Goal: Information Seeking & Learning: Learn about a topic

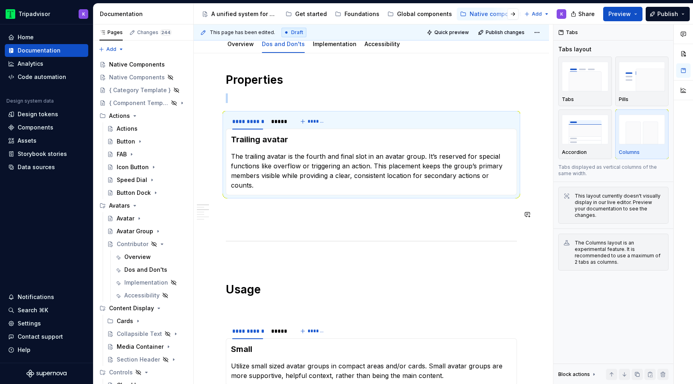
scroll to position [84, 0]
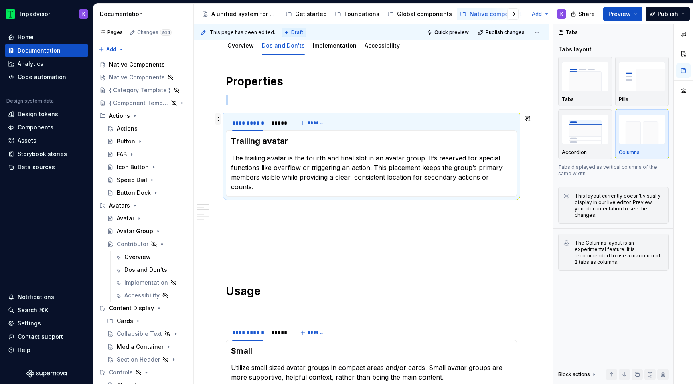
click at [218, 122] on span at bounding box center [218, 118] width 6 height 11
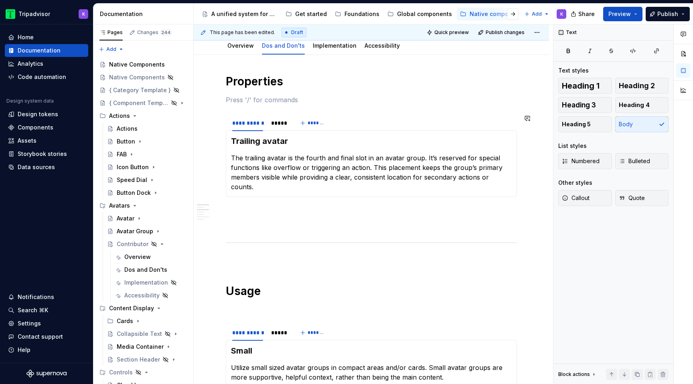
click at [283, 128] on div "*****" at bounding box center [279, 123] width 22 height 11
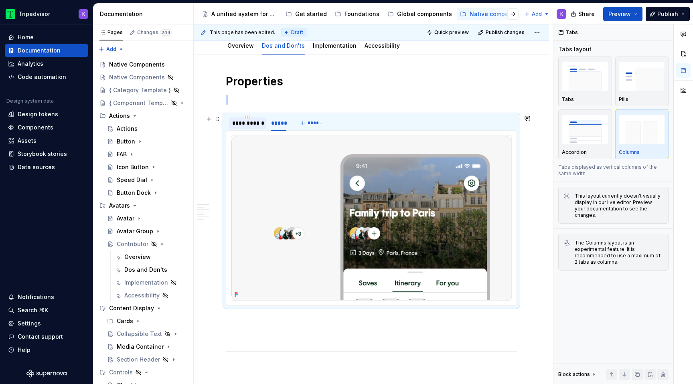
click at [244, 124] on div "**********" at bounding box center [247, 123] width 31 height 8
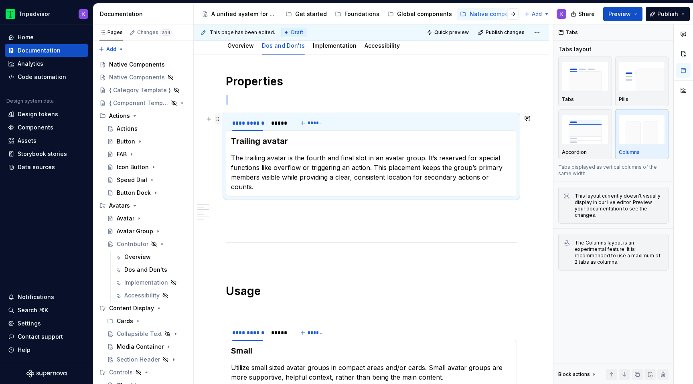
click at [217, 122] on span at bounding box center [218, 118] width 6 height 11
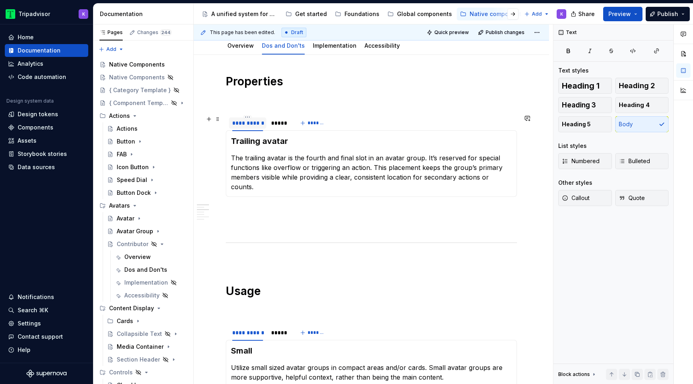
type textarea "*"
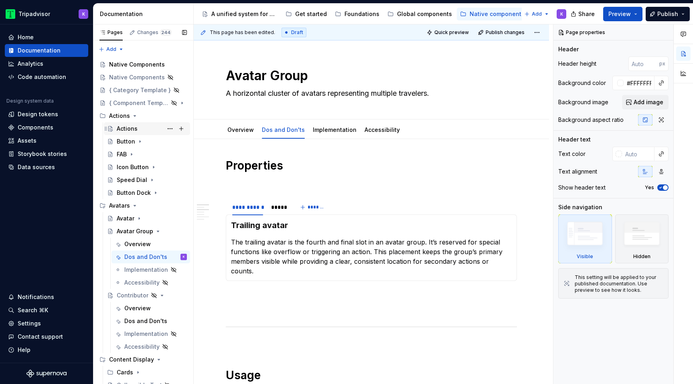
click at [138, 128] on div "Actions" at bounding box center [152, 128] width 70 height 11
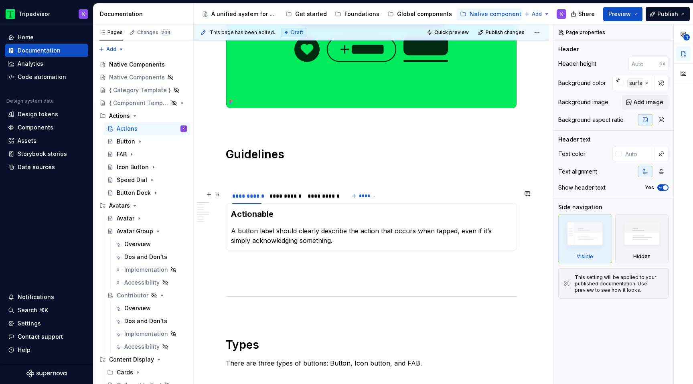
scroll to position [229, 0]
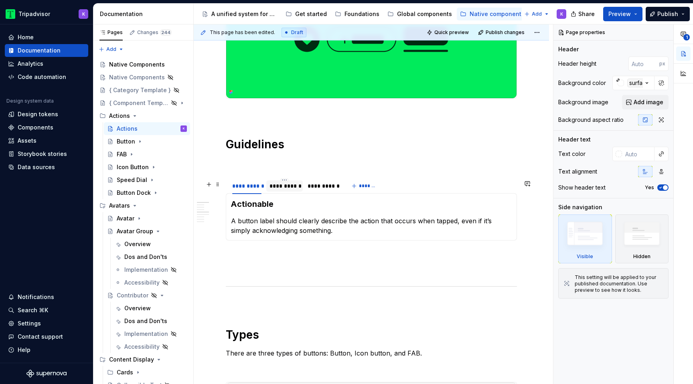
click at [289, 189] on div "**********" at bounding box center [285, 186] width 30 height 8
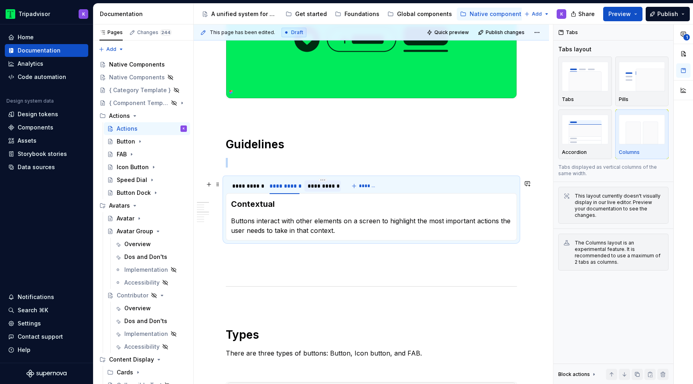
click at [318, 186] on div "**********" at bounding box center [323, 186] width 30 height 8
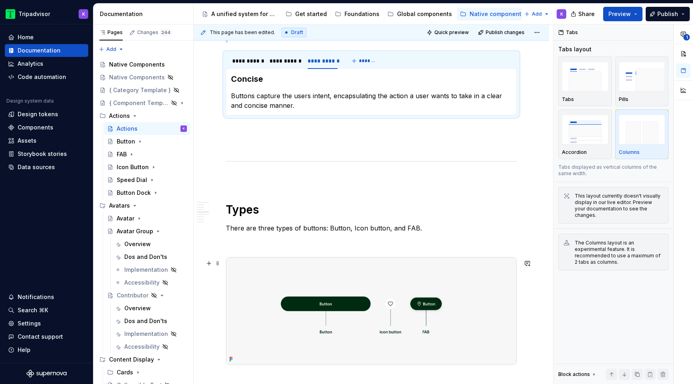
scroll to position [386, 0]
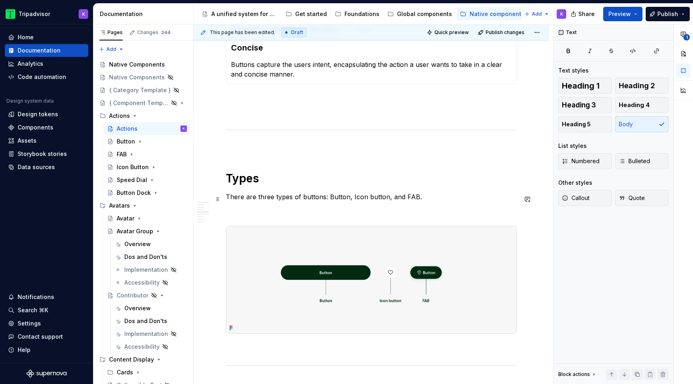
click at [270, 198] on p "There are three types of buttons: Button, Icon button, and FAB." at bounding box center [371, 197] width 291 height 10
click at [382, 211] on p at bounding box center [371, 212] width 291 height 10
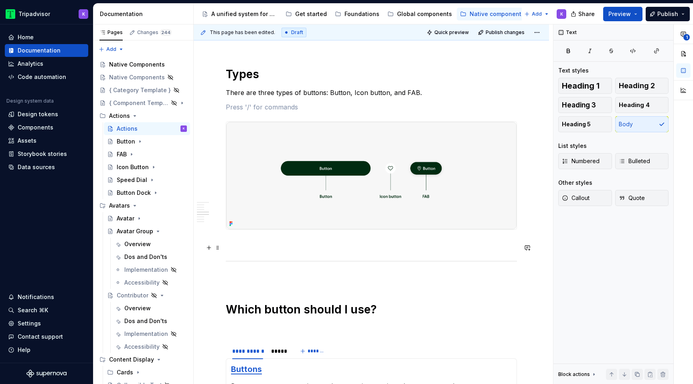
click at [369, 249] on p at bounding box center [371, 244] width 291 height 10
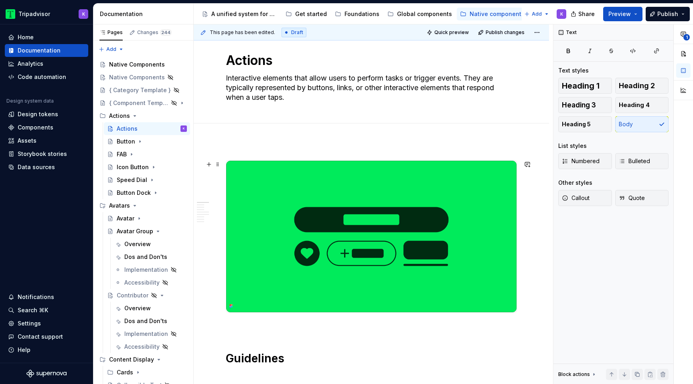
scroll to position [0, 0]
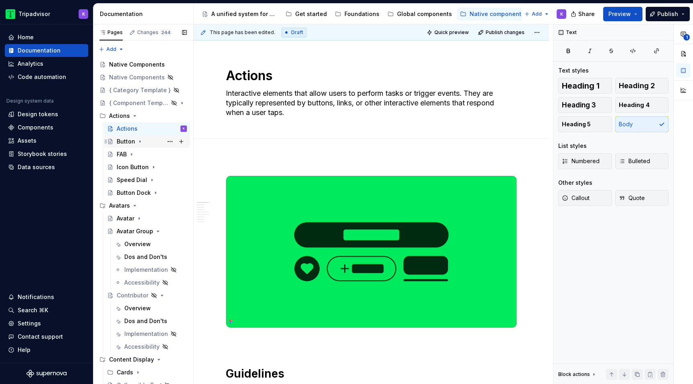
click at [138, 140] on icon "Page tree" at bounding box center [140, 141] width 6 height 6
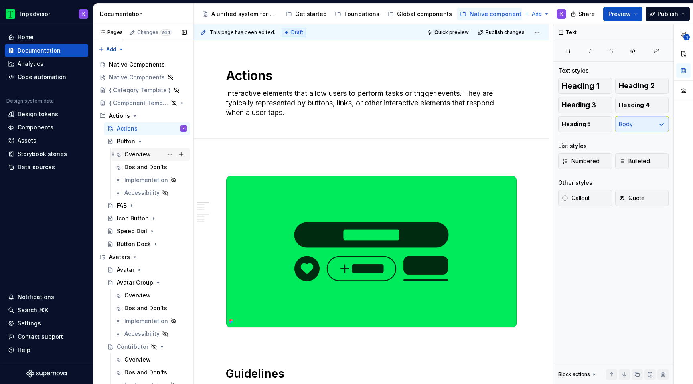
click at [138, 155] on div "Overview" at bounding box center [137, 154] width 26 height 8
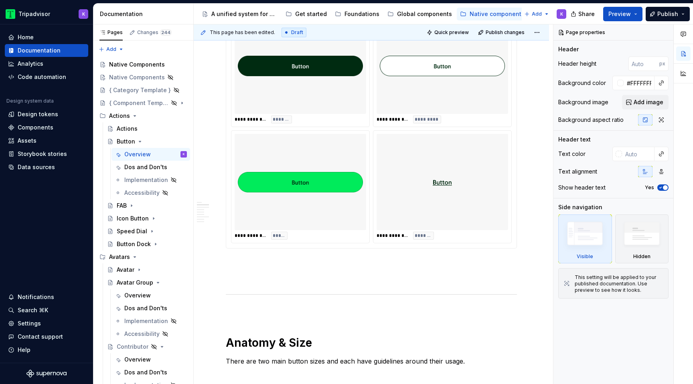
scroll to position [667, 0]
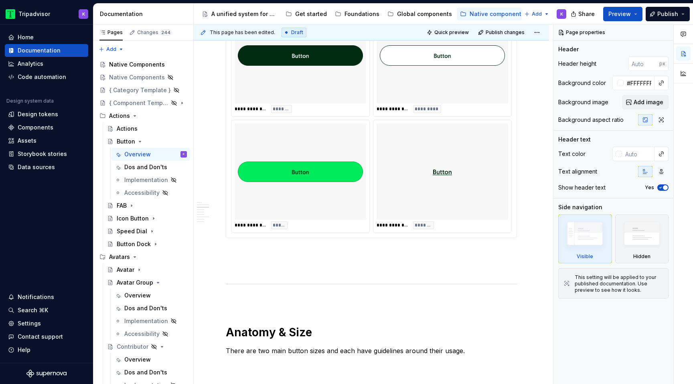
click at [380, 220] on div at bounding box center [443, 172] width 132 height 96
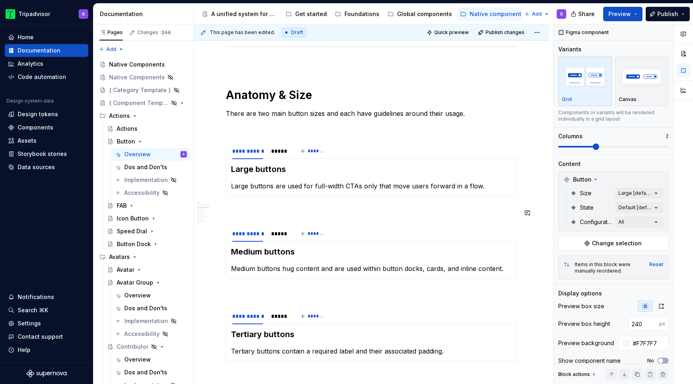
scroll to position [924, 0]
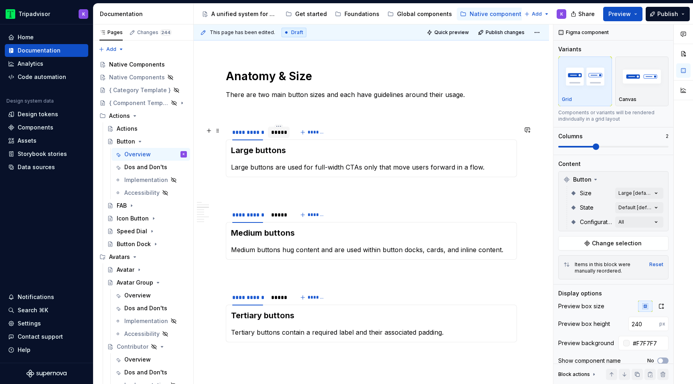
click at [276, 136] on div "*****" at bounding box center [278, 132] width 15 height 8
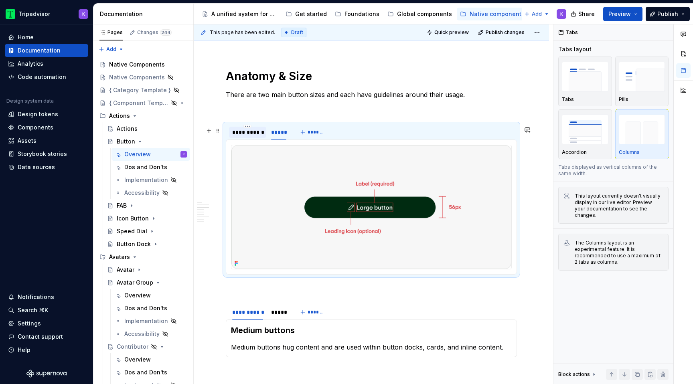
click at [251, 138] on div "**********" at bounding box center [247, 132] width 37 height 11
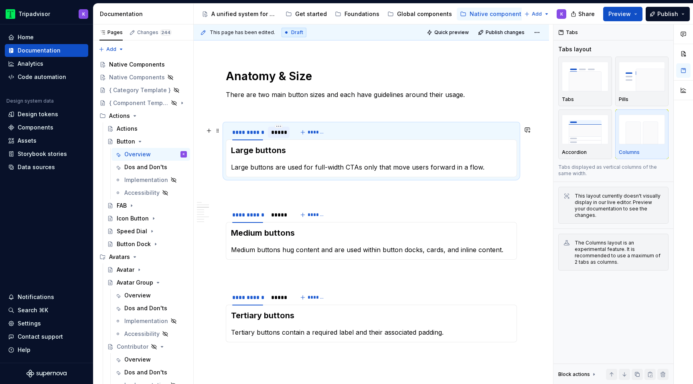
click at [286, 132] on div "*****" at bounding box center [278, 132] width 15 height 8
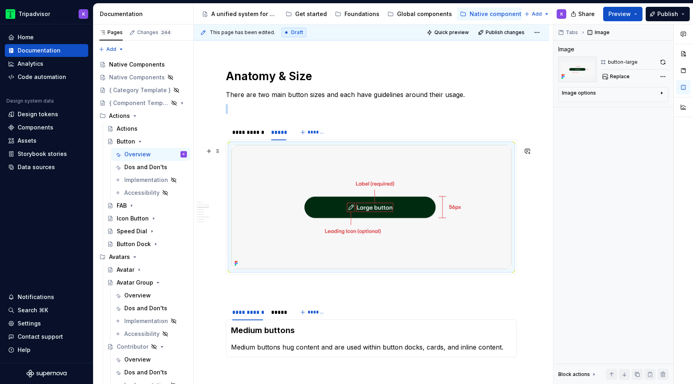
click at [460, 196] on img at bounding box center [371, 207] width 280 height 124
click at [532, 62] on button "button" at bounding box center [662, 62] width 11 height 11
click at [254, 136] on div "**********" at bounding box center [247, 132] width 31 height 8
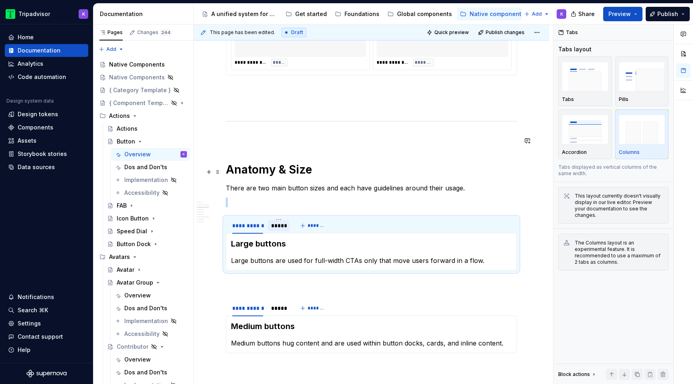
scroll to position [933, 0]
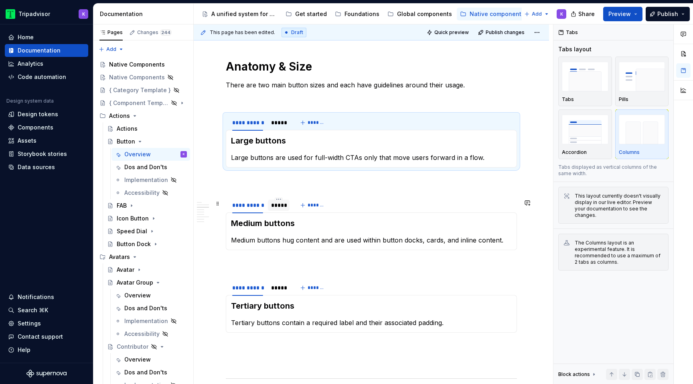
click at [277, 211] on div "*****" at bounding box center [279, 205] width 22 height 11
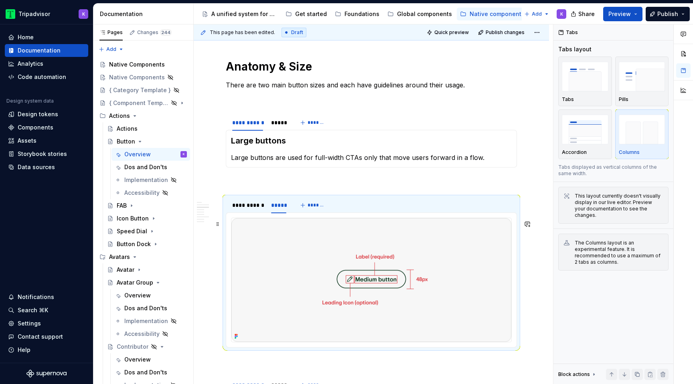
click at [320, 291] on img at bounding box center [371, 280] width 280 height 124
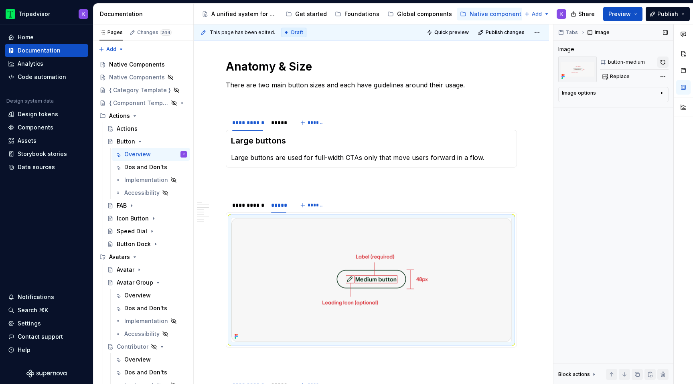
click at [532, 63] on button "button" at bounding box center [662, 62] width 11 height 11
click at [256, 209] on div "**********" at bounding box center [247, 205] width 31 height 8
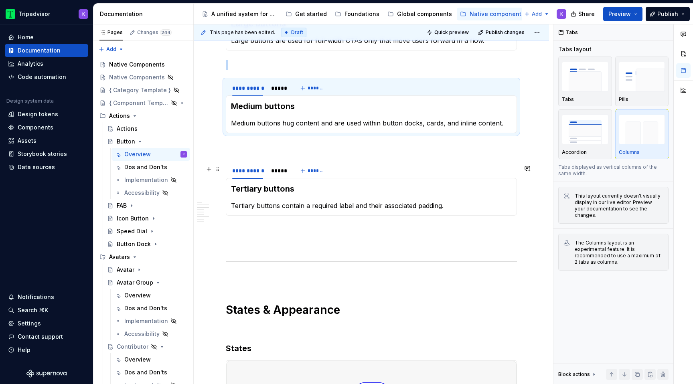
scroll to position [1068, 0]
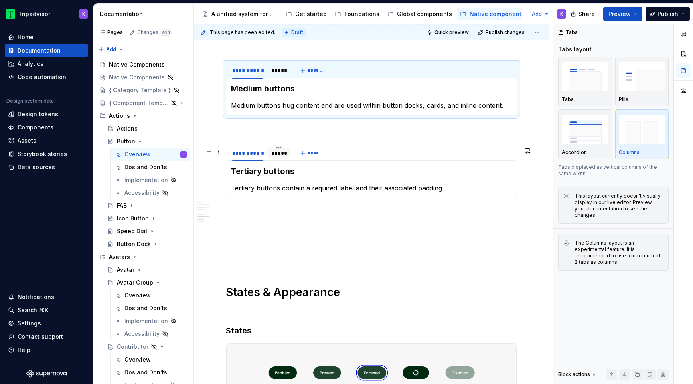
click at [278, 159] on div "*****" at bounding box center [279, 153] width 22 height 11
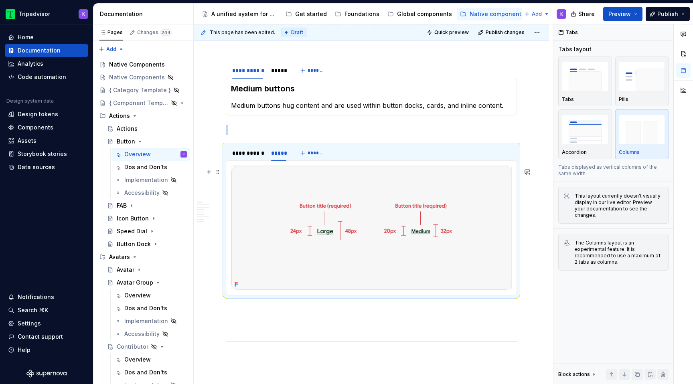
click at [339, 230] on img at bounding box center [371, 228] width 280 height 124
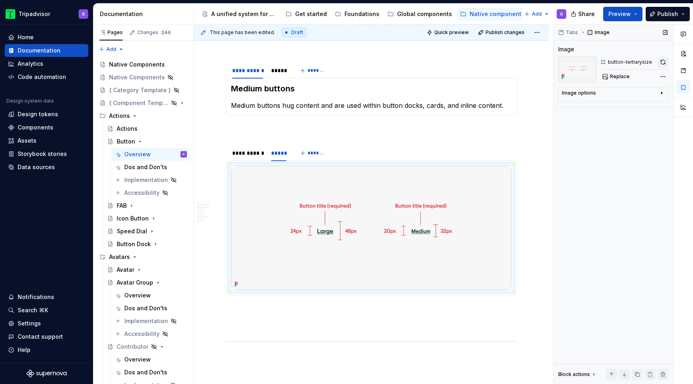
click at [532, 60] on button "button" at bounding box center [662, 62] width 11 height 11
click at [280, 71] on div "*****" at bounding box center [278, 71] width 15 height 8
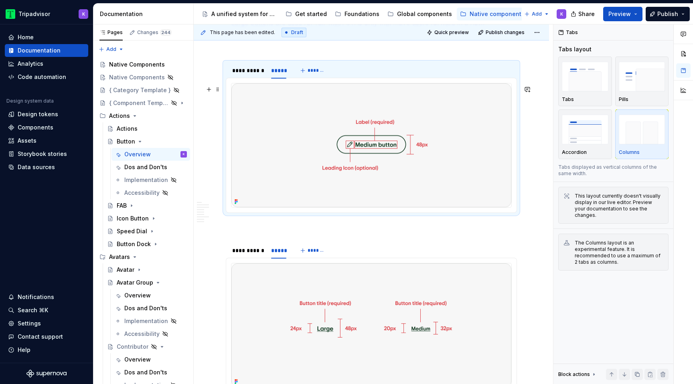
click at [379, 141] on img at bounding box center [371, 145] width 280 height 124
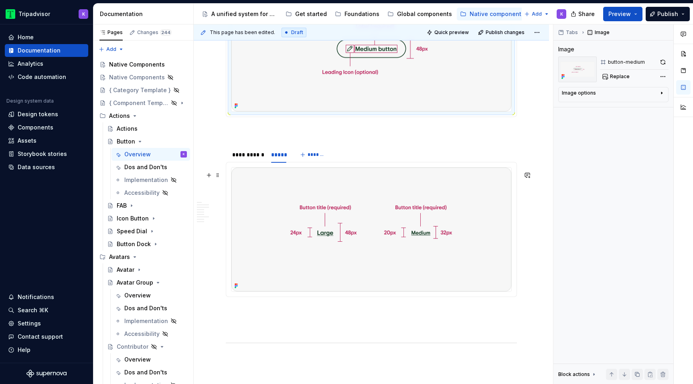
scroll to position [1150, 0]
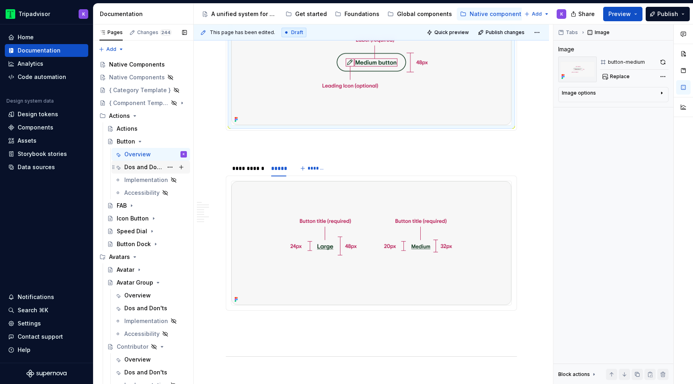
click at [136, 166] on div "Dos and Don'ts" at bounding box center [143, 167] width 39 height 8
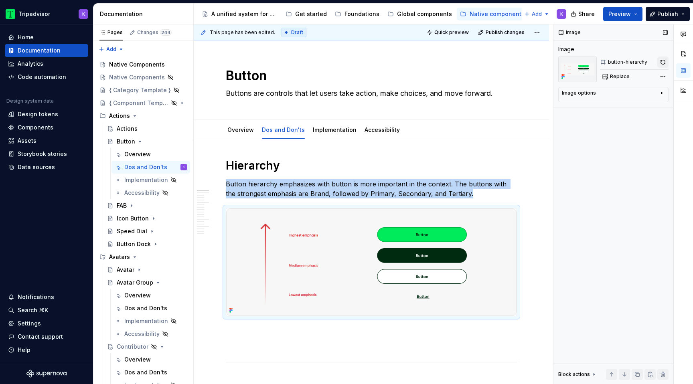
click at [532, 63] on button "button" at bounding box center [662, 62] width 11 height 11
type textarea "*"
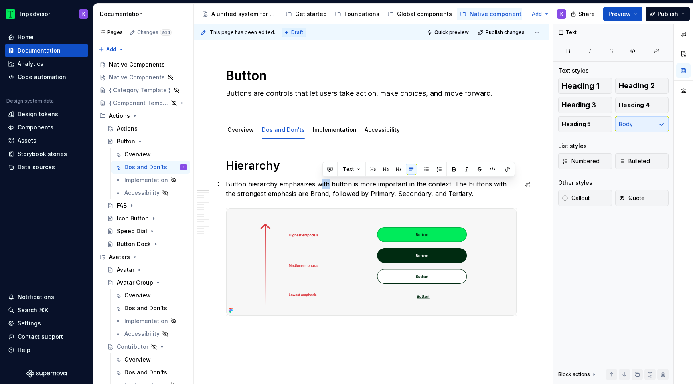
drag, startPoint x: 327, startPoint y: 185, endPoint x: 319, endPoint y: 184, distance: 8.0
click at [319, 184] on p "Button hierarchy emphasizes with button is more important in the context. The b…" at bounding box center [371, 188] width 291 height 19
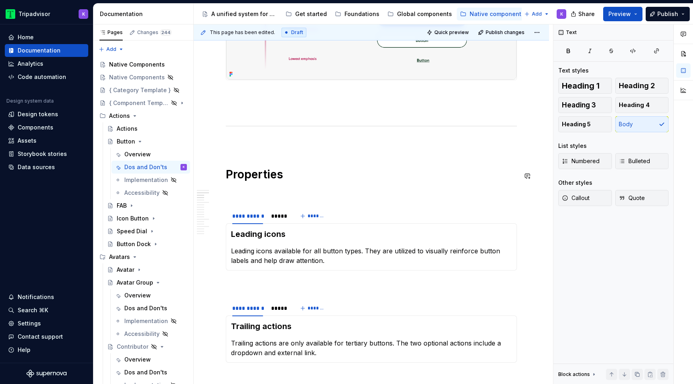
scroll to position [240, 0]
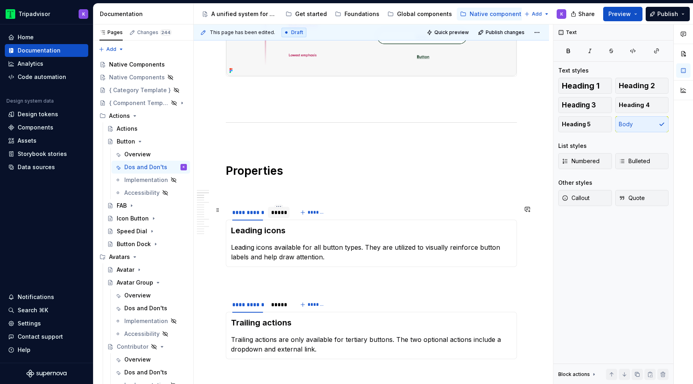
click at [277, 220] on div at bounding box center [279, 219] width 22 height 1
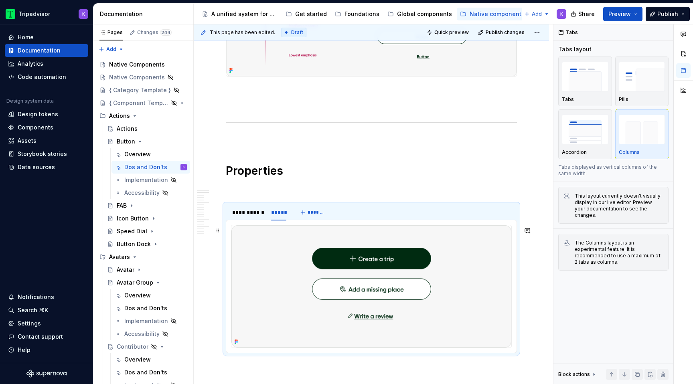
click at [362, 275] on img at bounding box center [371, 286] width 280 height 122
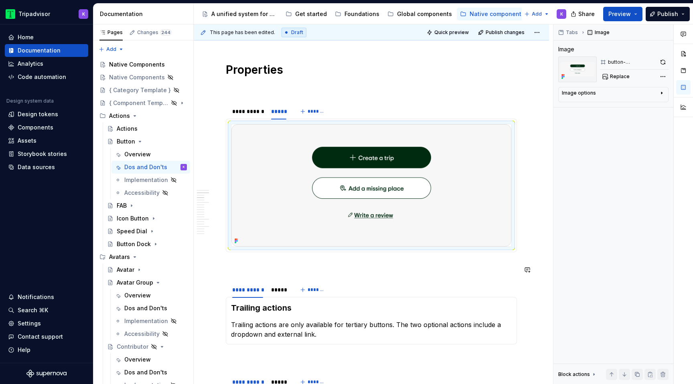
scroll to position [348, 0]
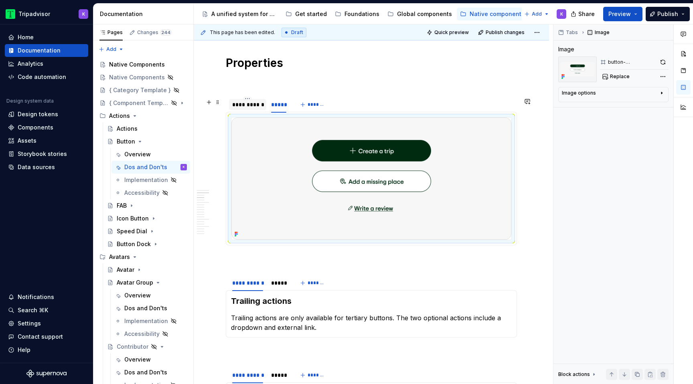
click at [254, 105] on div "**********" at bounding box center [247, 105] width 31 height 8
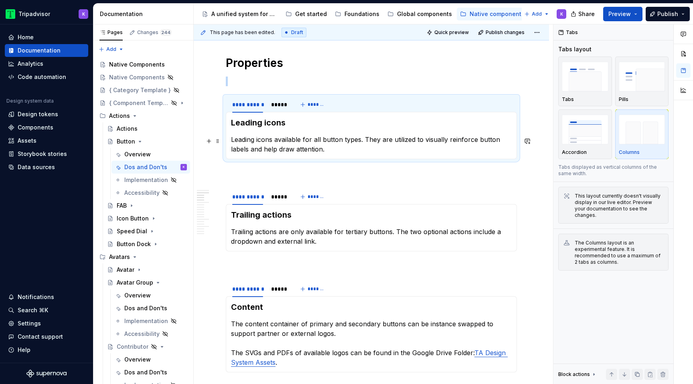
click at [275, 140] on p "Leading icons available for all button types. They are utilized to visually rei…" at bounding box center [371, 144] width 281 height 19
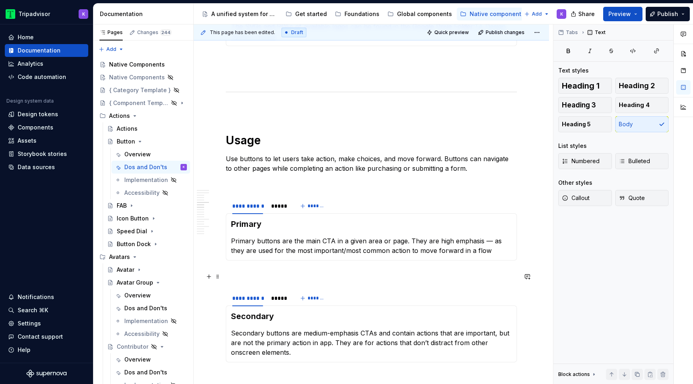
scroll to position [685, 0]
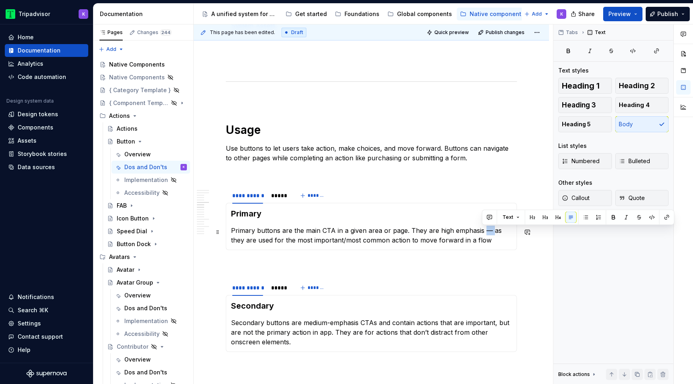
drag, startPoint x: 489, startPoint y: 235, endPoint x: 481, endPoint y: 235, distance: 8.0
click at [481, 235] on p "Primary buttons are the main CTA in a given area or page. They are high emphasi…" at bounding box center [371, 235] width 281 height 19
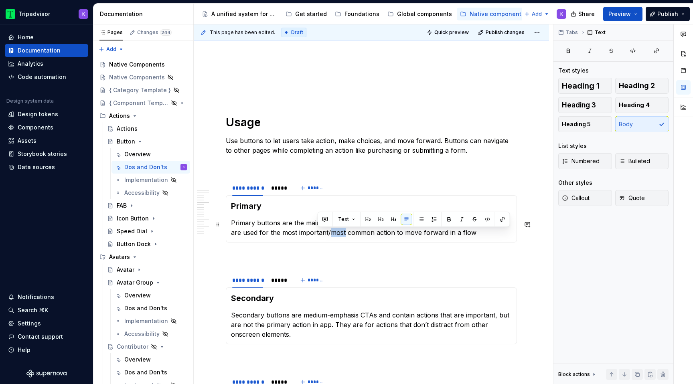
drag, startPoint x: 333, startPoint y: 231, endPoint x: 317, endPoint y: 231, distance: 16.0
click at [317, 231] on p "Primary buttons are the main CTA in a given area or page. They are high emphasi…" at bounding box center [371, 227] width 281 height 19
click at [479, 234] on p "Primary buttons are the main CTA in a given area or page. They are high emphasi…" at bounding box center [371, 227] width 281 height 19
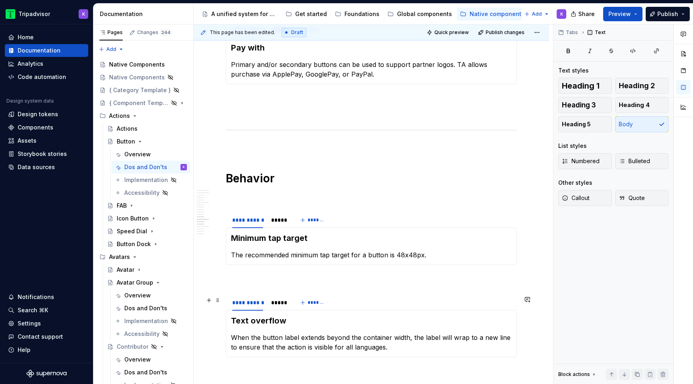
scroll to position [1437, 0]
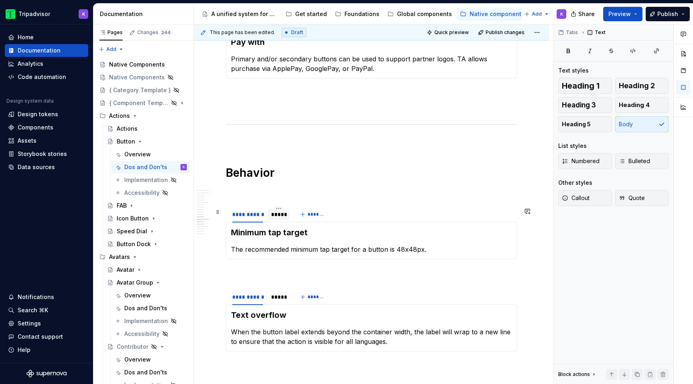
click at [276, 217] on div "*****" at bounding box center [278, 215] width 15 height 8
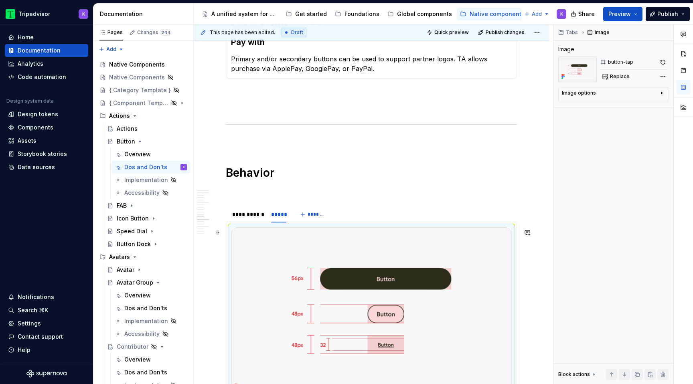
click at [409, 290] on img at bounding box center [371, 309] width 280 height 164
click at [532, 63] on button "button" at bounding box center [662, 62] width 11 height 11
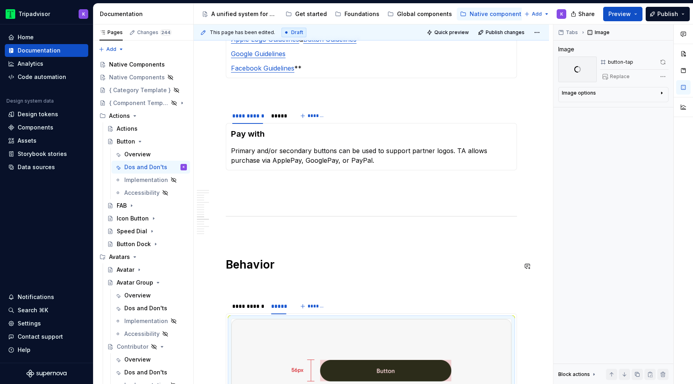
scroll to position [1320, 0]
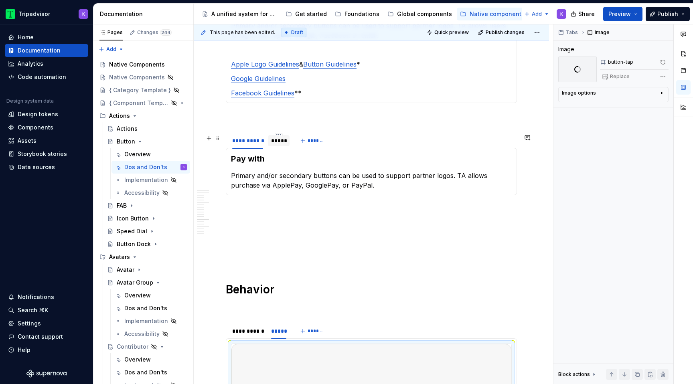
click at [275, 144] on div "*****" at bounding box center [278, 141] width 15 height 8
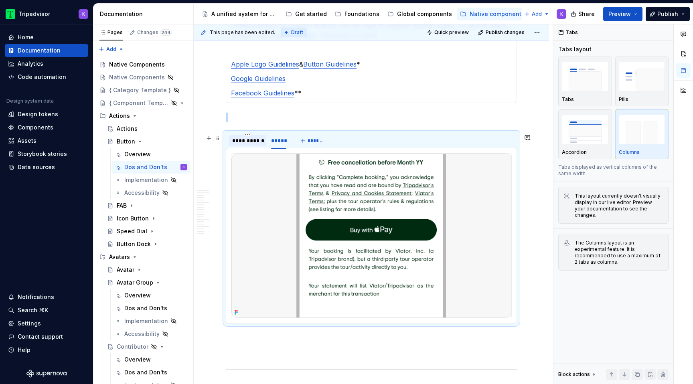
click at [247, 144] on div "**********" at bounding box center [247, 141] width 31 height 8
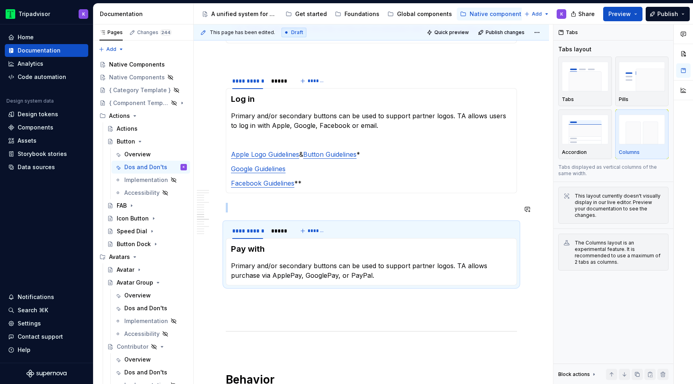
scroll to position [1220, 0]
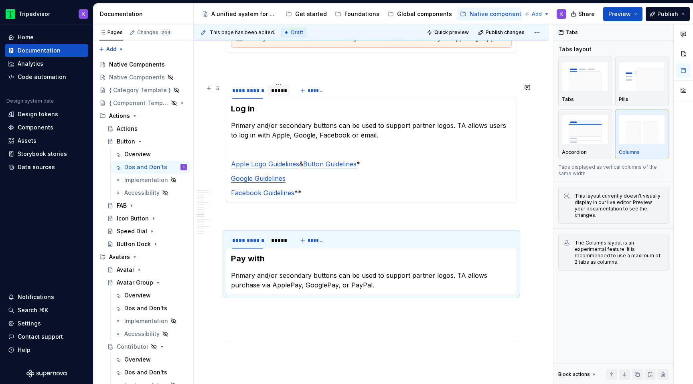
click at [279, 95] on div "*****" at bounding box center [278, 91] width 15 height 8
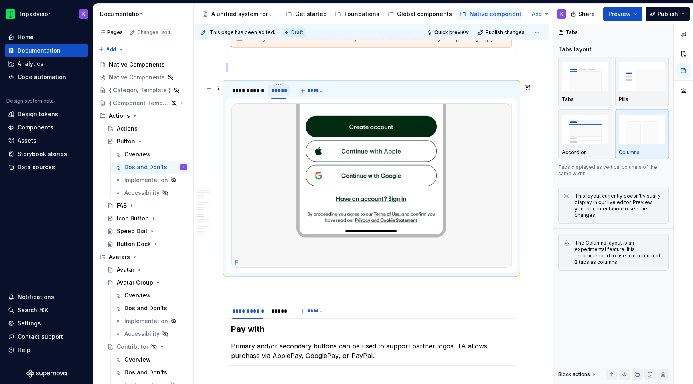
click at [279, 95] on div "*****" at bounding box center [278, 91] width 15 height 8
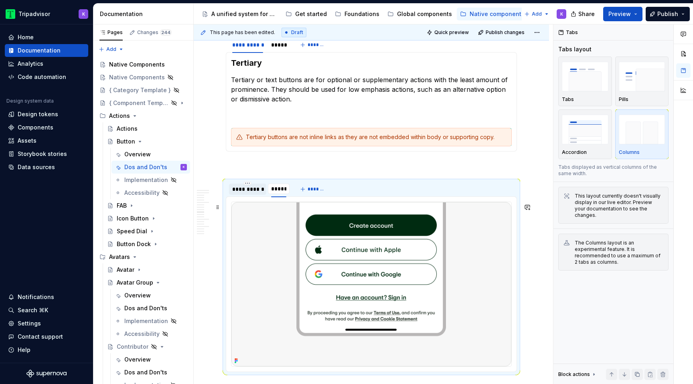
click at [257, 191] on div "**********" at bounding box center [247, 189] width 31 height 8
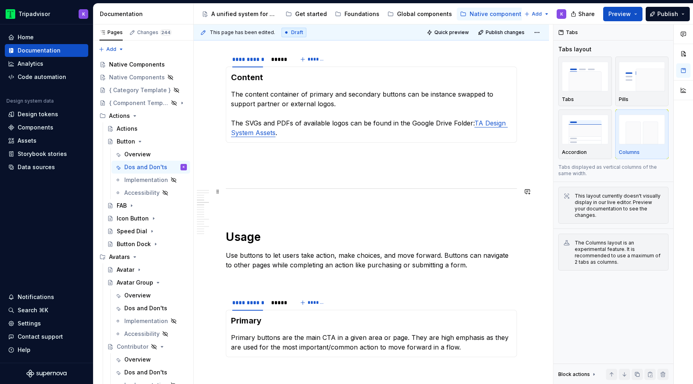
scroll to position [574, 0]
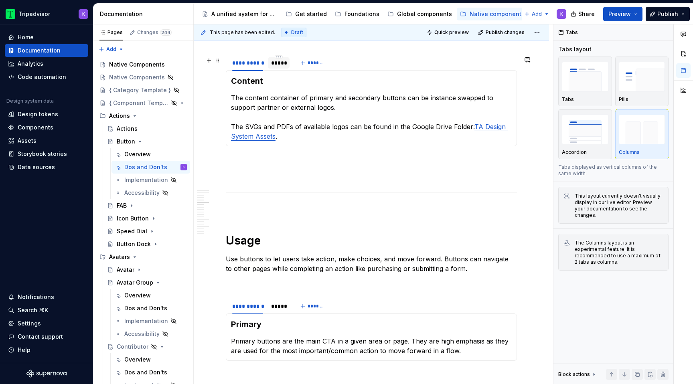
click at [277, 67] on div "*****" at bounding box center [278, 63] width 15 height 8
drag, startPoint x: 253, startPoint y: 66, endPoint x: 259, endPoint y: 66, distance: 5.6
click at [253, 66] on div "**********" at bounding box center [247, 63] width 31 height 8
click at [277, 66] on div "*****" at bounding box center [278, 63] width 15 height 8
click at [293, 101] on p "The content container of primary and secondary buttons can be instance swapped …" at bounding box center [371, 117] width 281 height 48
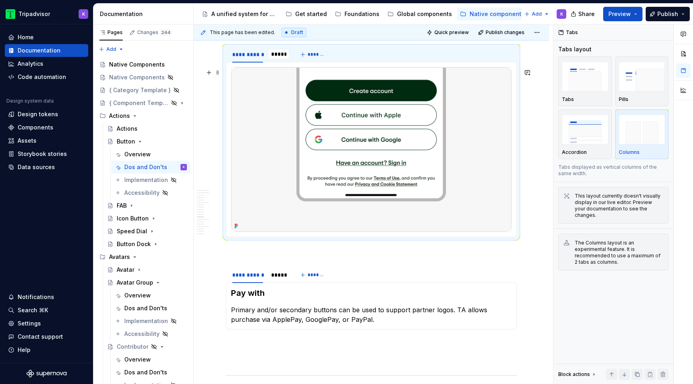
scroll to position [1259, 0]
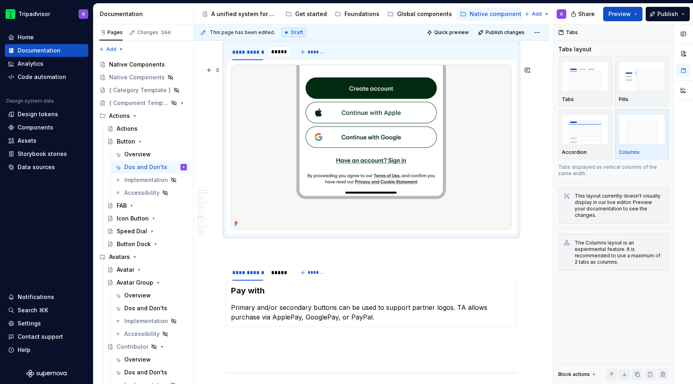
type textarea "*"
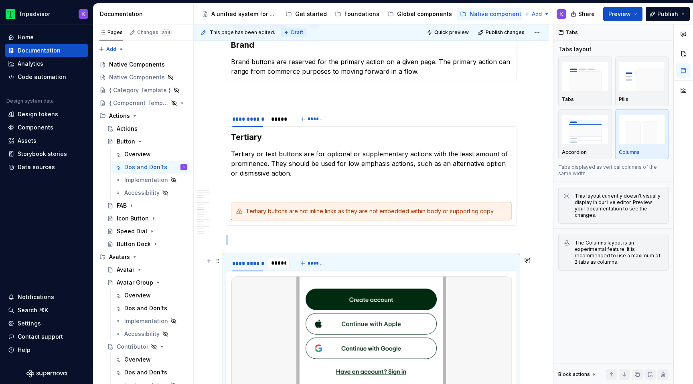
scroll to position [1044, 0]
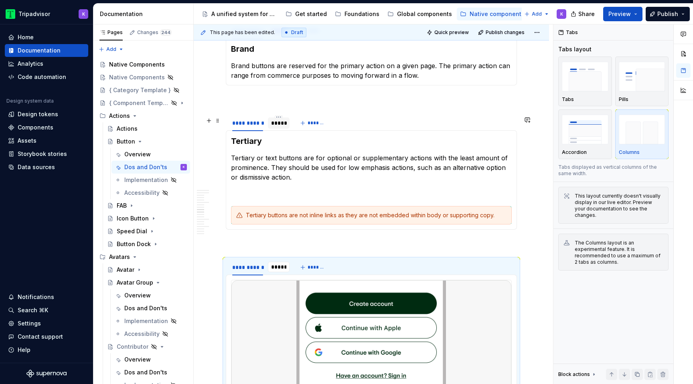
click at [280, 127] on div "*****" at bounding box center [278, 123] width 15 height 8
click at [256, 127] on div "**********" at bounding box center [247, 123] width 31 height 8
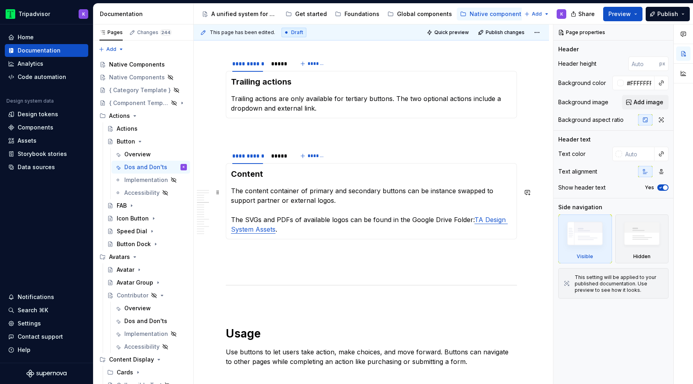
scroll to position [498, 0]
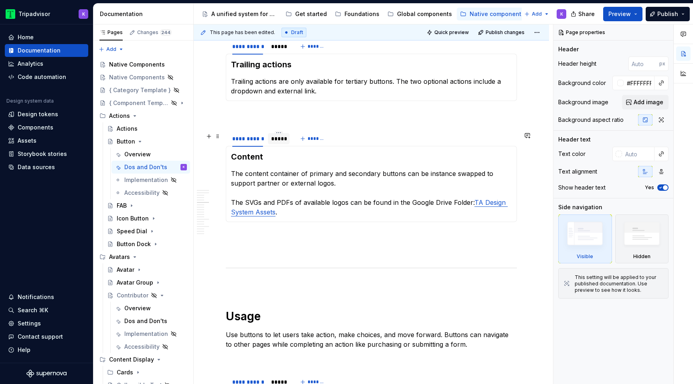
click at [280, 142] on div "*****" at bounding box center [278, 139] width 15 height 8
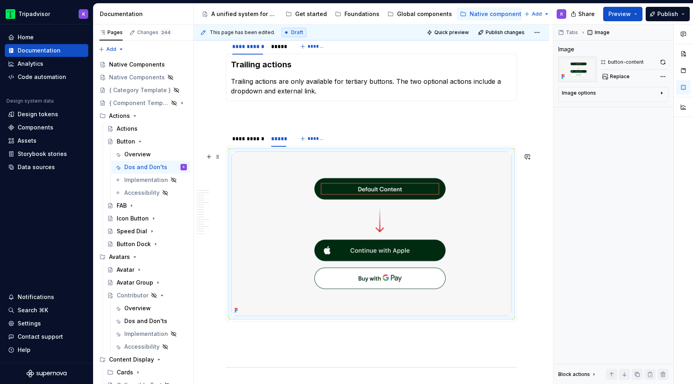
click at [365, 231] on img at bounding box center [371, 234] width 280 height 164
click at [662, 61] on button "button" at bounding box center [662, 62] width 11 height 11
click at [138, 143] on icon "Page tree" at bounding box center [140, 141] width 6 height 6
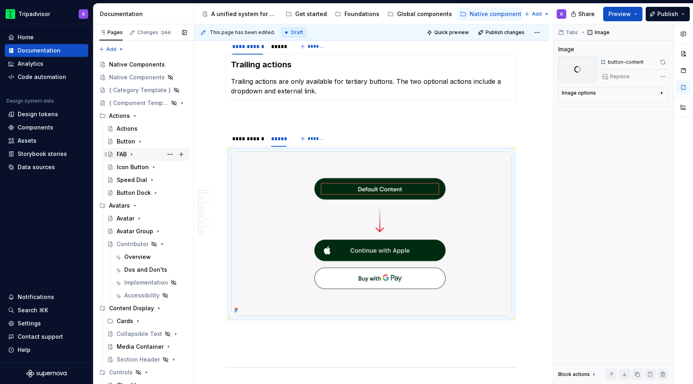
click at [132, 156] on icon "Page tree" at bounding box center [131, 154] width 6 height 6
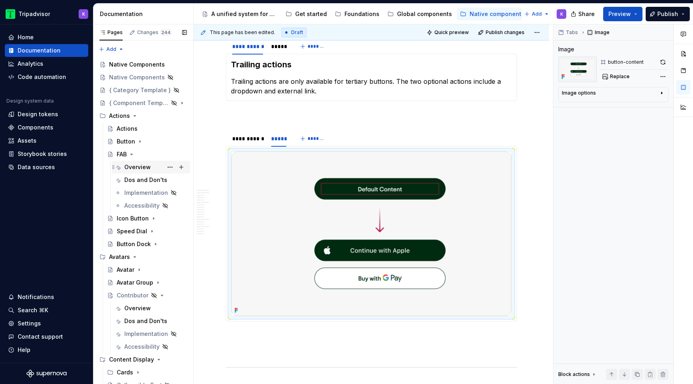
click at [139, 165] on div "Overview" at bounding box center [137, 167] width 26 height 8
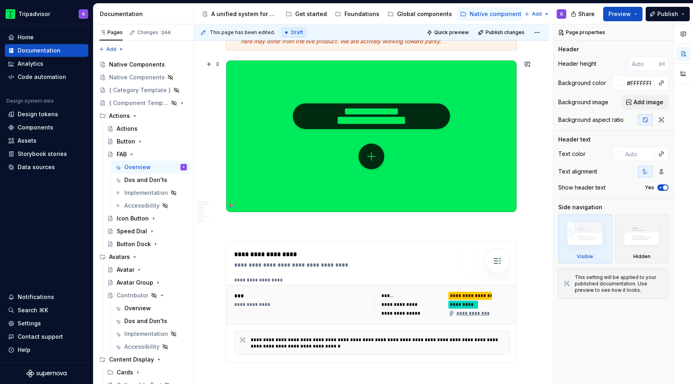
scroll to position [155, 0]
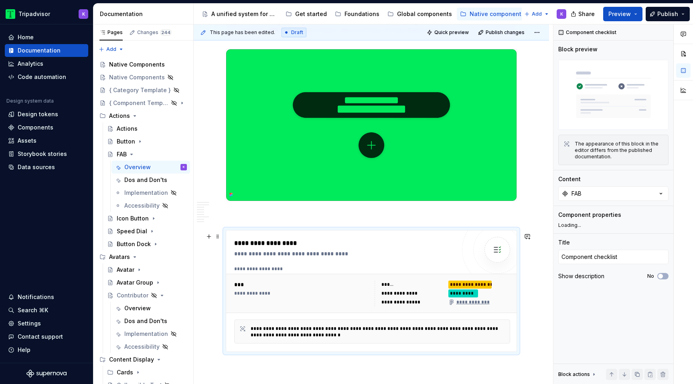
click at [477, 287] on div "**********" at bounding box center [470, 285] width 44 height 8
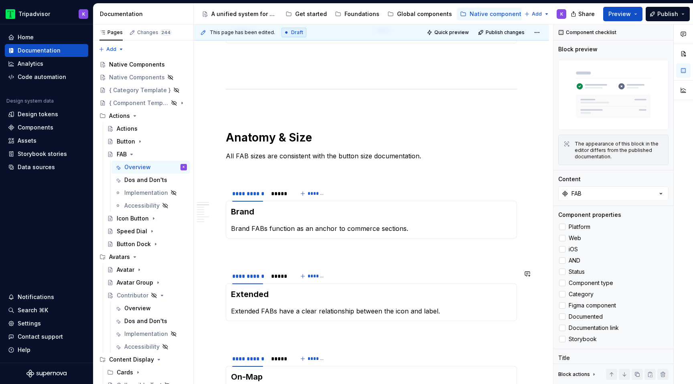
scroll to position [863, 0]
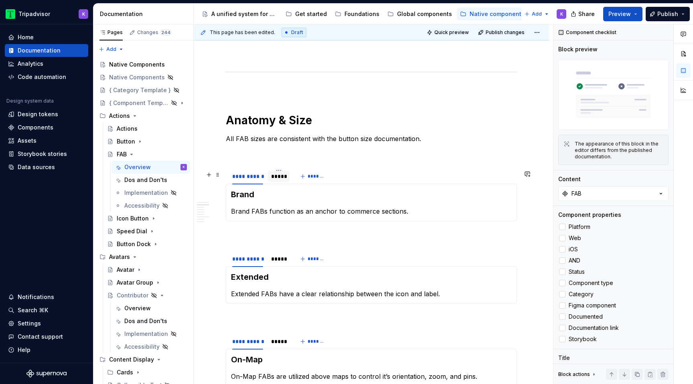
click at [280, 183] on div "*****" at bounding box center [279, 176] width 22 height 13
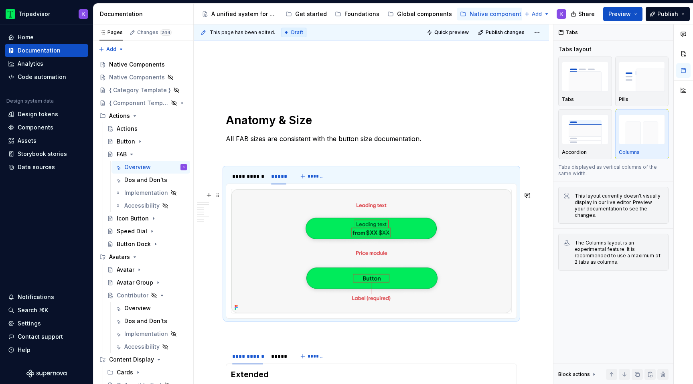
click at [409, 261] on img at bounding box center [371, 251] width 280 height 124
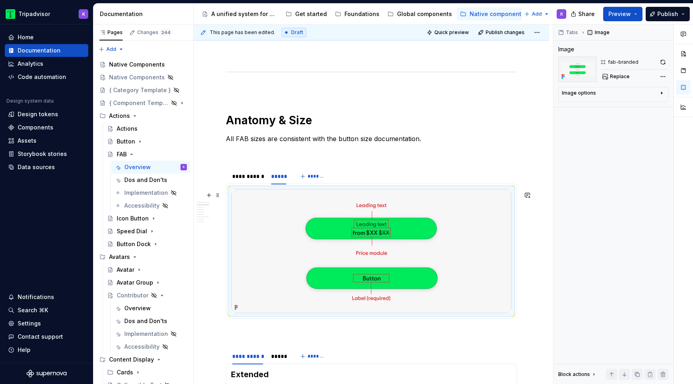
click at [483, 232] on img at bounding box center [371, 251] width 280 height 124
click at [662, 62] on button "button" at bounding box center [662, 62] width 11 height 11
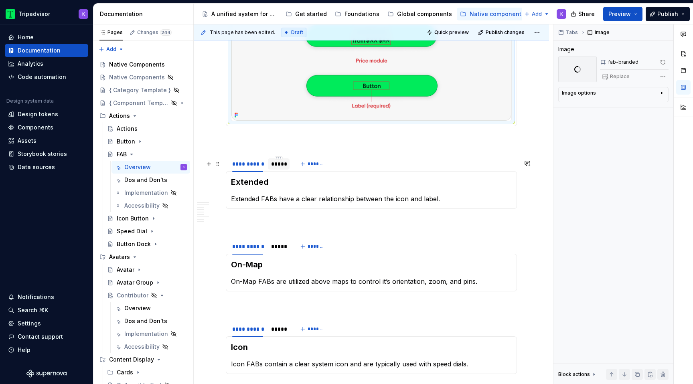
click at [281, 168] on div "*****" at bounding box center [278, 164] width 15 height 8
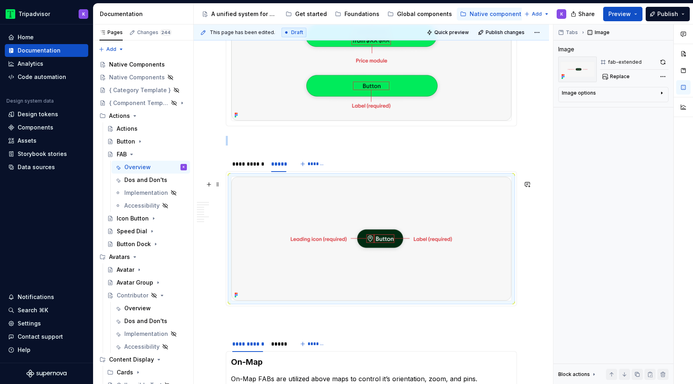
click at [385, 233] on img at bounding box center [371, 239] width 280 height 124
click at [662, 62] on button "button" at bounding box center [662, 62] width 11 height 11
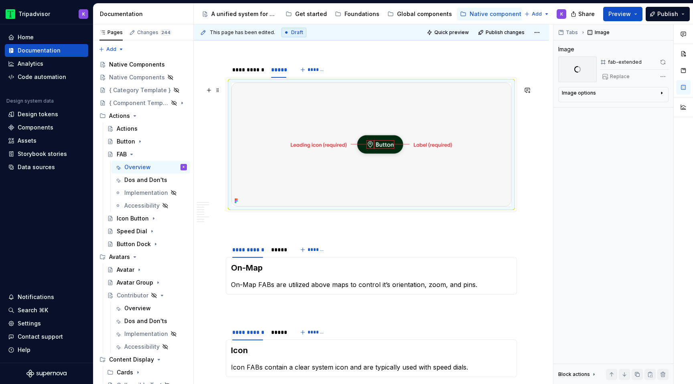
scroll to position [1150, 0]
click at [131, 153] on icon "Page tree" at bounding box center [131, 154] width 6 height 6
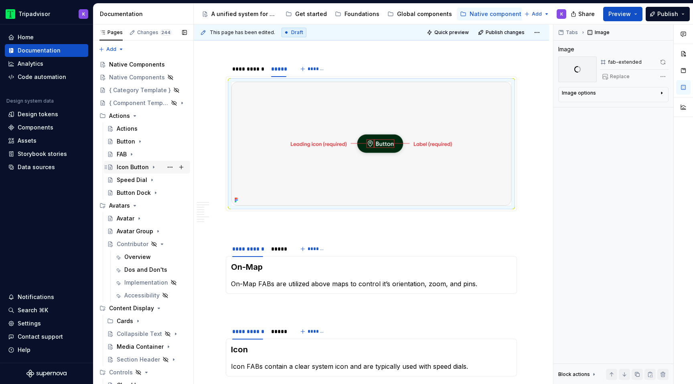
click at [150, 168] on icon "Page tree" at bounding box center [153, 167] width 6 height 6
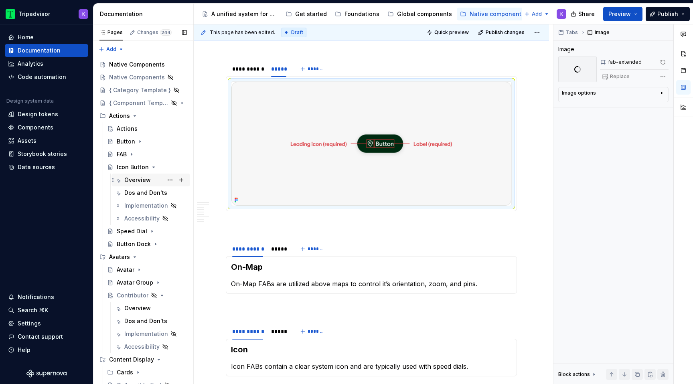
click at [146, 182] on div "Overview" at bounding box center [137, 180] width 26 height 8
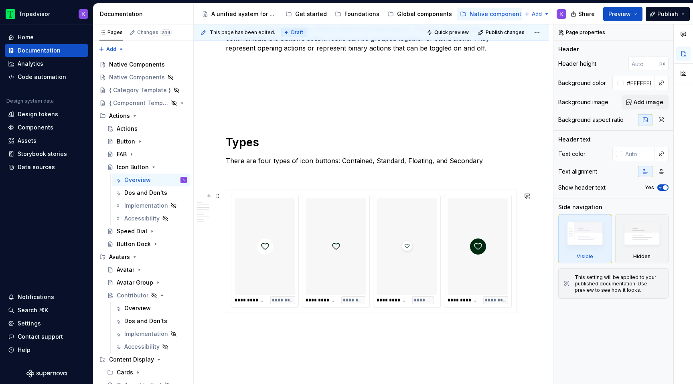
scroll to position [980, 0]
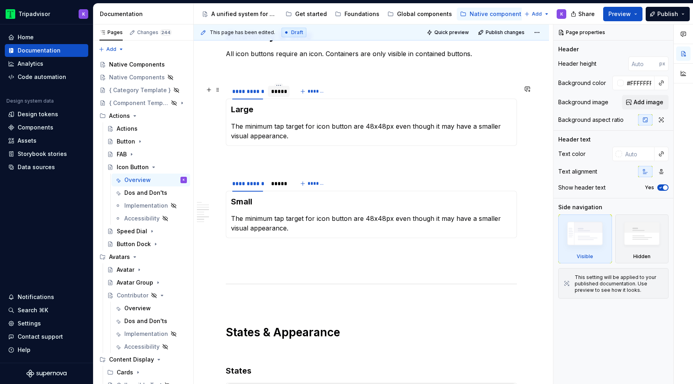
click at [282, 95] on div "*****" at bounding box center [278, 91] width 15 height 8
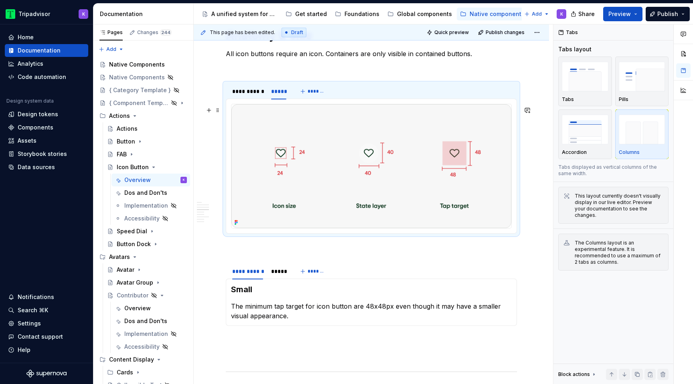
click at [350, 167] on img at bounding box center [371, 166] width 280 height 124
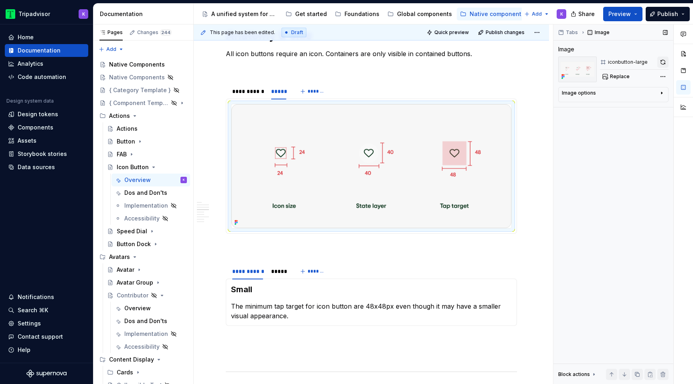
click at [665, 60] on button "button" at bounding box center [662, 62] width 11 height 11
click at [282, 276] on div "*****" at bounding box center [278, 272] width 15 height 8
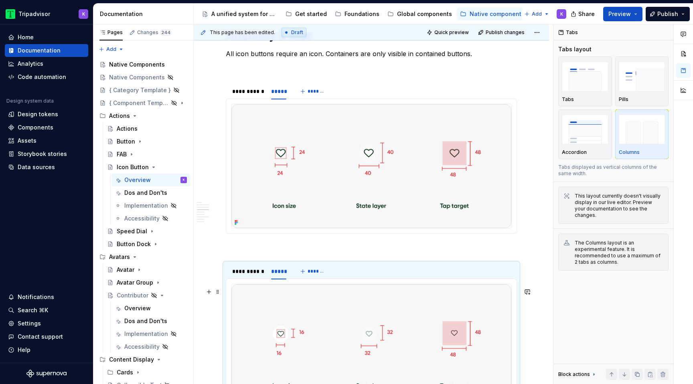
click at [316, 302] on img at bounding box center [371, 346] width 280 height 124
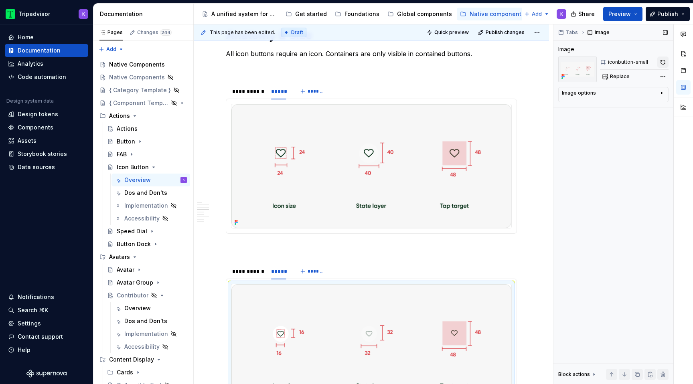
click at [665, 62] on button "button" at bounding box center [662, 62] width 11 height 11
click at [150, 169] on icon "Page tree" at bounding box center [153, 167] width 6 height 6
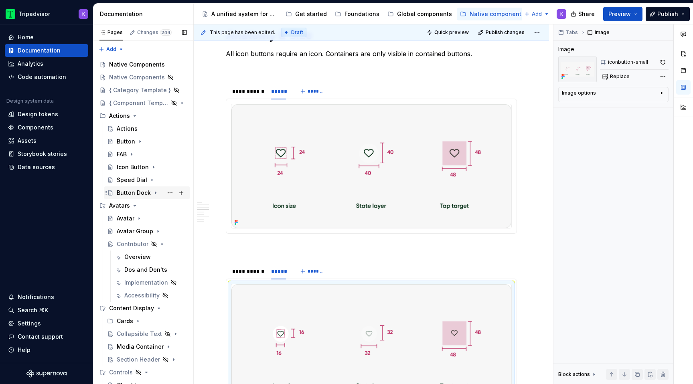
click at [139, 191] on div "Button Dock" at bounding box center [134, 193] width 34 height 8
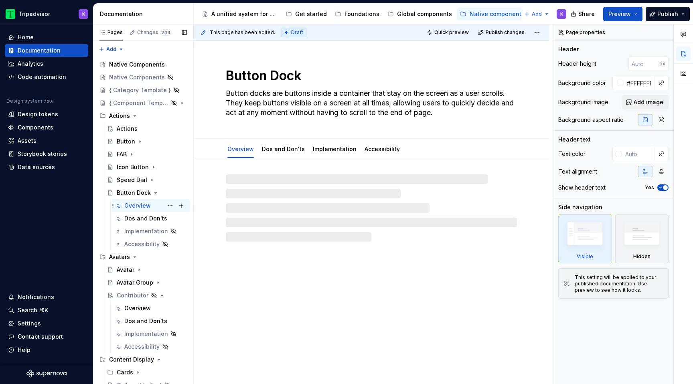
click at [154, 206] on div "Overview K" at bounding box center [155, 205] width 63 height 11
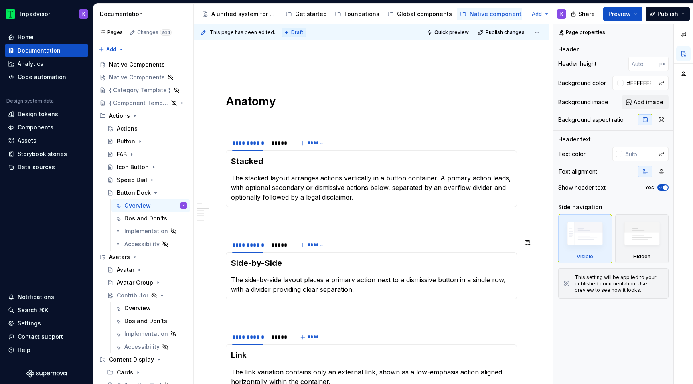
scroll to position [762, 0]
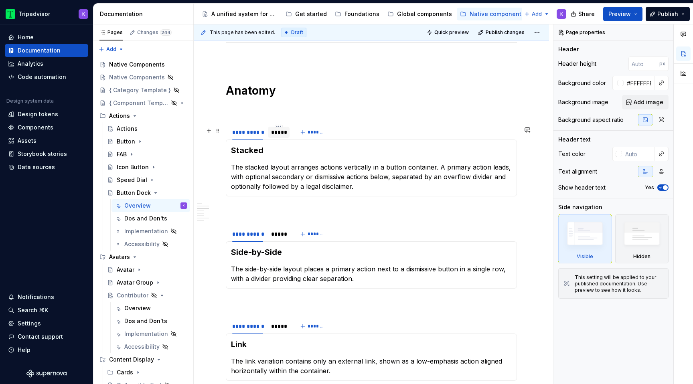
click at [278, 136] on div "*****" at bounding box center [278, 132] width 15 height 8
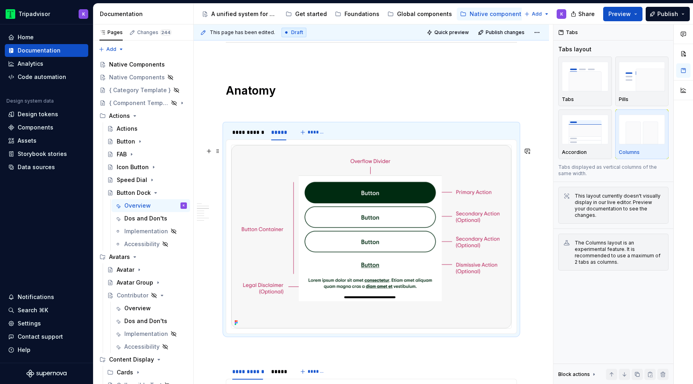
click at [377, 228] on img at bounding box center [371, 236] width 280 height 183
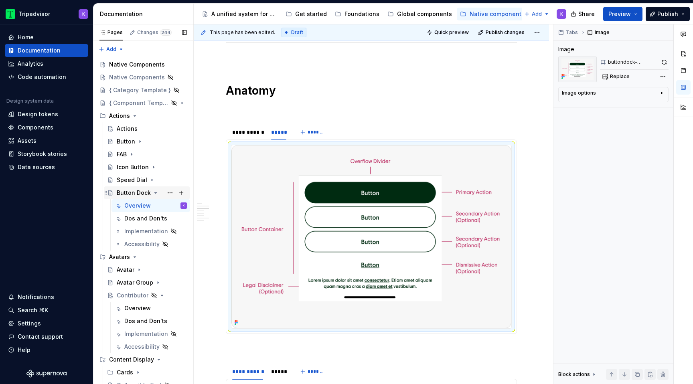
click at [152, 194] on icon "Page tree" at bounding box center [155, 193] width 6 height 6
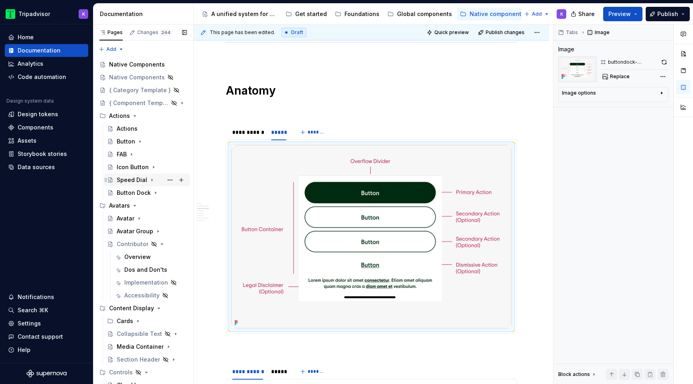
click at [149, 181] on icon "Page tree" at bounding box center [152, 180] width 6 height 6
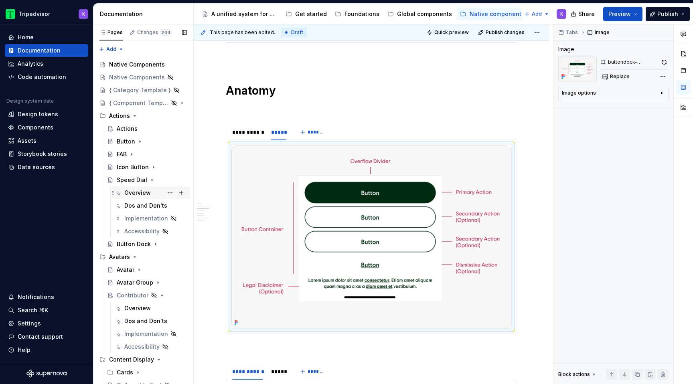
click at [140, 195] on div "Overview" at bounding box center [137, 193] width 26 height 8
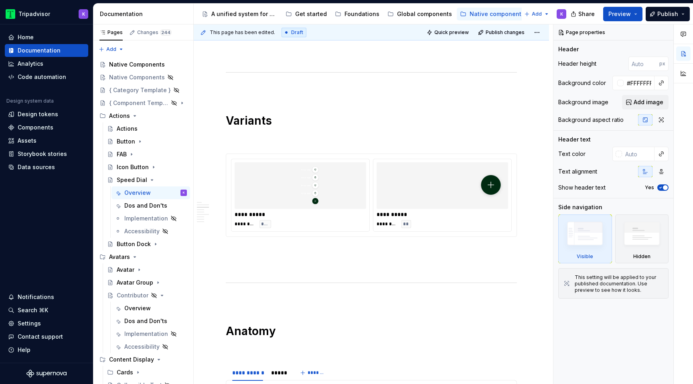
scroll to position [705, 0]
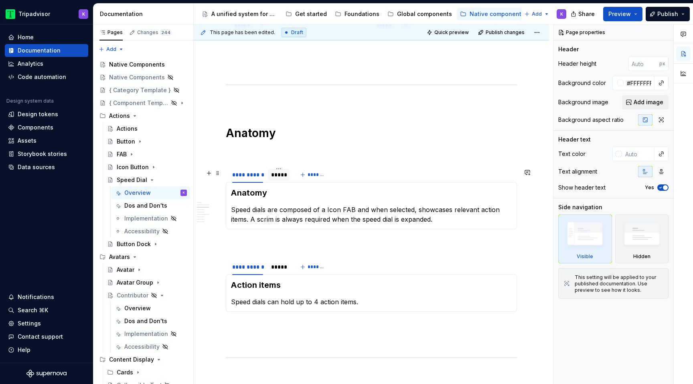
click at [272, 180] on div "*****" at bounding box center [279, 174] width 22 height 11
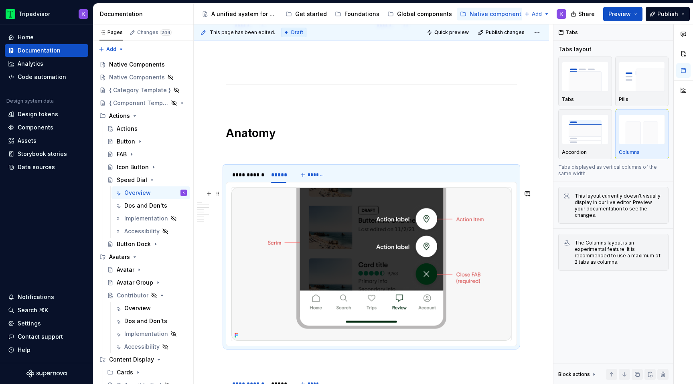
click at [339, 229] on img at bounding box center [371, 264] width 280 height 153
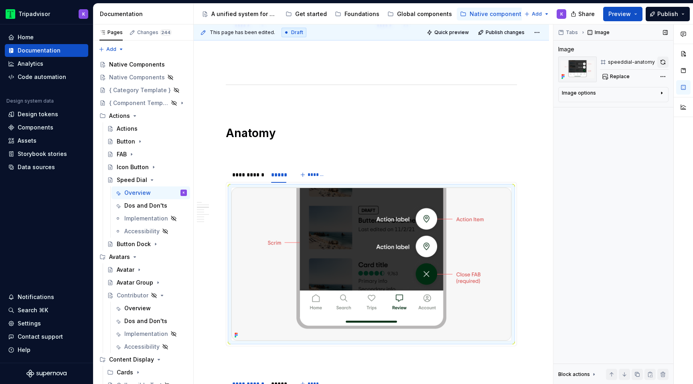
click at [664, 62] on button "button" at bounding box center [662, 62] width 11 height 11
click at [149, 179] on icon "Page tree" at bounding box center [152, 180] width 6 height 6
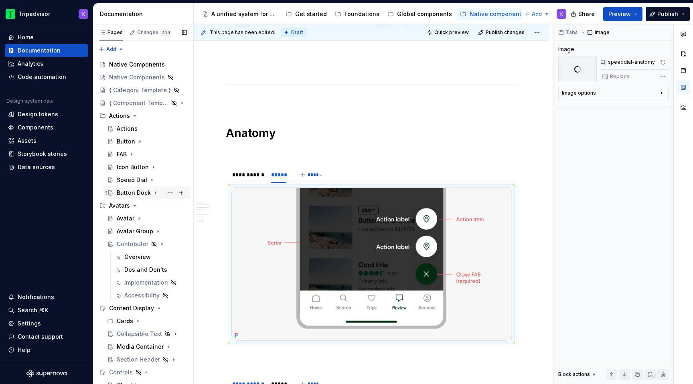
click at [152, 193] on icon "Page tree" at bounding box center [155, 193] width 6 height 6
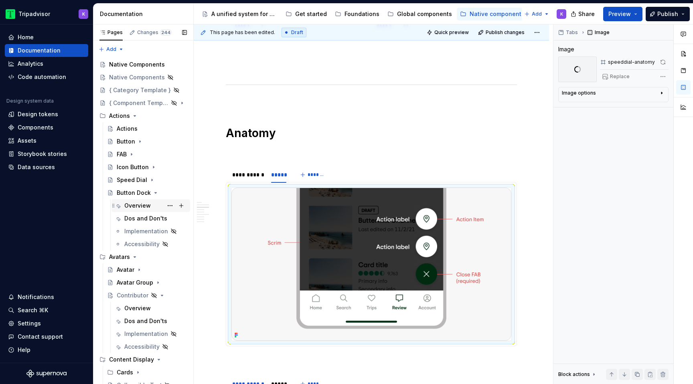
click at [131, 211] on div "Overview" at bounding box center [155, 205] width 63 height 11
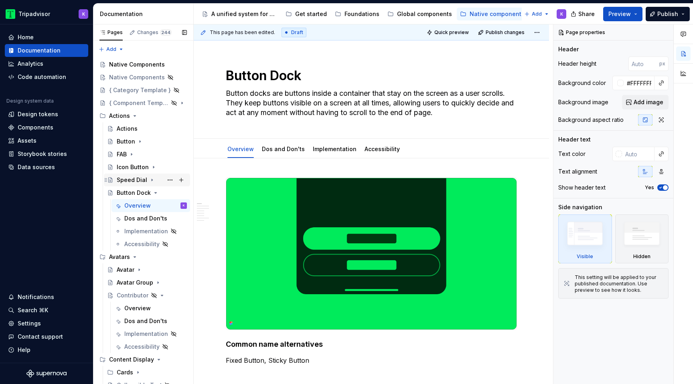
click at [136, 180] on div "Speed Dial" at bounding box center [132, 180] width 30 height 8
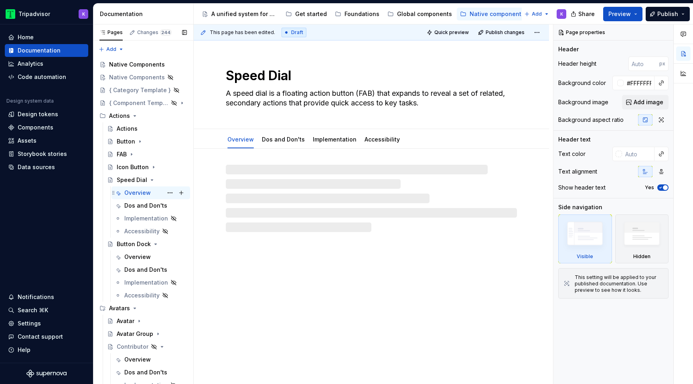
click at [129, 195] on div "Overview" at bounding box center [137, 193] width 26 height 8
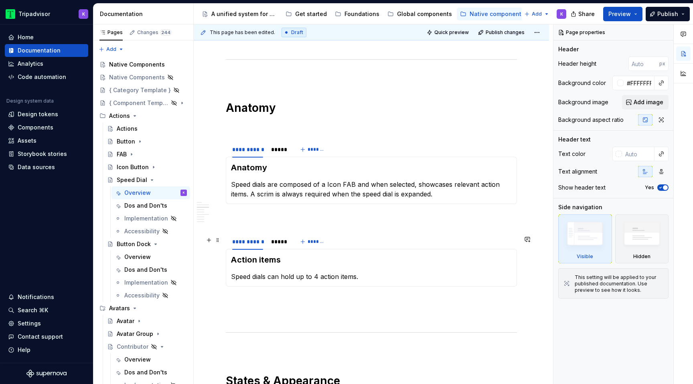
scroll to position [719, 0]
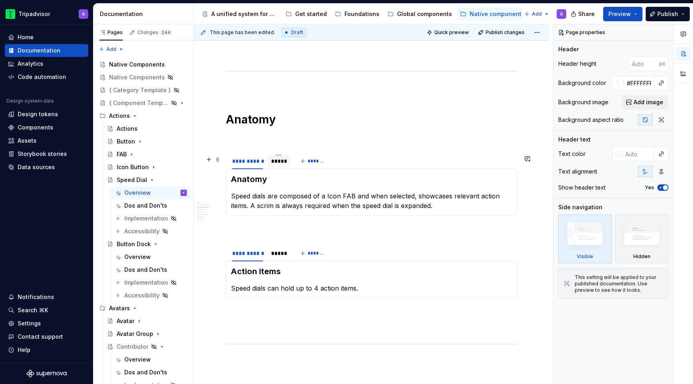
click at [280, 165] on div "*****" at bounding box center [278, 161] width 15 height 8
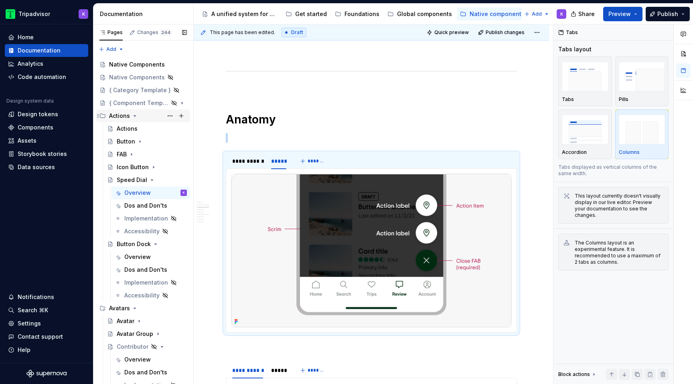
click at [136, 116] on icon "Page tree" at bounding box center [135, 116] width 6 height 6
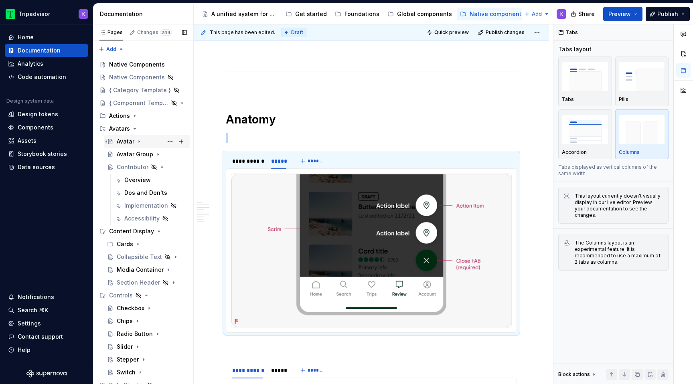
click at [138, 142] on icon "Page tree" at bounding box center [139, 141] width 6 height 6
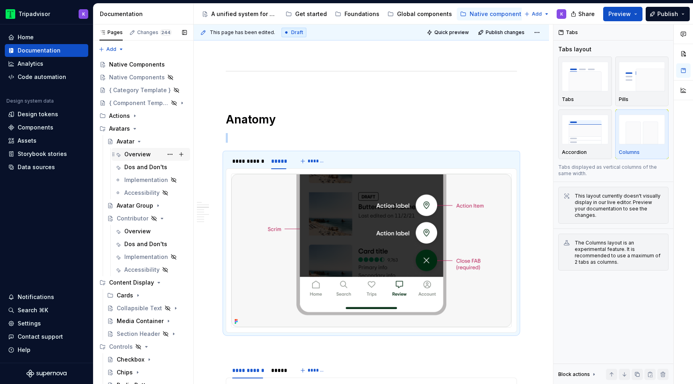
click at [138, 154] on div "Overview" at bounding box center [137, 154] width 26 height 8
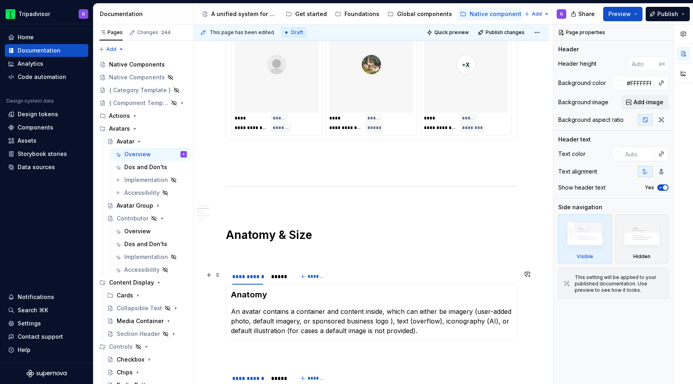
scroll to position [828, 0]
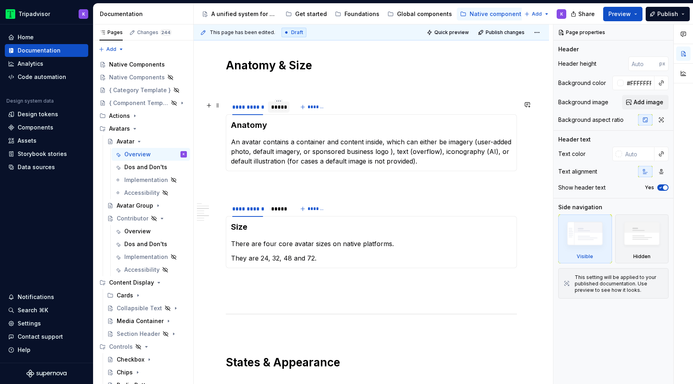
click at [280, 113] on div "*****" at bounding box center [279, 106] width 22 height 11
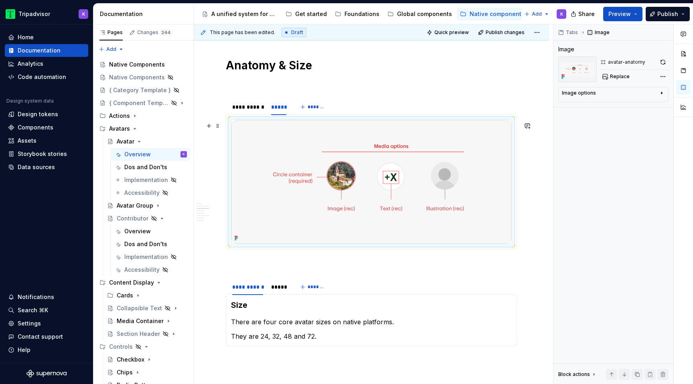
click at [343, 193] on img at bounding box center [371, 182] width 280 height 124
click at [663, 62] on button "button" at bounding box center [662, 62] width 11 height 11
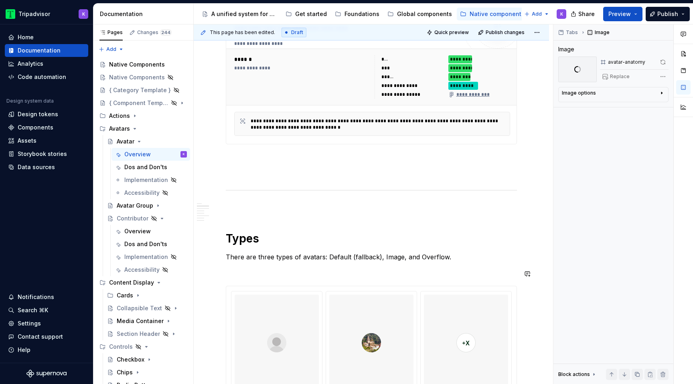
scroll to position [370, 0]
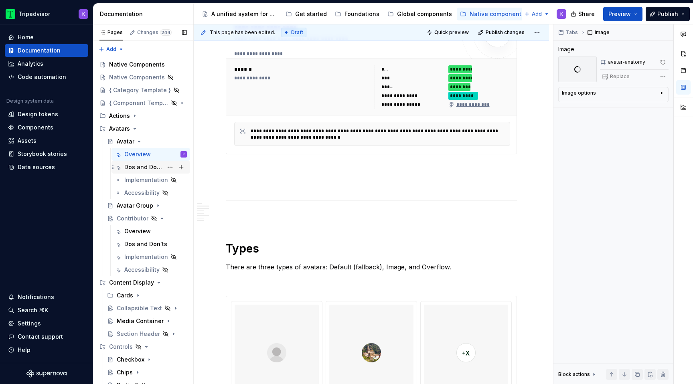
click at [142, 170] on div "Dos and Don'ts" at bounding box center [143, 167] width 39 height 8
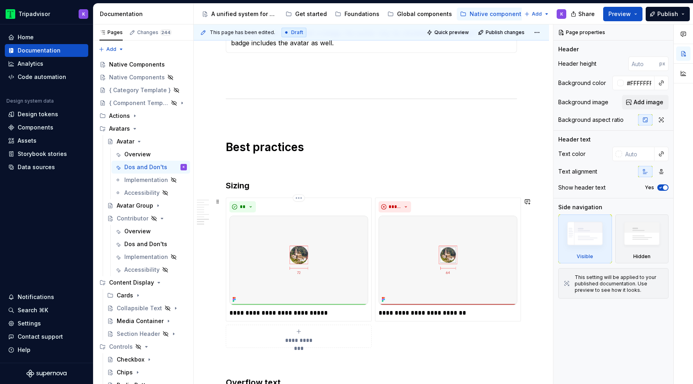
scroll to position [937, 0]
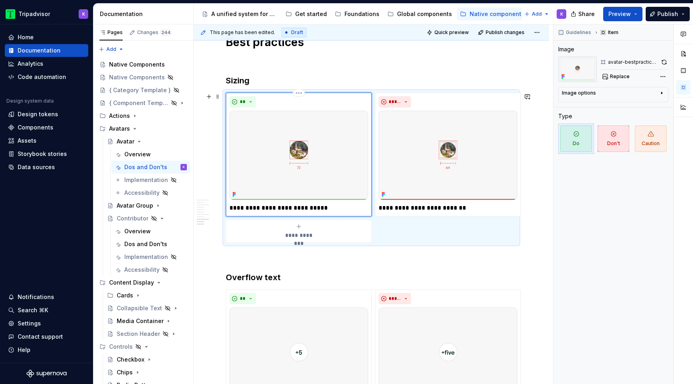
click at [311, 174] on img at bounding box center [298, 155] width 139 height 89
click at [663, 61] on button "button" at bounding box center [664, 62] width 8 height 11
click at [446, 160] on img at bounding box center [448, 155] width 139 height 89
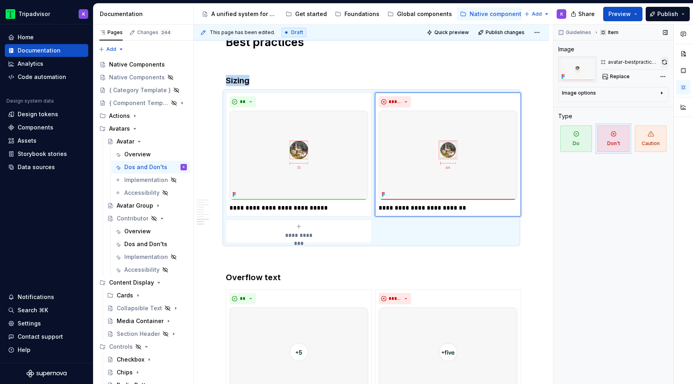
click at [667, 61] on button "button" at bounding box center [665, 62] width 8 height 11
click at [140, 141] on icon "Page tree" at bounding box center [139, 141] width 6 height 6
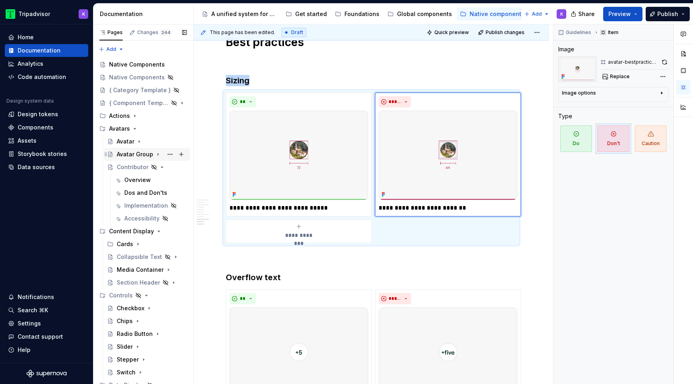
click at [158, 154] on icon "Page tree" at bounding box center [158, 154] width 6 height 6
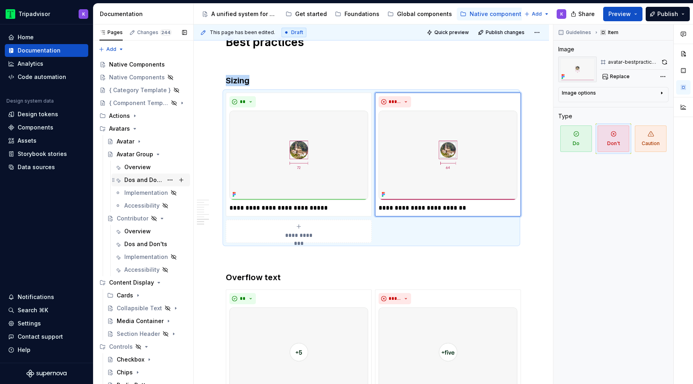
click at [151, 183] on div "Dos and Don'ts" at bounding box center [143, 180] width 39 height 8
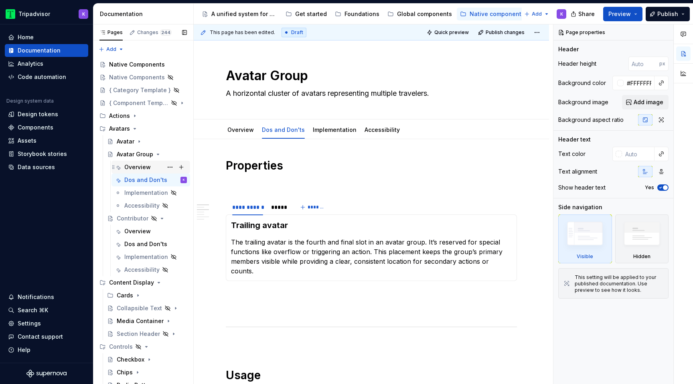
click at [146, 170] on div "Overview" at bounding box center [137, 167] width 26 height 8
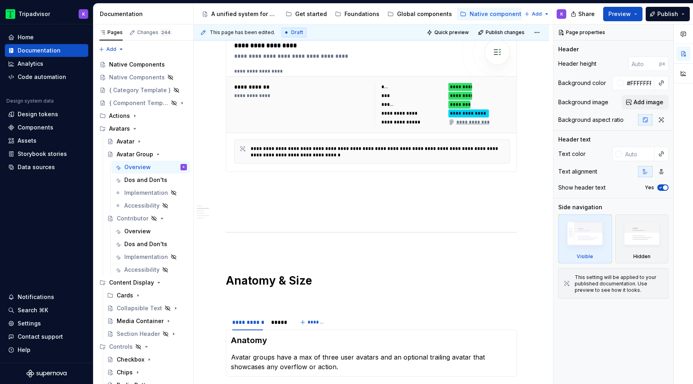
scroll to position [529, 0]
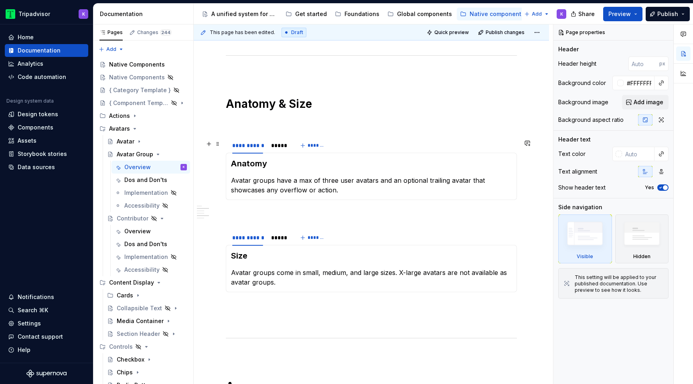
click at [280, 156] on div "**********" at bounding box center [259, 148] width 67 height 20
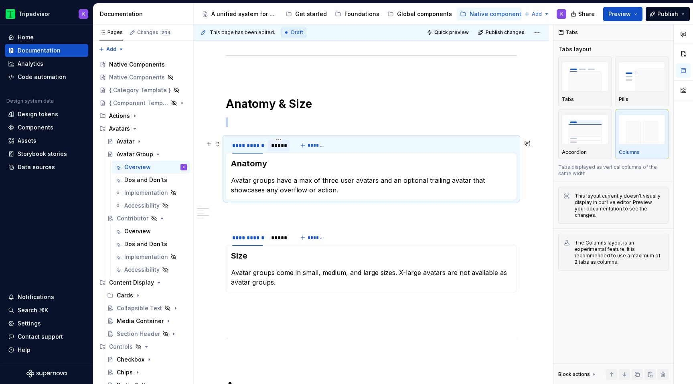
click at [280, 150] on div "*****" at bounding box center [278, 146] width 15 height 8
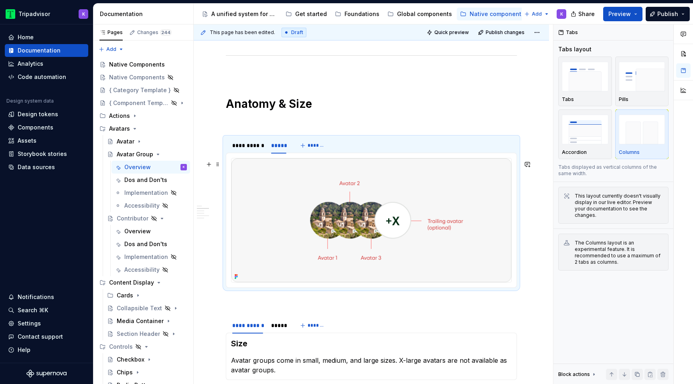
click at [310, 201] on img at bounding box center [371, 220] width 280 height 124
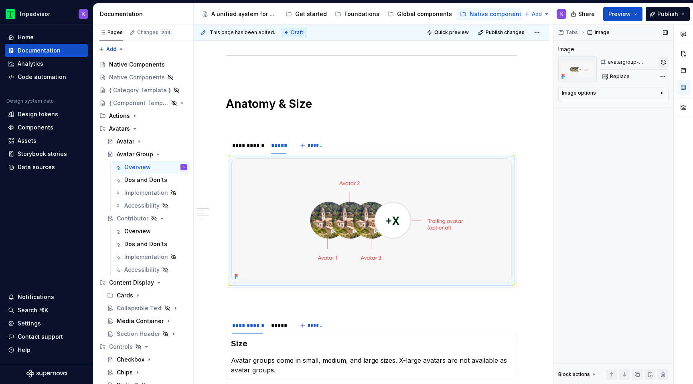
click at [663, 63] on button "button" at bounding box center [663, 62] width 11 height 11
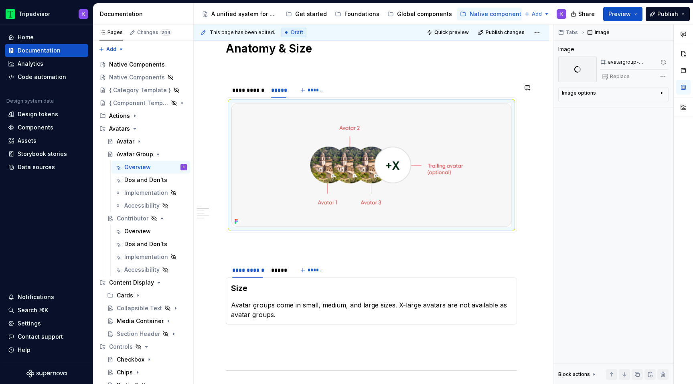
scroll to position [620, 0]
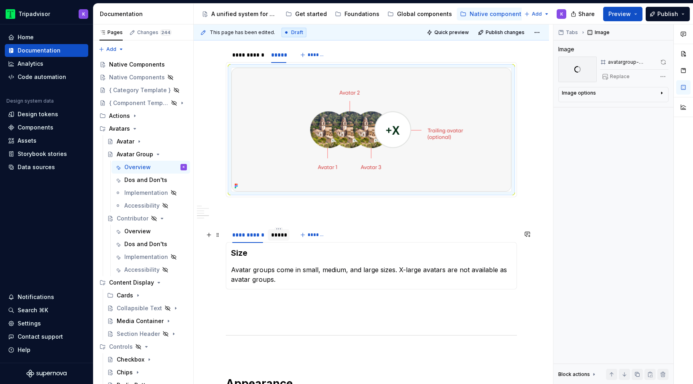
click at [279, 237] on div "*****" at bounding box center [278, 235] width 15 height 8
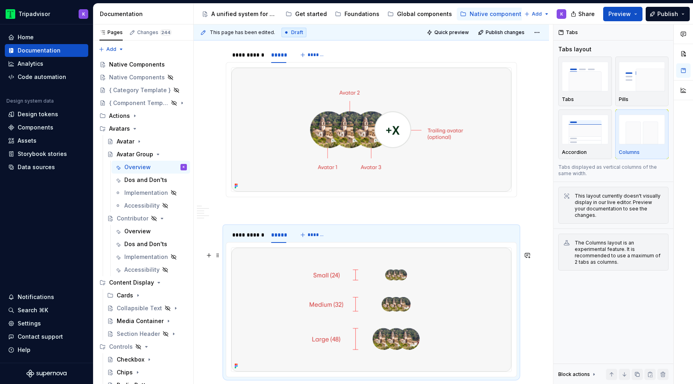
click at [308, 304] on img at bounding box center [371, 310] width 280 height 124
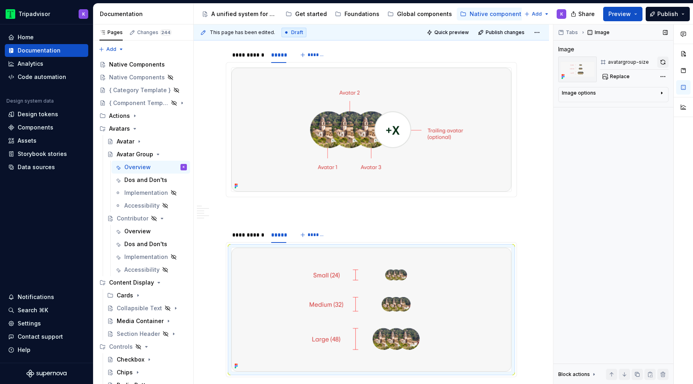
click at [663, 62] on button "button" at bounding box center [662, 62] width 11 height 11
click at [156, 155] on icon "Page tree" at bounding box center [158, 154] width 6 height 6
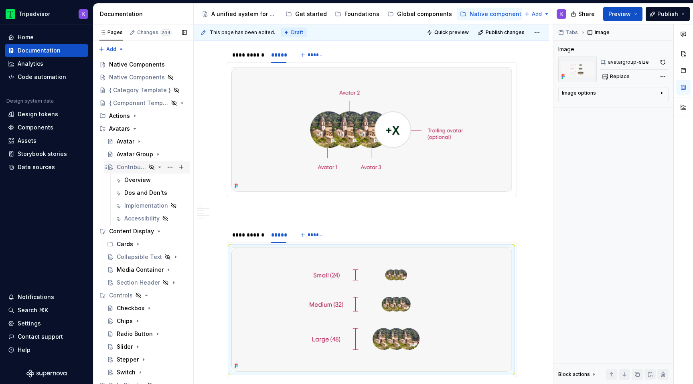
click at [159, 167] on icon "Page tree" at bounding box center [160, 167] width 2 height 1
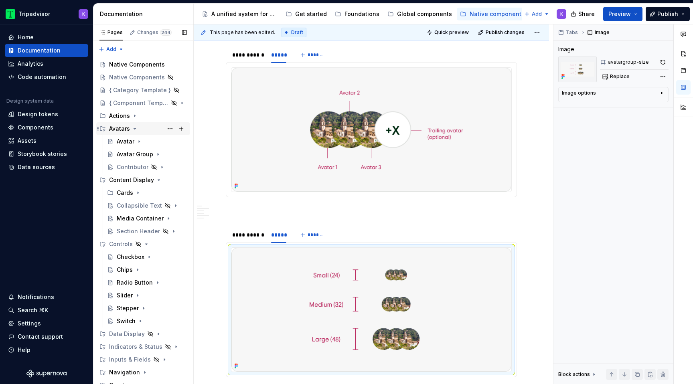
click at [134, 130] on icon "Page tree" at bounding box center [135, 129] width 6 height 6
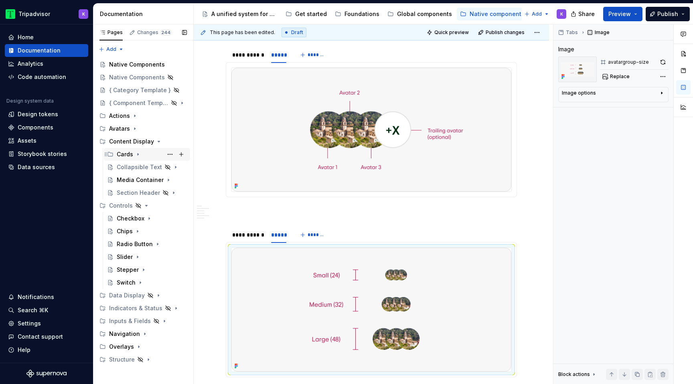
click at [137, 156] on icon "Page tree" at bounding box center [138, 154] width 6 height 6
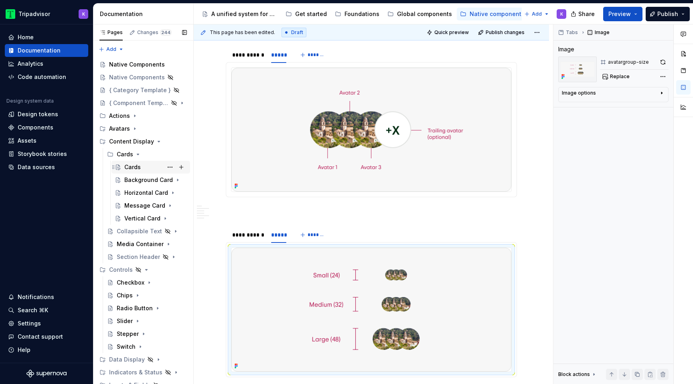
click at [142, 170] on div "Cards" at bounding box center [155, 167] width 63 height 11
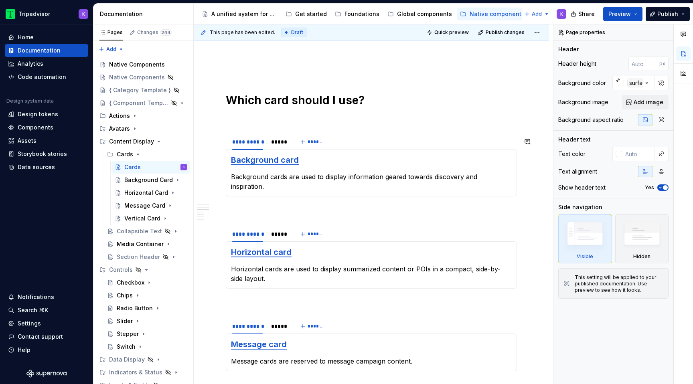
scroll to position [753, 0]
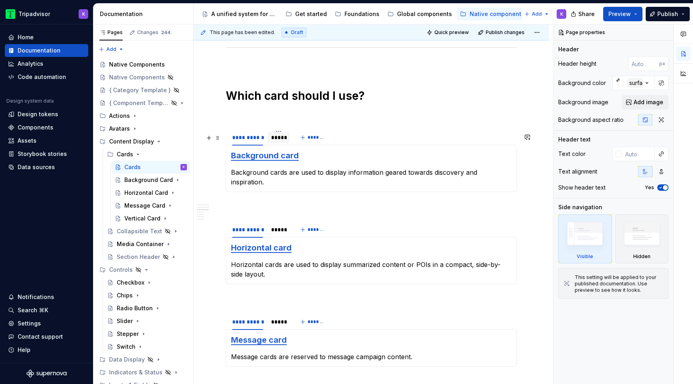
click at [279, 141] on div "*****" at bounding box center [278, 138] width 15 height 8
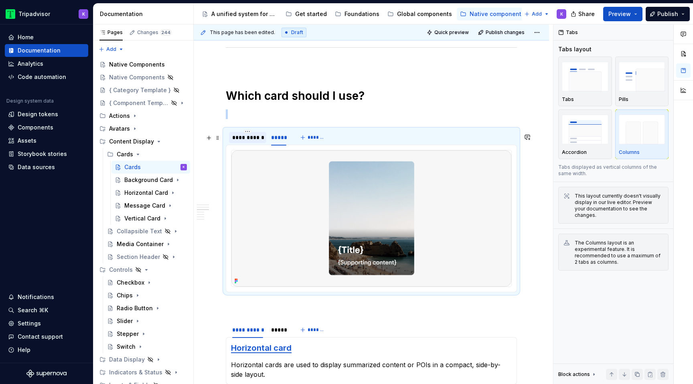
click at [249, 143] on div "**********" at bounding box center [247, 137] width 37 height 11
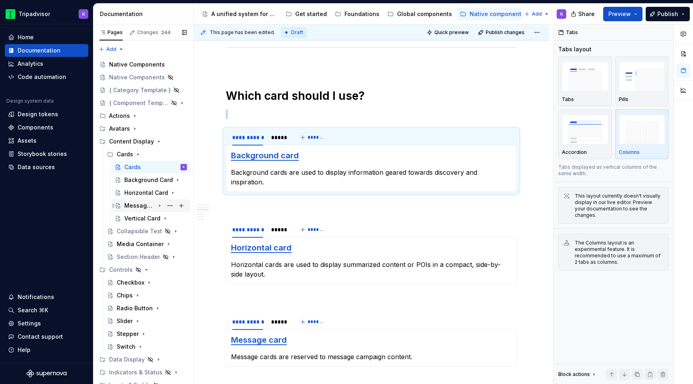
click at [158, 207] on icon "Page tree" at bounding box center [159, 206] width 6 height 6
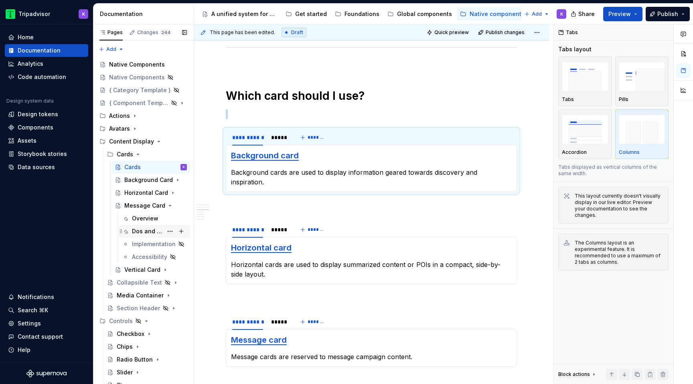
click at [140, 229] on div "Dos and Don'ts" at bounding box center [147, 231] width 31 height 8
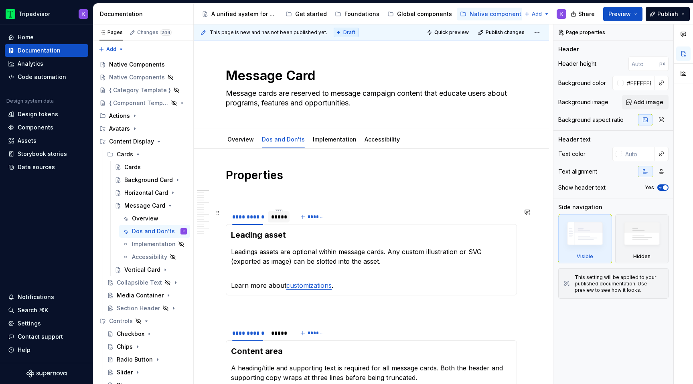
click at [278, 219] on div "*****" at bounding box center [278, 217] width 15 height 8
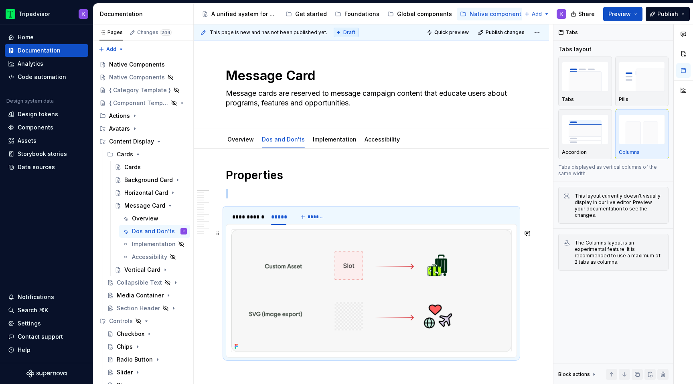
click at [356, 294] on img at bounding box center [371, 291] width 280 height 122
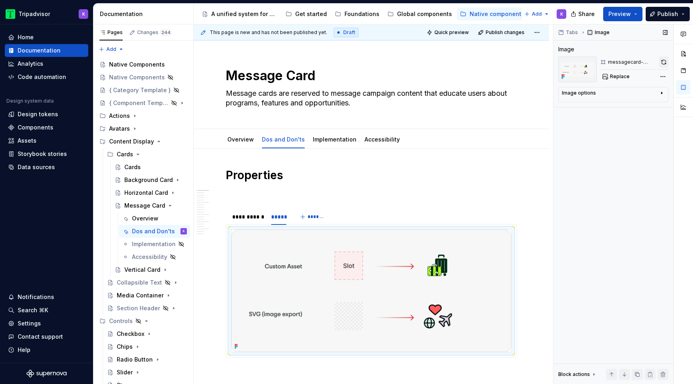
click at [662, 61] on button "button" at bounding box center [664, 62] width 10 height 11
click at [138, 154] on icon "Page tree" at bounding box center [138, 154] width 2 height 1
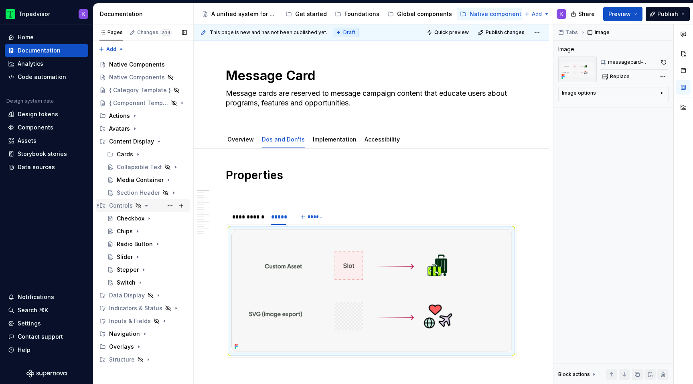
click at [145, 207] on icon "Page tree" at bounding box center [146, 206] width 6 height 6
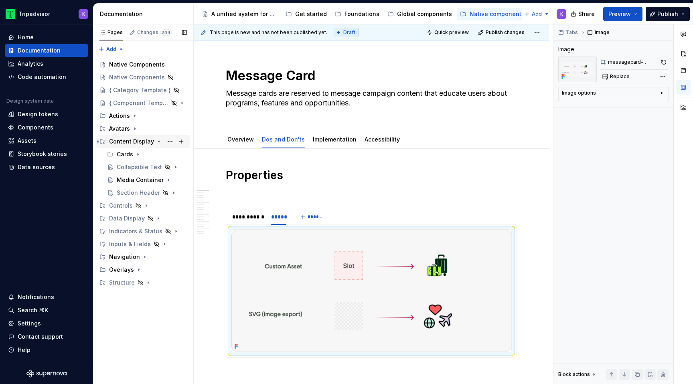
click at [156, 141] on icon "Page tree" at bounding box center [159, 141] width 6 height 6
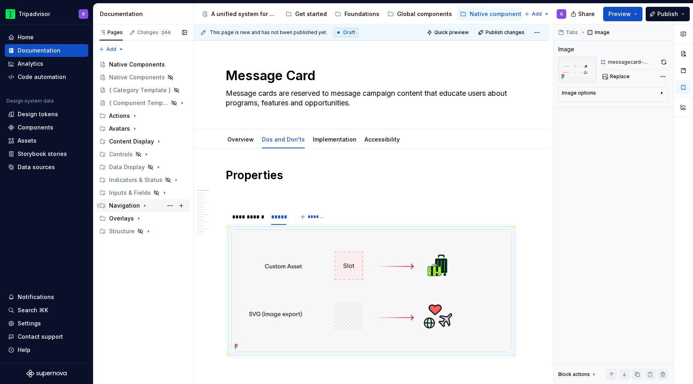
click at [144, 205] on icon "Page tree" at bounding box center [145, 206] width 6 height 6
click at [145, 220] on div "Navigation Header" at bounding box center [136, 219] width 38 height 8
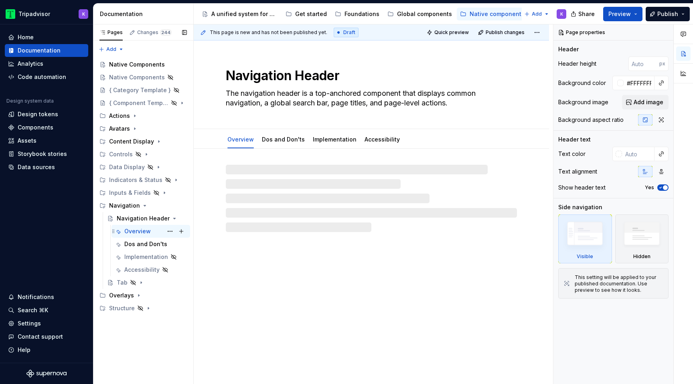
click at [143, 235] on div "Overview" at bounding box center [137, 231] width 26 height 8
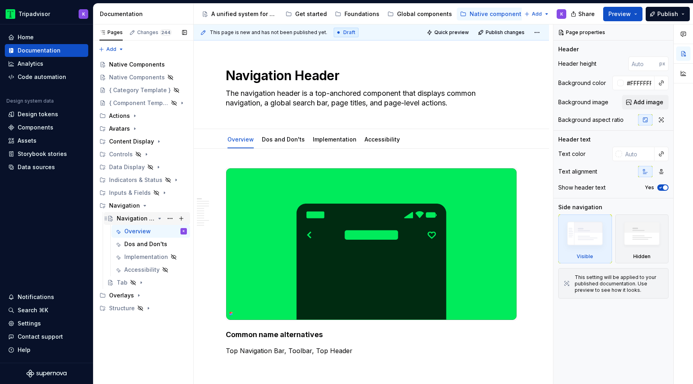
click at [158, 220] on icon "Page tree" at bounding box center [159, 218] width 6 height 6
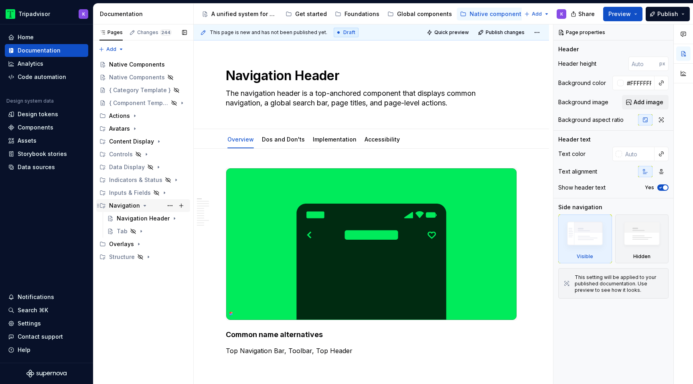
click at [142, 207] on icon "Page tree" at bounding box center [145, 206] width 6 height 6
click at [136, 218] on icon "Page tree" at bounding box center [139, 218] width 6 height 6
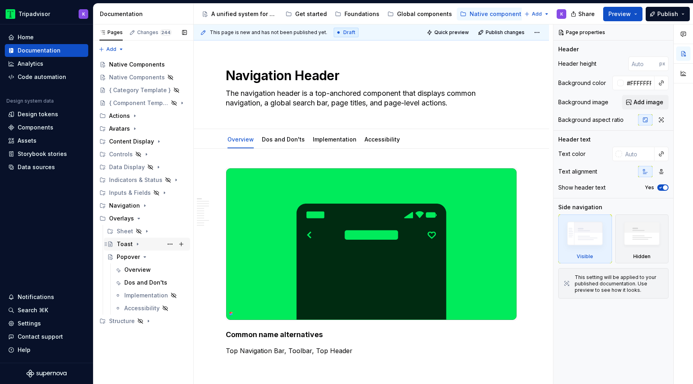
click at [137, 245] on icon "Page tree" at bounding box center [137, 244] width 1 height 2
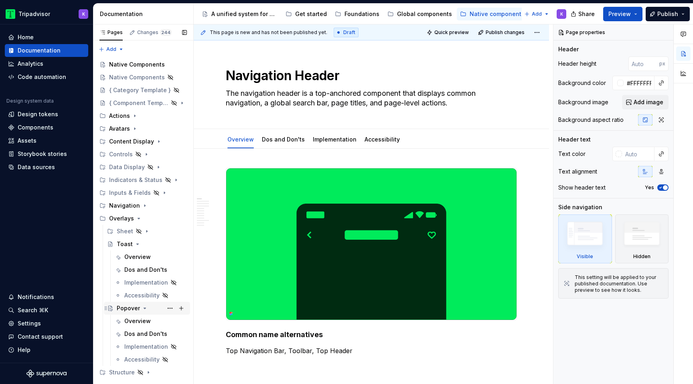
click at [144, 310] on icon "Page tree" at bounding box center [145, 308] width 6 height 6
click at [138, 221] on icon "Page tree" at bounding box center [139, 218] width 6 height 6
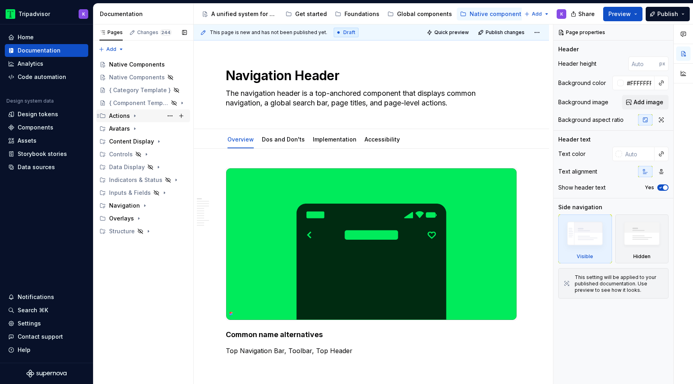
click at [133, 116] on icon "Page tree" at bounding box center [135, 116] width 6 height 6
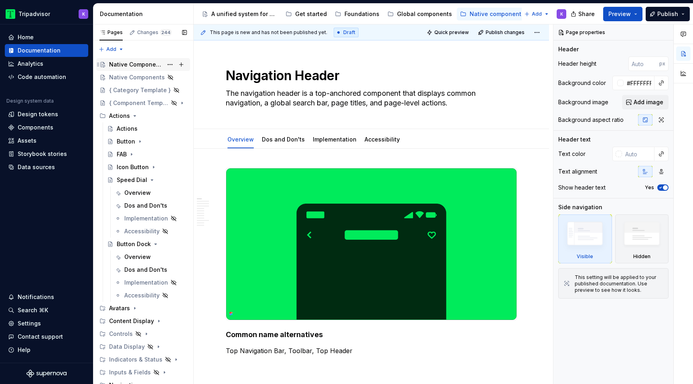
click at [134, 62] on div "Native Components" at bounding box center [136, 65] width 54 height 8
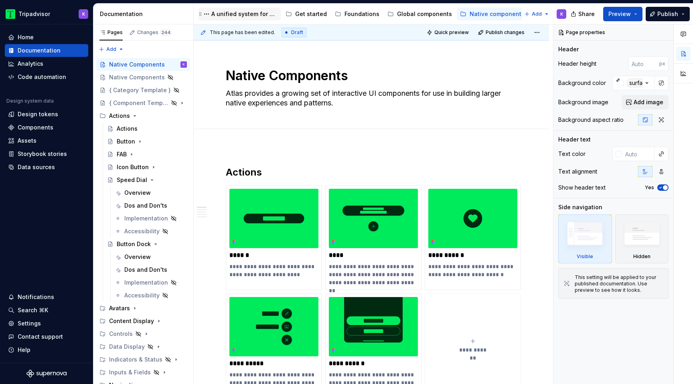
click at [252, 15] on div "A unified system for every journey." at bounding box center [244, 14] width 66 height 8
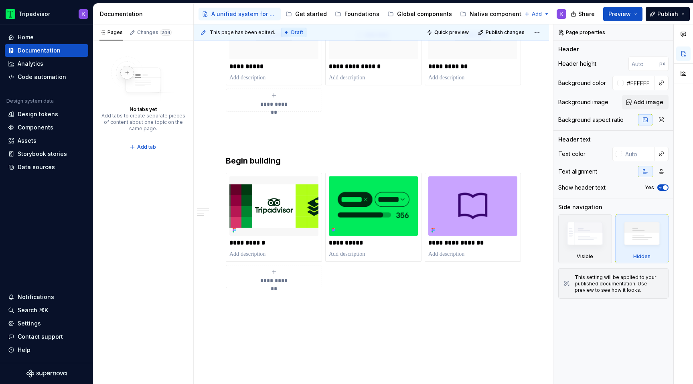
scroll to position [1239, 0]
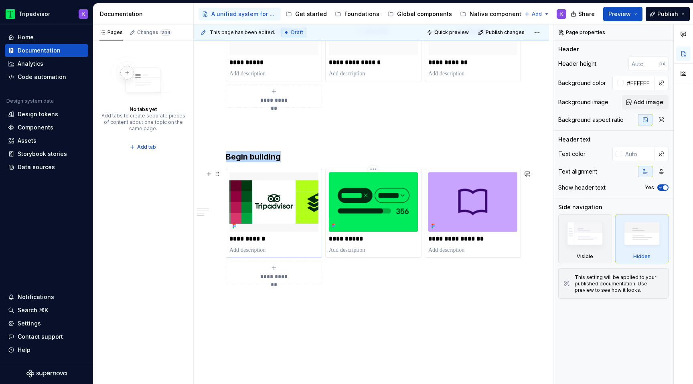
click at [298, 209] on img at bounding box center [273, 201] width 89 height 59
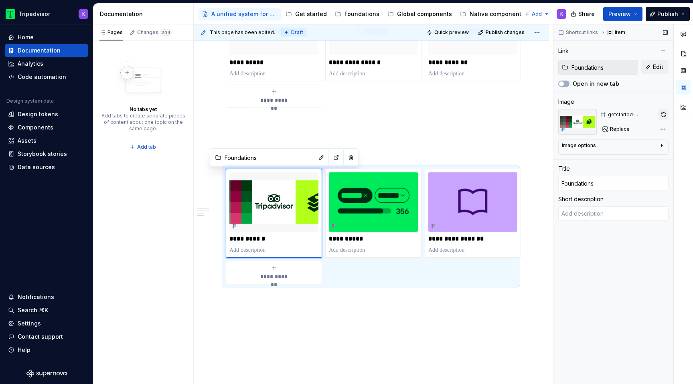
click at [663, 116] on button "button" at bounding box center [664, 114] width 10 height 11
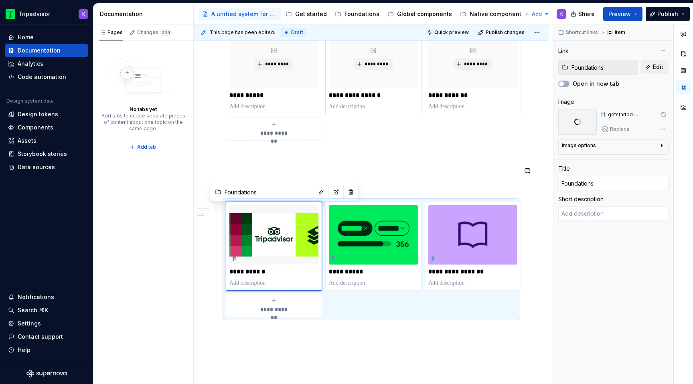
scroll to position [1218, 0]
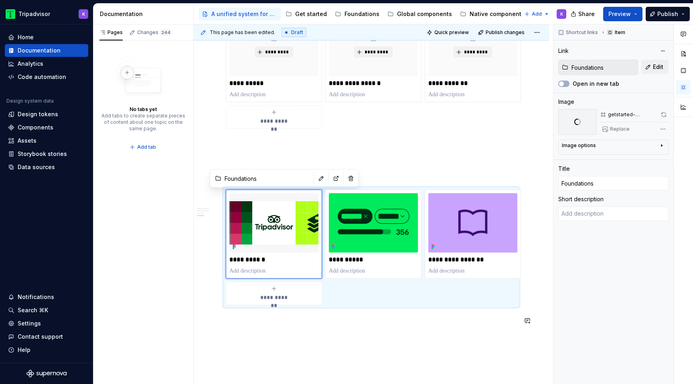
click at [424, 129] on div "**********" at bounding box center [371, 71] width 291 height 116
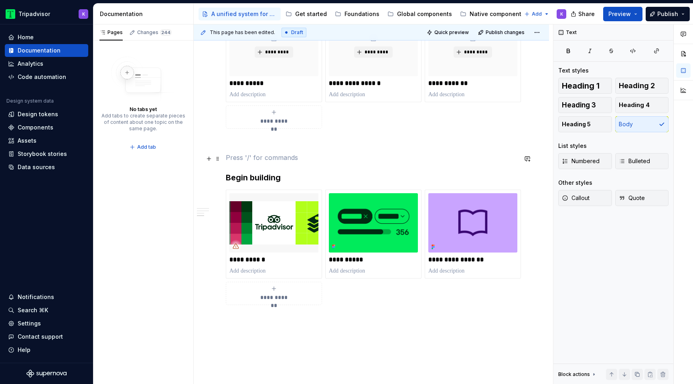
click at [386, 159] on p at bounding box center [371, 158] width 291 height 10
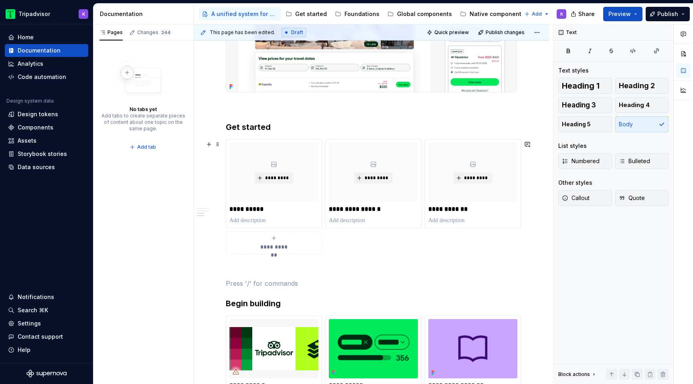
scroll to position [1092, 0]
click at [622, 16] on span "Preview" at bounding box center [619, 14] width 22 height 8
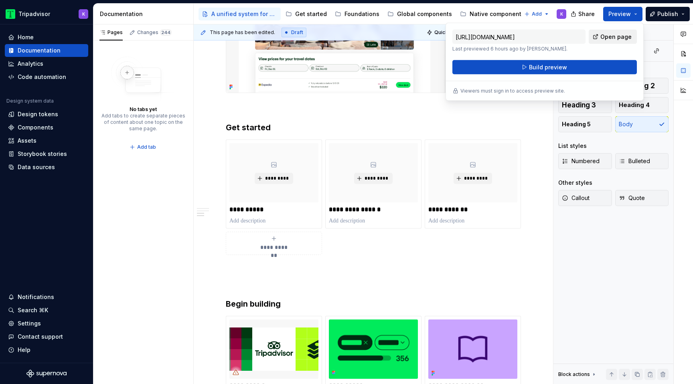
click at [609, 35] on span "Open page" at bounding box center [615, 37] width 31 height 8
click at [543, 69] on span "Build preview" at bounding box center [548, 67] width 38 height 8
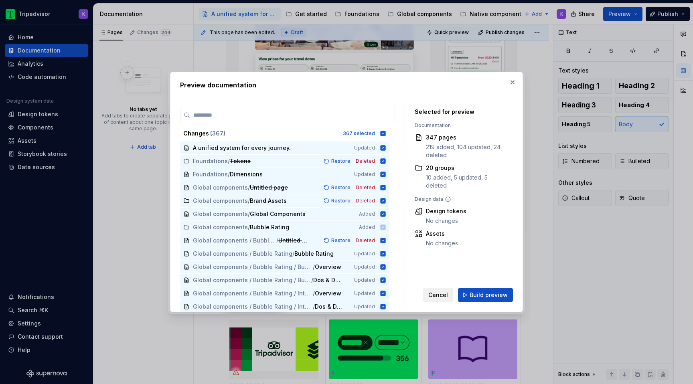
click at [432, 294] on span "Cancel" at bounding box center [438, 295] width 20 height 8
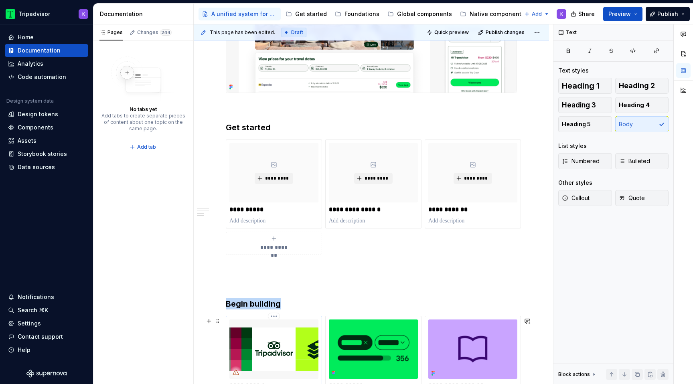
click at [276, 361] on img at bounding box center [273, 349] width 89 height 59
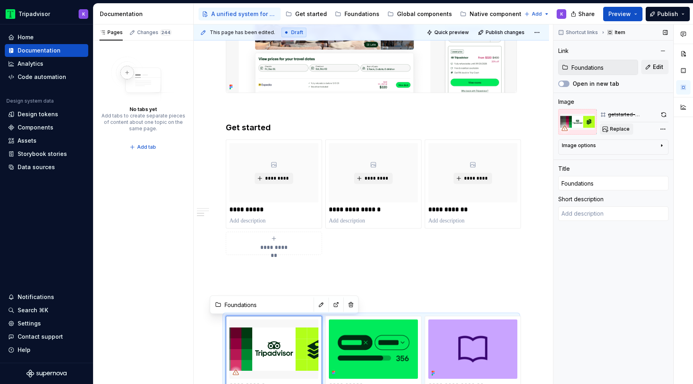
click at [621, 128] on span "Replace" at bounding box center [620, 129] width 20 height 6
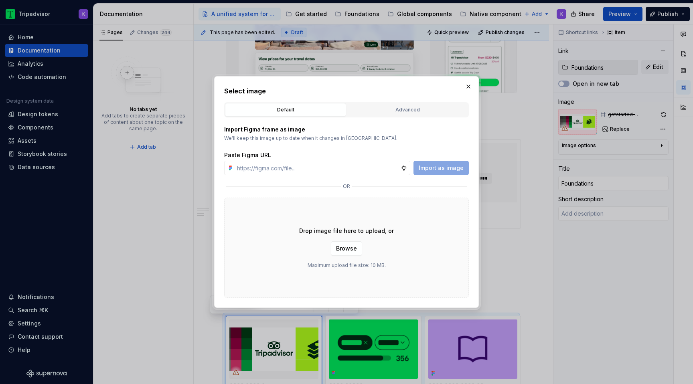
type textarea "*"
type input "https://www.figma.com/design/AzlDq5uJLydcqrb0bPJsS3/Supernova-IA---Templates?no…"
click at [430, 172] on button "Import as image" at bounding box center [440, 168] width 55 height 14
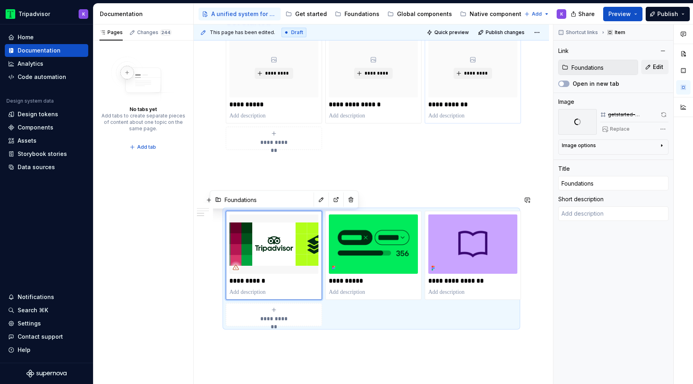
scroll to position [1199, 0]
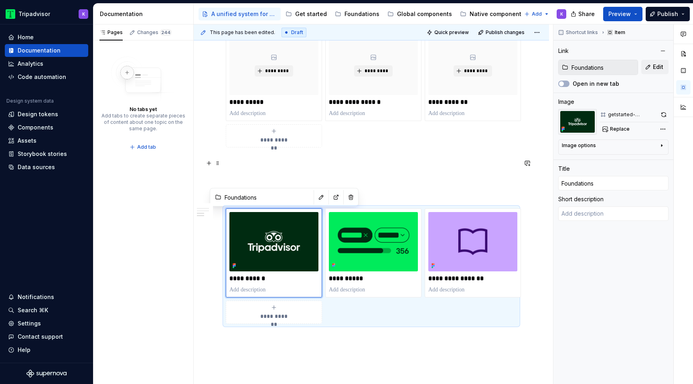
click at [388, 162] on p at bounding box center [371, 162] width 291 height 10
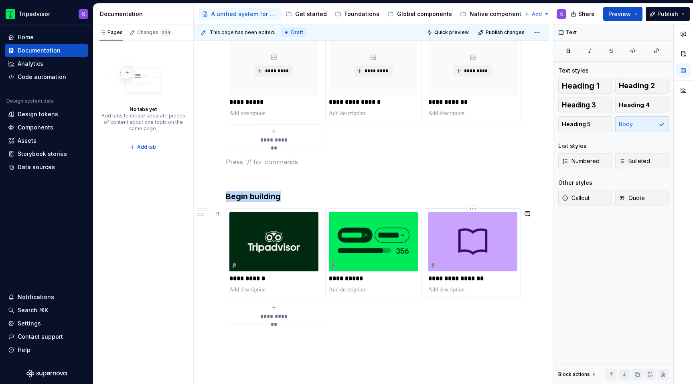
click at [476, 260] on img at bounding box center [472, 241] width 89 height 59
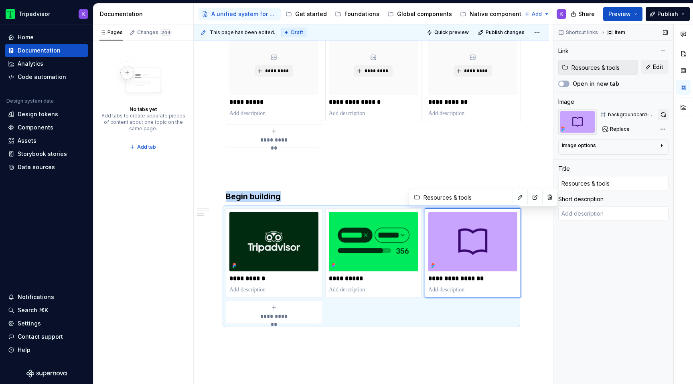
click at [661, 113] on button "button" at bounding box center [663, 114] width 11 height 11
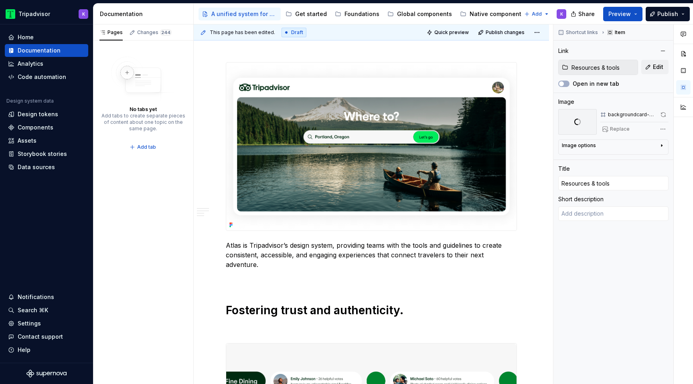
scroll to position [0, 0]
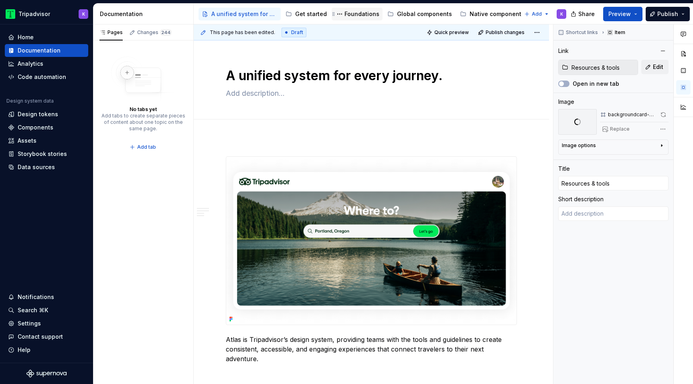
click at [365, 14] on div "Foundations" at bounding box center [362, 14] width 35 height 8
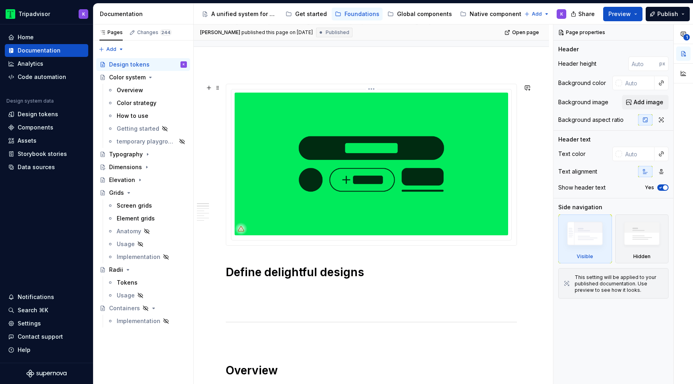
scroll to position [85, 0]
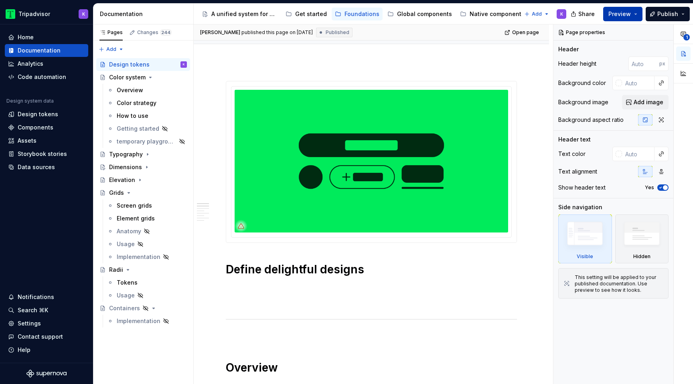
click at [634, 13] on button "Preview" at bounding box center [622, 14] width 39 height 14
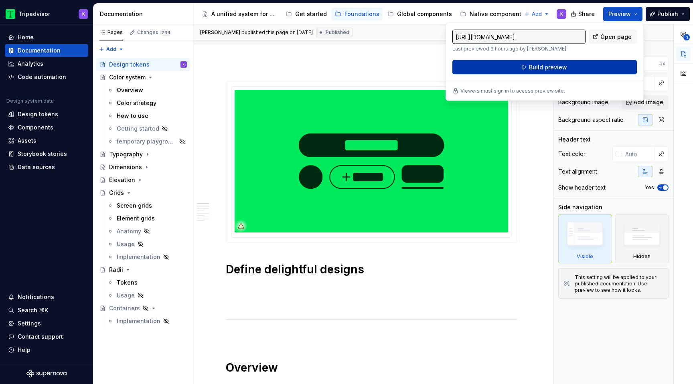
click at [577, 69] on button "Build preview" at bounding box center [544, 67] width 184 height 14
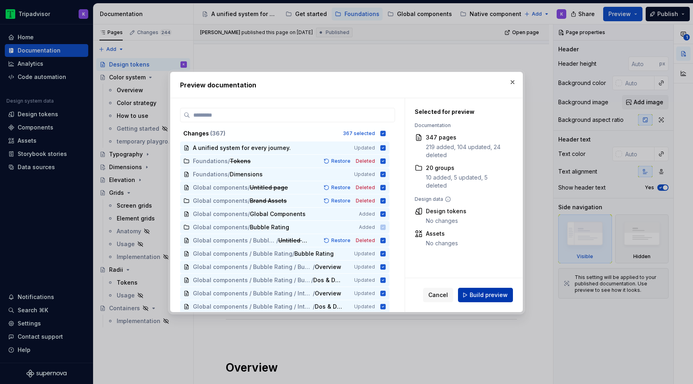
click at [481, 296] on span "Build preview" at bounding box center [489, 295] width 38 height 8
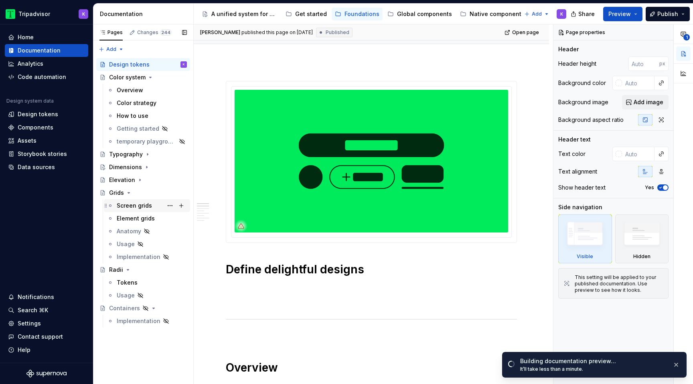
click at [126, 206] on div "Screen grids" at bounding box center [134, 206] width 35 height 8
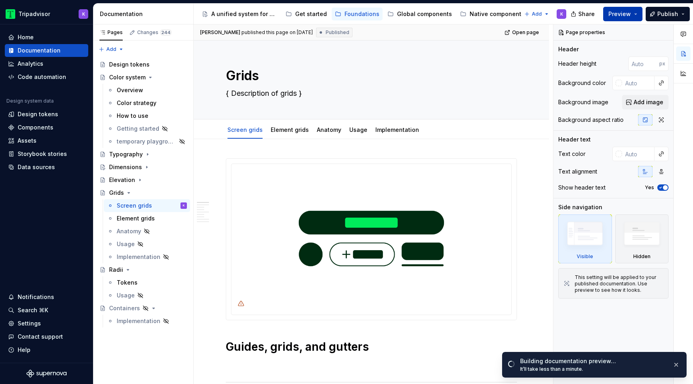
click at [621, 10] on span "Preview" at bounding box center [619, 14] width 22 height 8
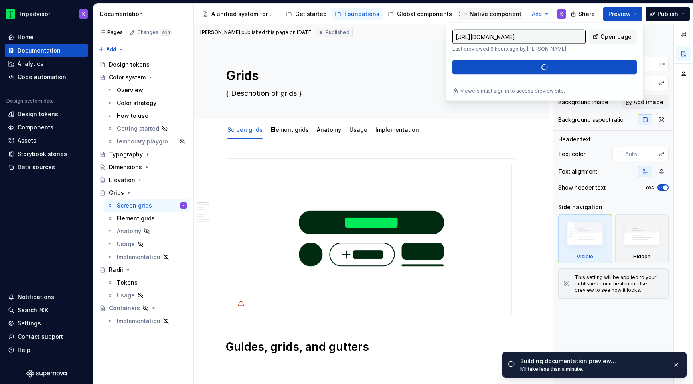
click at [483, 14] on div "Native components" at bounding box center [497, 14] width 55 height 8
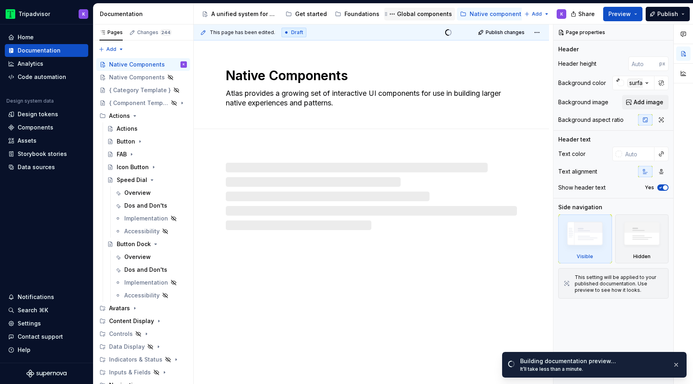
click at [418, 15] on div "Global components" at bounding box center [424, 14] width 55 height 8
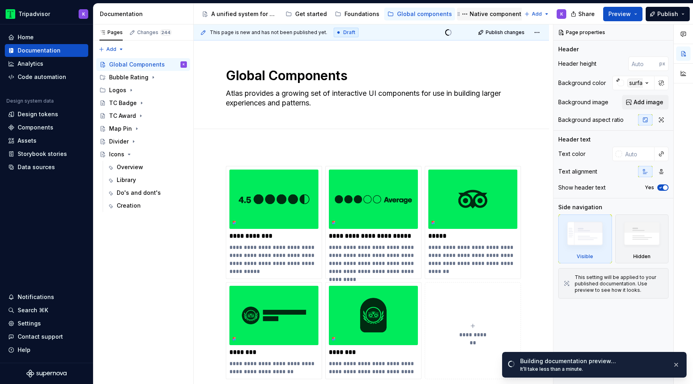
click at [481, 9] on div "Native components" at bounding box center [492, 14] width 65 height 10
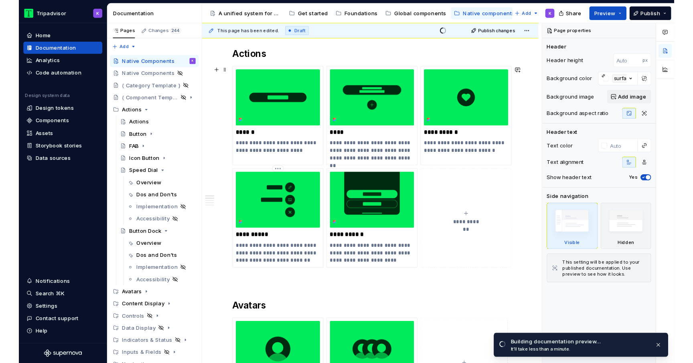
scroll to position [115, 0]
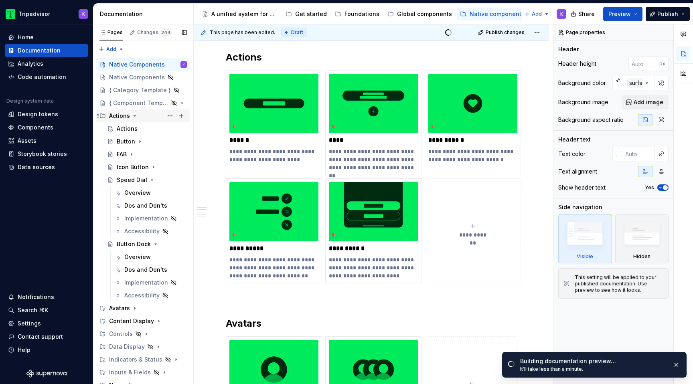
click at [137, 116] on icon "Page tree" at bounding box center [135, 116] width 6 height 6
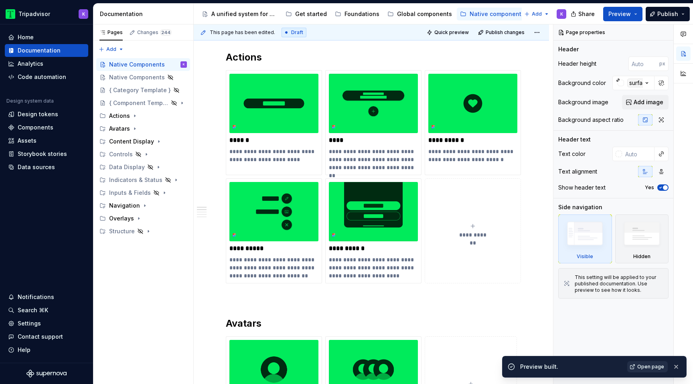
click at [653, 364] on span "Open page" at bounding box center [650, 367] width 27 height 6
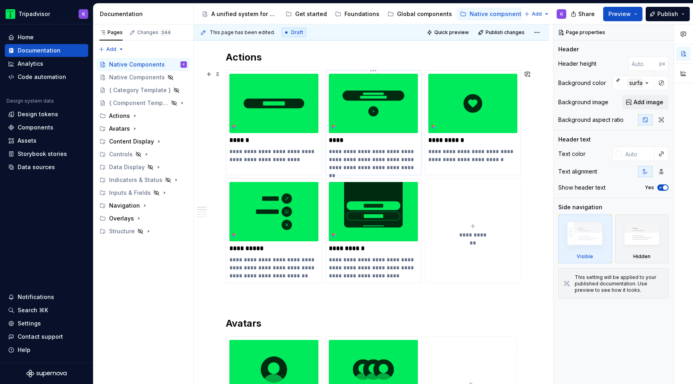
click at [368, 139] on p "****" at bounding box center [373, 140] width 89 height 8
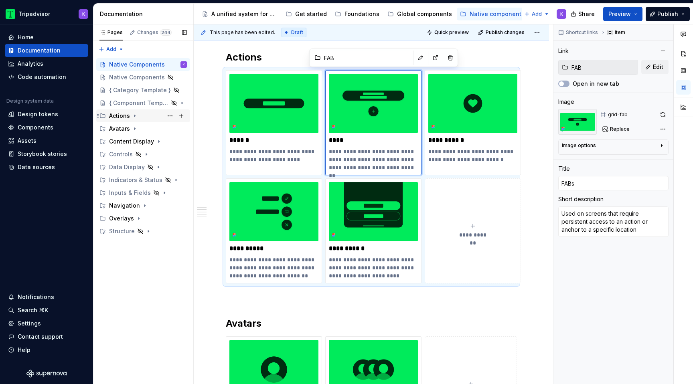
click at [136, 116] on icon "Page tree" at bounding box center [135, 116] width 6 height 6
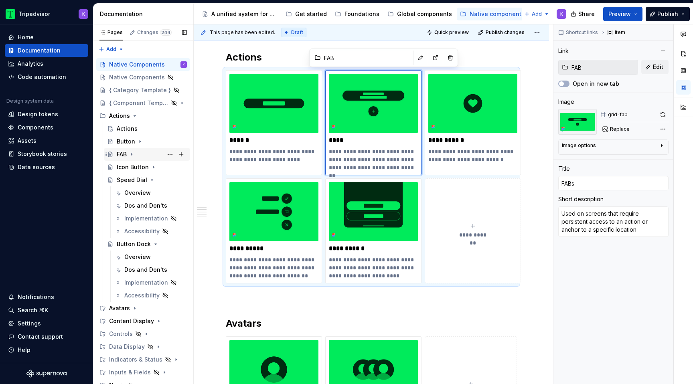
click at [135, 153] on icon "Page tree" at bounding box center [131, 154] width 6 height 6
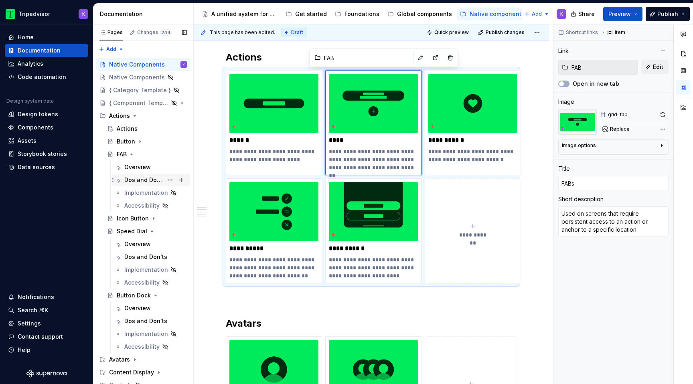
click at [145, 179] on div "Dos and Don'ts" at bounding box center [143, 180] width 39 height 8
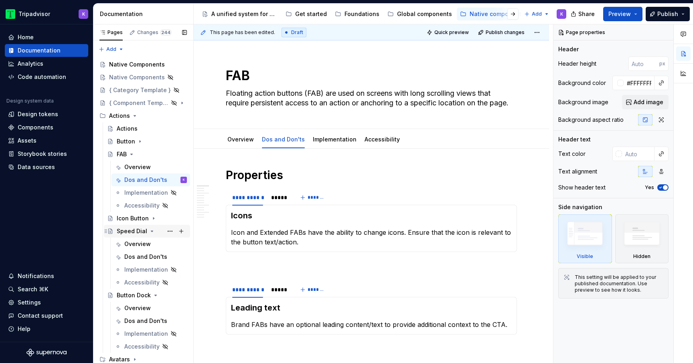
scroll to position [25, 0]
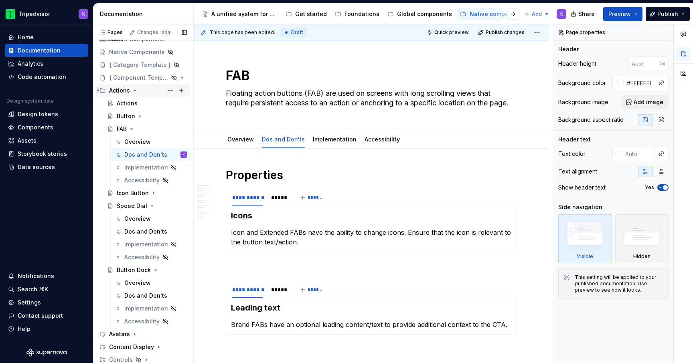
click at [136, 92] on icon "Page tree" at bounding box center [135, 90] width 6 height 6
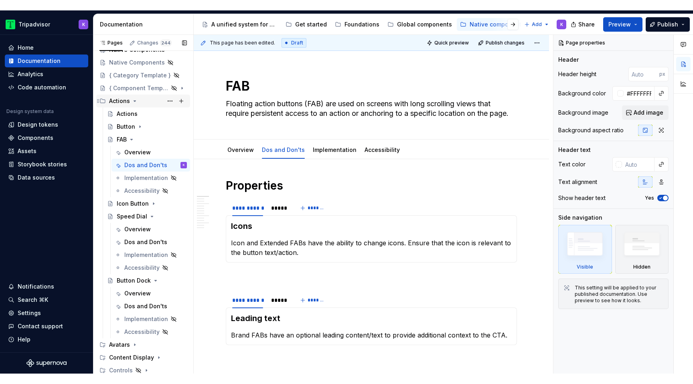
scroll to position [0, 0]
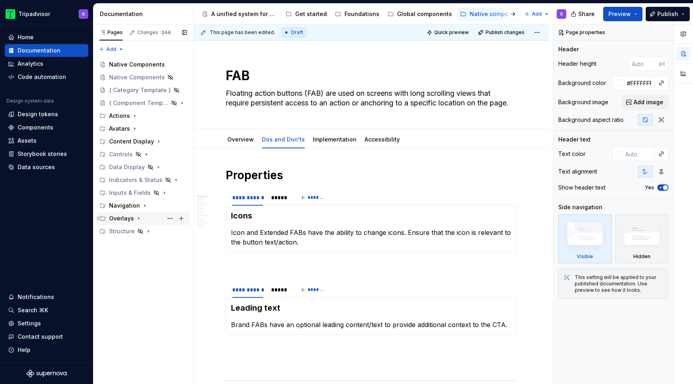
click at [136, 219] on icon "Page tree" at bounding box center [139, 218] width 6 height 6
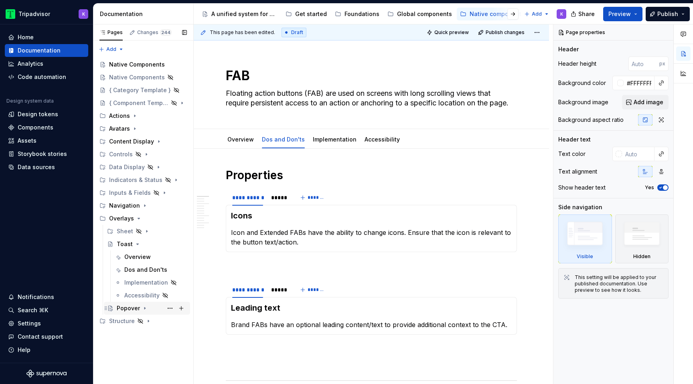
click at [144, 308] on icon "Page tree" at bounding box center [144, 309] width 1 height 2
click at [144, 307] on icon "Page tree" at bounding box center [145, 308] width 6 height 6
click at [133, 128] on icon "Page tree" at bounding box center [135, 129] width 6 height 6
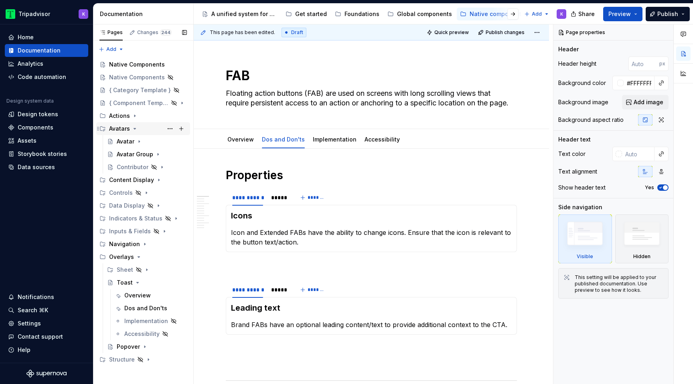
click at [133, 131] on icon "Page tree" at bounding box center [135, 129] width 6 height 6
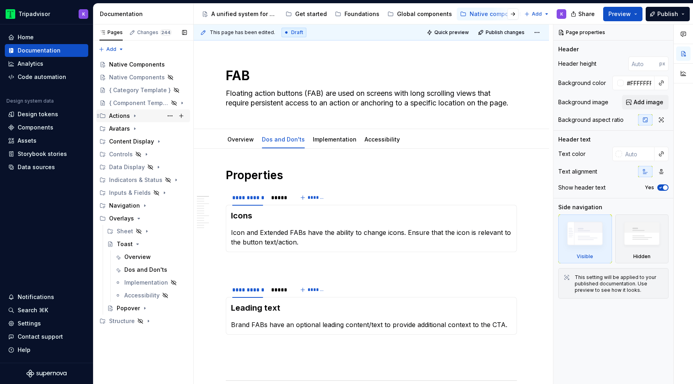
click at [133, 116] on icon "Page tree" at bounding box center [135, 116] width 6 height 6
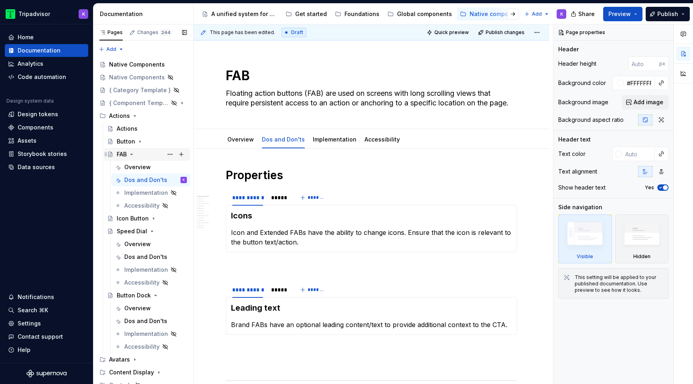
click at [132, 152] on icon "Page tree" at bounding box center [131, 154] width 6 height 6
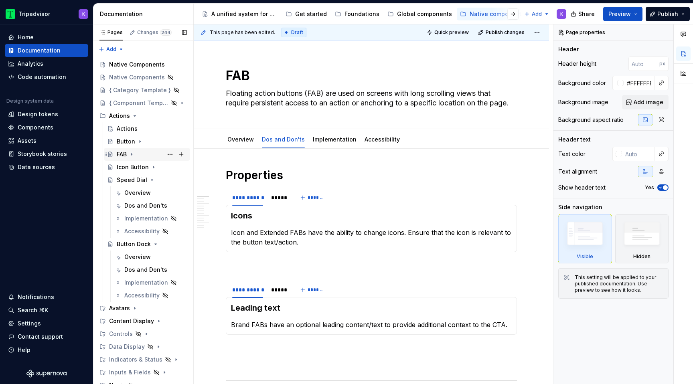
click at [130, 154] on icon "Page tree" at bounding box center [131, 154] width 6 height 6
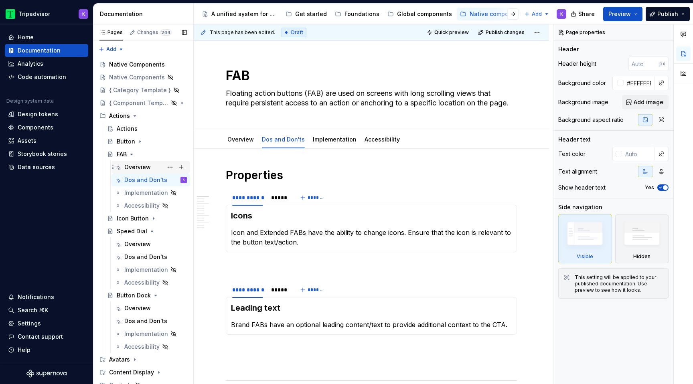
click at [144, 165] on div "Overview" at bounding box center [137, 167] width 26 height 8
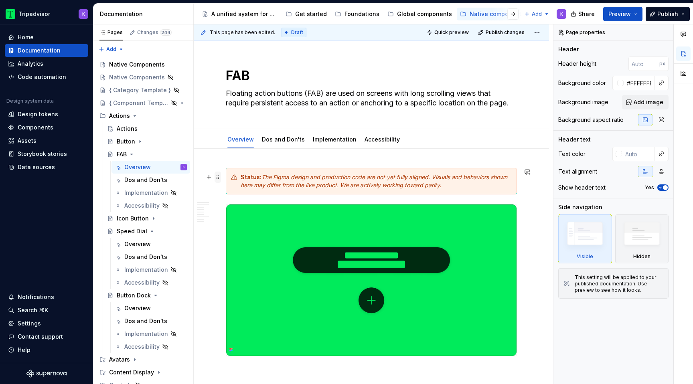
click at [221, 177] on span at bounding box center [218, 177] width 6 height 11
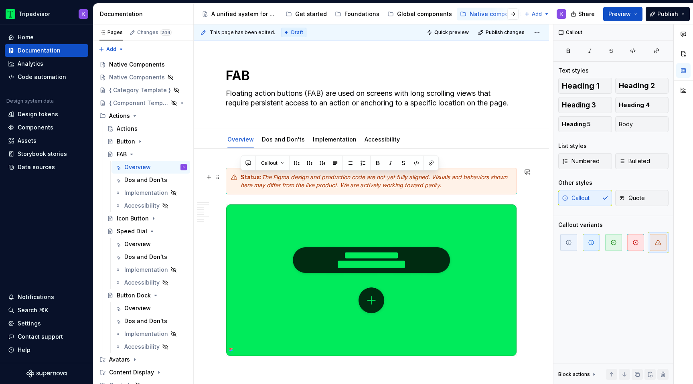
drag, startPoint x: 448, startPoint y: 188, endPoint x: 233, endPoint y: 178, distance: 214.8
click at [233, 178] on div "Status: The Figma design and production code are not yet fully aligned. Visuals…" at bounding box center [371, 181] width 291 height 26
copy div "Status: The Figma design and production code are not yet fully aligned. Visuals…"
click at [131, 154] on icon "Page tree" at bounding box center [131, 154] width 6 height 6
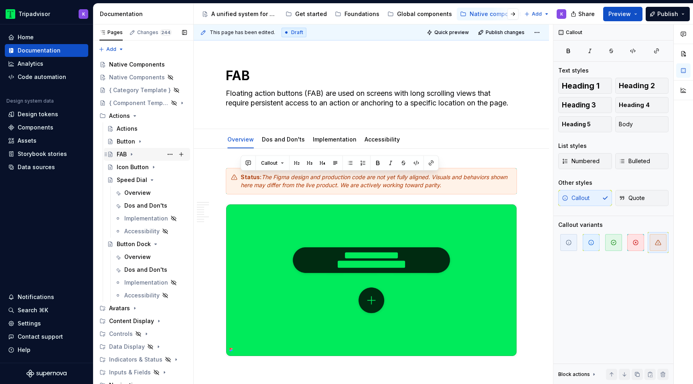
scroll to position [121, 0]
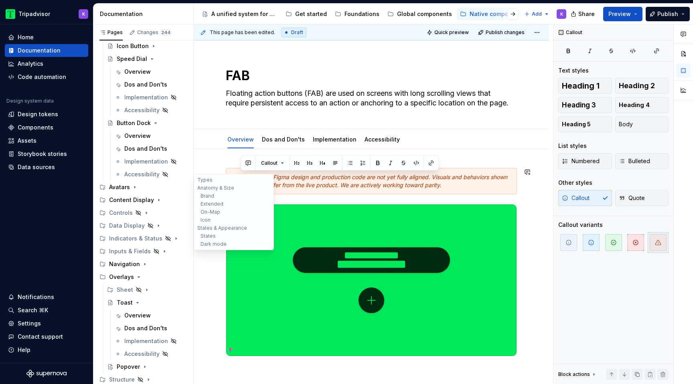
copy div "Status: The Figma design and production code are not yet fully aligned. Visuals…"
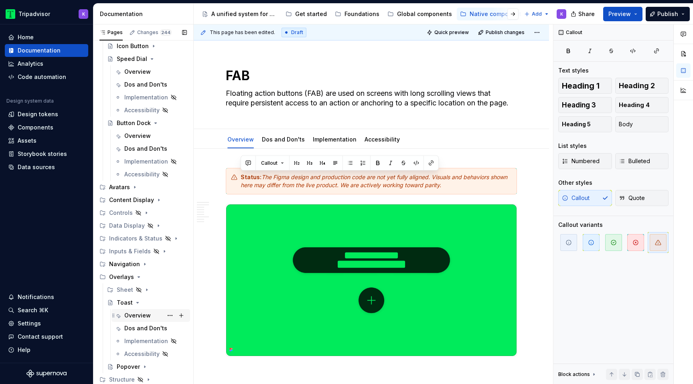
click at [141, 319] on div "Overview" at bounding box center [137, 316] width 26 height 8
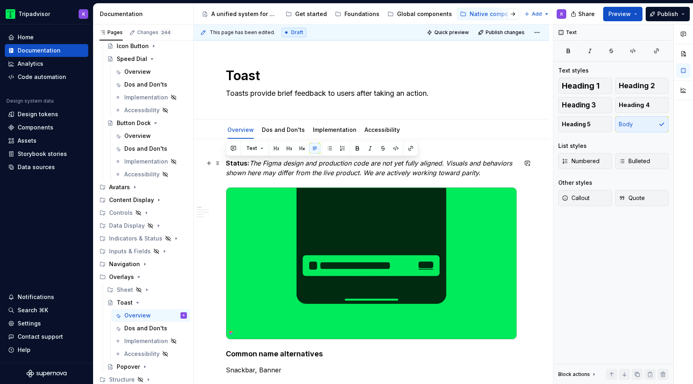
drag, startPoint x: 481, startPoint y: 172, endPoint x: 225, endPoint y: 164, distance: 256.4
click at [582, 202] on button "Callout" at bounding box center [585, 198] width 54 height 16
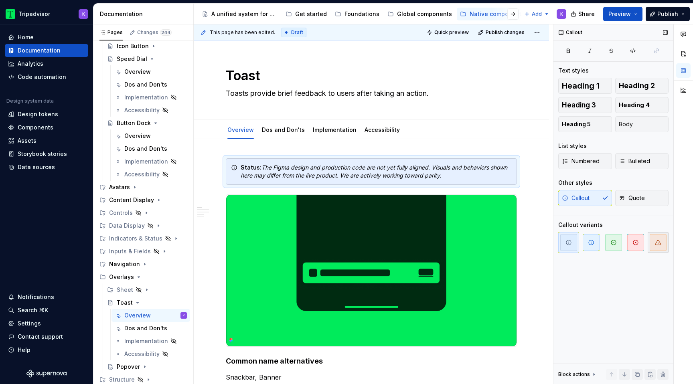
click at [659, 241] on icon "button" at bounding box center [658, 242] width 6 height 6
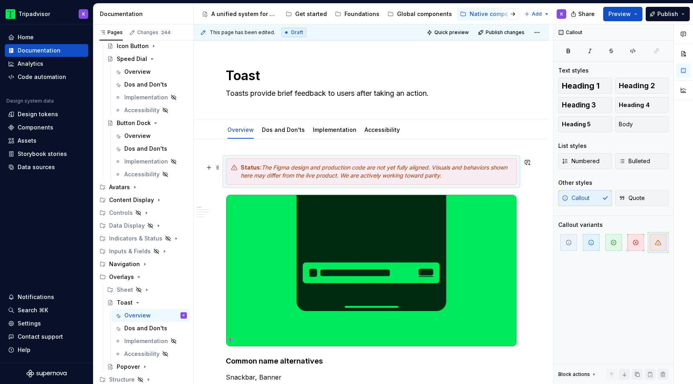
click at [500, 175] on div "Status: The Figma design and production code are not yet fully aligned. Visuals…" at bounding box center [376, 172] width 271 height 16
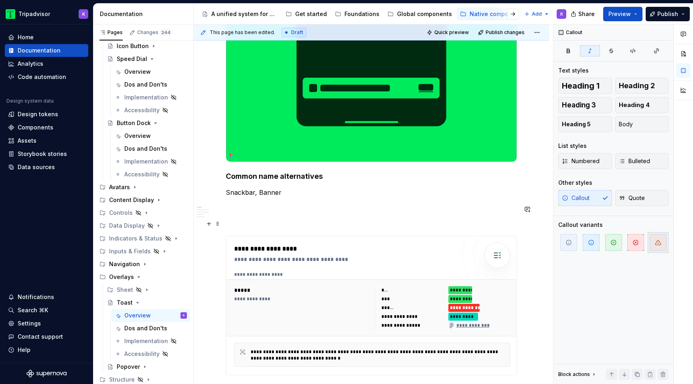
scroll to position [196, 0]
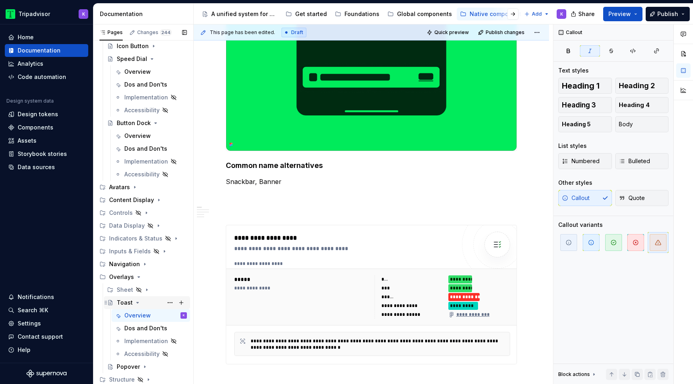
click at [135, 302] on icon "Page tree" at bounding box center [137, 303] width 6 height 6
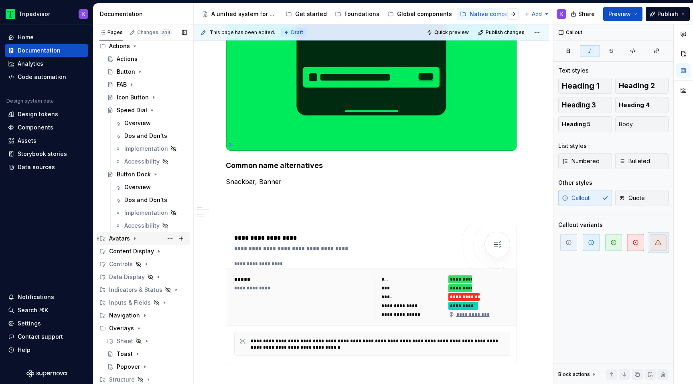
scroll to position [0, 0]
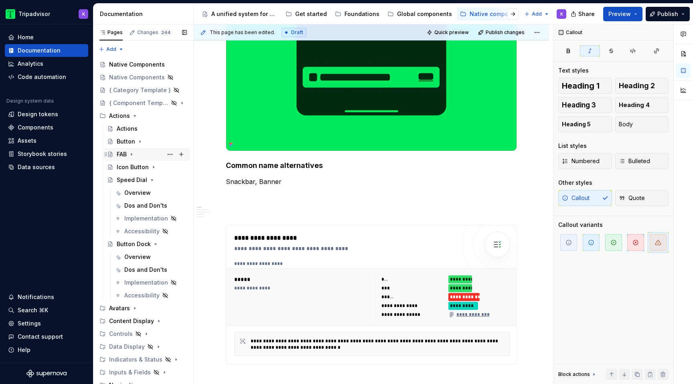
click at [133, 156] on icon "Page tree" at bounding box center [131, 154] width 6 height 6
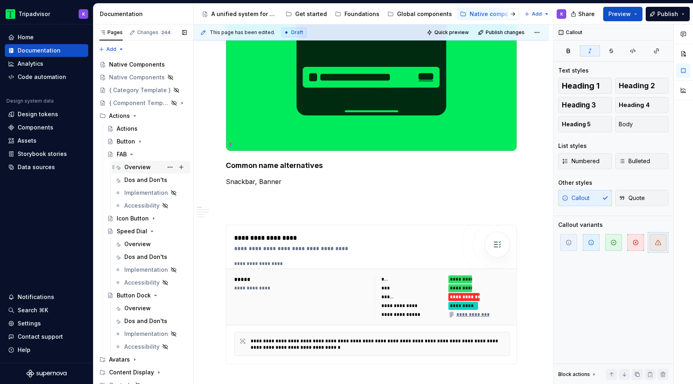
click at [138, 170] on div "Overview" at bounding box center [137, 167] width 26 height 8
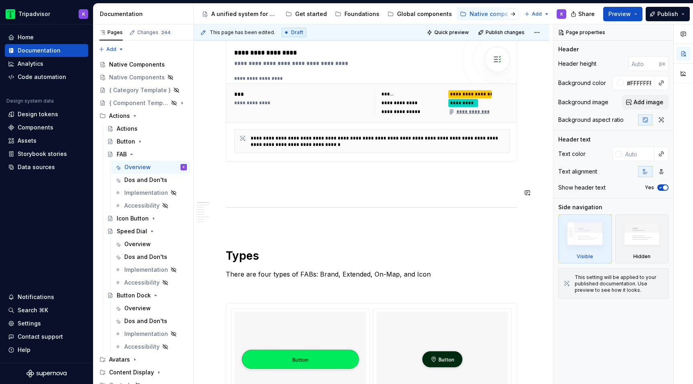
scroll to position [241, 0]
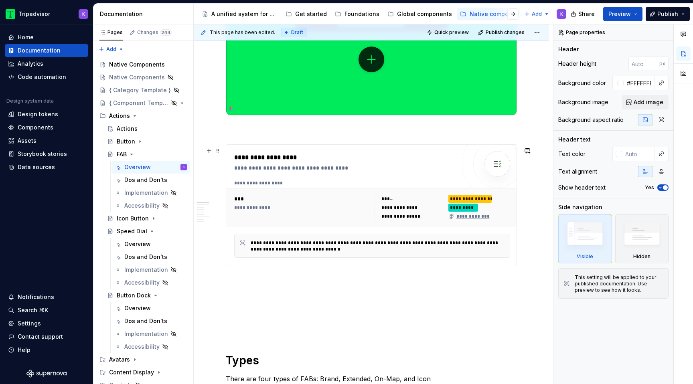
click at [424, 197] on div "******" at bounding box center [412, 199] width 62 height 8
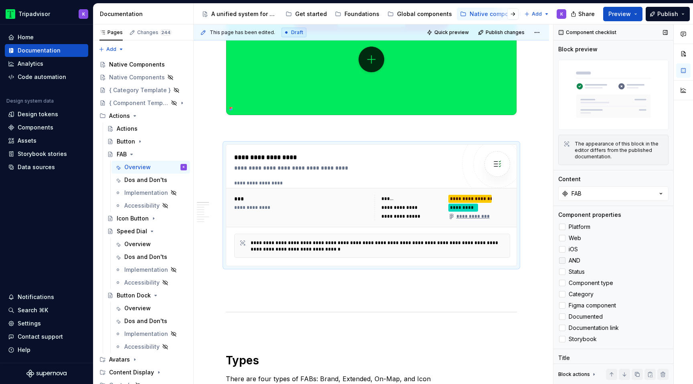
click at [565, 261] on div at bounding box center [562, 260] width 6 height 6
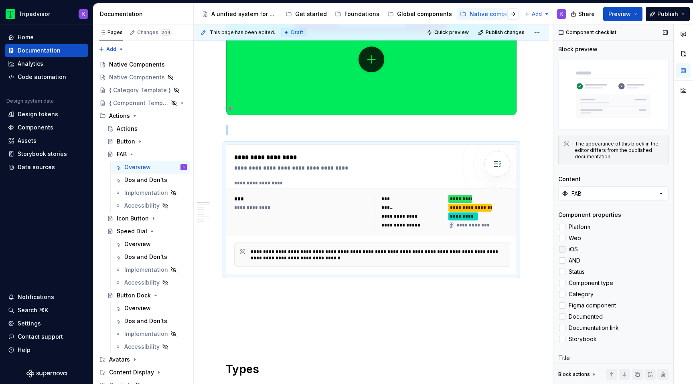
click at [564, 251] on div at bounding box center [562, 249] width 6 height 6
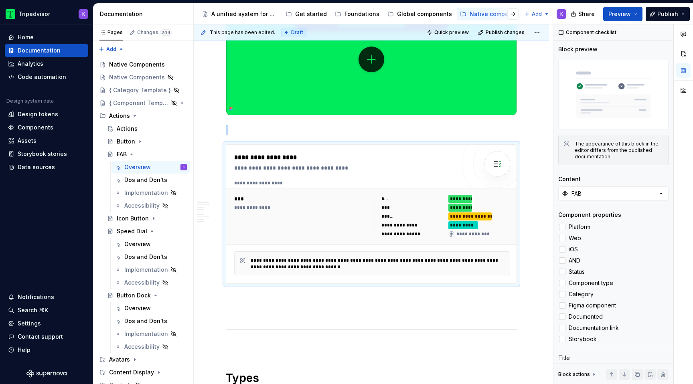
scroll to position [0, 0]
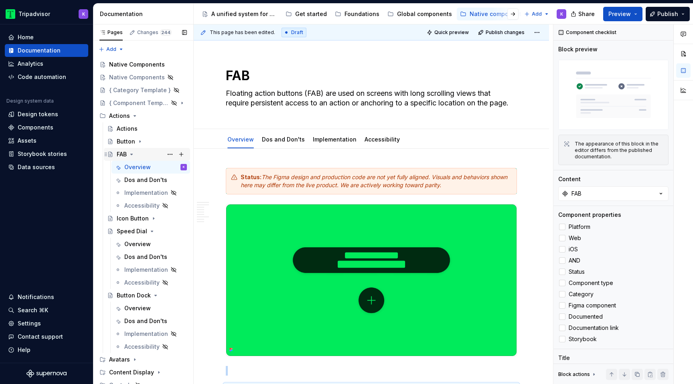
click at [134, 152] on icon "Page tree" at bounding box center [131, 154] width 6 height 6
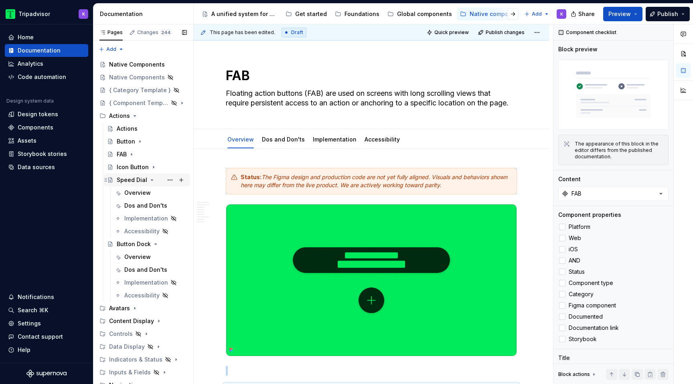
click at [150, 181] on icon "Page tree" at bounding box center [152, 180] width 6 height 6
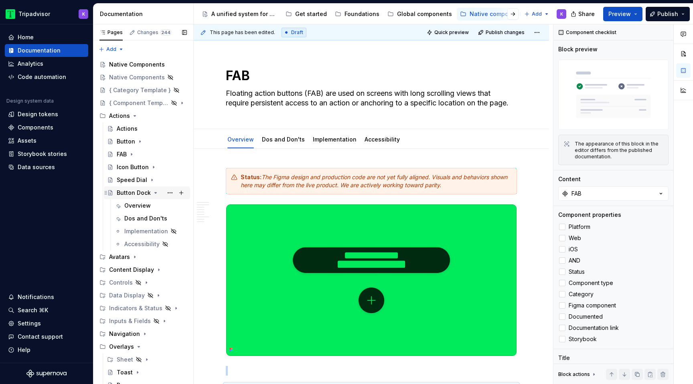
click at [153, 193] on icon "Page tree" at bounding box center [155, 193] width 6 height 6
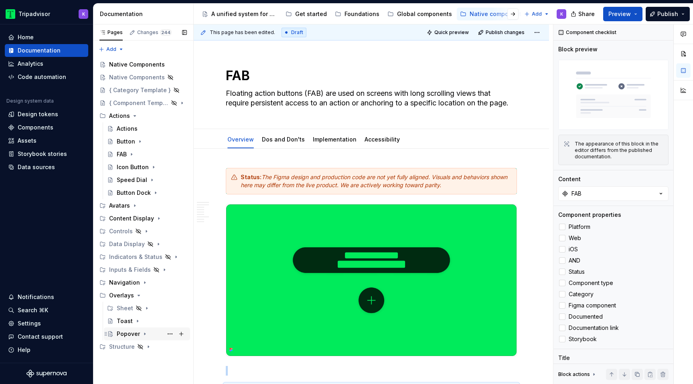
click at [142, 333] on icon "Page tree" at bounding box center [145, 334] width 6 height 6
click at [146, 347] on div "Overview" at bounding box center [137, 347] width 26 height 8
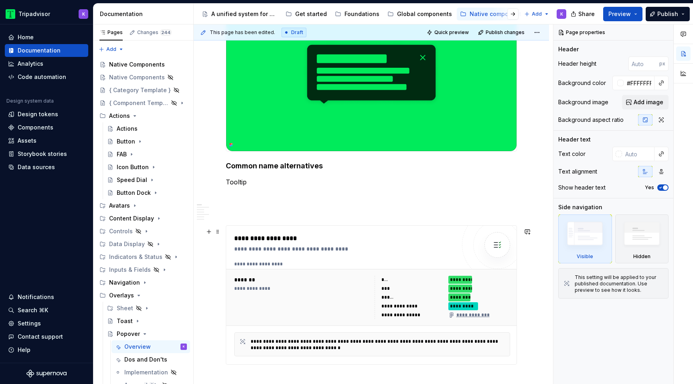
scroll to position [181, 0]
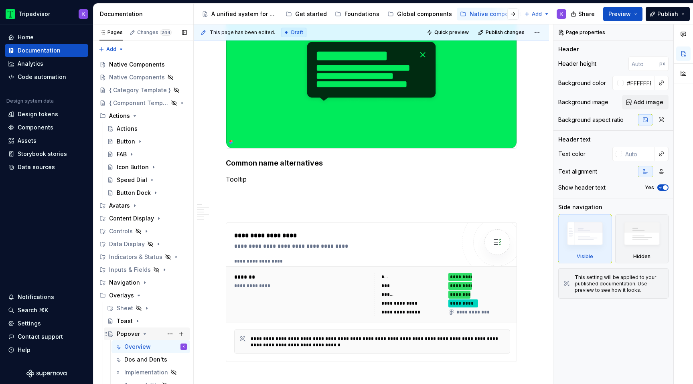
click at [144, 333] on icon "Page tree" at bounding box center [145, 334] width 6 height 6
click at [136, 296] on icon "Page tree" at bounding box center [139, 295] width 6 height 6
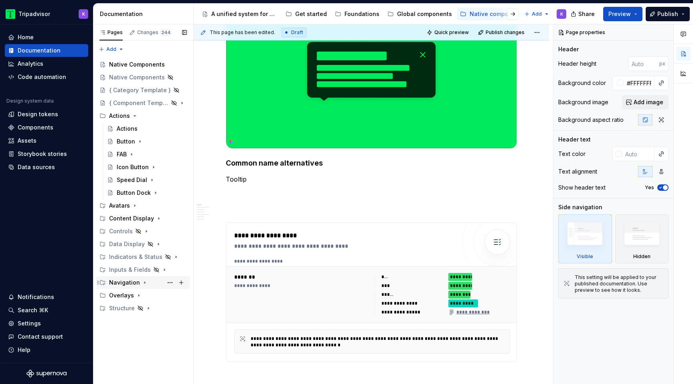
click at [142, 284] on icon "Page tree" at bounding box center [145, 283] width 6 height 6
click at [156, 219] on icon "Page tree" at bounding box center [159, 218] width 6 height 6
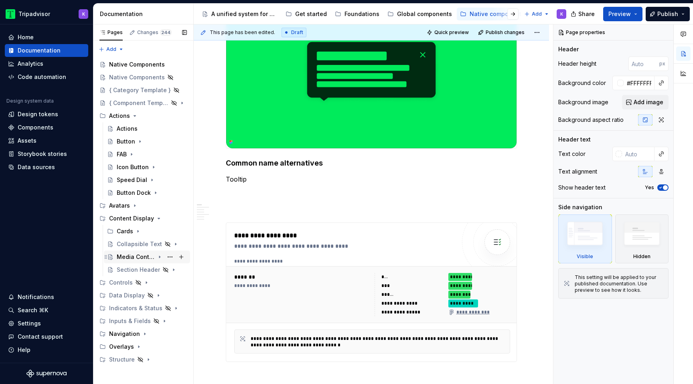
click at [160, 257] on icon "Page tree" at bounding box center [159, 257] width 1 height 2
click at [154, 268] on div "Overview" at bounding box center [155, 269] width 63 height 11
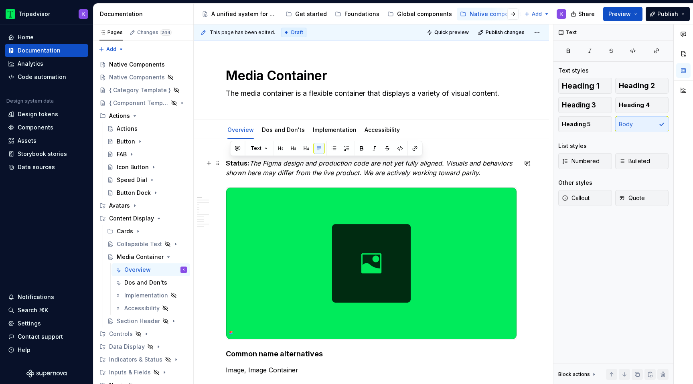
drag, startPoint x: 494, startPoint y: 172, endPoint x: 225, endPoint y: 158, distance: 269.5
click at [581, 195] on span "Callout" at bounding box center [576, 198] width 28 height 8
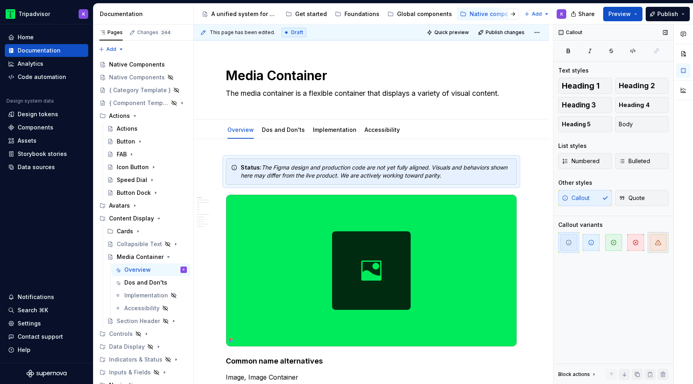
click at [657, 243] on icon "button" at bounding box center [658, 242] width 6 height 6
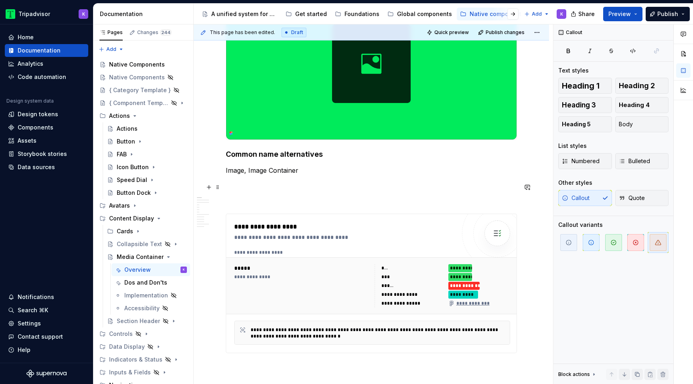
scroll to position [207, 0]
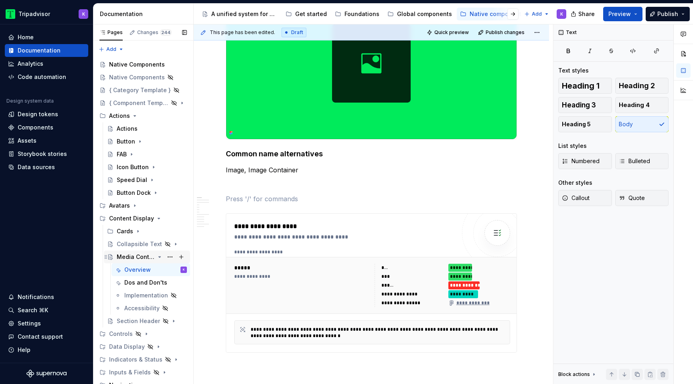
click at [161, 257] on icon "Page tree" at bounding box center [159, 257] width 6 height 6
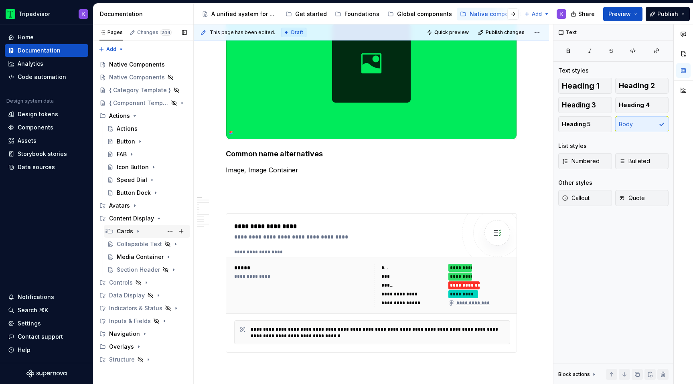
click at [138, 231] on icon "Page tree" at bounding box center [138, 231] width 6 height 6
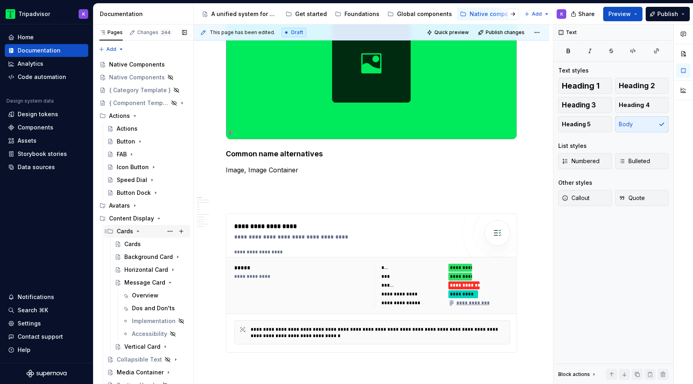
click at [138, 233] on icon "Page tree" at bounding box center [138, 231] width 6 height 6
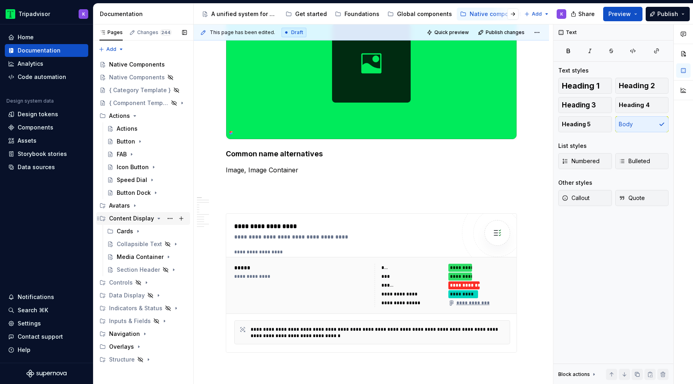
click at [158, 218] on icon "Page tree" at bounding box center [159, 218] width 2 height 1
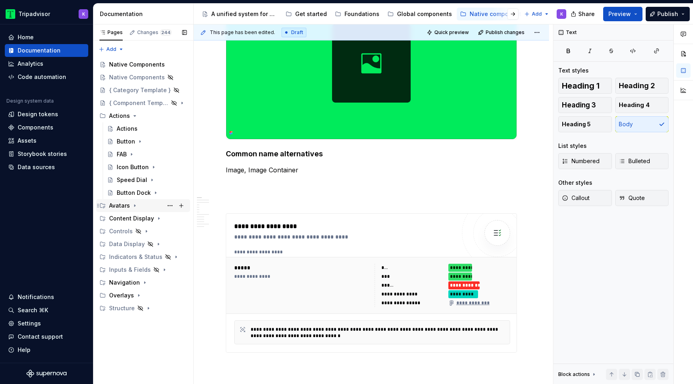
click at [136, 205] on icon "Page tree" at bounding box center [135, 206] width 6 height 6
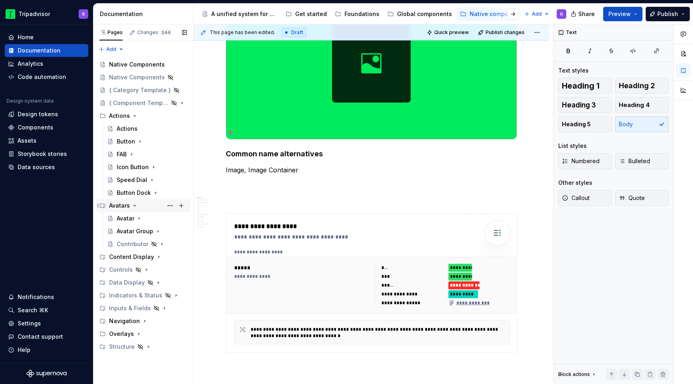
click at [133, 205] on icon "Page tree" at bounding box center [135, 206] width 6 height 6
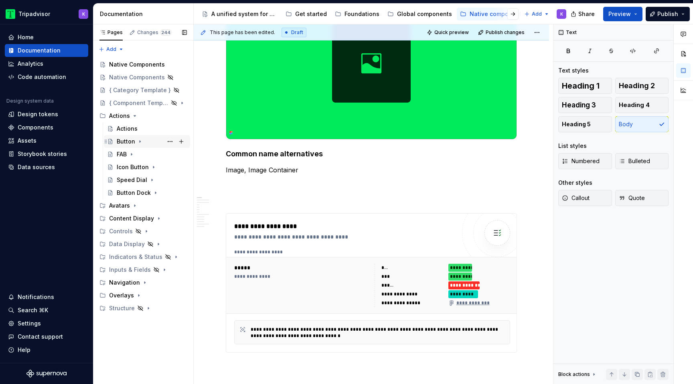
click at [140, 143] on icon "Page tree" at bounding box center [140, 141] width 6 height 6
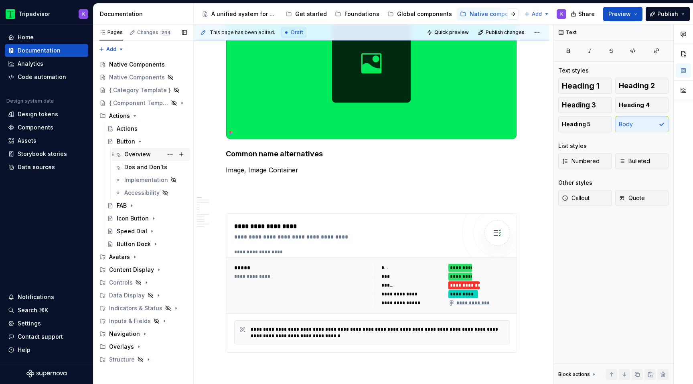
click at [142, 156] on div "Overview" at bounding box center [137, 154] width 26 height 8
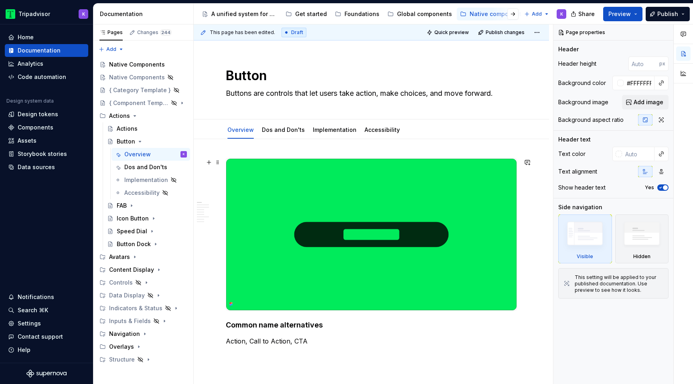
click at [239, 158] on div at bounding box center [371, 234] width 291 height 152
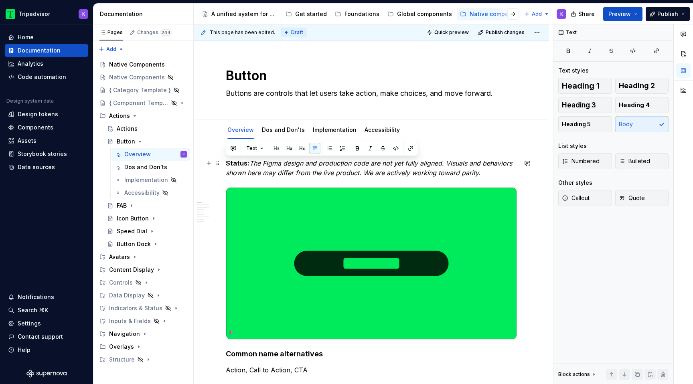
drag, startPoint x: 499, startPoint y: 177, endPoint x: 227, endPoint y: 164, distance: 271.8
click at [227, 164] on p "Status: The Figma design and production code are not yet fully aligned. Visuals…" at bounding box center [371, 167] width 291 height 19
click at [571, 190] on button "Callout" at bounding box center [585, 198] width 54 height 16
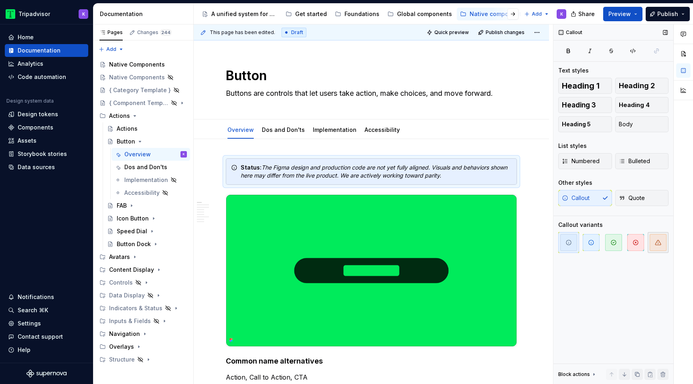
click at [660, 241] on icon "button" at bounding box center [658, 242] width 6 height 6
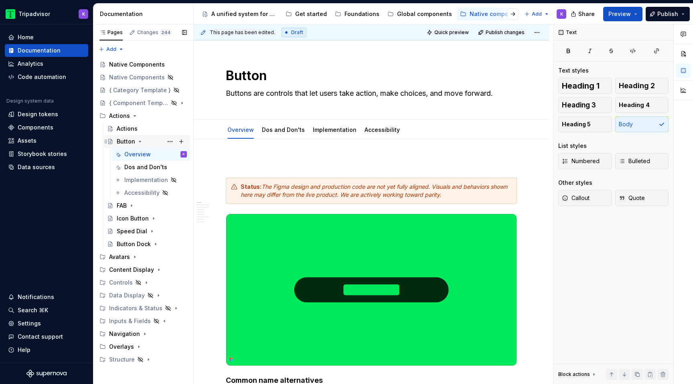
click at [137, 143] on icon "Page tree" at bounding box center [140, 141] width 6 height 6
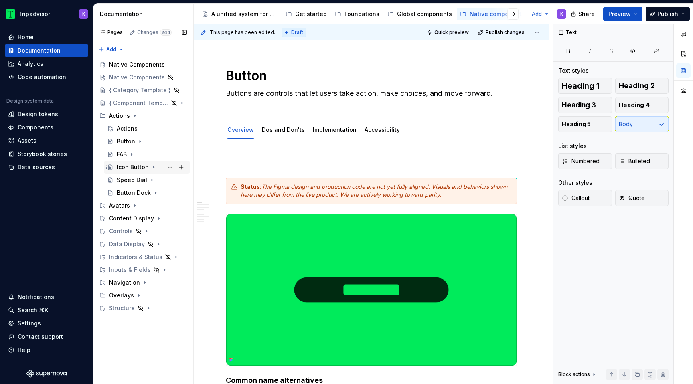
click at [150, 168] on icon "Page tree" at bounding box center [153, 167] width 6 height 6
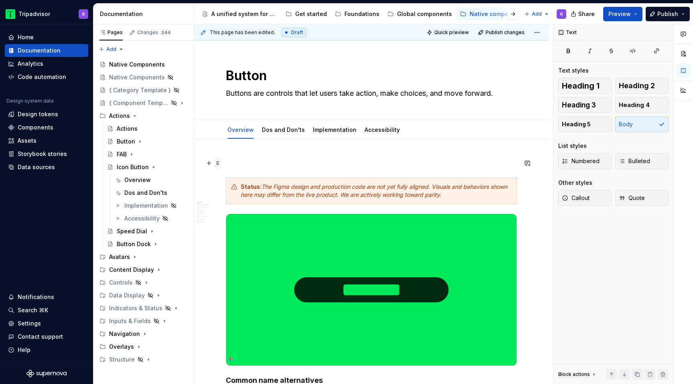
click at [220, 163] on span at bounding box center [218, 163] width 6 height 11
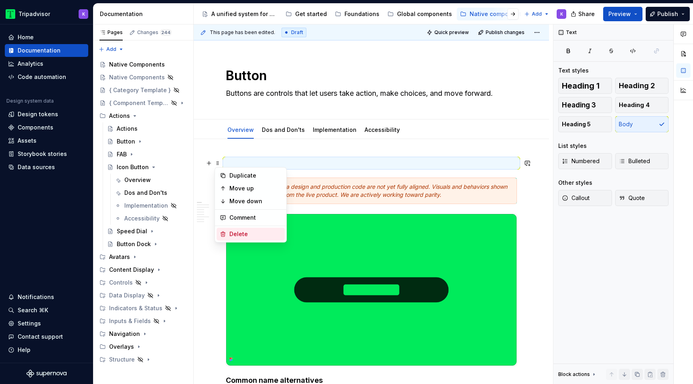
click at [251, 233] on div "Delete" at bounding box center [255, 234] width 52 height 8
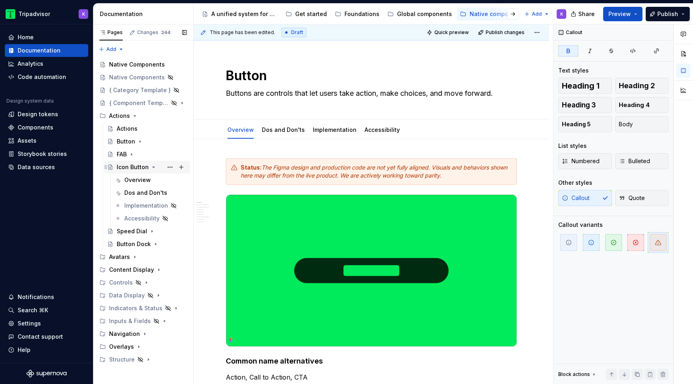
click at [152, 168] on icon "Page tree" at bounding box center [153, 167] width 6 height 6
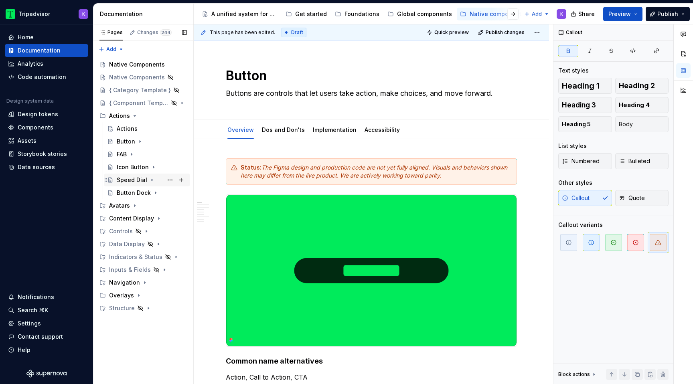
click at [152, 180] on icon "Page tree" at bounding box center [152, 180] width 1 height 2
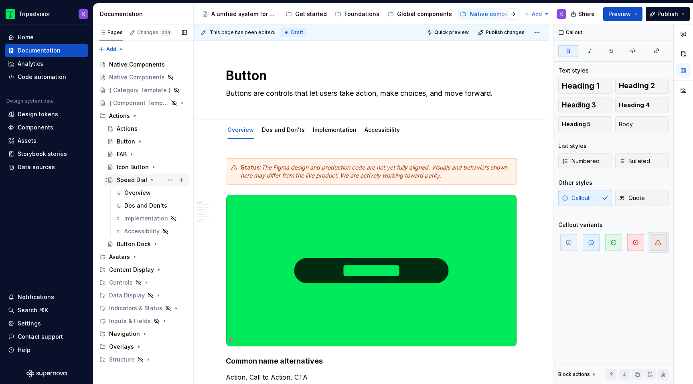
click at [151, 180] on icon "Page tree" at bounding box center [152, 180] width 2 height 1
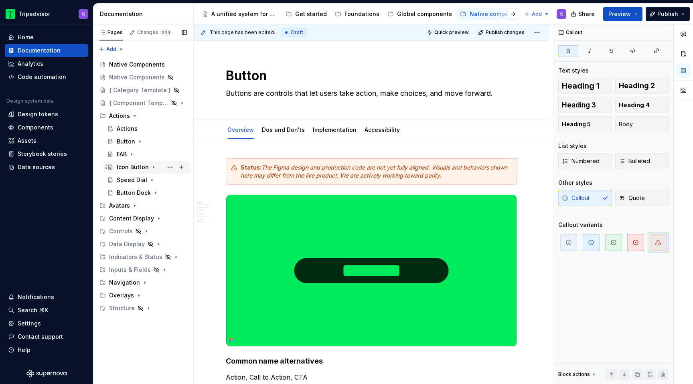
click at [152, 169] on icon "Page tree" at bounding box center [153, 167] width 6 height 6
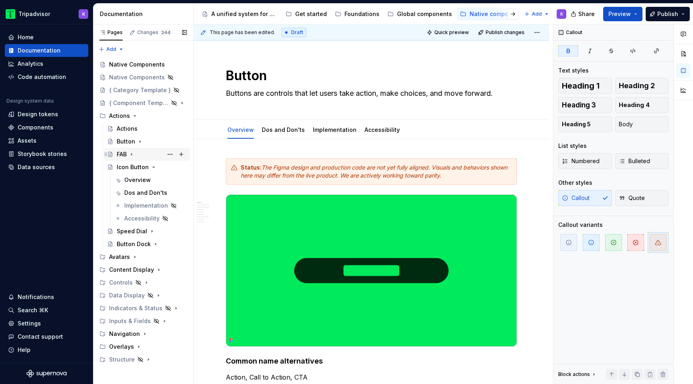
click at [133, 156] on icon "Page tree" at bounding box center [131, 154] width 6 height 6
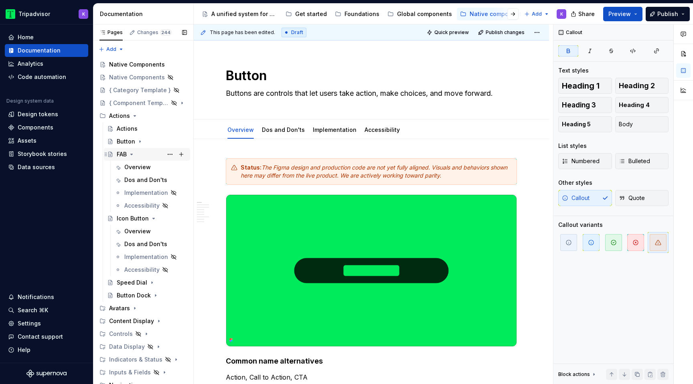
click at [134, 155] on icon "Page tree" at bounding box center [131, 154] width 6 height 6
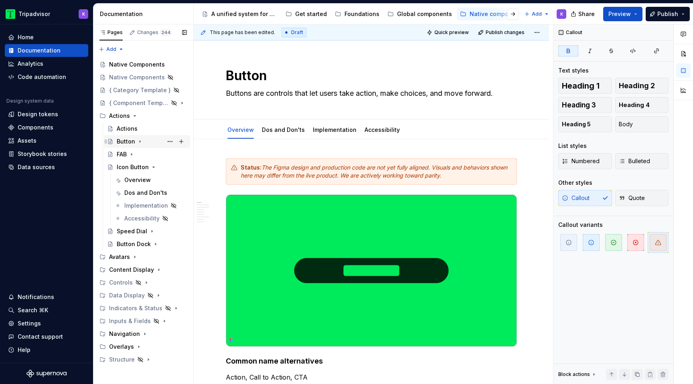
click at [137, 139] on icon "Page tree" at bounding box center [140, 141] width 6 height 6
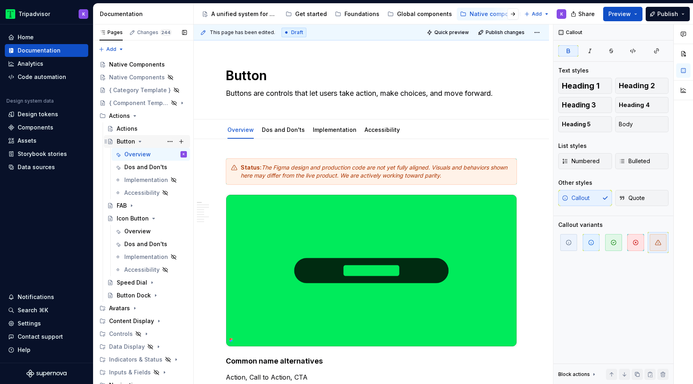
click at [139, 141] on icon "Page tree" at bounding box center [140, 141] width 2 height 1
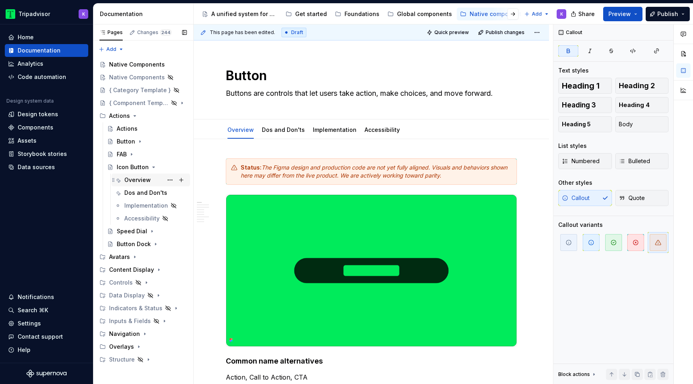
click at [139, 186] on div "Overview" at bounding box center [150, 180] width 79 height 13
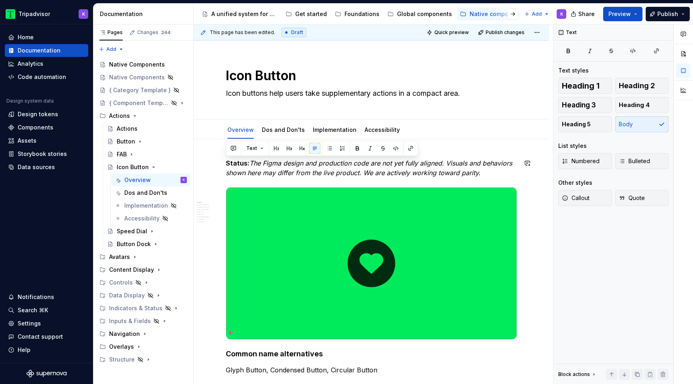
drag, startPoint x: 428, startPoint y: 174, endPoint x: 222, endPoint y: 155, distance: 207.0
click at [596, 197] on button "Callout" at bounding box center [585, 198] width 54 height 16
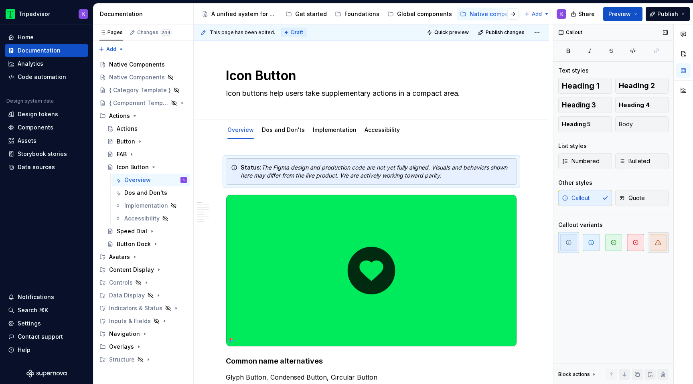
click at [658, 244] on icon "button" at bounding box center [658, 242] width 6 height 6
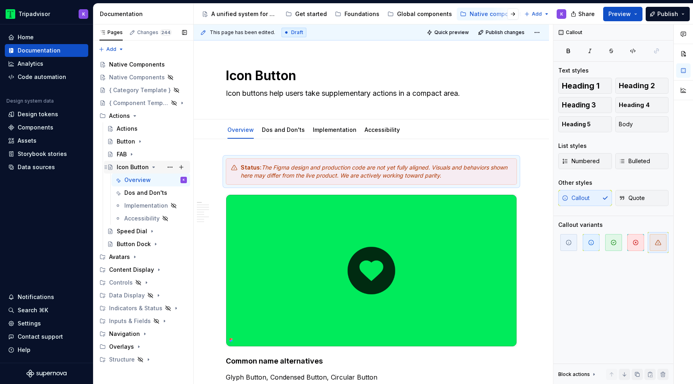
click at [153, 168] on icon "Page tree" at bounding box center [153, 167] width 6 height 6
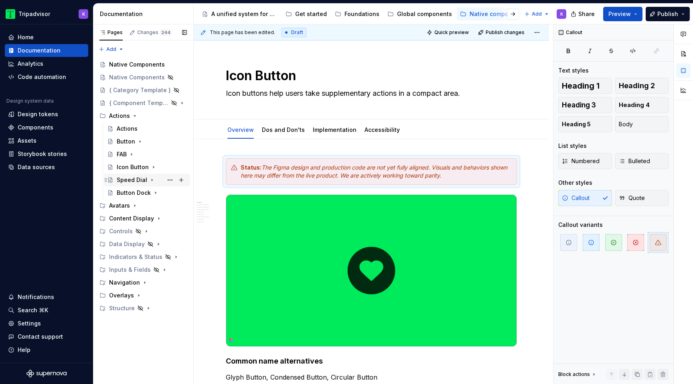
click at [152, 180] on icon "Page tree" at bounding box center [152, 180] width 1 height 2
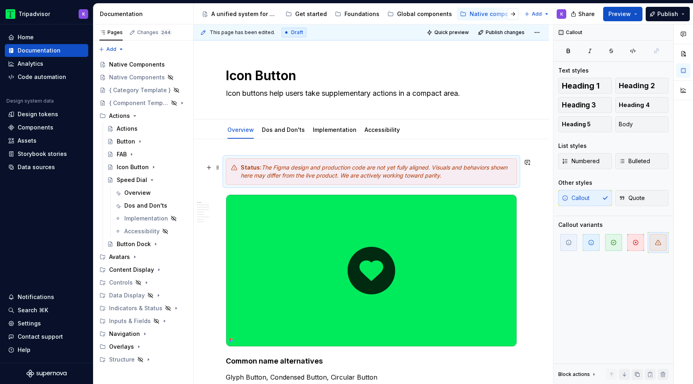
click at [288, 174] on em "The Figma design and production code are not yet fully aligned. Visuals and beh…" at bounding box center [375, 171] width 268 height 15
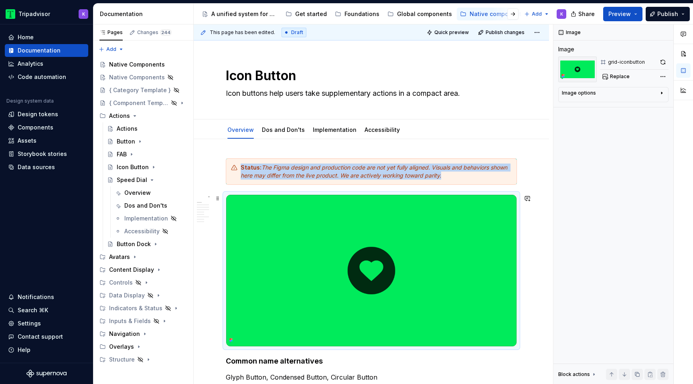
click at [326, 231] on img at bounding box center [371, 271] width 290 height 152
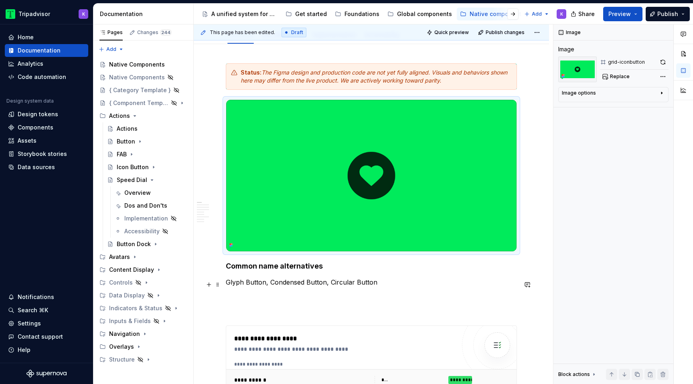
click at [315, 286] on p "Glyph Button, Condensed Button, Circular Button" at bounding box center [371, 283] width 291 height 10
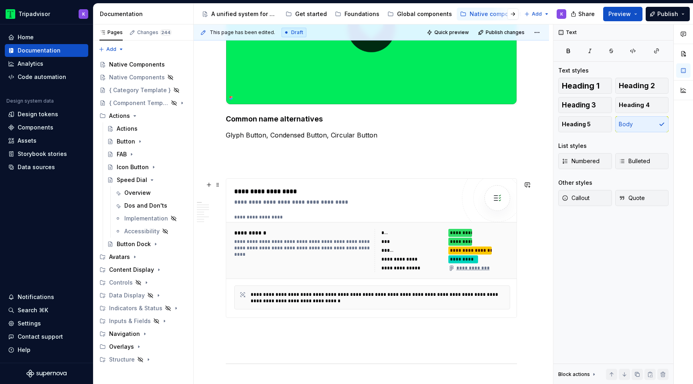
scroll to position [249, 0]
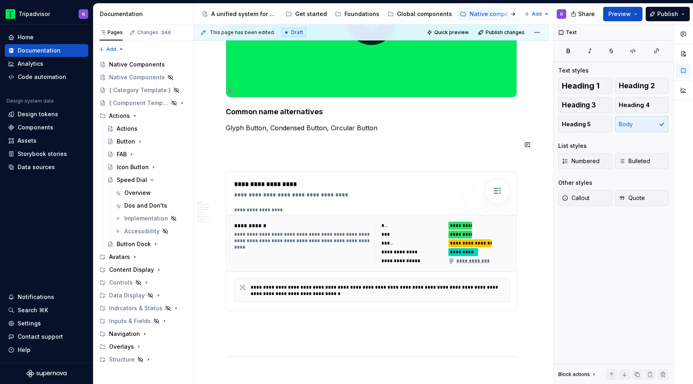
click at [304, 162] on p at bounding box center [371, 157] width 291 height 10
click at [306, 147] on p at bounding box center [371, 143] width 291 height 10
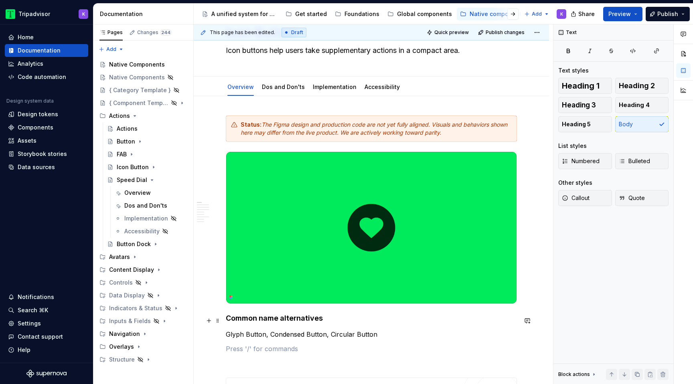
scroll to position [0, 0]
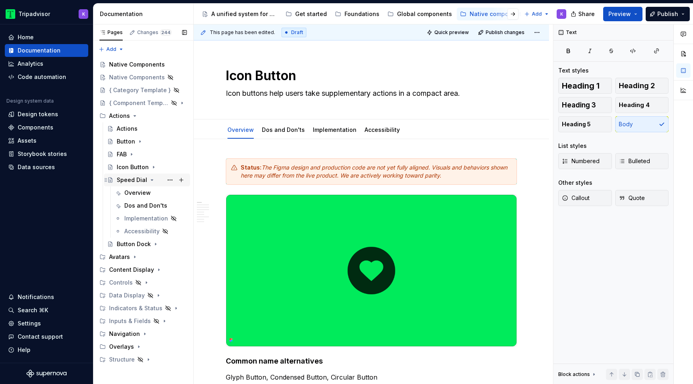
click at [151, 180] on icon "Page tree" at bounding box center [152, 180] width 2 height 1
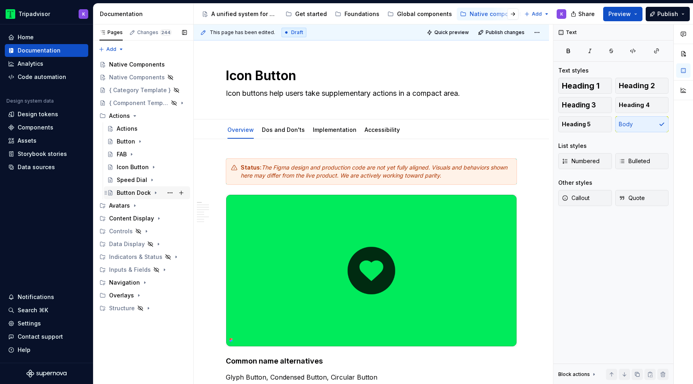
click at [155, 193] on icon "Page tree" at bounding box center [155, 193] width 6 height 6
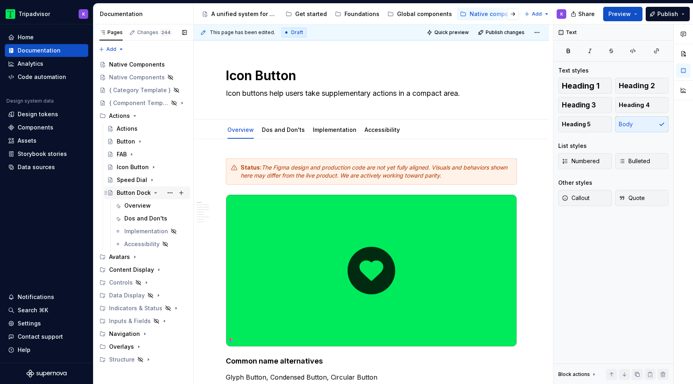
click at [154, 192] on icon "Page tree" at bounding box center [155, 193] width 6 height 6
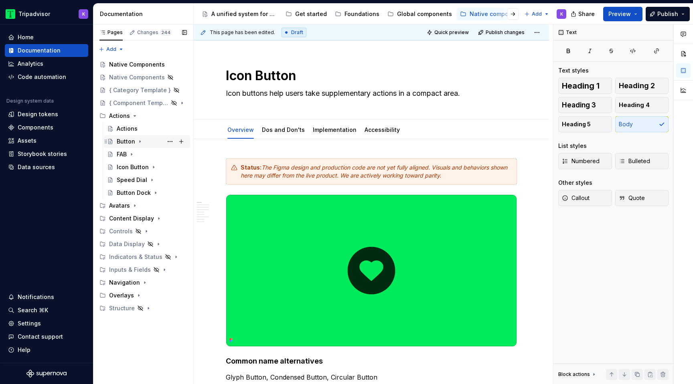
click at [140, 141] on icon "Page tree" at bounding box center [140, 141] width 6 height 6
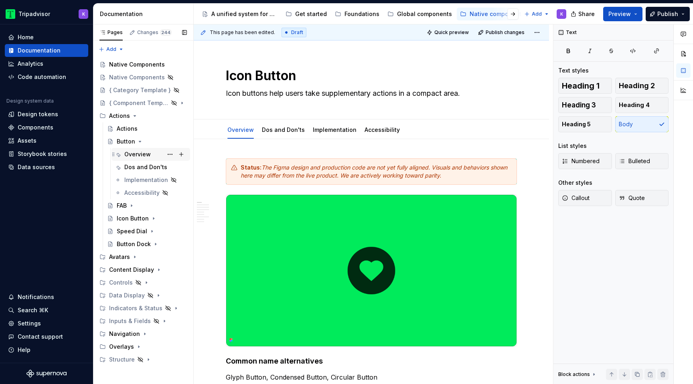
click at [144, 155] on div "Overview" at bounding box center [137, 154] width 26 height 8
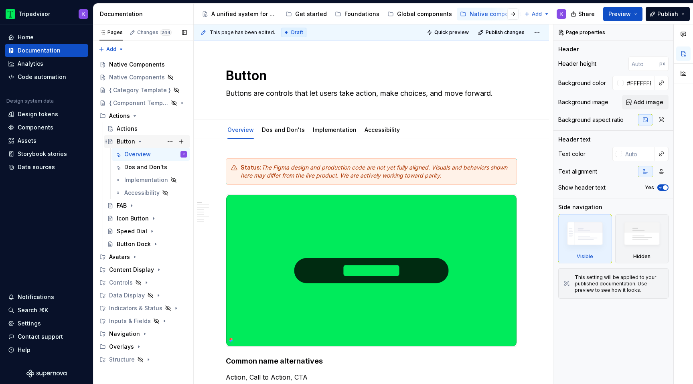
click at [139, 142] on icon "Page tree" at bounding box center [140, 141] width 2 height 1
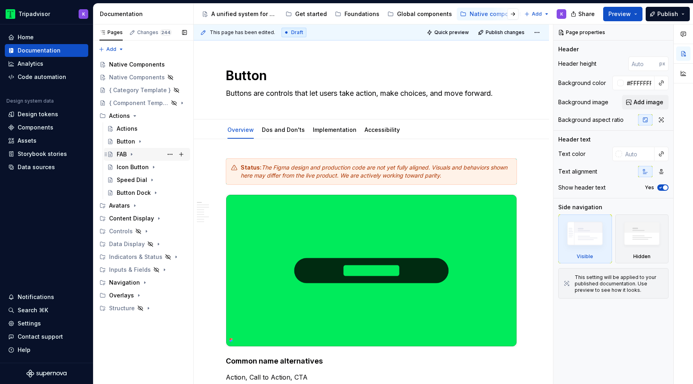
click at [133, 156] on icon "Page tree" at bounding box center [131, 154] width 6 height 6
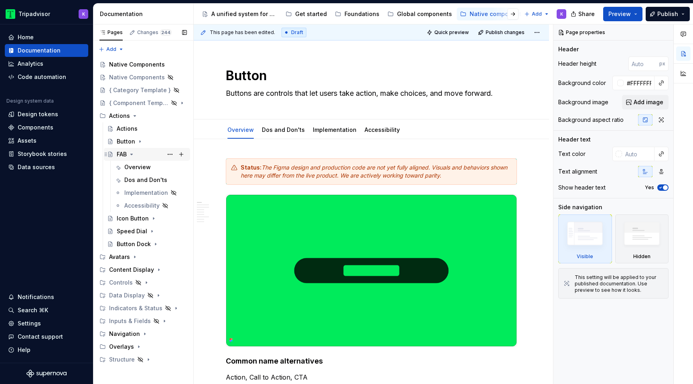
click at [133, 156] on icon "Page tree" at bounding box center [131, 154] width 6 height 6
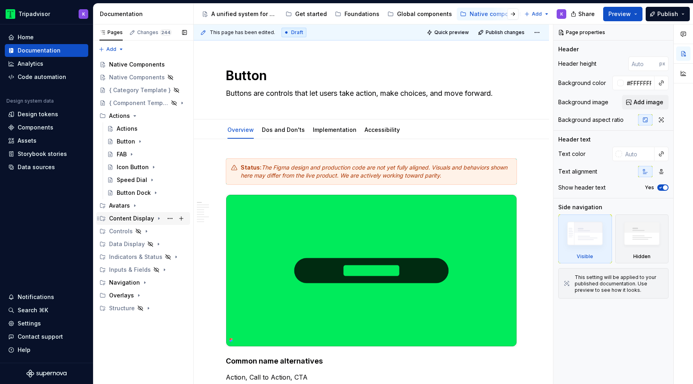
click at [158, 219] on icon "Page tree" at bounding box center [158, 219] width 1 height 2
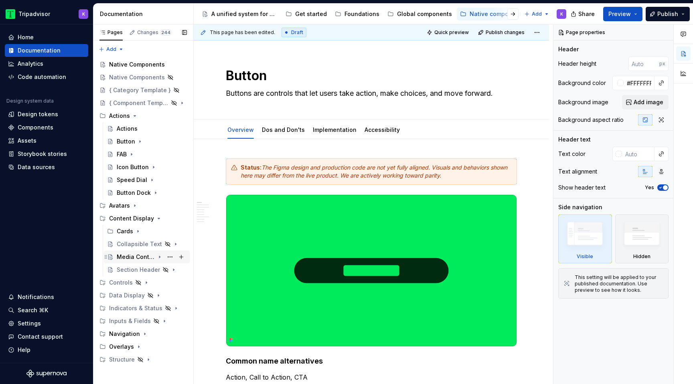
click at [159, 259] on icon "Page tree" at bounding box center [159, 257] width 6 height 6
click at [148, 268] on div "Overview" at bounding box center [137, 270] width 26 height 8
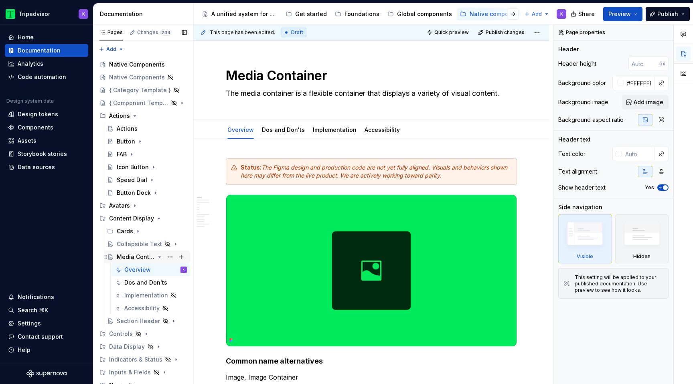
click at [159, 257] on icon "Page tree" at bounding box center [160, 257] width 2 height 1
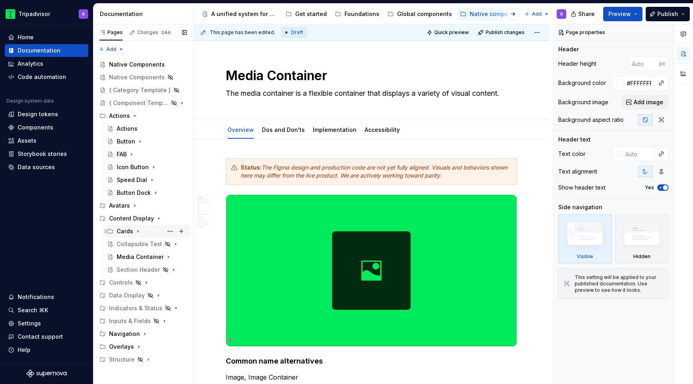
click at [137, 229] on icon "Page tree" at bounding box center [138, 231] width 6 height 6
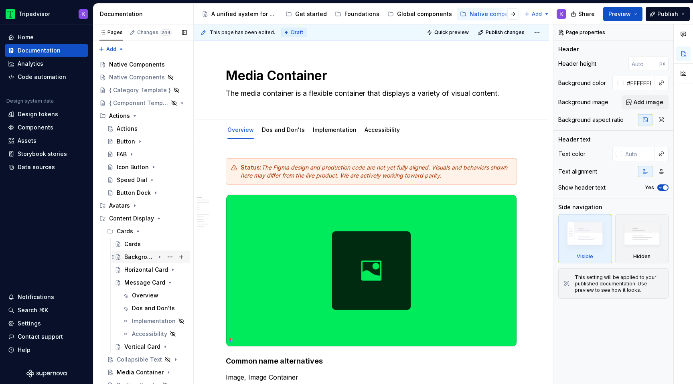
click at [160, 257] on icon "Page tree" at bounding box center [159, 257] width 6 height 6
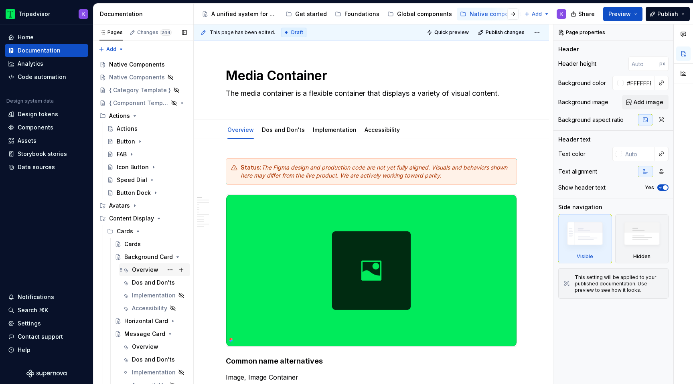
click at [144, 269] on div "Overview" at bounding box center [145, 270] width 26 height 8
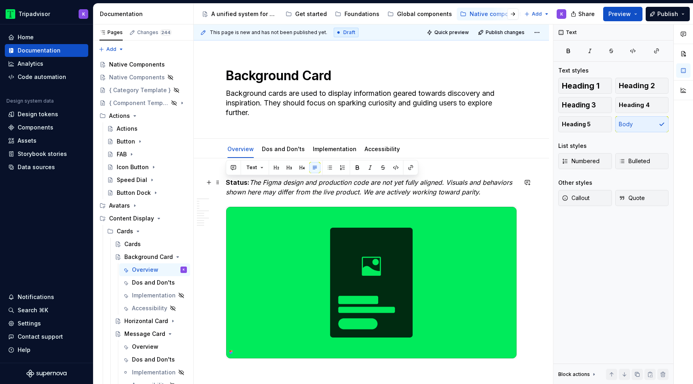
drag, startPoint x: 488, startPoint y: 195, endPoint x: 225, endPoint y: 180, distance: 264.3
click at [589, 199] on span "Callout" at bounding box center [576, 198] width 28 height 8
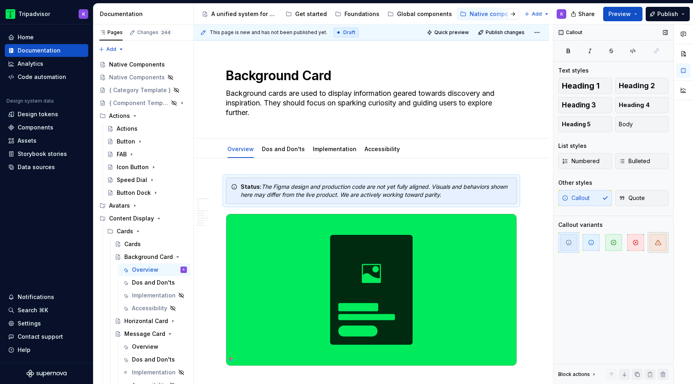
click at [659, 245] on icon "button" at bounding box center [658, 242] width 6 height 6
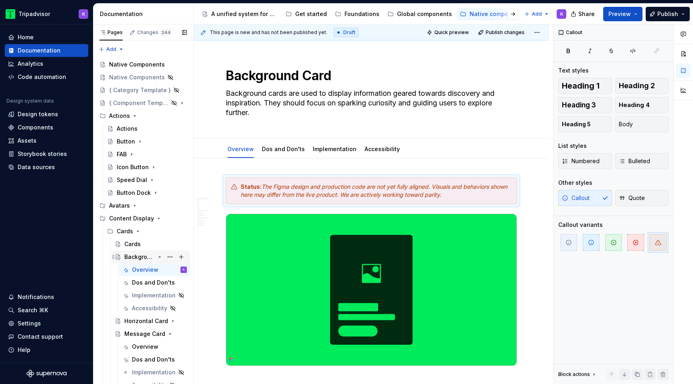
click at [160, 256] on icon "Page tree" at bounding box center [159, 257] width 6 height 6
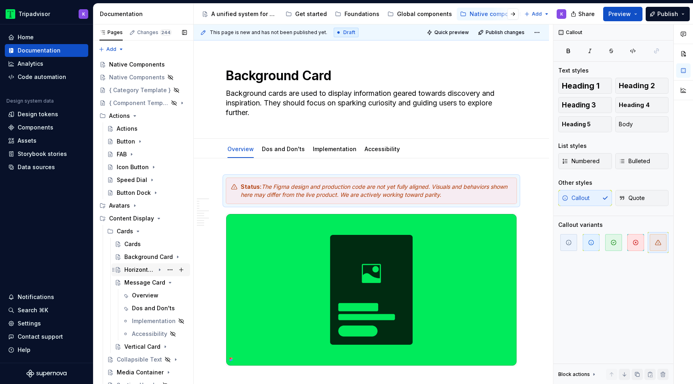
click at [161, 270] on icon "Page tree" at bounding box center [159, 270] width 6 height 6
click at [142, 282] on div "Overview" at bounding box center [145, 283] width 26 height 8
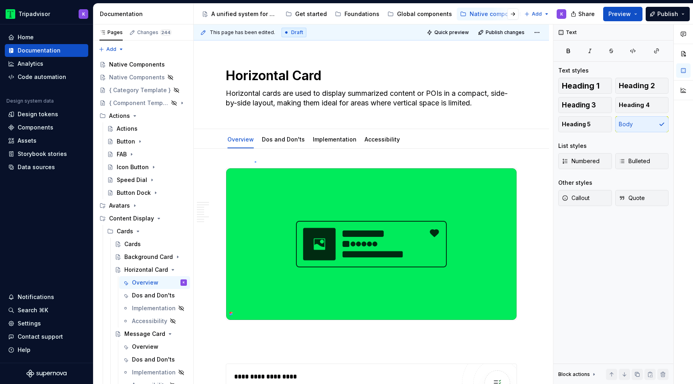
click at [255, 161] on div "**********" at bounding box center [373, 204] width 359 height 360
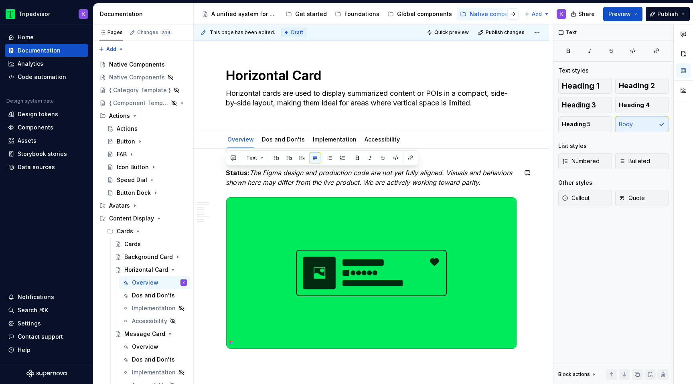
drag, startPoint x: 487, startPoint y: 182, endPoint x: 234, endPoint y: 164, distance: 254.1
click at [593, 198] on button "Callout" at bounding box center [585, 198] width 54 height 16
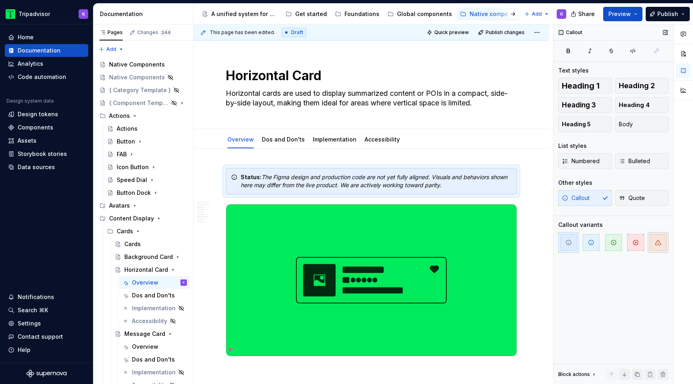
click at [660, 244] on icon "button" at bounding box center [658, 242] width 6 height 6
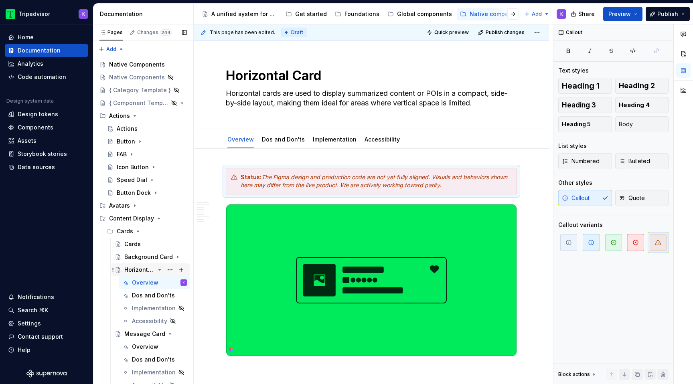
click at [160, 270] on icon "Page tree" at bounding box center [160, 270] width 2 height 1
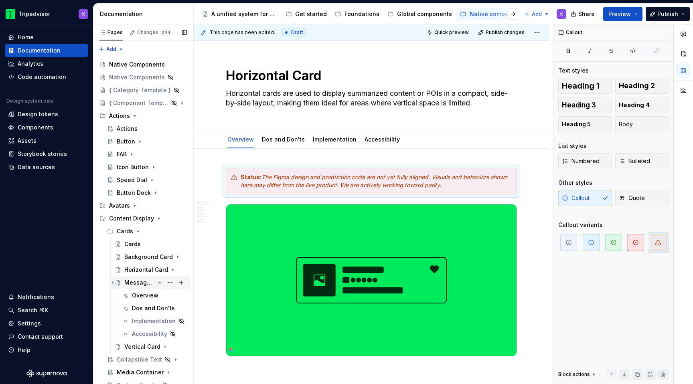
click at [160, 284] on icon "Page tree" at bounding box center [159, 283] width 6 height 6
click at [148, 295] on div "Overview" at bounding box center [145, 296] width 26 height 8
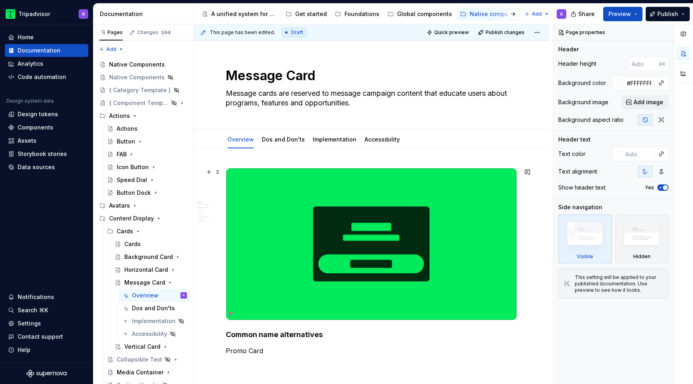
click at [257, 168] on div at bounding box center [371, 244] width 291 height 152
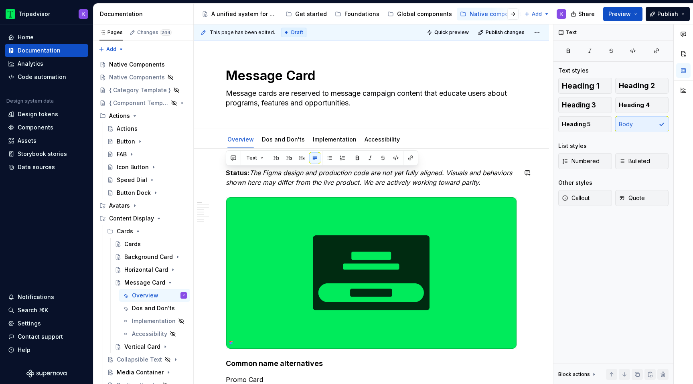
drag, startPoint x: 490, startPoint y: 181, endPoint x: 230, endPoint y: 162, distance: 260.2
click at [586, 200] on span "Callout" at bounding box center [576, 198] width 28 height 8
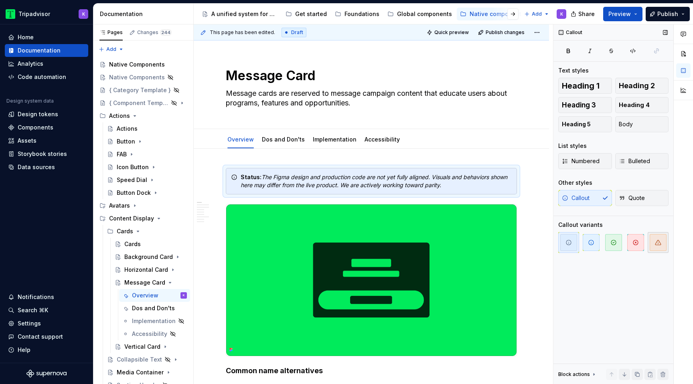
click at [660, 244] on icon "button" at bounding box center [658, 242] width 6 height 6
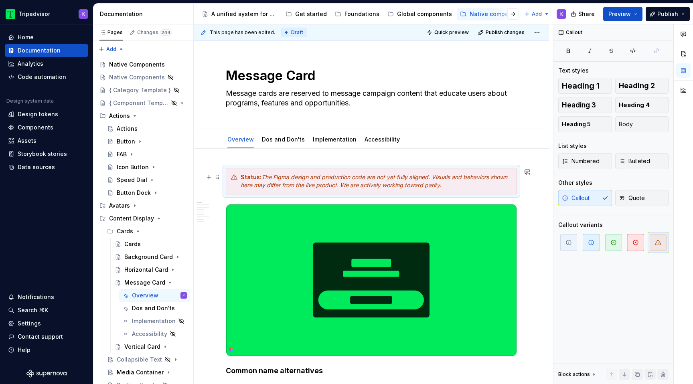
click at [449, 188] on div "Status: The Figma design and production code are not yet fully aligned. Visuals…" at bounding box center [376, 181] width 271 height 16
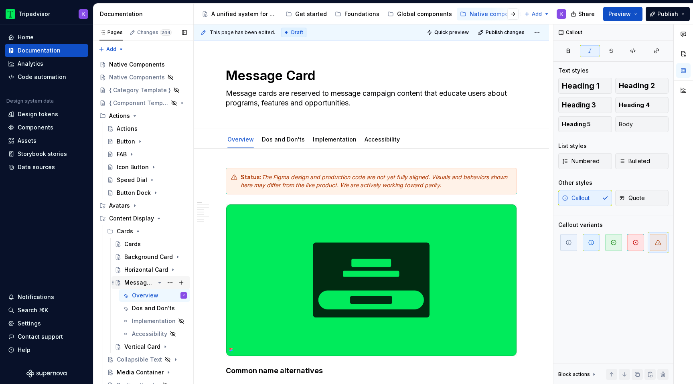
click at [158, 285] on icon "Page tree" at bounding box center [159, 283] width 6 height 6
click at [158, 296] on icon "Page tree" at bounding box center [159, 295] width 6 height 6
click at [148, 307] on div "Overview" at bounding box center [145, 308] width 26 height 8
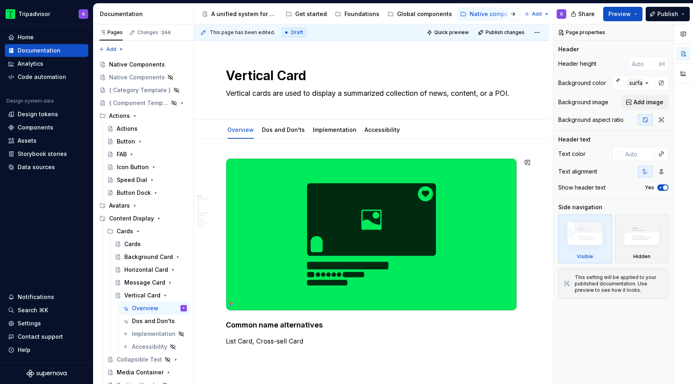
click at [282, 158] on div at bounding box center [371, 234] width 291 height 152
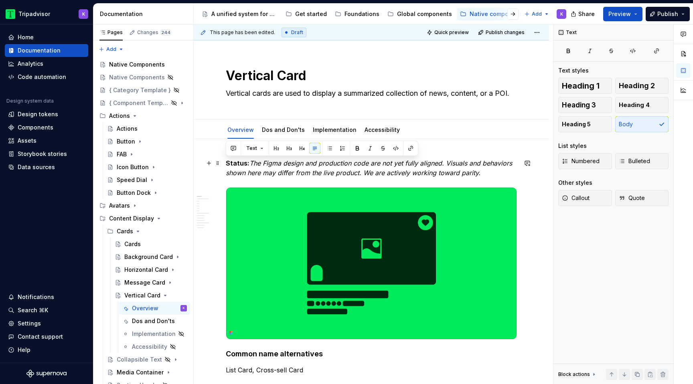
drag, startPoint x: 486, startPoint y: 174, endPoint x: 225, endPoint y: 163, distance: 260.5
click at [594, 197] on button "Callout" at bounding box center [585, 198] width 54 height 16
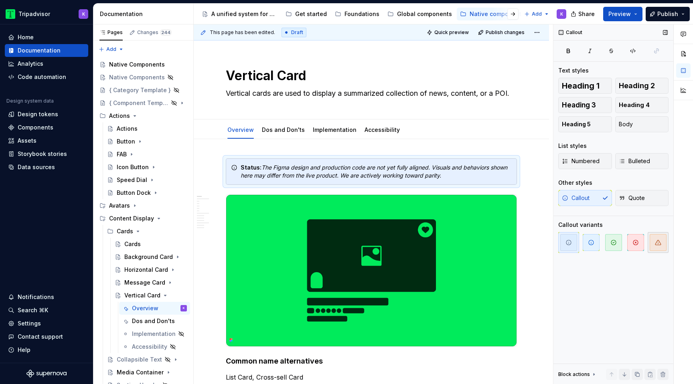
click at [661, 241] on span "button" at bounding box center [658, 242] width 17 height 17
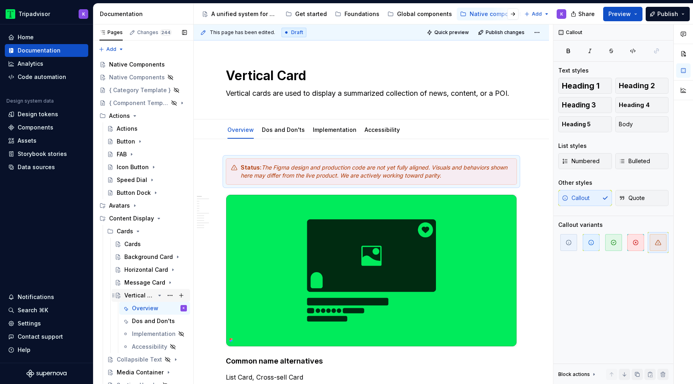
click at [158, 297] on icon "Page tree" at bounding box center [159, 295] width 6 height 6
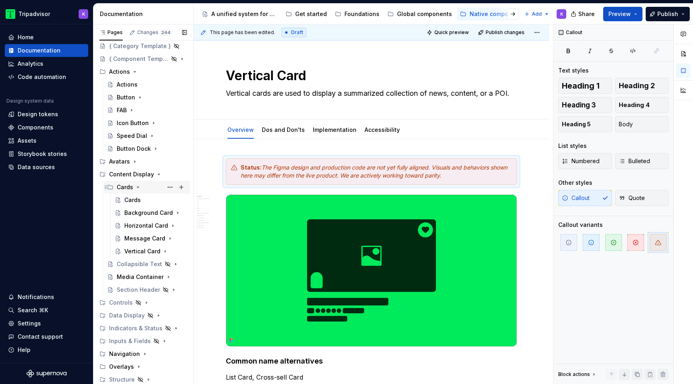
click at [136, 184] on icon "Page tree" at bounding box center [138, 187] width 6 height 6
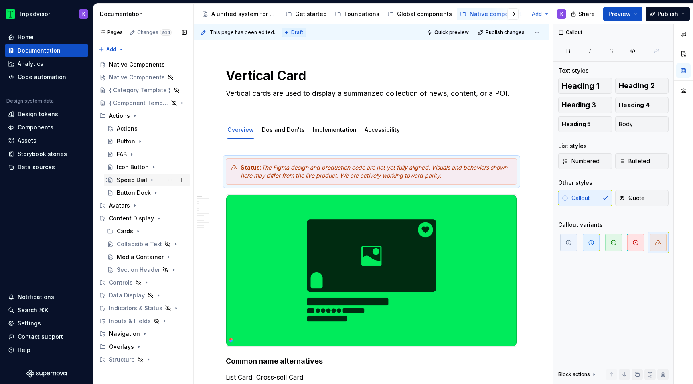
click at [149, 177] on icon "Page tree" at bounding box center [152, 180] width 6 height 6
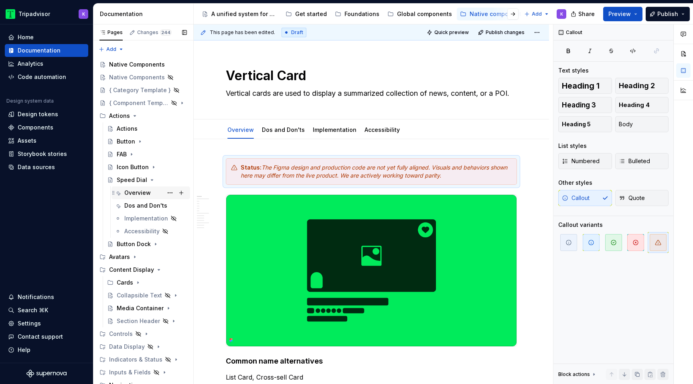
click at [137, 195] on div "Overview" at bounding box center [137, 193] width 26 height 8
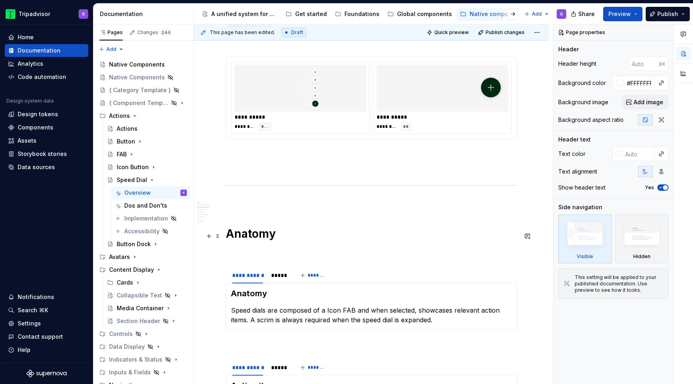
scroll to position [633, 0]
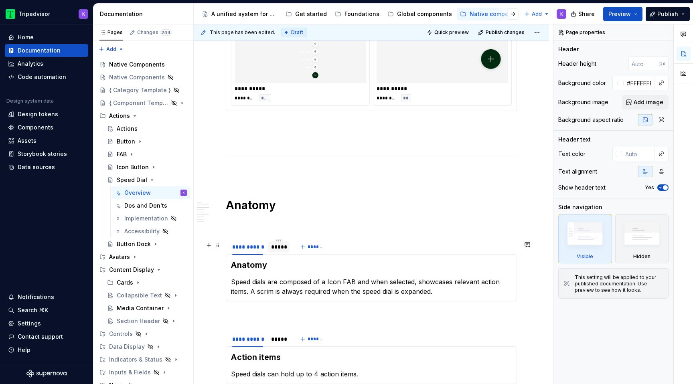
click at [278, 251] on div "*****" at bounding box center [278, 247] width 15 height 8
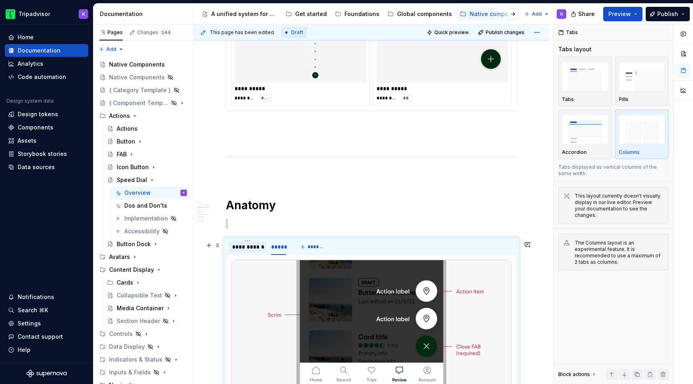
click at [244, 251] on div "**********" at bounding box center [247, 247] width 31 height 8
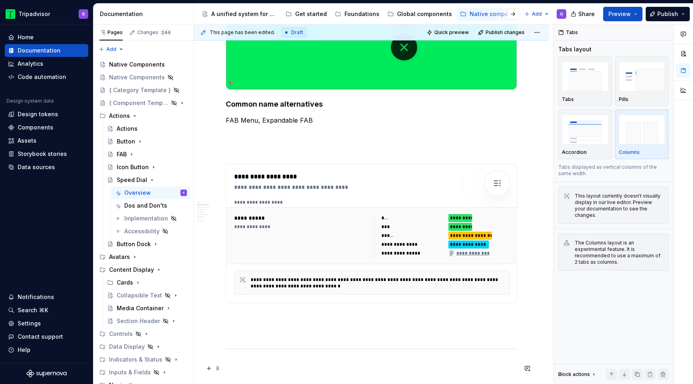
scroll to position [0, 0]
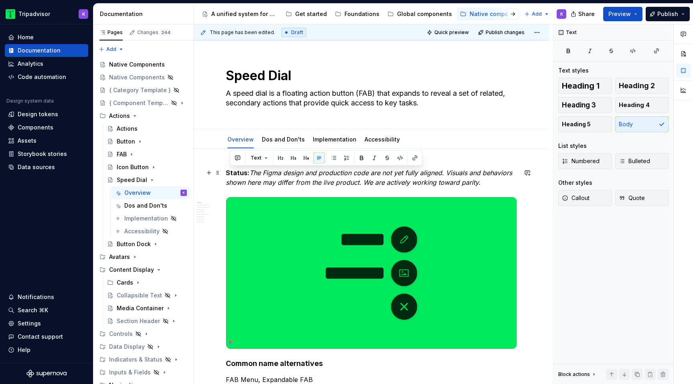
drag, startPoint x: 480, startPoint y: 184, endPoint x: 226, endPoint y: 171, distance: 254.6
click at [226, 171] on p "Status: The Figma design and production code are not yet fully aligned. Visuals…" at bounding box center [371, 177] width 291 height 19
click at [588, 198] on span "Callout" at bounding box center [576, 198] width 28 height 8
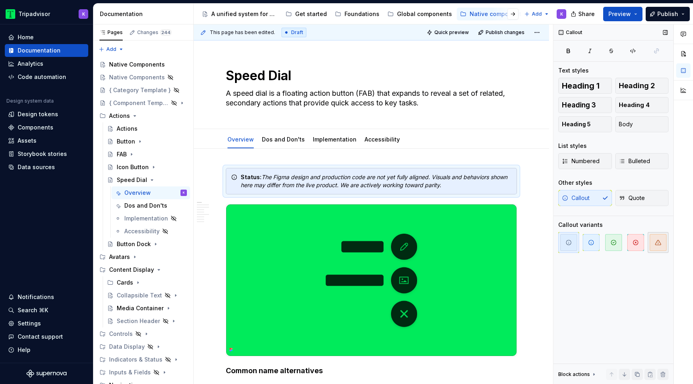
click at [663, 240] on span "button" at bounding box center [658, 242] width 17 height 17
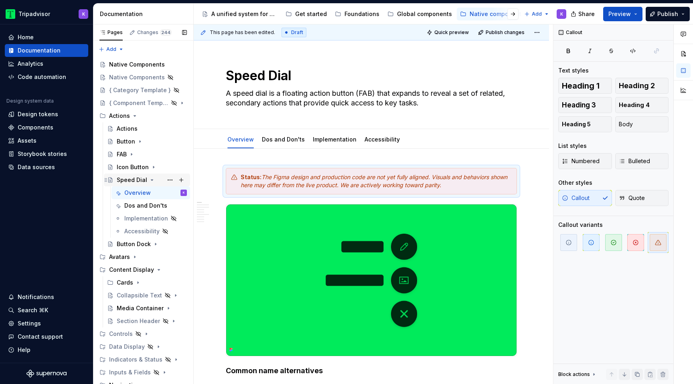
click at [146, 180] on div "Speed Dial" at bounding box center [152, 179] width 70 height 11
click at [151, 180] on icon "Page tree" at bounding box center [152, 180] width 2 height 1
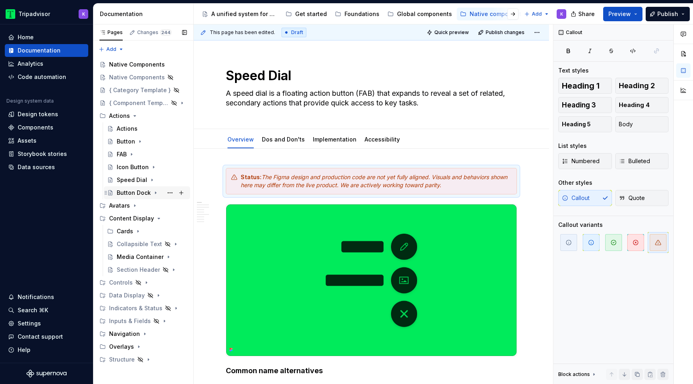
click at [155, 193] on icon "Page tree" at bounding box center [155, 193] width 6 height 6
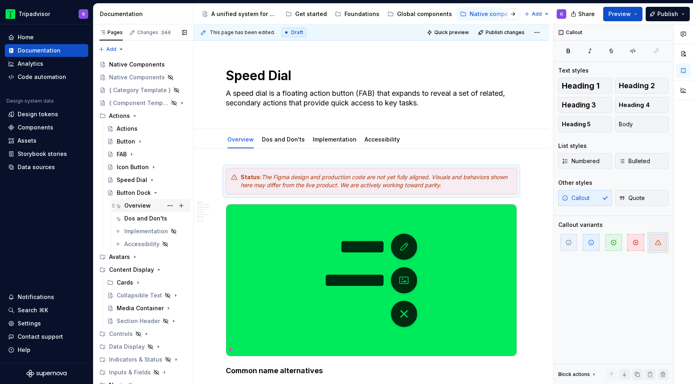
click at [146, 205] on div "Overview" at bounding box center [137, 206] width 26 height 8
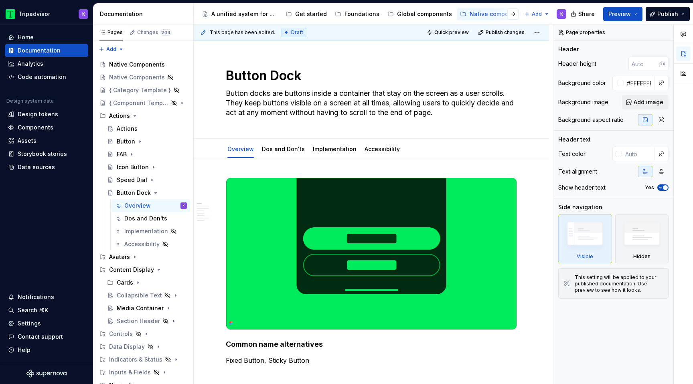
click at [240, 178] on div at bounding box center [371, 254] width 291 height 152
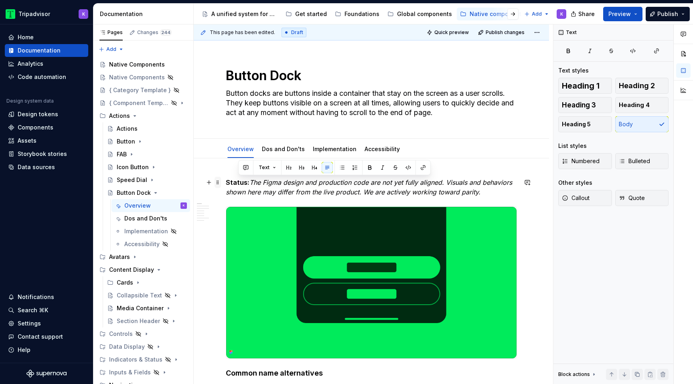
drag, startPoint x: 486, startPoint y: 193, endPoint x: 219, endPoint y: 180, distance: 267.4
drag, startPoint x: 488, startPoint y: 192, endPoint x: 224, endPoint y: 181, distance: 264.1
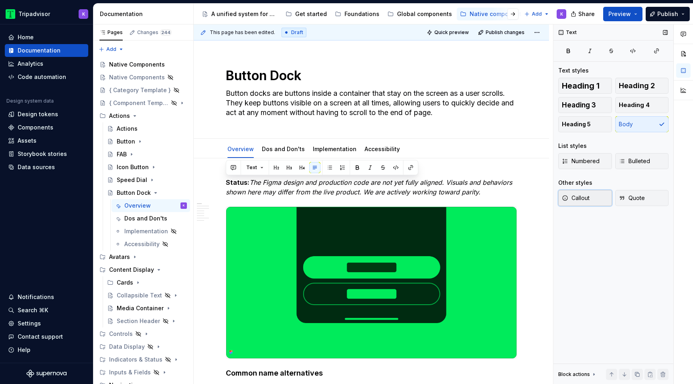
click at [578, 202] on button "Callout" at bounding box center [585, 198] width 54 height 16
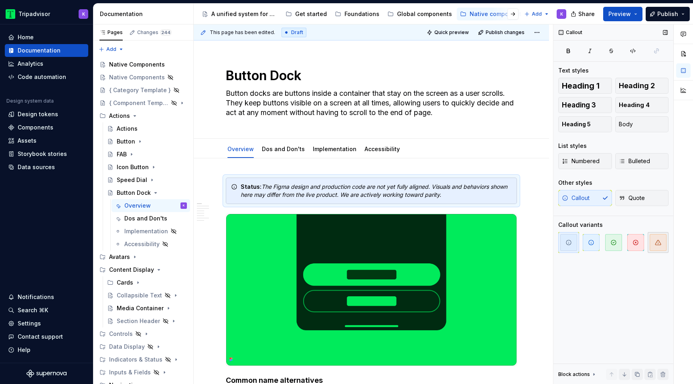
click at [658, 241] on icon "button" at bounding box center [658, 242] width 6 height 6
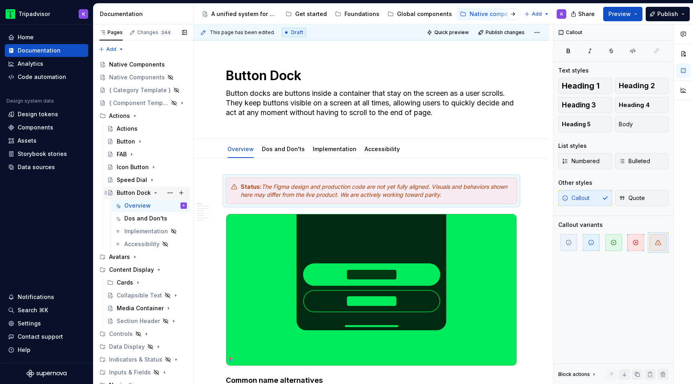
click at [154, 194] on icon "Page tree" at bounding box center [155, 193] width 6 height 6
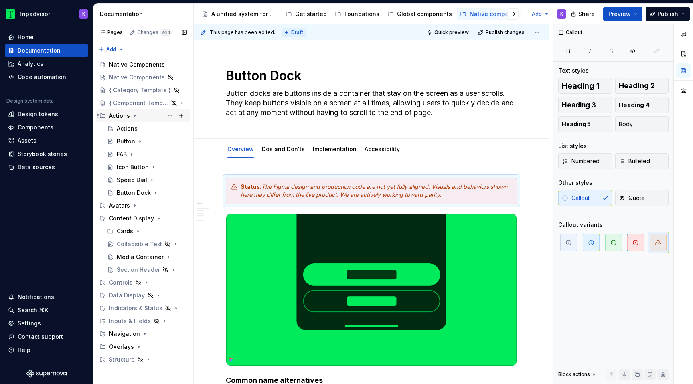
click at [135, 115] on icon "Page tree" at bounding box center [135, 116] width 6 height 6
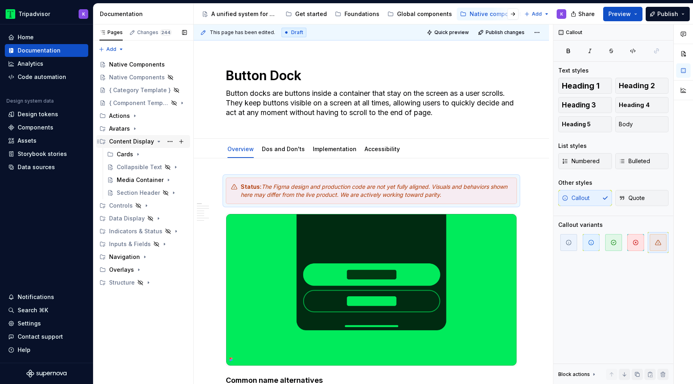
click at [156, 144] on icon "Page tree" at bounding box center [159, 141] width 6 height 6
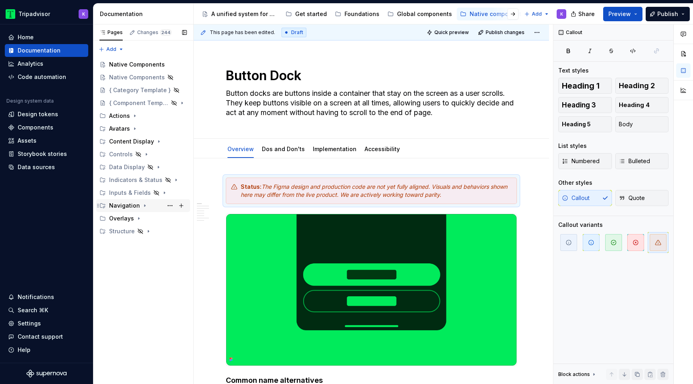
click at [142, 204] on icon "Page tree" at bounding box center [145, 206] width 6 height 6
click at [146, 218] on div "Navigation Header" at bounding box center [136, 219] width 38 height 8
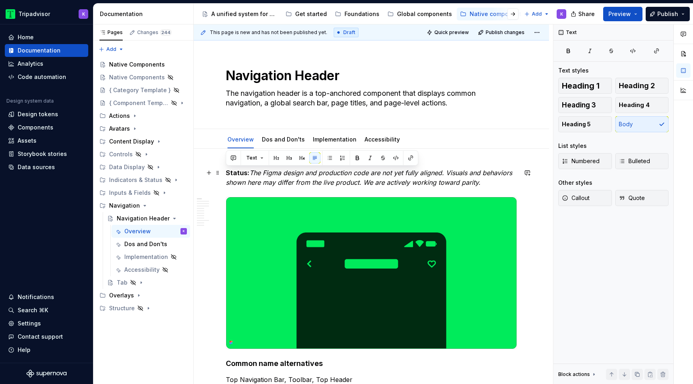
drag, startPoint x: 486, startPoint y: 184, endPoint x: 225, endPoint y: 176, distance: 260.4
click at [580, 203] on button "Callout" at bounding box center [585, 198] width 54 height 16
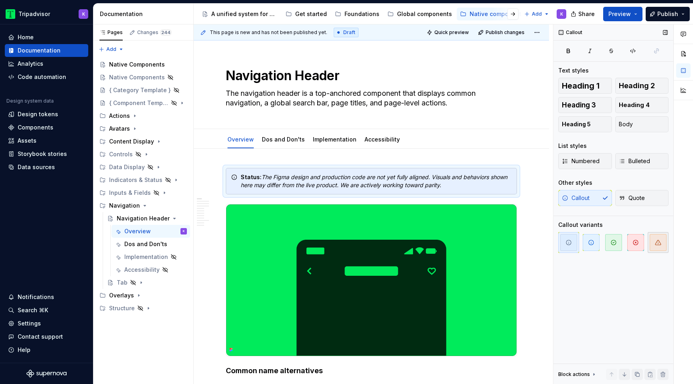
click at [657, 247] on span "button" at bounding box center [658, 242] width 17 height 17
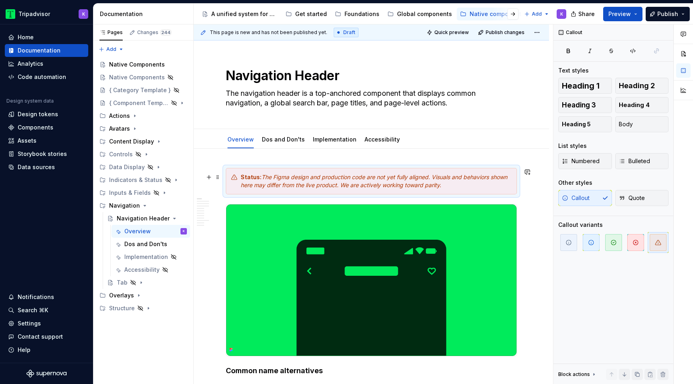
click at [271, 192] on div "Status: The Figma design and production code are not yet fully aligned. Visuals…" at bounding box center [371, 181] width 291 height 26
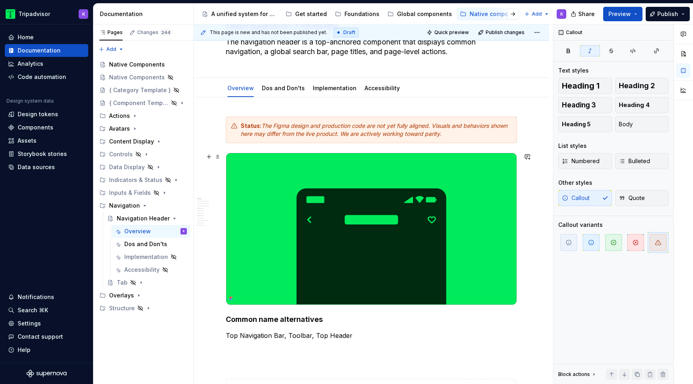
scroll to position [54, 0]
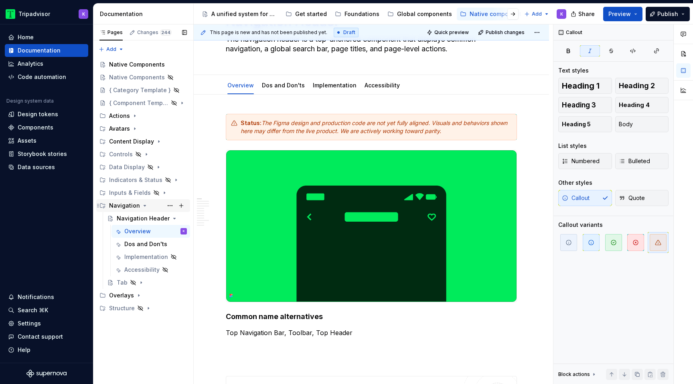
click at [142, 204] on icon "Page tree" at bounding box center [145, 206] width 6 height 6
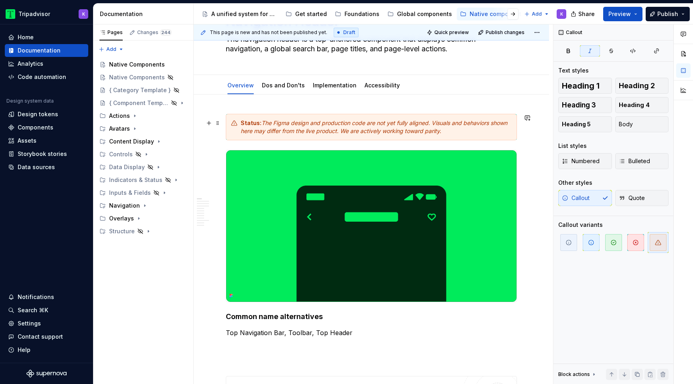
scroll to position [0, 0]
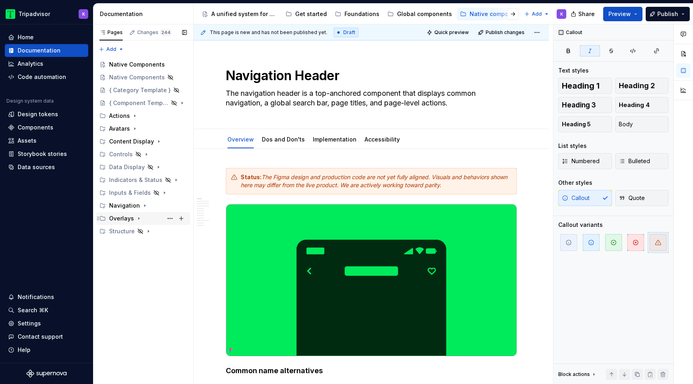
click at [138, 219] on icon "Page tree" at bounding box center [138, 219] width 1 height 2
click at [140, 219] on icon "Page tree" at bounding box center [139, 218] width 6 height 6
click at [141, 63] on div "Native Components" at bounding box center [136, 65] width 54 height 8
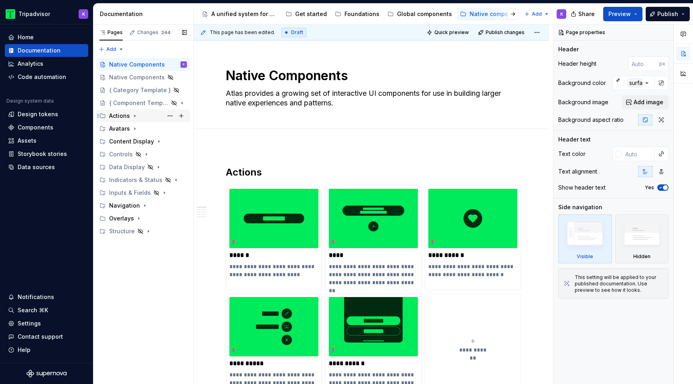
click at [135, 116] on icon "Page tree" at bounding box center [135, 116] width 6 height 6
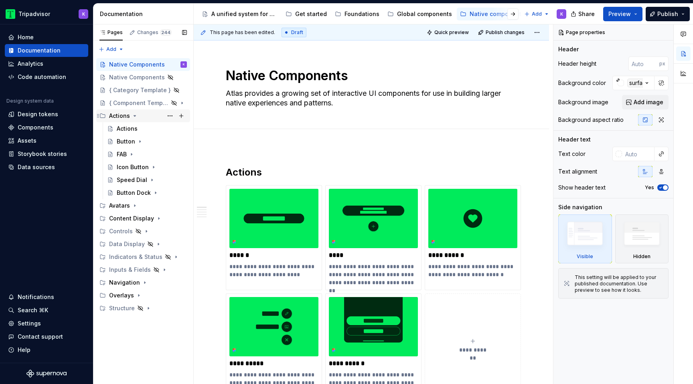
click at [134, 116] on icon "Page tree" at bounding box center [135, 116] width 2 height 1
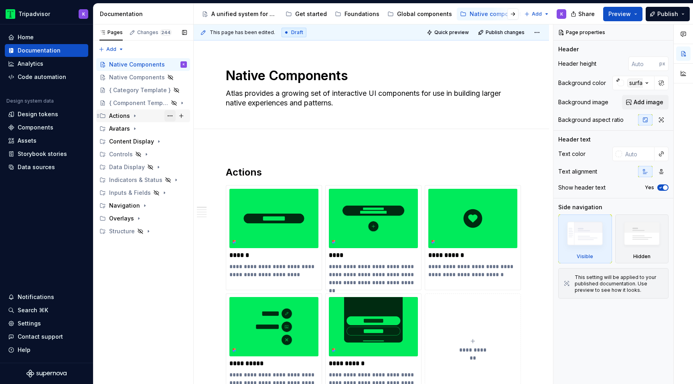
click at [169, 116] on button "Page tree" at bounding box center [169, 115] width 11 height 11
type textarea "*"
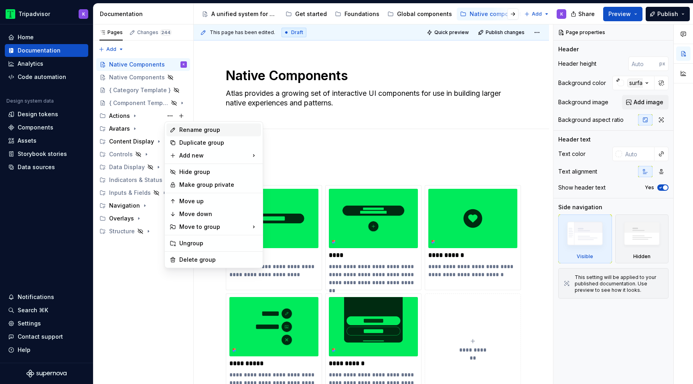
click at [198, 131] on div "Rename group" at bounding box center [218, 130] width 79 height 8
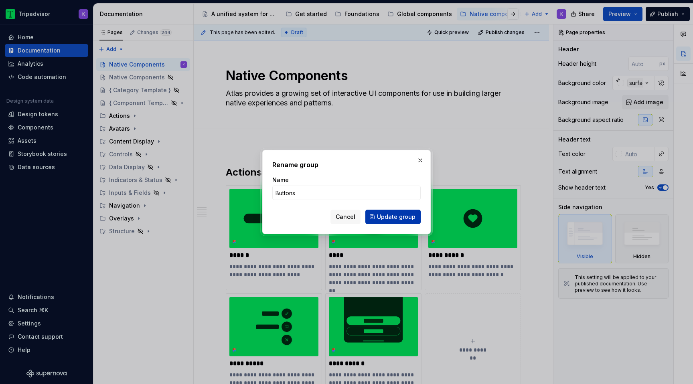
type input "Buttons"
click at [400, 219] on span "Update group" at bounding box center [396, 217] width 39 height 8
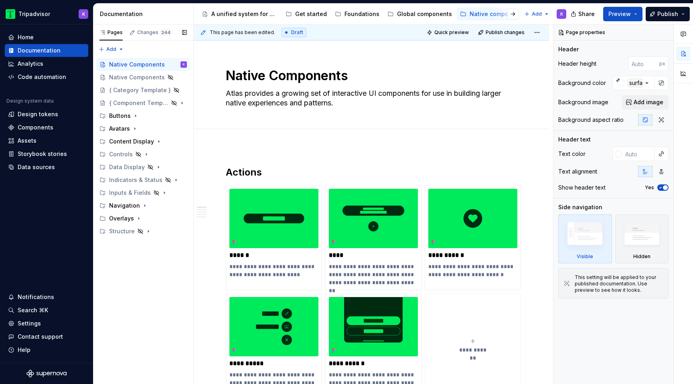
type textarea "*"
click at [107, 49] on div "Pages Changes 244 Add Accessibility guide for tree Page tree. Navigate the tree…" at bounding box center [143, 204] width 100 height 360
click at [131, 77] on div "New group" at bounding box center [137, 78] width 52 height 8
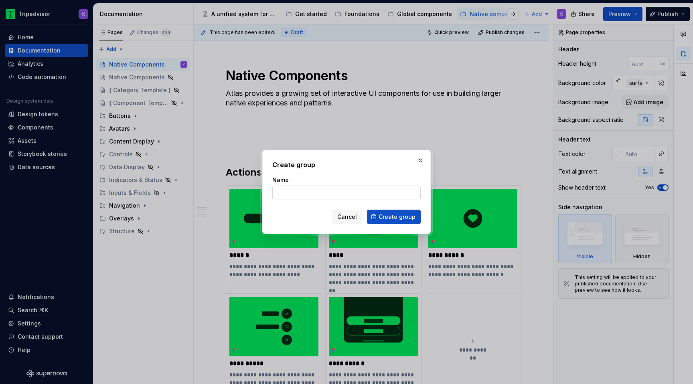
type input "C"
type input "Components"
click button "Create group" at bounding box center [394, 217] width 54 height 14
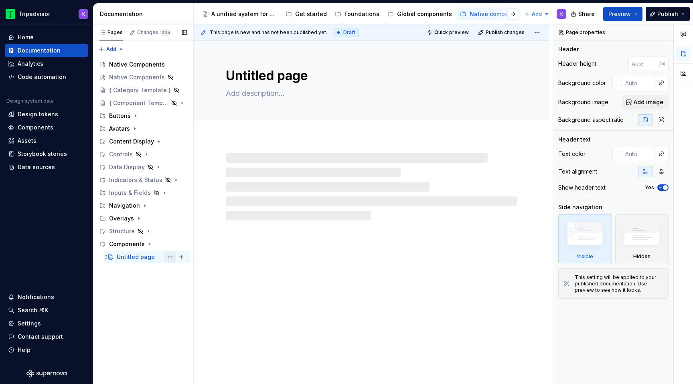
click at [170, 256] on button "Page tree" at bounding box center [169, 256] width 11 height 11
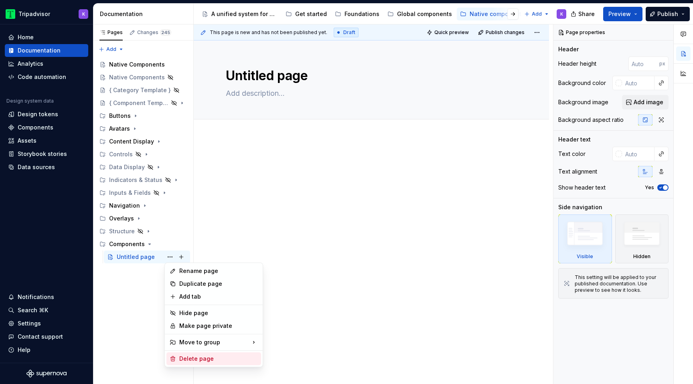
click at [177, 357] on div "Delete page" at bounding box center [213, 359] width 95 height 13
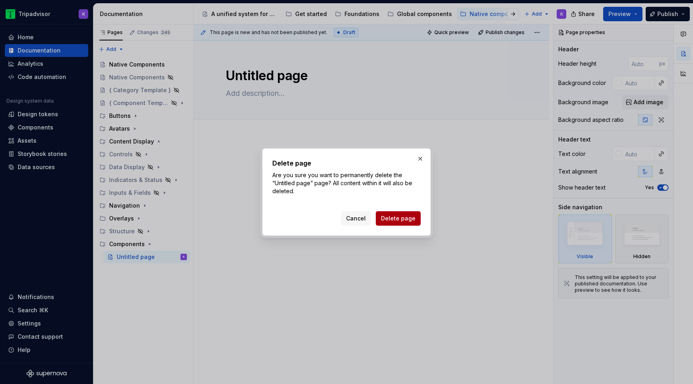
click at [400, 218] on span "Delete page" at bounding box center [398, 219] width 34 height 8
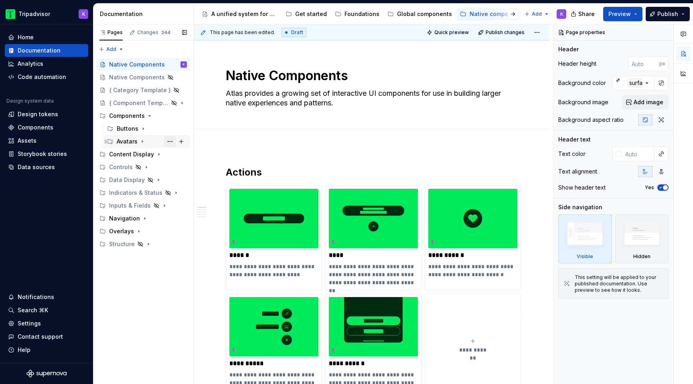
click at [170, 142] on button "Page tree" at bounding box center [169, 141] width 11 height 11
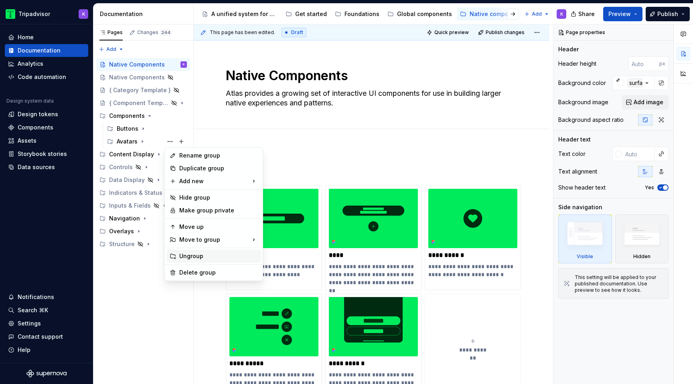
click at [197, 257] on div "Ungroup" at bounding box center [218, 256] width 79 height 8
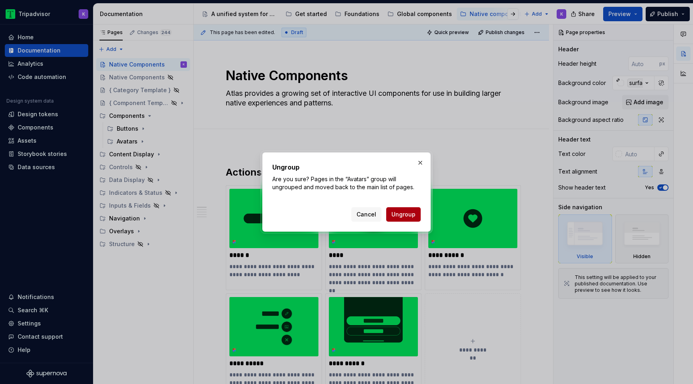
click at [408, 216] on span "Ungroup" at bounding box center [403, 215] width 24 height 8
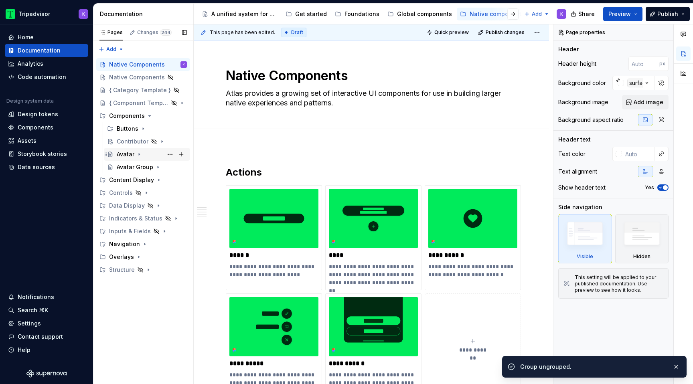
click at [155, 156] on div "Avatar" at bounding box center [152, 154] width 70 height 11
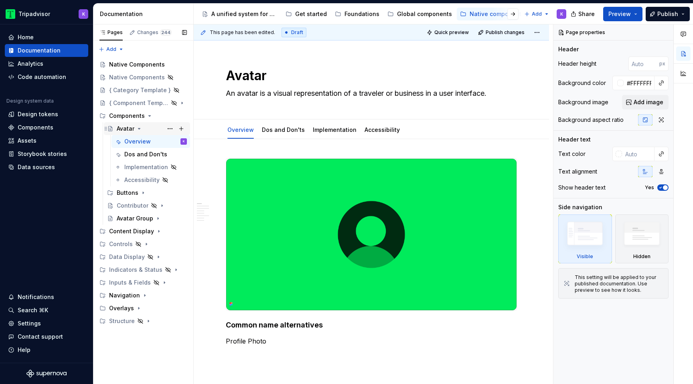
click at [138, 128] on icon "Page tree" at bounding box center [139, 129] width 6 height 6
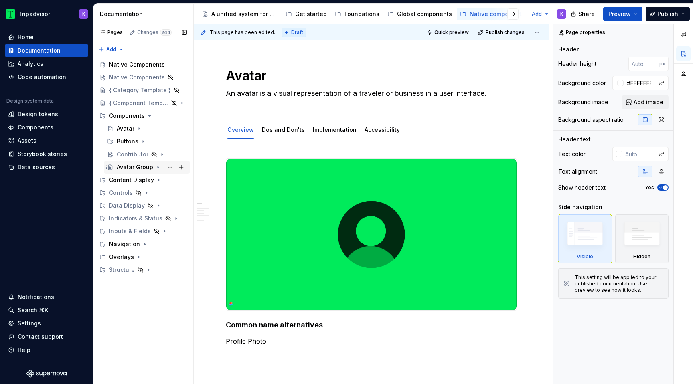
drag, startPoint x: 158, startPoint y: 168, endPoint x: 131, endPoint y: 170, distance: 27.7
click at [131, 170] on div "Avatar Group" at bounding box center [152, 167] width 70 height 11
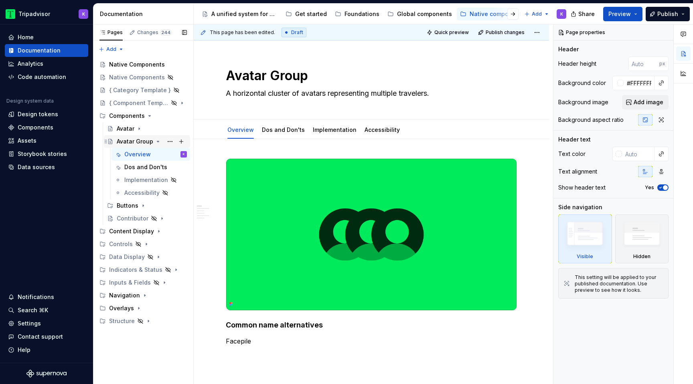
click at [155, 142] on icon "Page tree" at bounding box center [158, 141] width 6 height 6
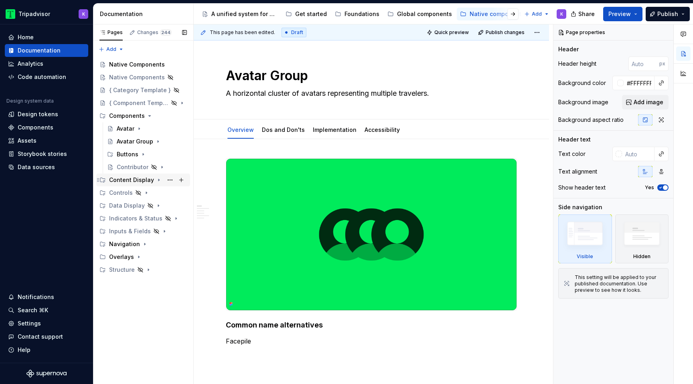
click at [134, 181] on div "Content Display" at bounding box center [131, 180] width 45 height 8
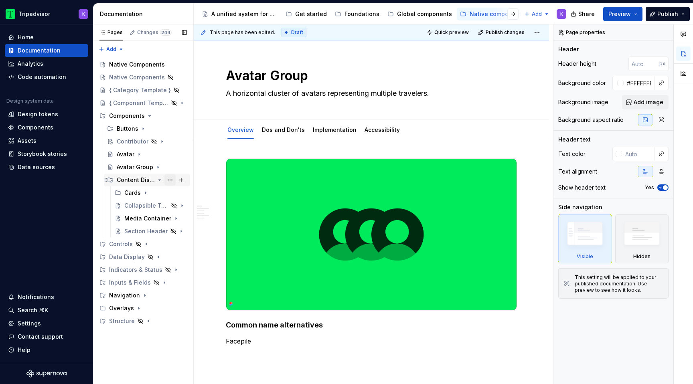
click at [170, 180] on button "Page tree" at bounding box center [169, 179] width 11 height 11
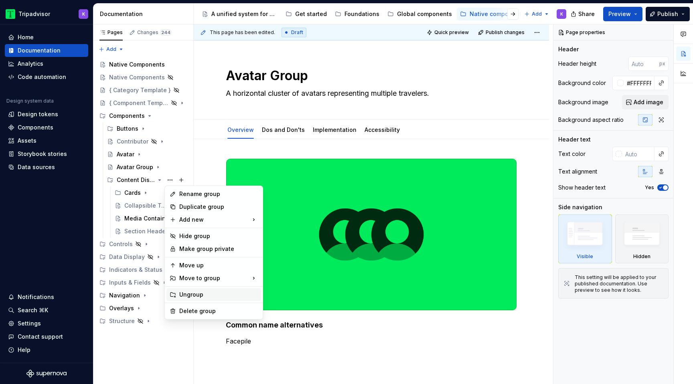
click at [200, 298] on div "Ungroup" at bounding box center [218, 295] width 79 height 8
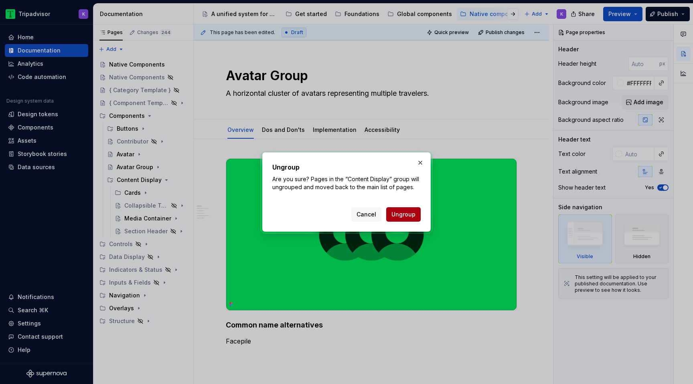
click at [413, 215] on span "Ungroup" at bounding box center [403, 215] width 24 height 8
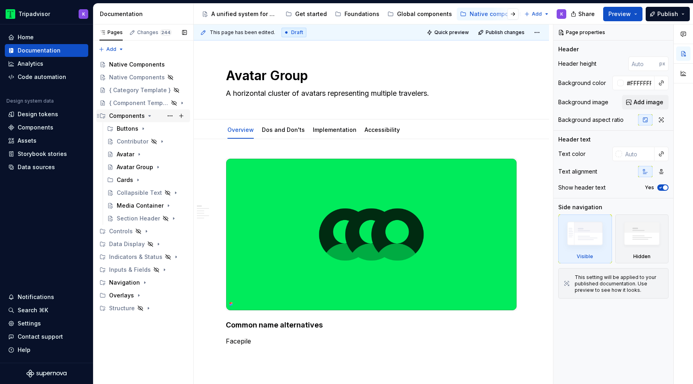
click at [147, 116] on icon "Page tree" at bounding box center [149, 116] width 6 height 6
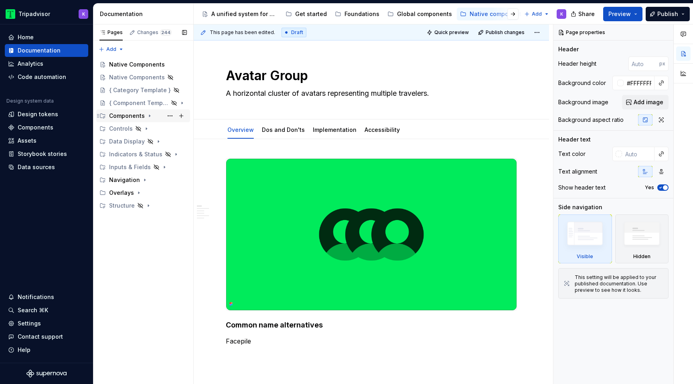
click at [147, 116] on icon "Page tree" at bounding box center [149, 116] width 6 height 6
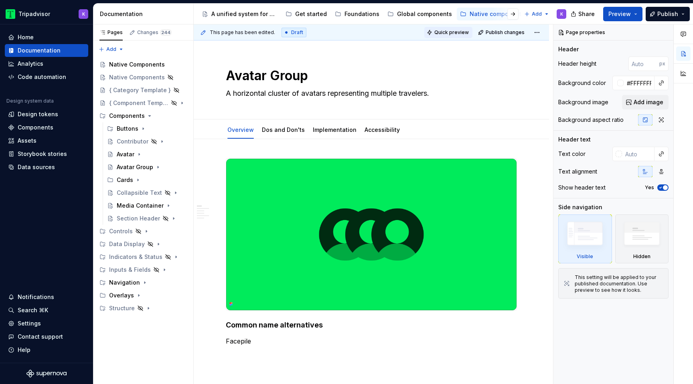
click at [444, 32] on span "Quick preview" at bounding box center [451, 32] width 34 height 6
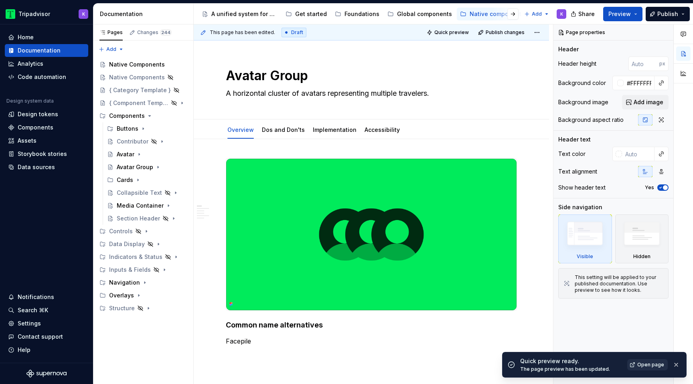
click at [645, 362] on span "Open page" at bounding box center [650, 365] width 27 height 6
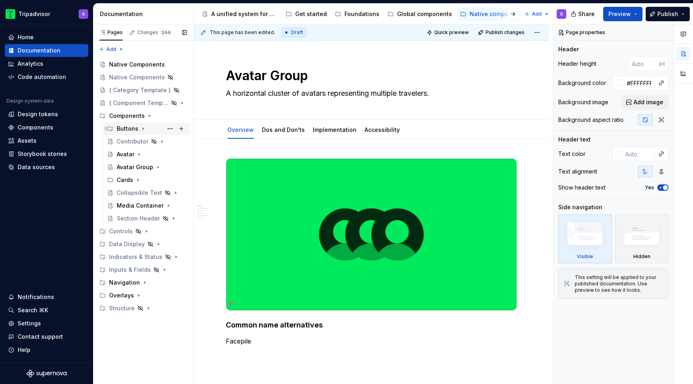
click at [143, 127] on icon "Page tree" at bounding box center [143, 129] width 6 height 6
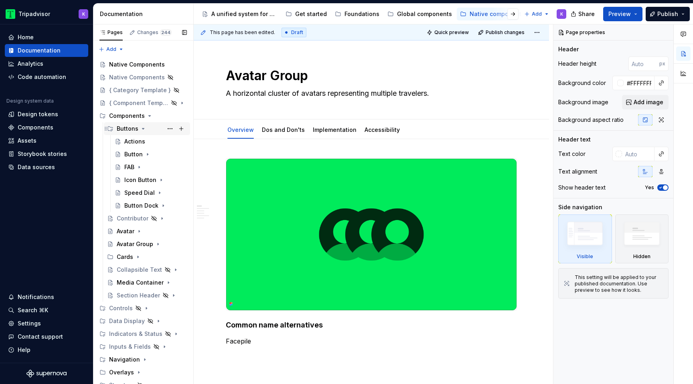
click at [143, 128] on icon "Page tree" at bounding box center [143, 129] width 6 height 6
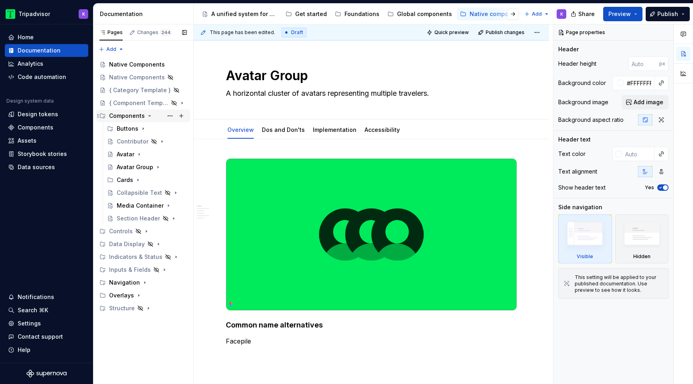
click at [150, 116] on icon "Page tree" at bounding box center [149, 116] width 6 height 6
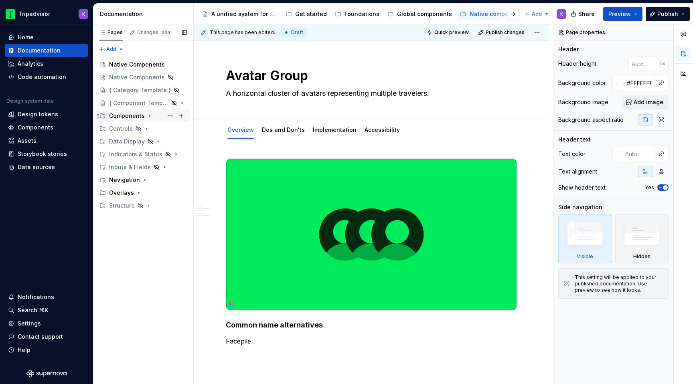
click at [149, 116] on icon "Page tree" at bounding box center [149, 116] width 6 height 6
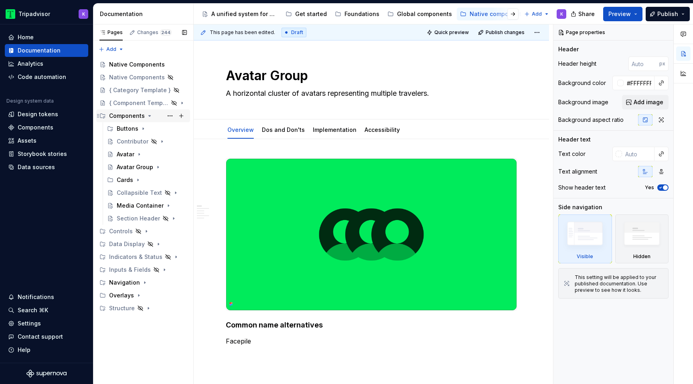
click at [149, 116] on icon "Page tree" at bounding box center [149, 116] width 6 height 6
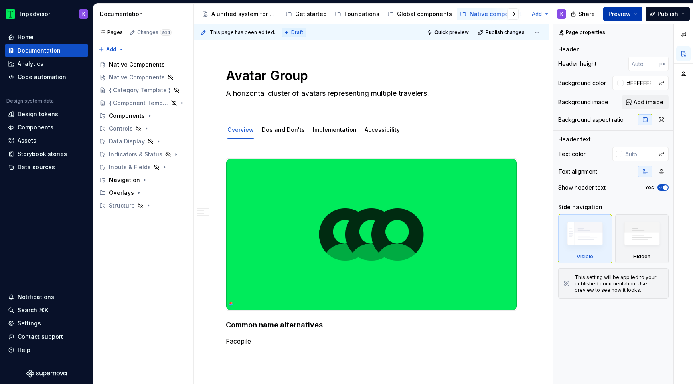
click at [624, 15] on span "Preview" at bounding box center [619, 14] width 22 height 8
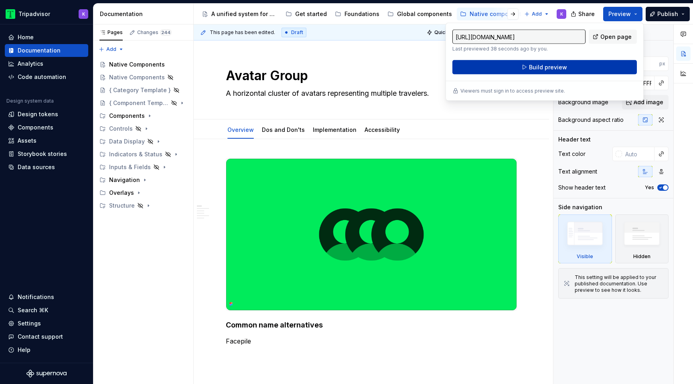
click at [594, 65] on button "Build preview" at bounding box center [544, 67] width 184 height 14
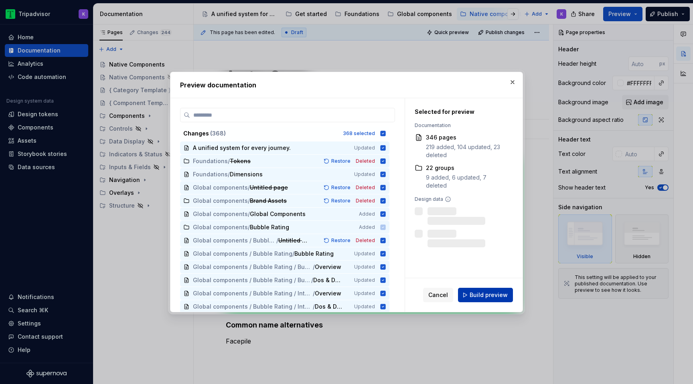
click at [496, 298] on span "Build preview" at bounding box center [489, 295] width 38 height 8
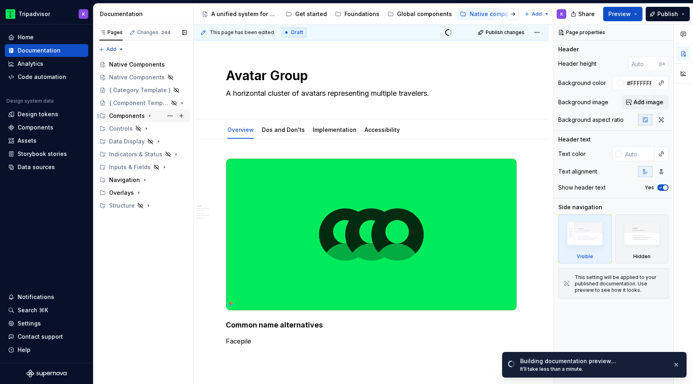
click at [146, 118] on icon "Page tree" at bounding box center [149, 116] width 6 height 6
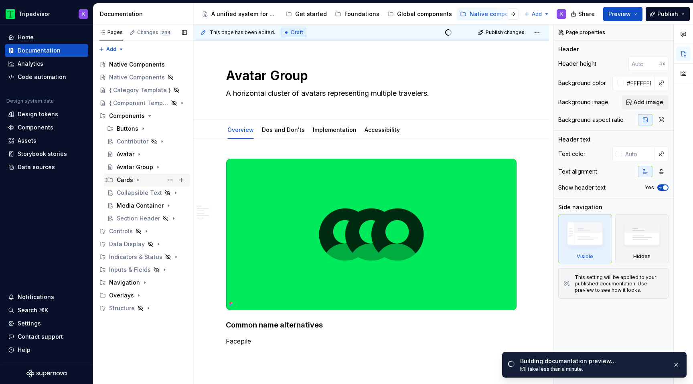
click at [139, 180] on icon "Page tree" at bounding box center [138, 180] width 6 height 6
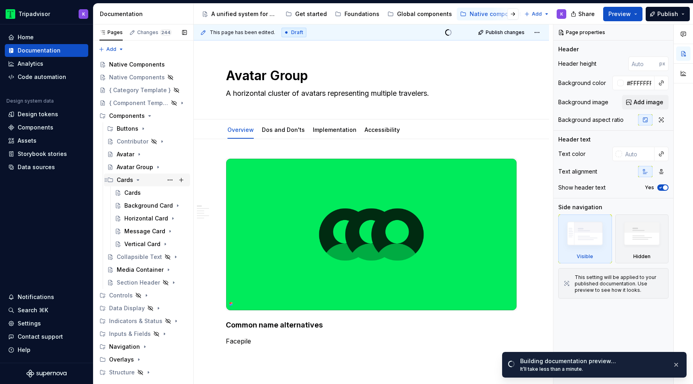
click at [138, 180] on icon "Page tree" at bounding box center [138, 180] width 2 height 1
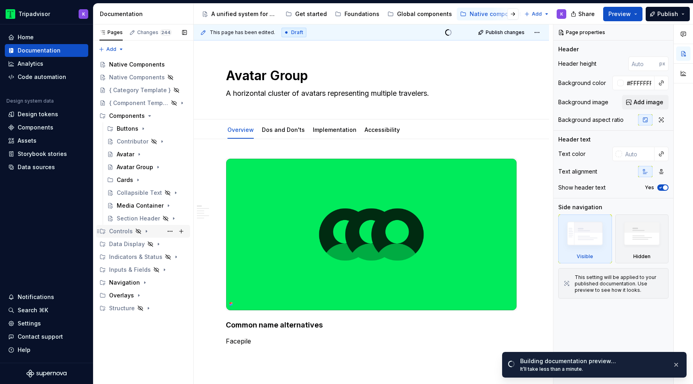
click at [125, 231] on div "Controls" at bounding box center [121, 231] width 24 height 8
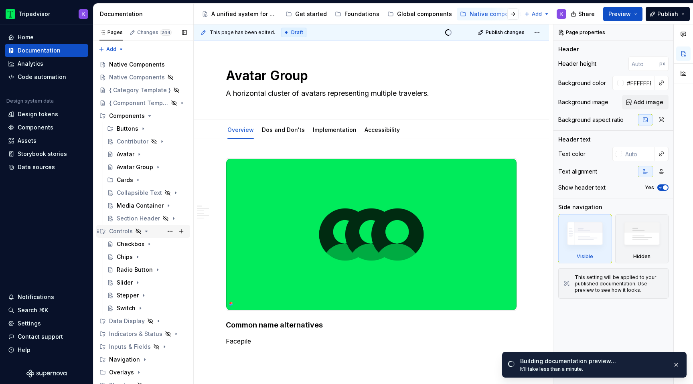
click at [147, 231] on icon "Page tree" at bounding box center [146, 231] width 6 height 6
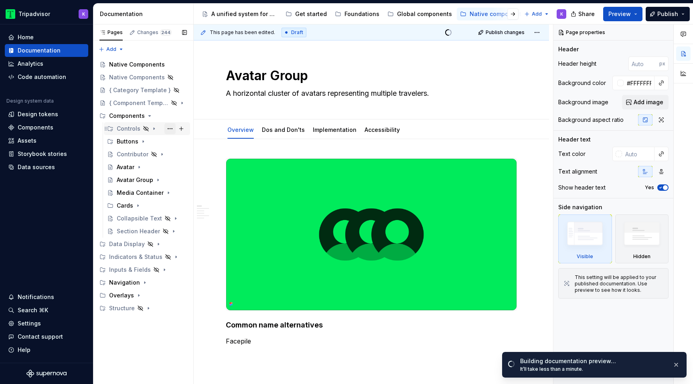
click at [171, 128] on button "Page tree" at bounding box center [169, 128] width 11 height 11
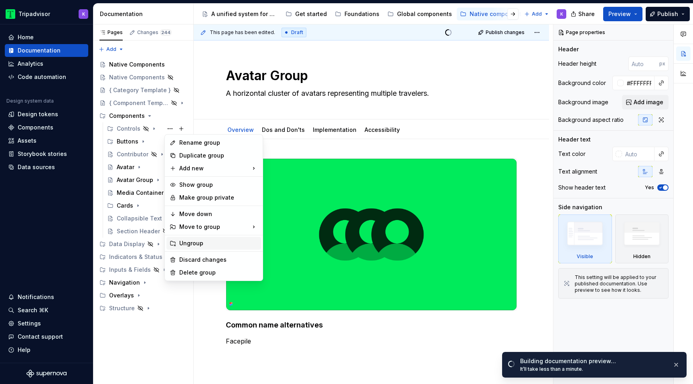
click at [197, 247] on div "Ungroup" at bounding box center [213, 243] width 95 height 13
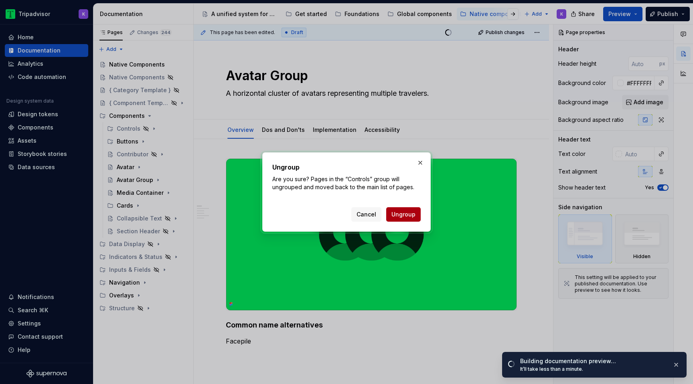
click at [403, 216] on span "Ungroup" at bounding box center [403, 215] width 24 height 8
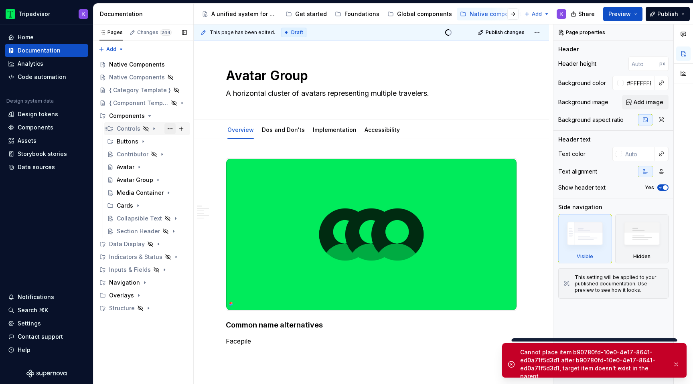
click at [170, 129] on button "Page tree" at bounding box center [169, 128] width 11 height 11
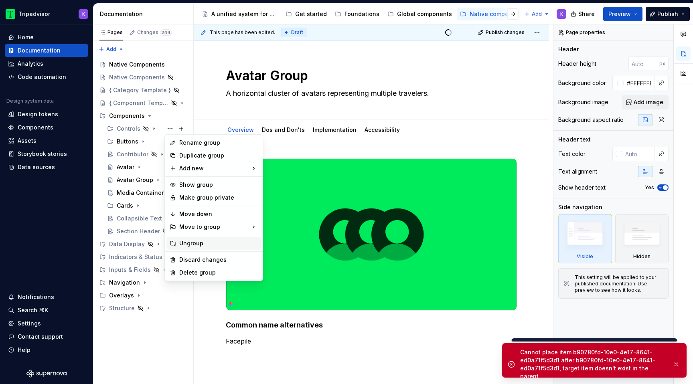
click at [214, 242] on div "Ungroup" at bounding box center [218, 243] width 79 height 8
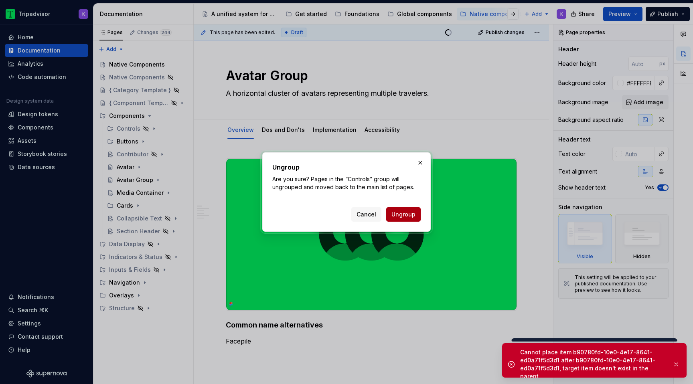
click at [395, 213] on span "Ungroup" at bounding box center [403, 215] width 24 height 8
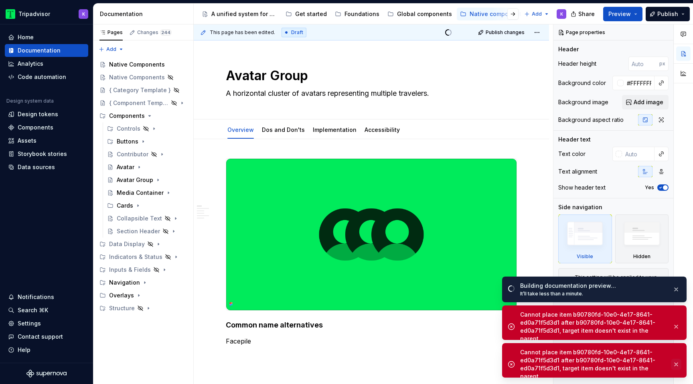
click at [674, 360] on button "button" at bounding box center [676, 364] width 10 height 11
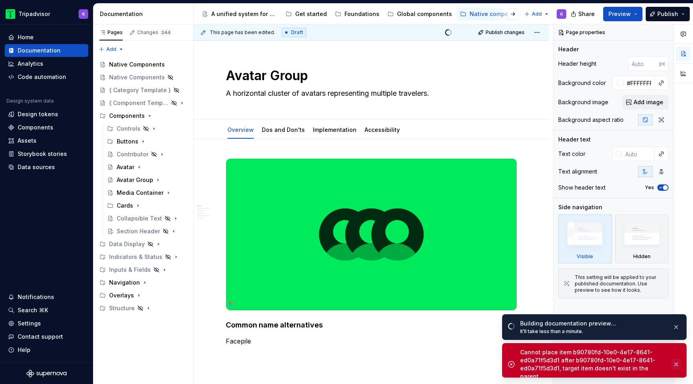
click at [675, 364] on button "button" at bounding box center [676, 364] width 10 height 11
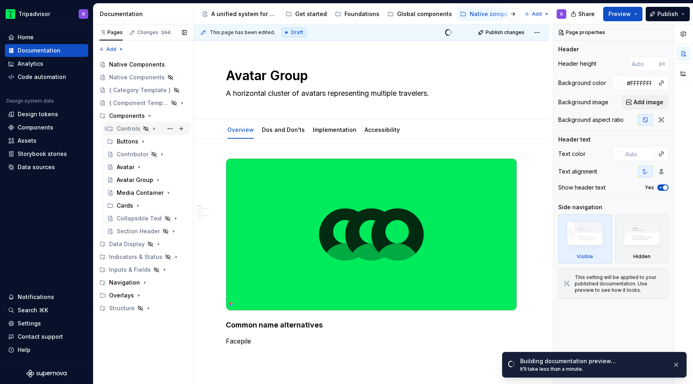
click at [151, 127] on icon "Page tree" at bounding box center [154, 129] width 6 height 6
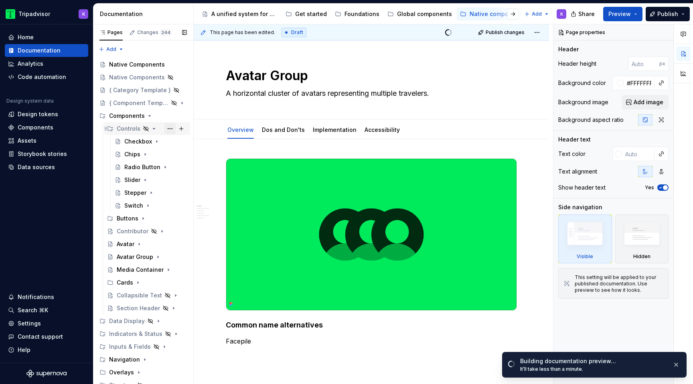
click at [169, 130] on button "Page tree" at bounding box center [169, 128] width 11 height 11
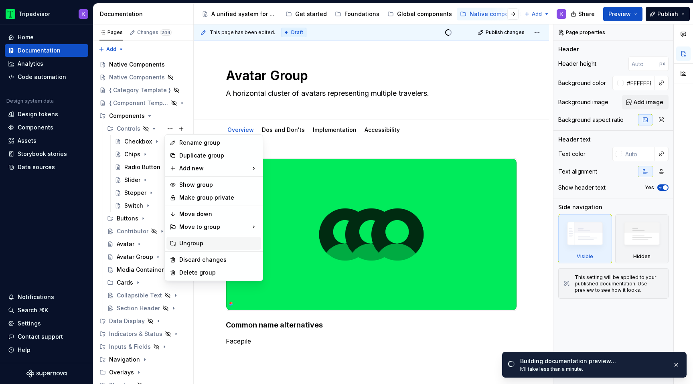
click at [195, 244] on div "Ungroup" at bounding box center [218, 243] width 79 height 8
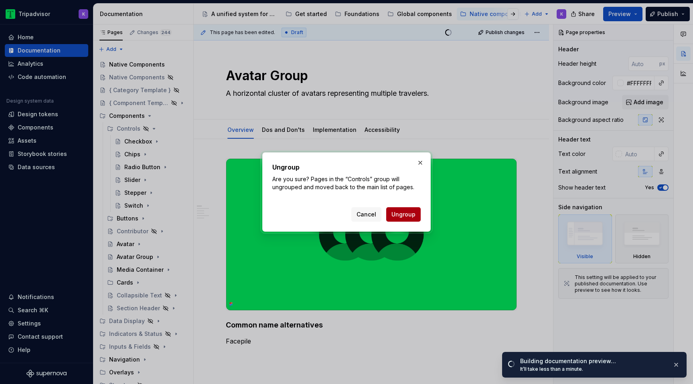
click at [398, 217] on span "Ungroup" at bounding box center [403, 215] width 24 height 8
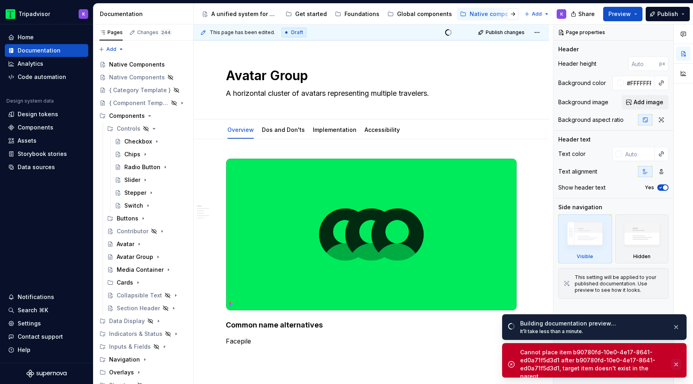
click at [673, 360] on button "button" at bounding box center [676, 364] width 10 height 11
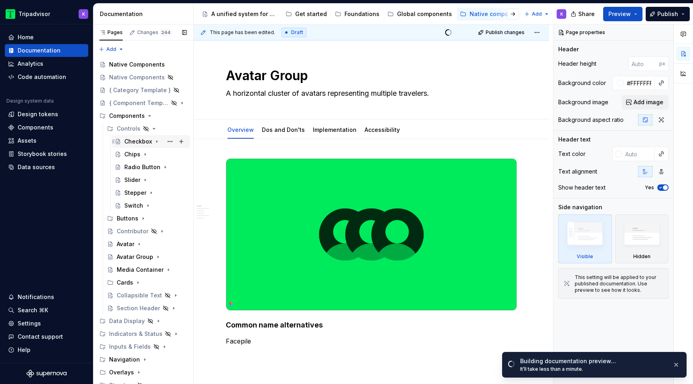
click at [131, 141] on div "Checkbox" at bounding box center [138, 142] width 28 height 8
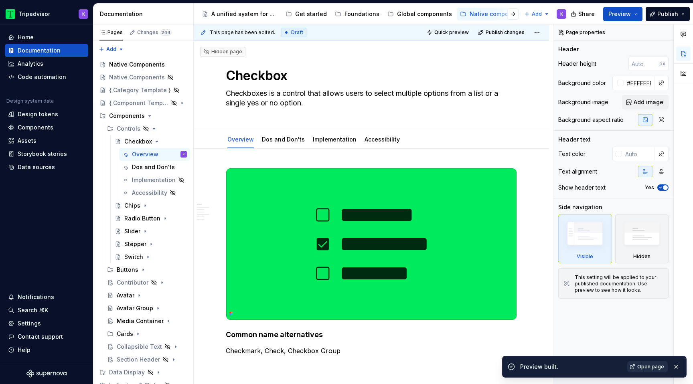
click at [639, 364] on span "Open page" at bounding box center [650, 367] width 27 height 6
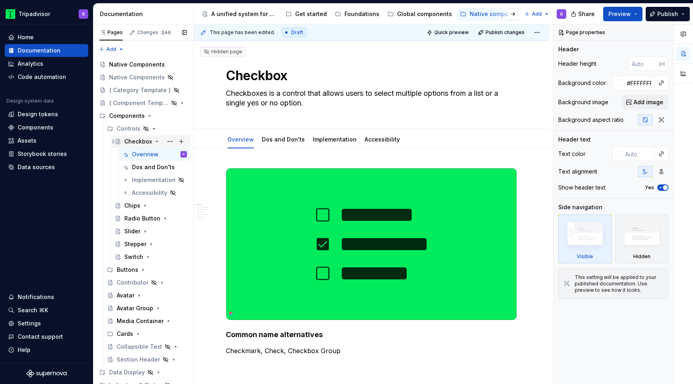
click at [156, 142] on icon "Page tree" at bounding box center [157, 141] width 2 height 1
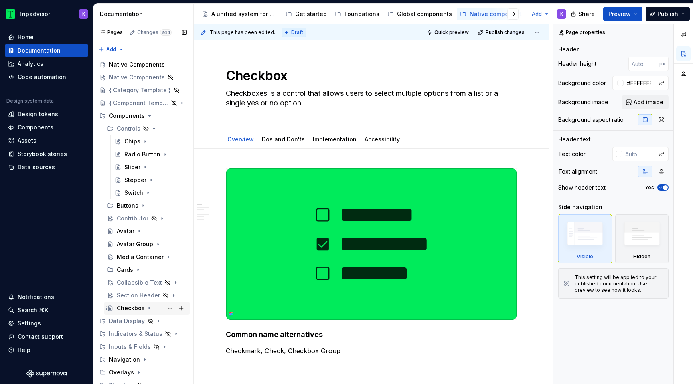
click at [134, 308] on div "Checkbox" at bounding box center [131, 308] width 28 height 8
click at [147, 308] on icon "Page tree" at bounding box center [149, 308] width 6 height 6
drag, startPoint x: 150, startPoint y: 308, endPoint x: 141, endPoint y: 302, distance: 10.2
click at [141, 302] on div "Checkbox" at bounding box center [147, 308] width 86 height 13
click at [120, 308] on div "Checkbox" at bounding box center [131, 308] width 28 height 8
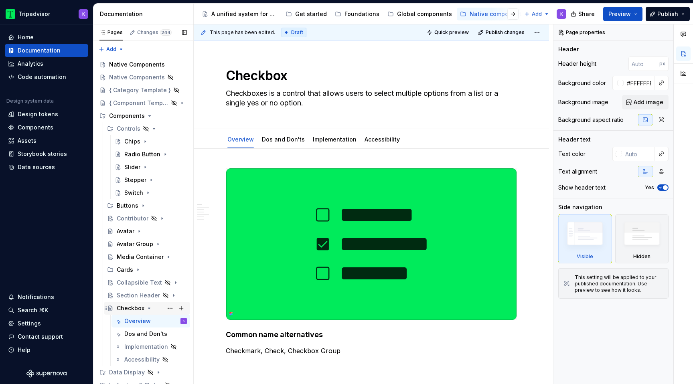
click at [147, 311] on icon "Page tree" at bounding box center [149, 308] width 6 height 6
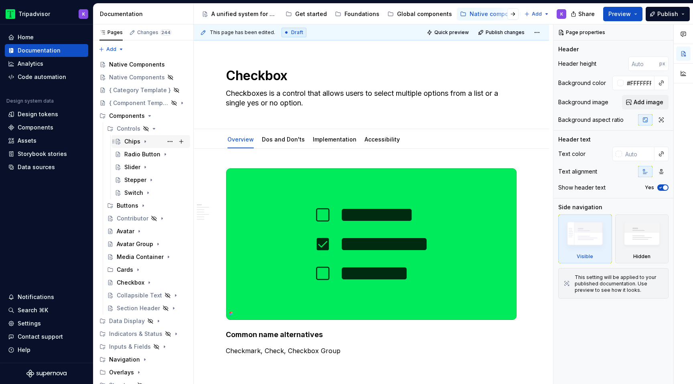
click at [135, 142] on div "Chips" at bounding box center [132, 142] width 16 height 8
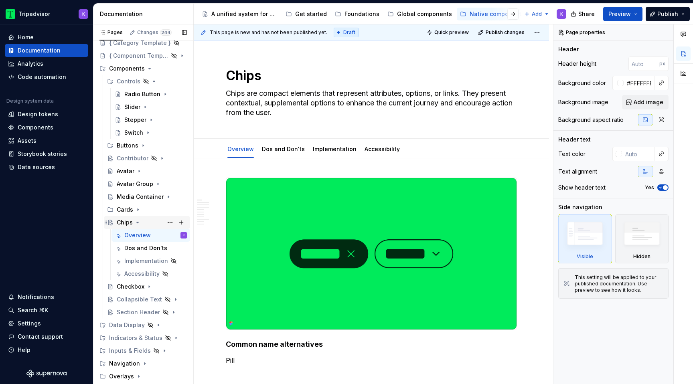
click at [136, 221] on icon "Page tree" at bounding box center [137, 222] width 6 height 6
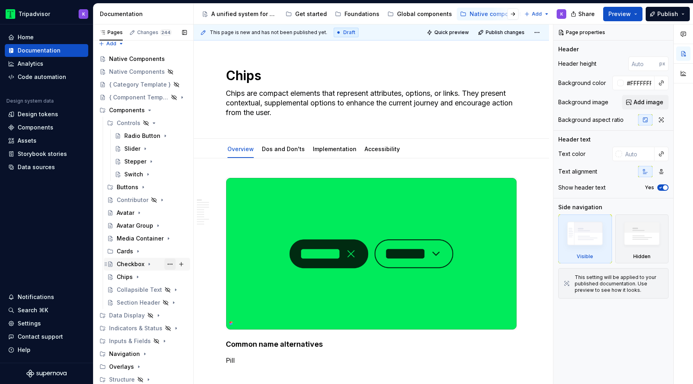
click at [172, 263] on button "Page tree" at bounding box center [169, 264] width 11 height 11
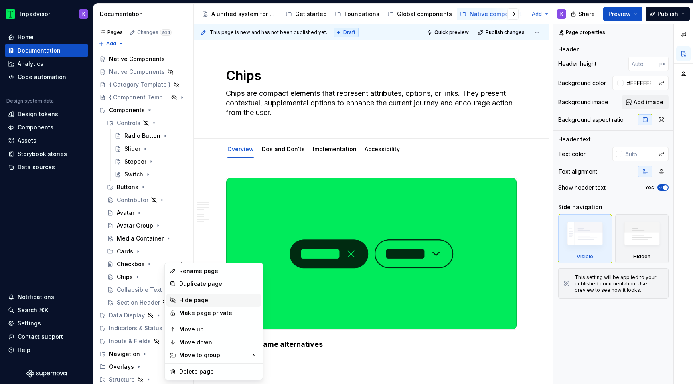
click at [200, 299] on div "Hide page" at bounding box center [218, 300] width 79 height 8
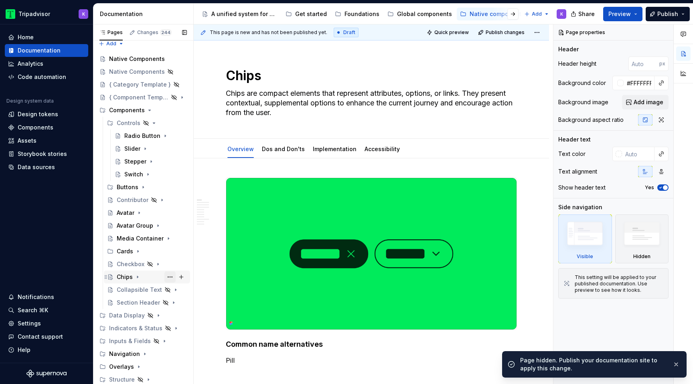
click at [171, 276] on button "Page tree" at bounding box center [169, 277] width 11 height 11
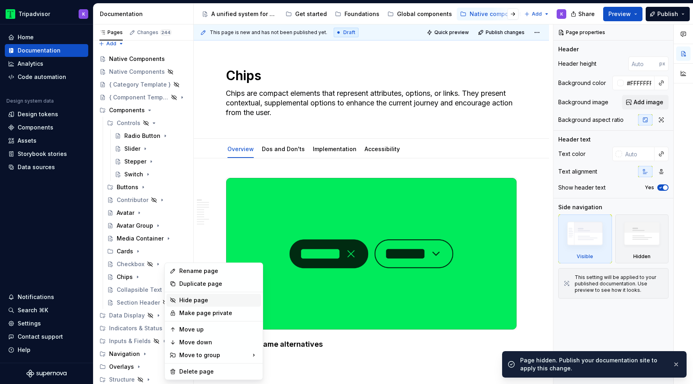
click at [203, 299] on div "Hide page" at bounding box center [218, 300] width 79 height 8
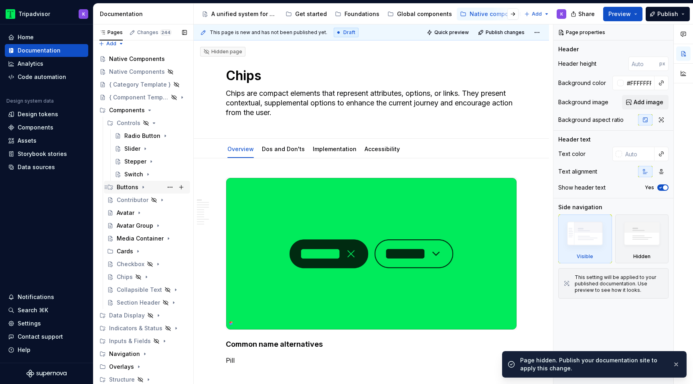
scroll to position [0, 0]
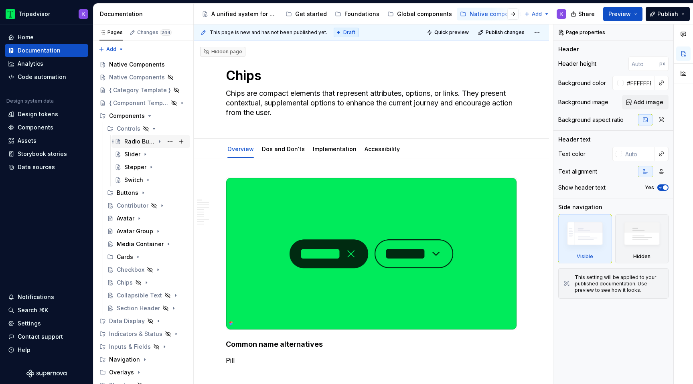
click at [141, 142] on div "Radio Button" at bounding box center [139, 142] width 30 height 8
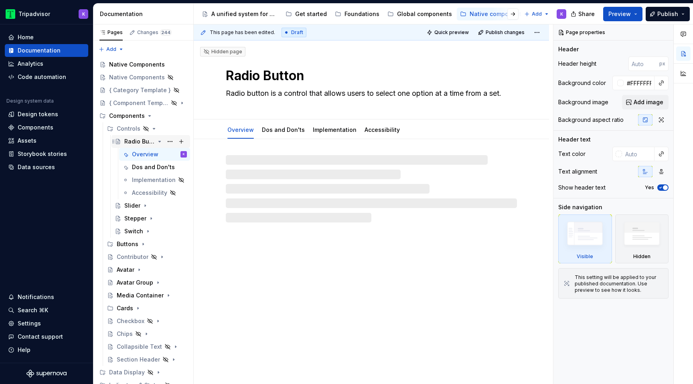
click at [158, 142] on icon "Page tree" at bounding box center [159, 141] width 6 height 6
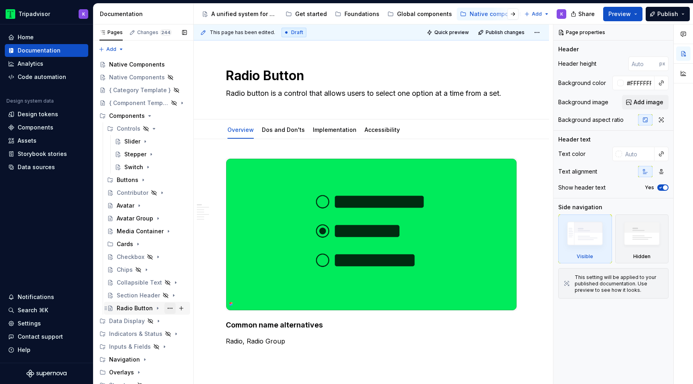
click at [170, 309] on button "Page tree" at bounding box center [169, 308] width 11 height 11
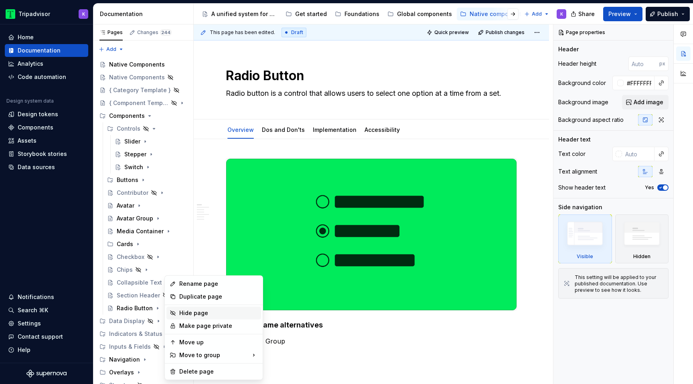
click at [189, 313] on div "Hide page" at bounding box center [218, 313] width 79 height 8
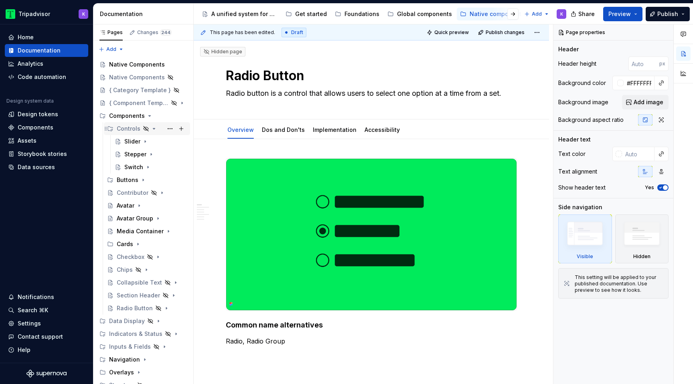
click at [153, 129] on icon "Page tree" at bounding box center [154, 128] width 2 height 1
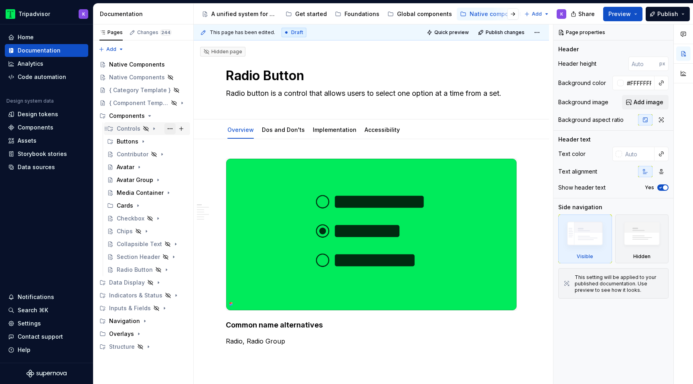
click at [170, 130] on button "Page tree" at bounding box center [169, 128] width 11 height 11
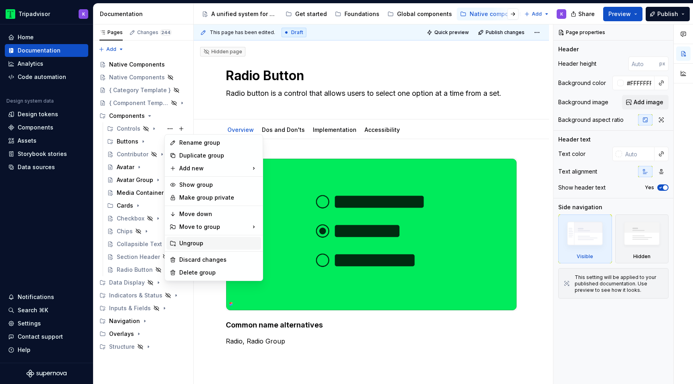
click at [197, 244] on div "Ungroup" at bounding box center [218, 243] width 79 height 8
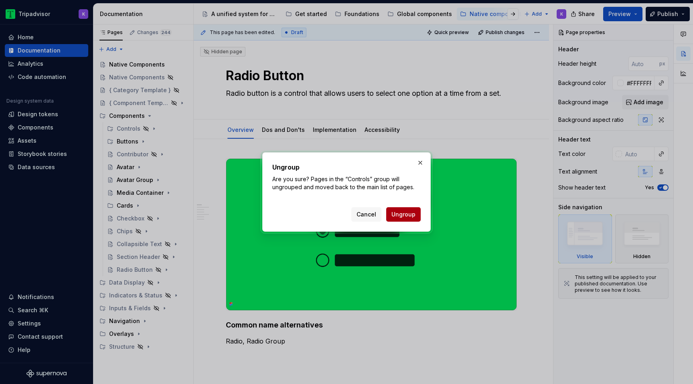
click at [405, 213] on span "Ungroup" at bounding box center [403, 215] width 24 height 8
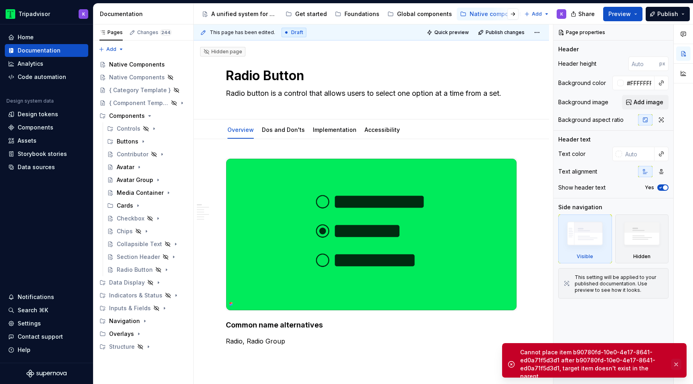
click at [678, 359] on button "button" at bounding box center [676, 364] width 10 height 11
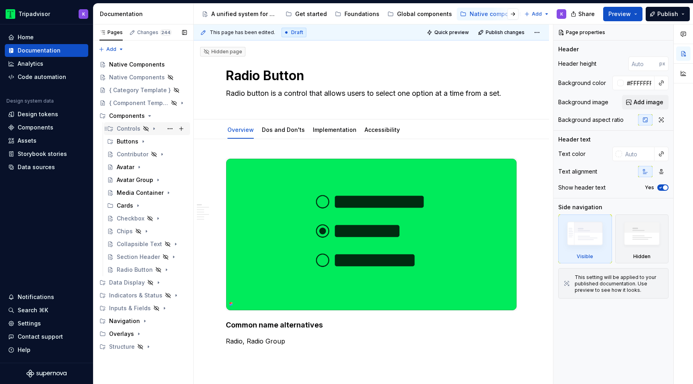
click at [145, 128] on icon "Page tree" at bounding box center [146, 128] width 5 height 5
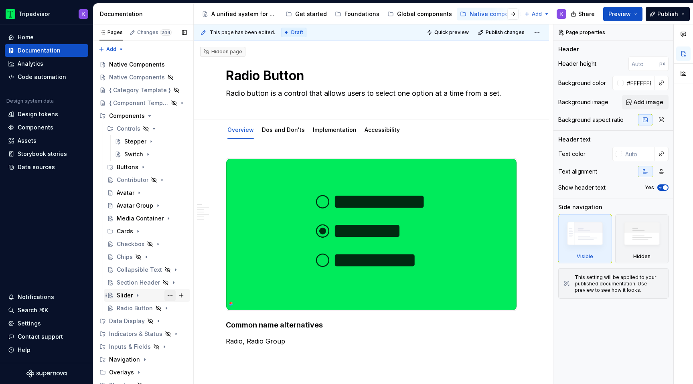
click at [172, 294] on button "Page tree" at bounding box center [169, 295] width 11 height 11
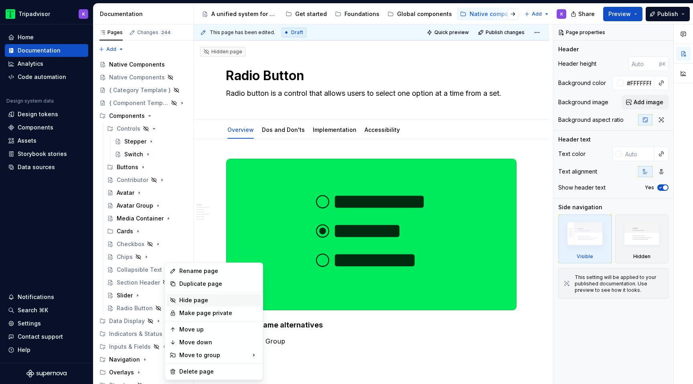
click at [201, 302] on div "Hide page" at bounding box center [218, 300] width 79 height 8
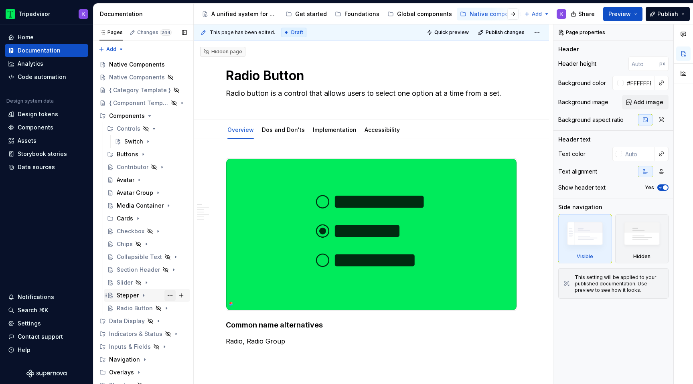
click at [170, 296] on button "Page tree" at bounding box center [169, 295] width 11 height 11
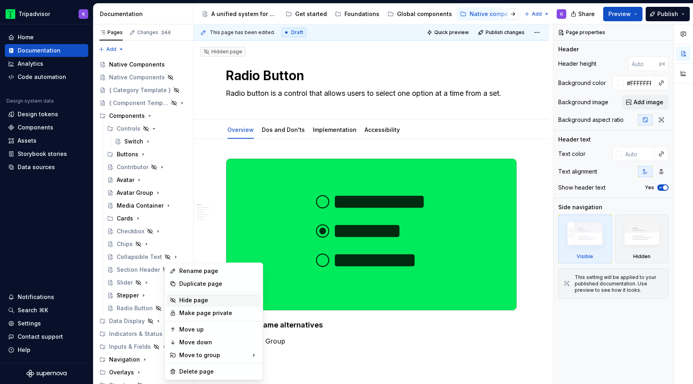
click at [211, 301] on div "Hide page" at bounding box center [218, 300] width 79 height 8
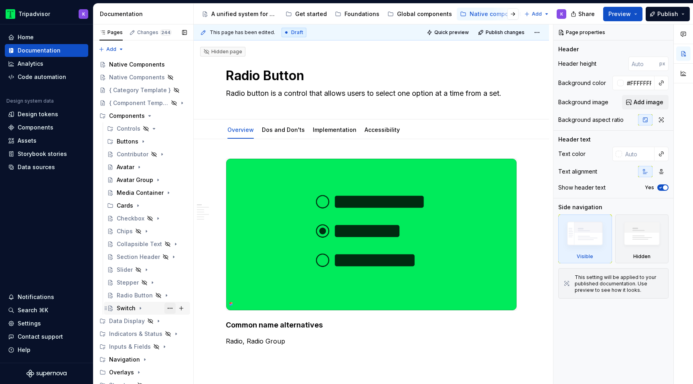
click at [172, 308] on button "Page tree" at bounding box center [169, 308] width 11 height 11
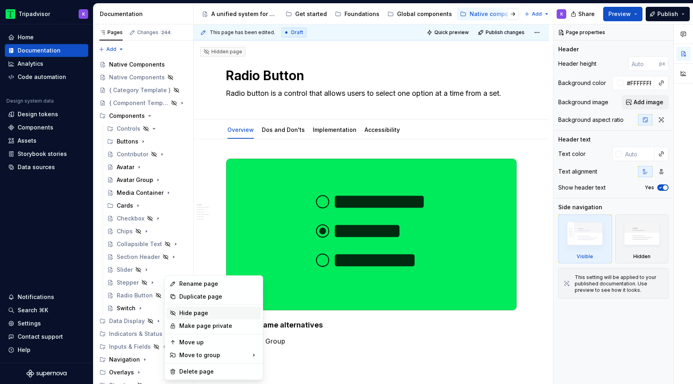
click at [204, 313] on div "Hide page" at bounding box center [218, 313] width 79 height 8
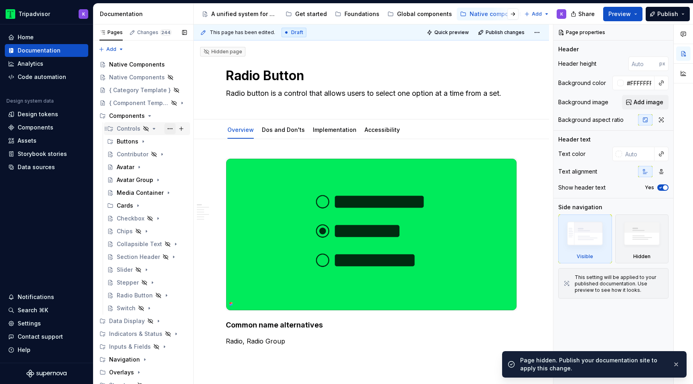
click at [171, 127] on button "Page tree" at bounding box center [169, 128] width 11 height 11
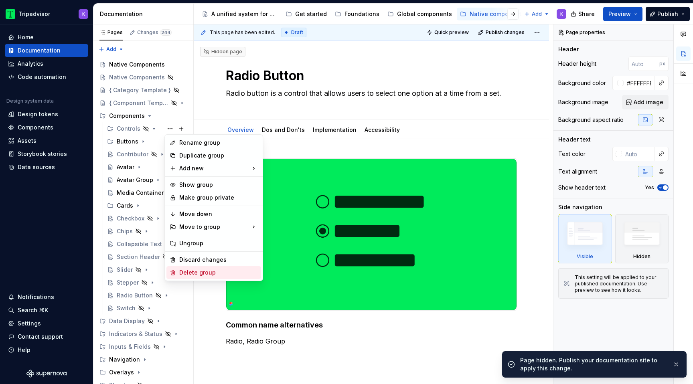
click at [221, 269] on div "Delete group" at bounding box center [218, 273] width 79 height 8
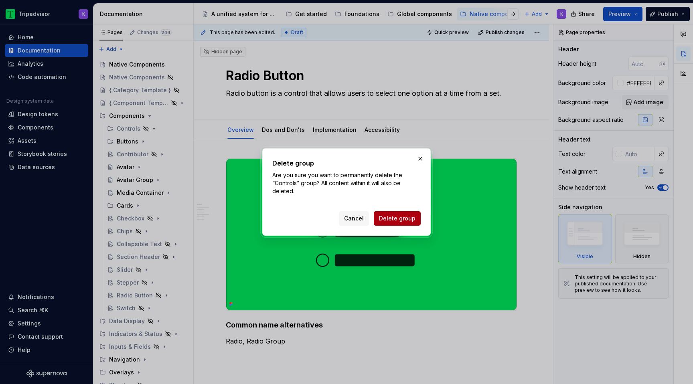
click at [398, 220] on span "Delete group" at bounding box center [397, 219] width 36 height 8
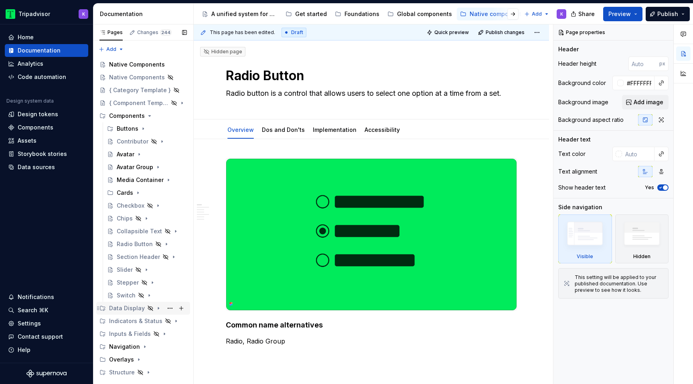
click at [157, 308] on icon "Page tree" at bounding box center [158, 308] width 6 height 6
click at [156, 307] on icon "Page tree" at bounding box center [158, 308] width 6 height 6
click at [170, 307] on button "Page tree" at bounding box center [169, 308] width 11 height 11
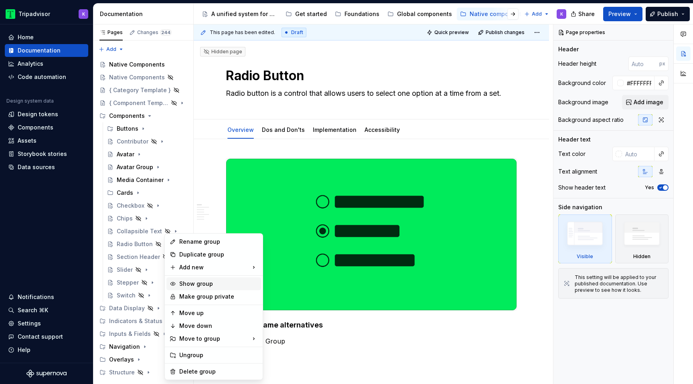
click at [197, 284] on div "Show group" at bounding box center [218, 284] width 79 height 8
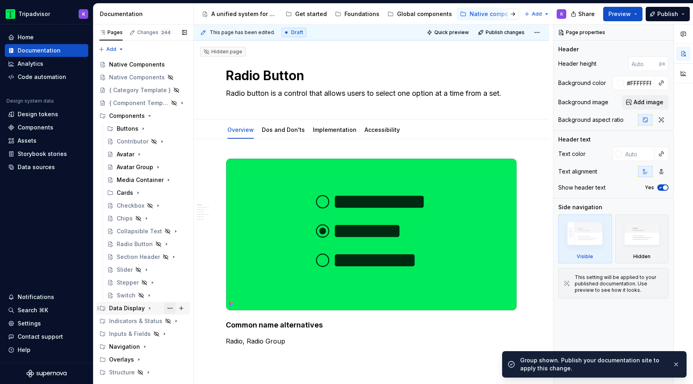
click at [168, 309] on button "Page tree" at bounding box center [169, 308] width 11 height 11
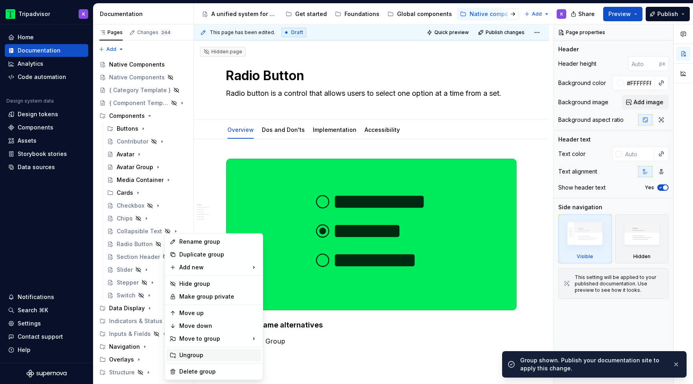
click at [186, 357] on div "Ungroup" at bounding box center [218, 355] width 79 height 8
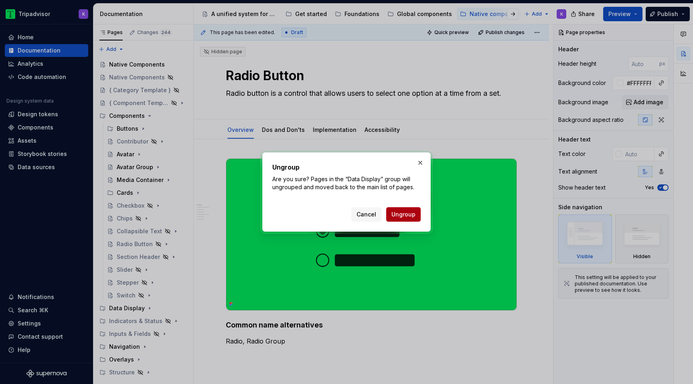
click at [404, 217] on span "Ungroup" at bounding box center [403, 215] width 24 height 8
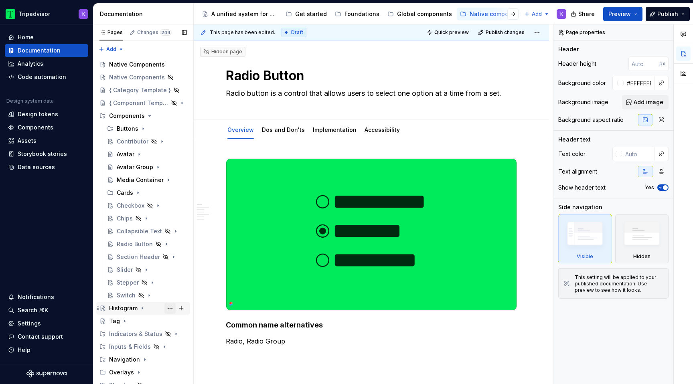
click at [170, 308] on button "Page tree" at bounding box center [169, 308] width 11 height 11
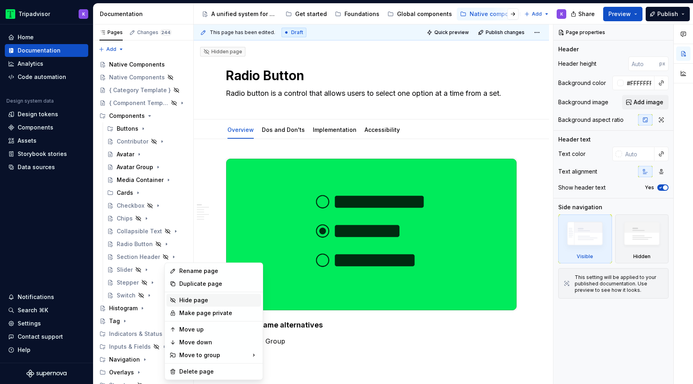
click at [201, 300] on div "Hide page" at bounding box center [218, 300] width 79 height 8
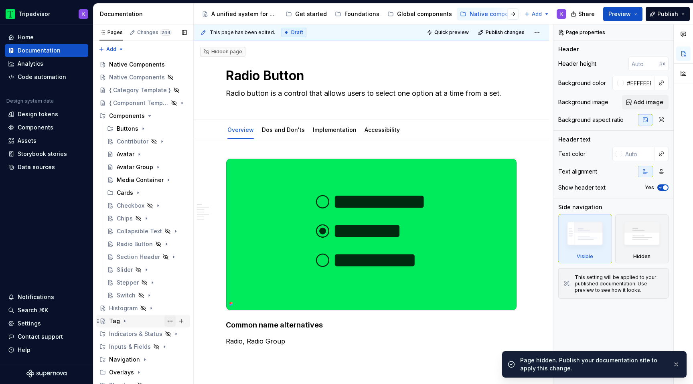
click at [169, 322] on button "Page tree" at bounding box center [169, 321] width 11 height 11
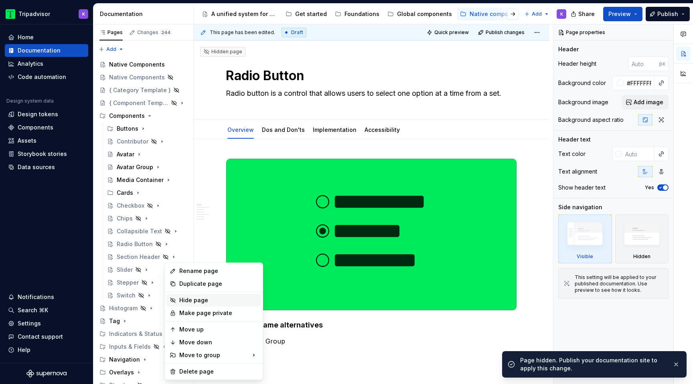
click at [211, 298] on div "Hide page" at bounding box center [218, 300] width 79 height 8
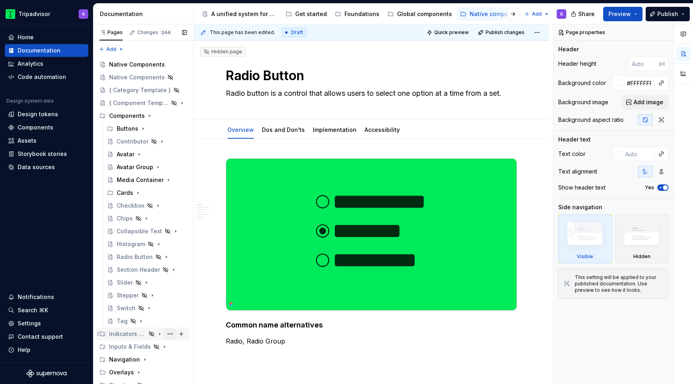
scroll to position [6, 0]
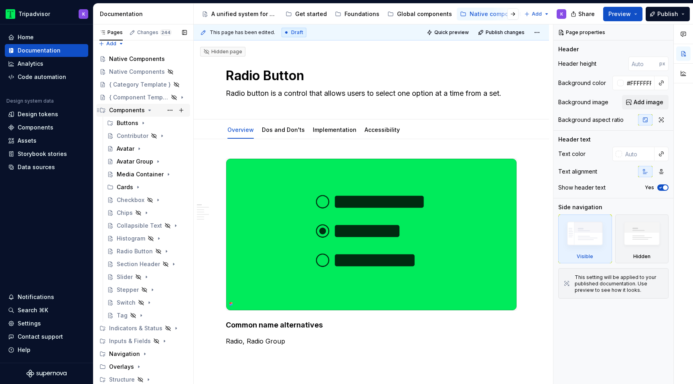
click at [150, 110] on icon "Page tree" at bounding box center [149, 110] width 6 height 6
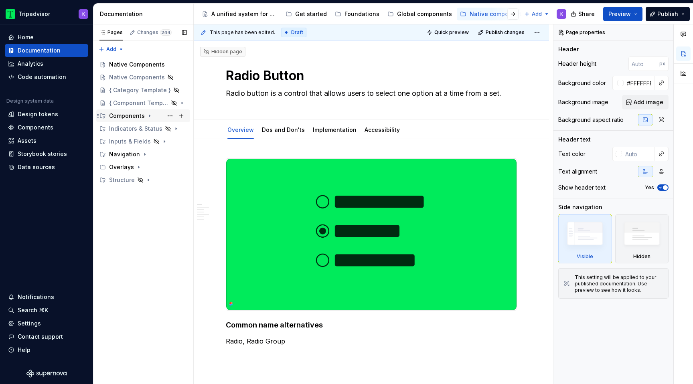
scroll to position [0, 0]
click at [148, 115] on icon "Page tree" at bounding box center [149, 116] width 6 height 6
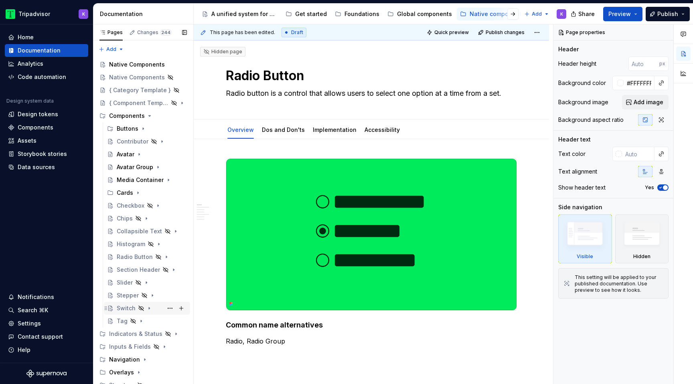
scroll to position [6, 0]
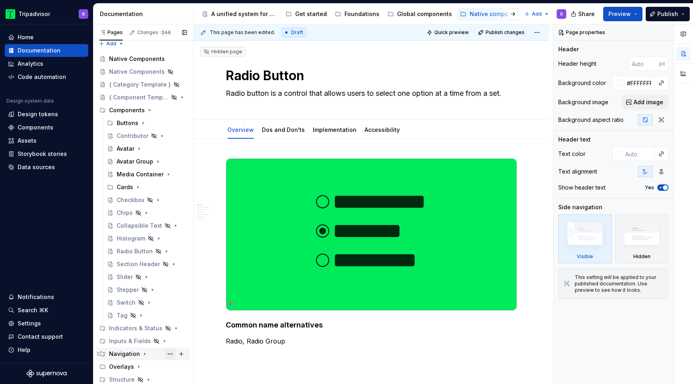
click at [170, 355] on button "Page tree" at bounding box center [169, 354] width 11 height 11
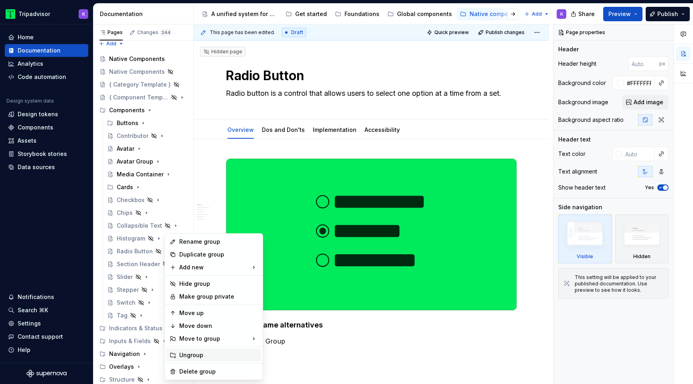
click at [207, 354] on div "Ungroup" at bounding box center [218, 355] width 79 height 8
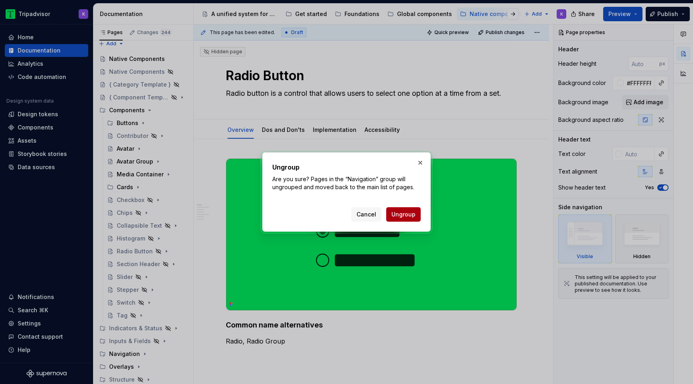
click at [407, 213] on span "Ungroup" at bounding box center [403, 215] width 24 height 8
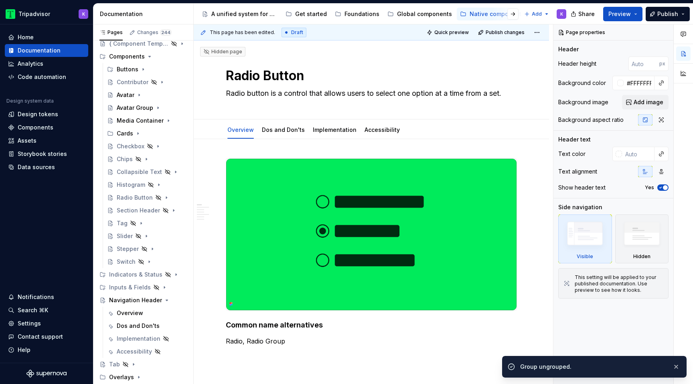
scroll to position [63, 0]
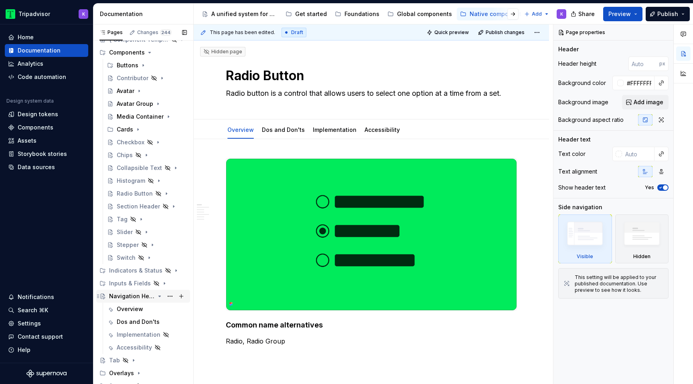
click at [160, 297] on icon "Page tree" at bounding box center [159, 296] width 6 height 6
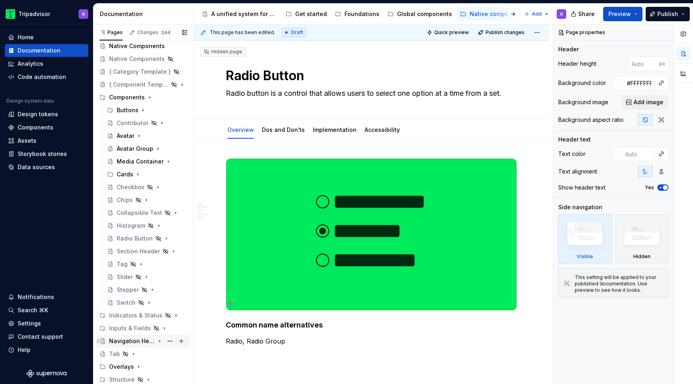
scroll to position [18, 0]
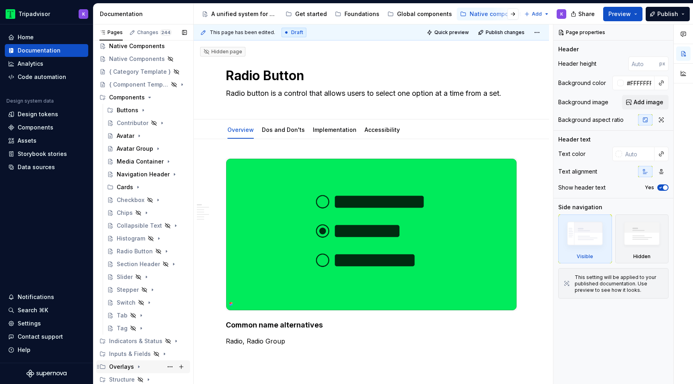
click at [139, 368] on icon "Page tree" at bounding box center [139, 367] width 6 height 6
click at [170, 367] on button "Page tree" at bounding box center [169, 366] width 11 height 11
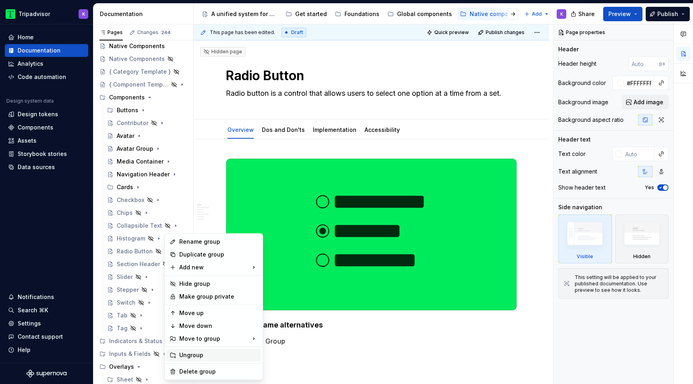
click at [202, 353] on div "Ungroup" at bounding box center [218, 355] width 79 height 8
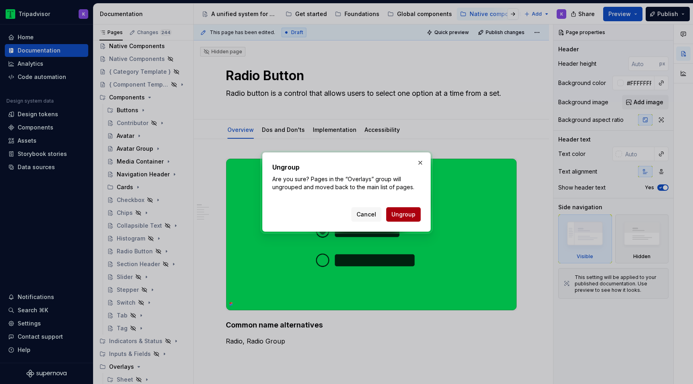
click at [410, 215] on span "Ungroup" at bounding box center [403, 215] width 24 height 8
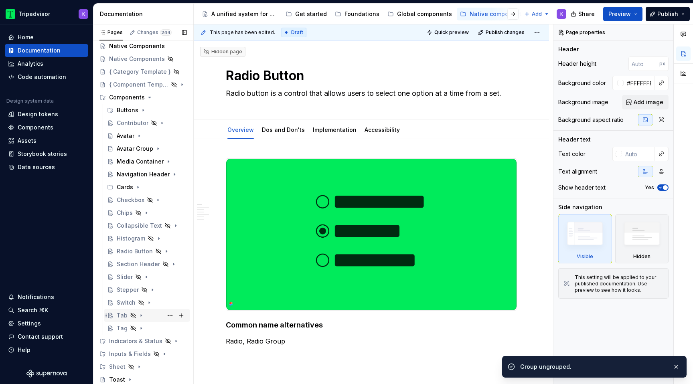
scroll to position [44, 0]
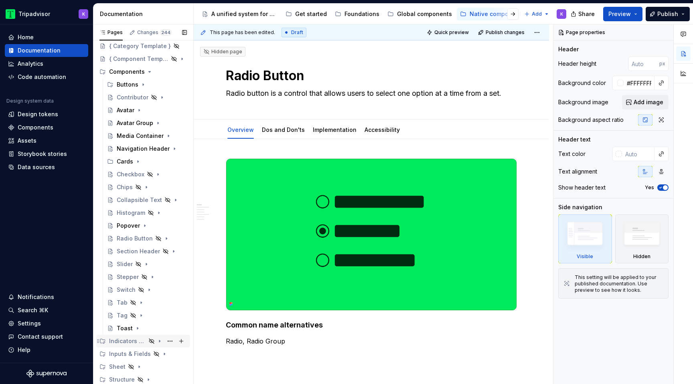
click at [158, 342] on icon "Page tree" at bounding box center [159, 341] width 6 height 6
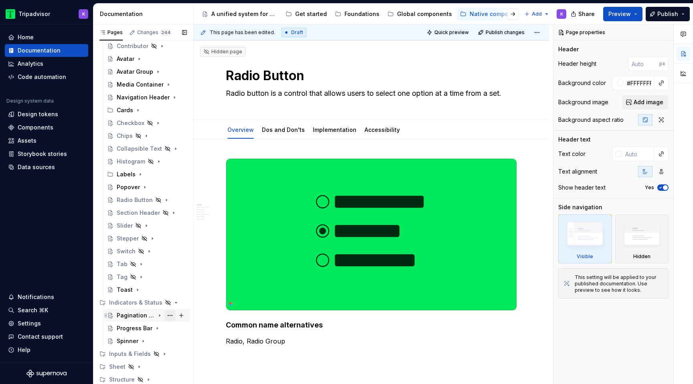
click at [170, 317] on button "Page tree" at bounding box center [169, 315] width 11 height 11
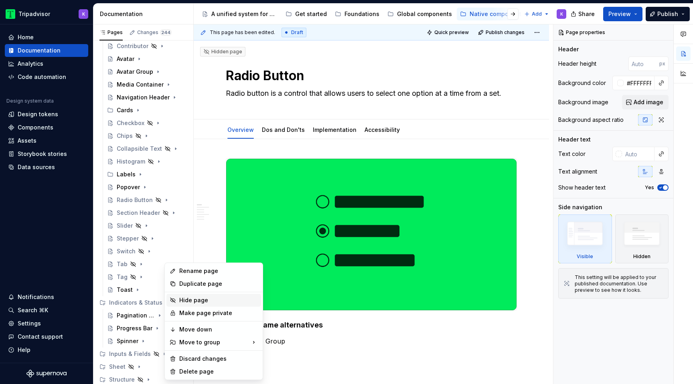
click at [201, 301] on div "Hide page" at bounding box center [218, 300] width 79 height 8
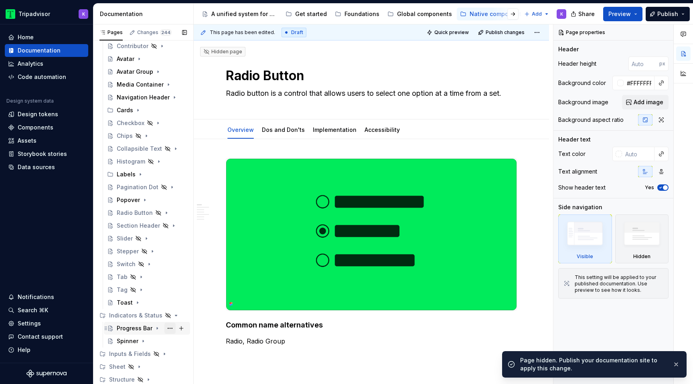
click at [168, 328] on button "Page tree" at bounding box center [169, 328] width 11 height 11
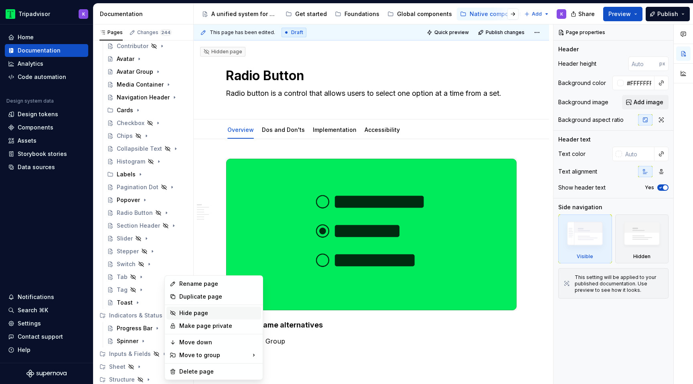
click at [191, 313] on div "Hide page" at bounding box center [218, 313] width 79 height 8
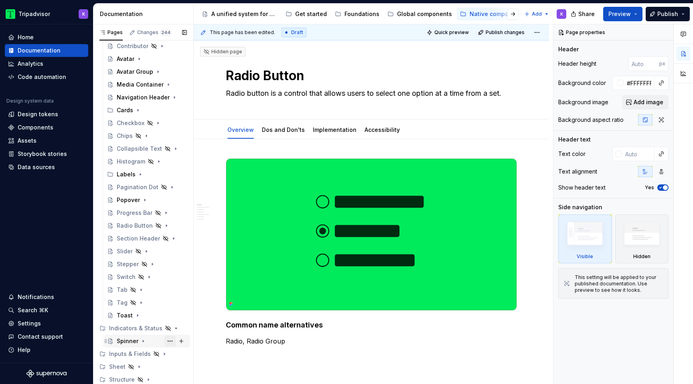
click at [168, 342] on button "Page tree" at bounding box center [169, 341] width 11 height 11
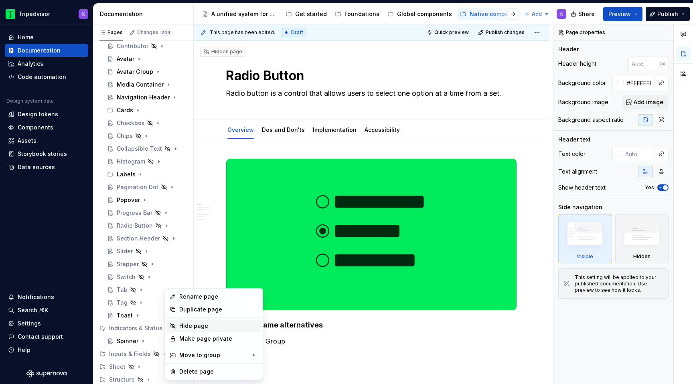
click at [195, 329] on div "Hide page" at bounding box center [218, 326] width 79 height 8
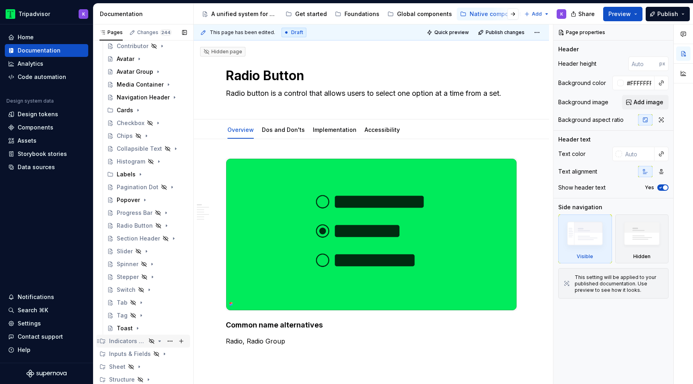
click at [160, 340] on icon "Page tree" at bounding box center [159, 341] width 6 height 6
click at [170, 342] on button "Page tree" at bounding box center [169, 341] width 11 height 11
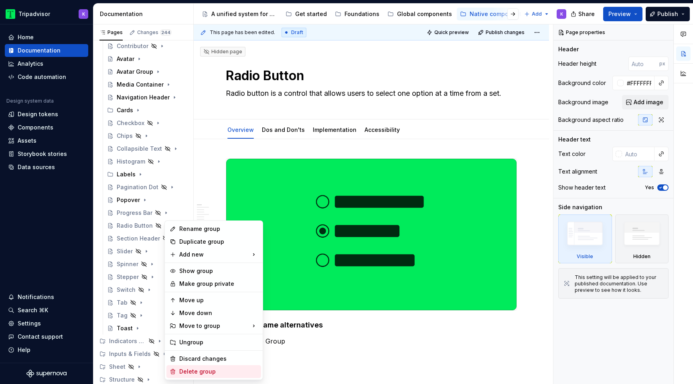
click at [197, 368] on div "Delete group" at bounding box center [218, 372] width 79 height 8
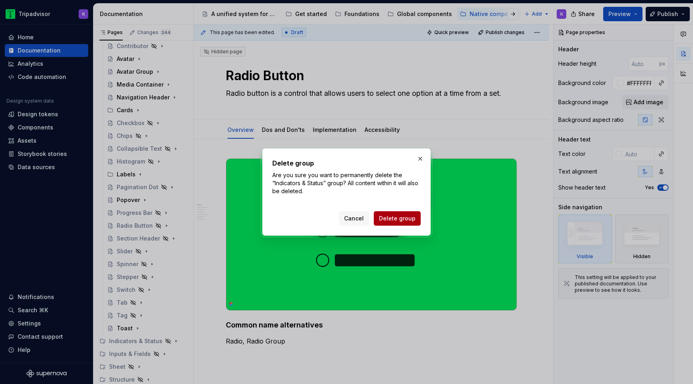
click at [394, 219] on span "Delete group" at bounding box center [397, 219] width 36 height 8
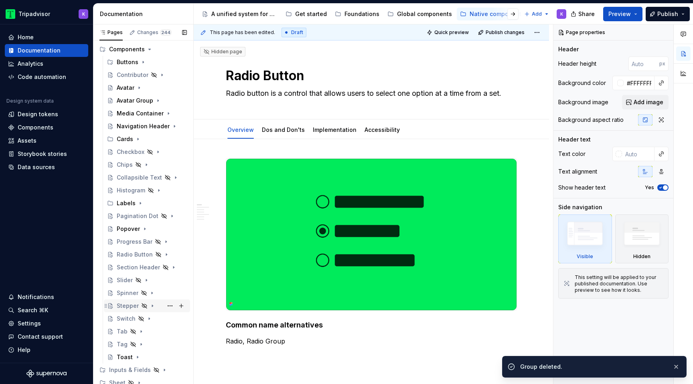
scroll to position [83, 0]
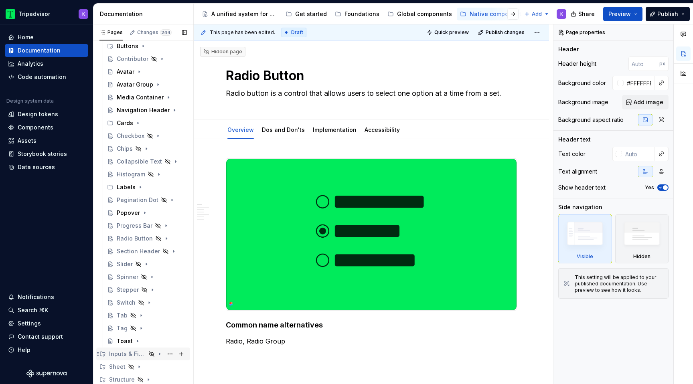
click at [160, 353] on icon "Page tree" at bounding box center [159, 354] width 6 height 6
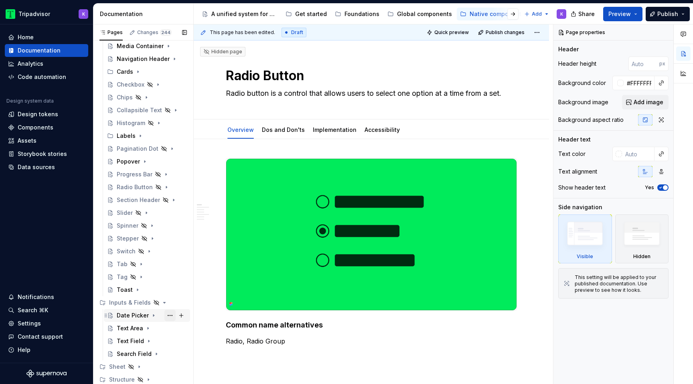
click at [170, 317] on button "Page tree" at bounding box center [169, 315] width 11 height 11
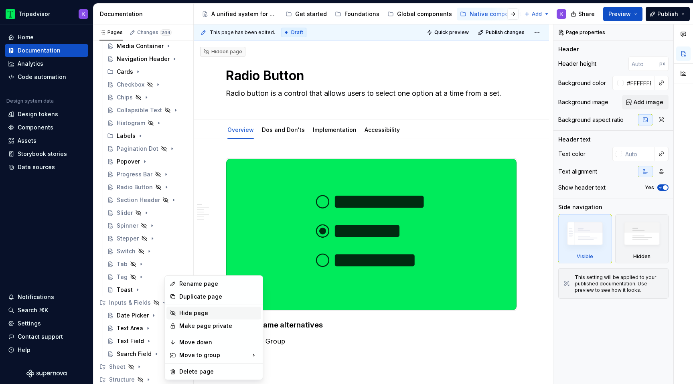
click at [210, 313] on div "Hide page" at bounding box center [218, 313] width 79 height 8
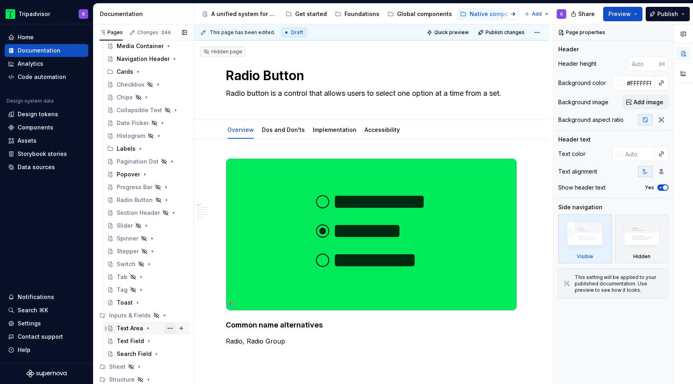
click at [168, 328] on button "Page tree" at bounding box center [169, 328] width 11 height 11
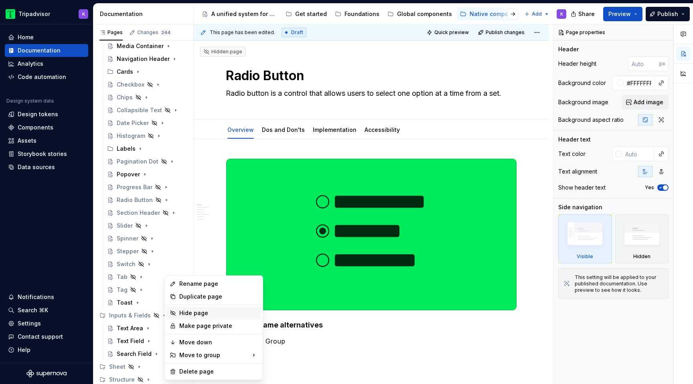
click at [200, 313] on div "Hide page" at bounding box center [218, 313] width 79 height 8
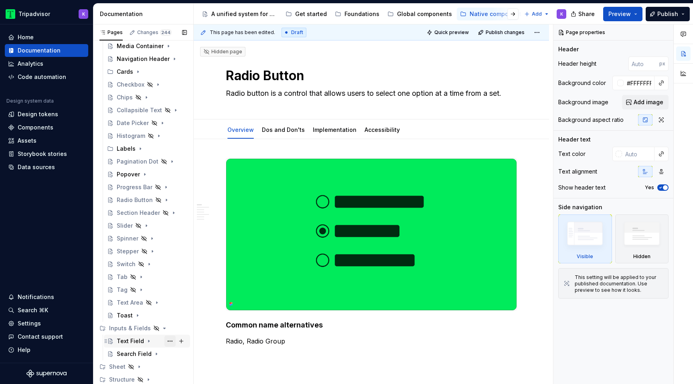
click at [169, 342] on button "Page tree" at bounding box center [169, 341] width 11 height 11
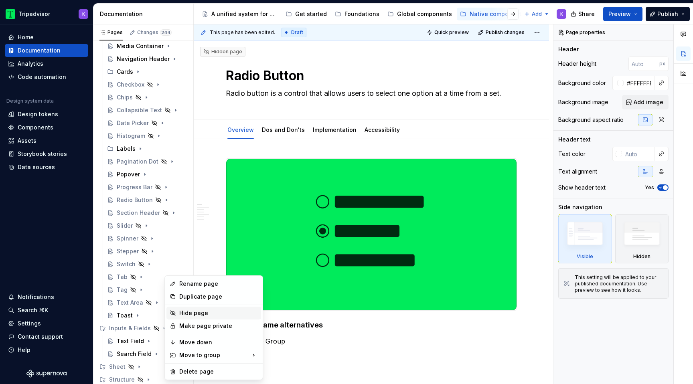
click at [199, 312] on div "Hide page" at bounding box center [218, 313] width 79 height 8
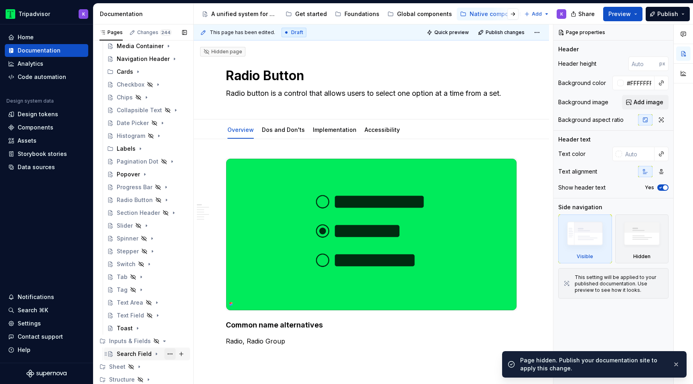
click at [169, 353] on button "Page tree" at bounding box center [169, 354] width 11 height 11
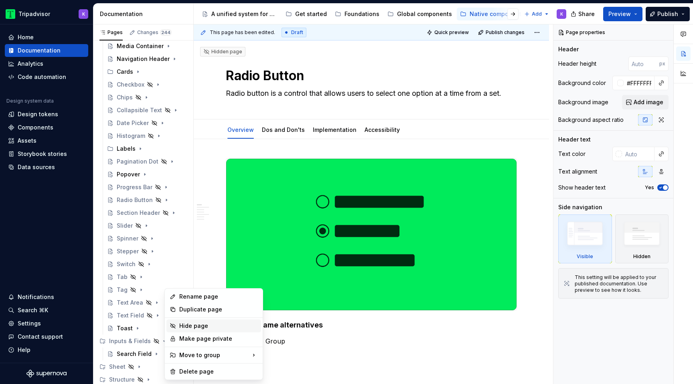
click at [194, 324] on div "Hide page" at bounding box center [218, 326] width 79 height 8
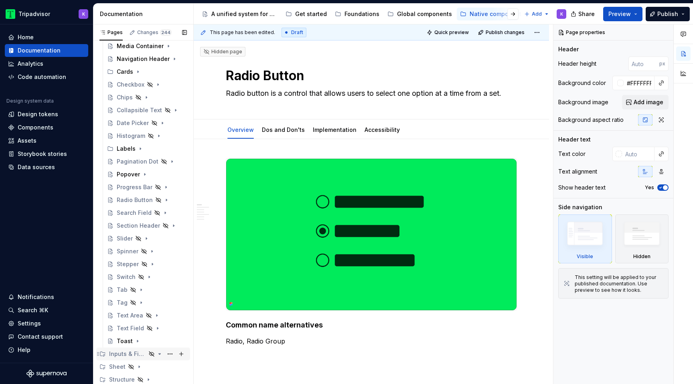
click at [157, 355] on icon "Page tree" at bounding box center [159, 354] width 6 height 6
click at [169, 354] on button "Page tree" at bounding box center [169, 354] width 11 height 11
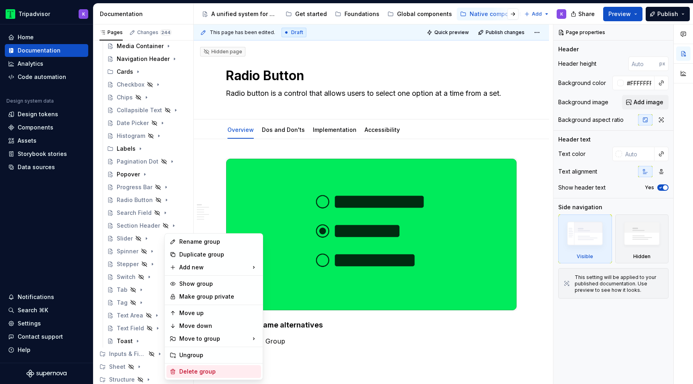
click at [194, 369] on div "Delete group" at bounding box center [218, 372] width 79 height 8
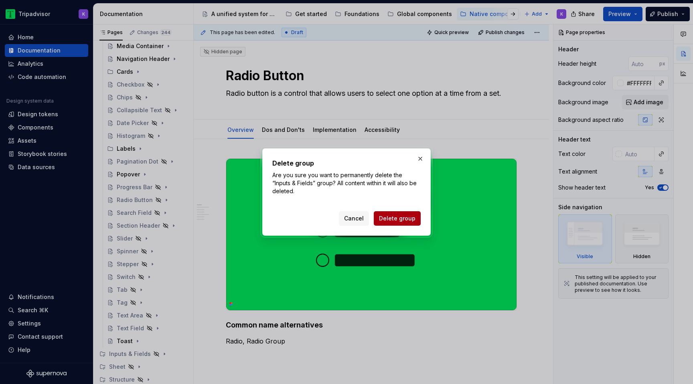
click at [407, 219] on span "Delete group" at bounding box center [397, 219] width 36 height 8
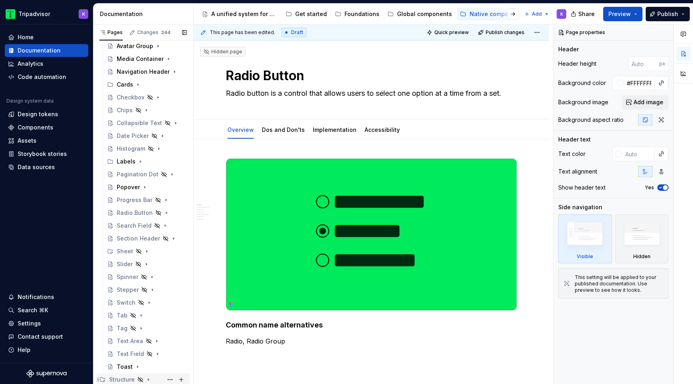
scroll to position [2, 0]
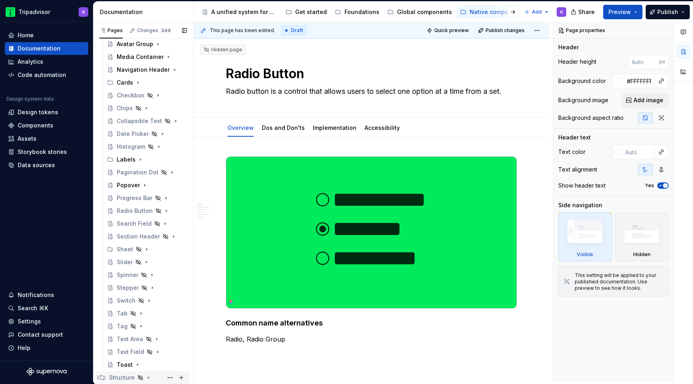
click at [147, 380] on icon "Page tree" at bounding box center [148, 378] width 6 height 6
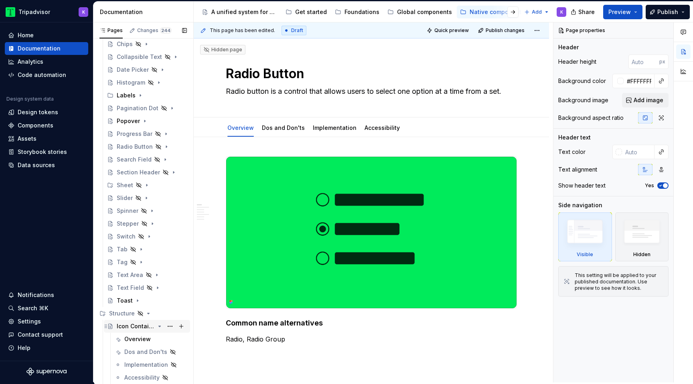
click at [160, 325] on icon "Page tree" at bounding box center [159, 326] width 6 height 6
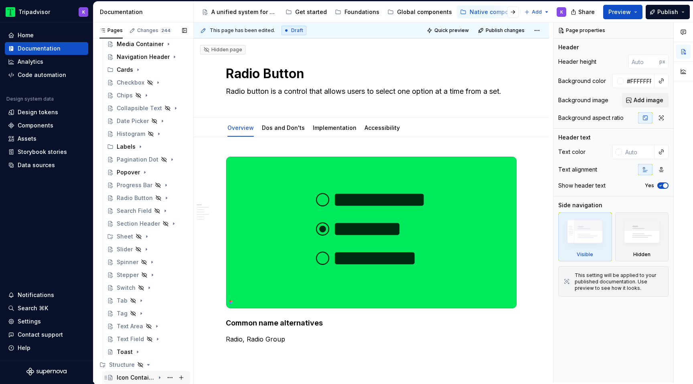
scroll to position [134, 0]
click at [170, 378] on button "Page tree" at bounding box center [169, 377] width 11 height 11
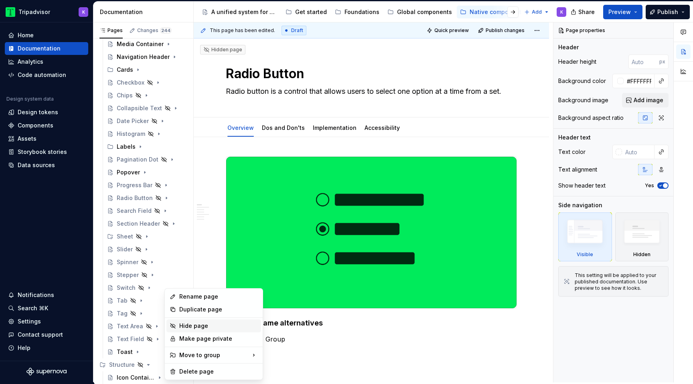
click at [197, 323] on div "Hide page" at bounding box center [218, 326] width 79 height 8
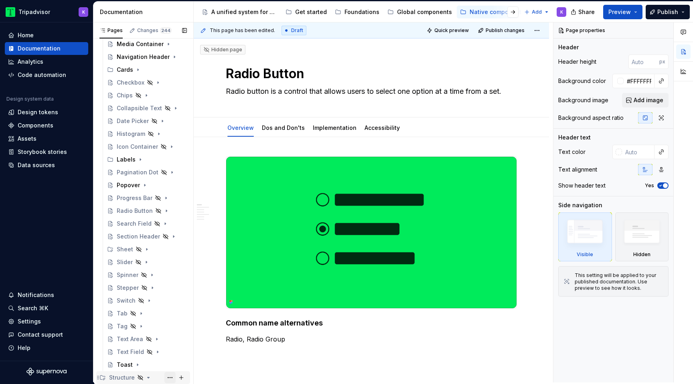
click at [170, 377] on button "Page tree" at bounding box center [169, 377] width 11 height 11
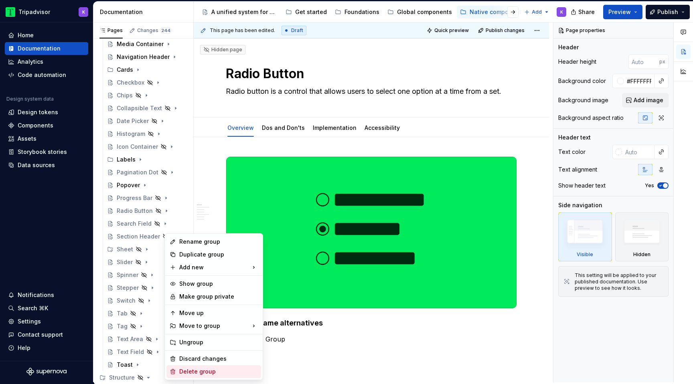
click at [212, 370] on div "Delete group" at bounding box center [218, 372] width 79 height 8
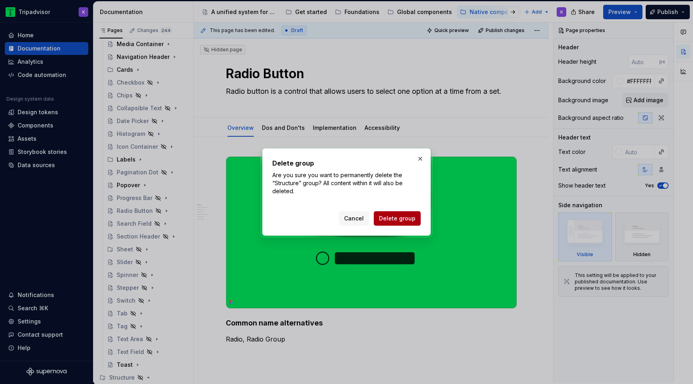
click at [391, 221] on span "Delete group" at bounding box center [397, 219] width 36 height 8
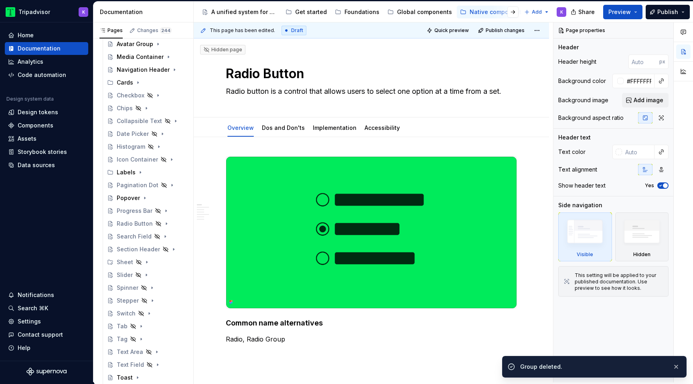
scroll to position [0, 0]
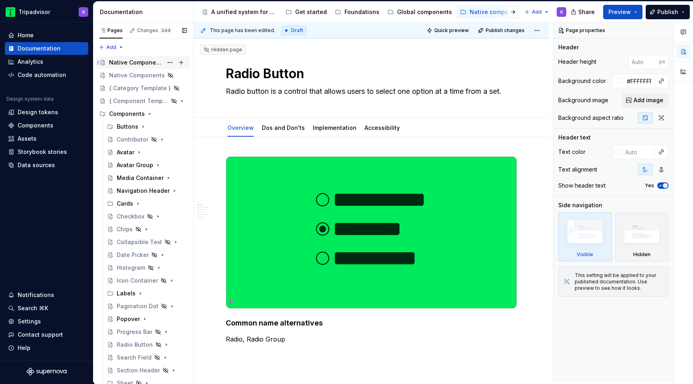
click at [128, 61] on div "Native Components" at bounding box center [136, 63] width 54 height 8
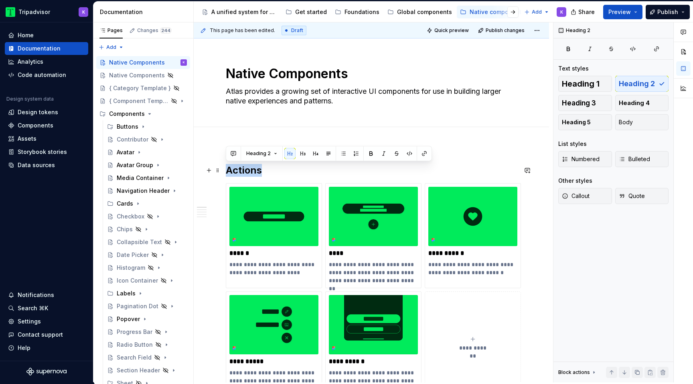
drag, startPoint x: 265, startPoint y: 173, endPoint x: 229, endPoint y: 167, distance: 36.9
click at [228, 167] on h2 "Actions" at bounding box center [371, 170] width 291 height 13
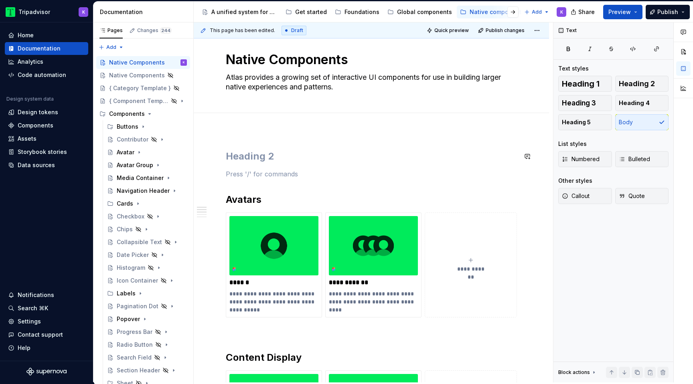
scroll to position [34, 0]
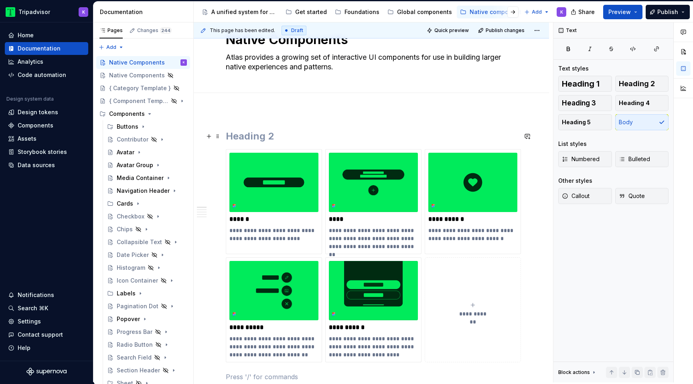
click at [265, 137] on h2 at bounding box center [371, 136] width 291 height 13
click at [330, 132] on h2 "Actions" at bounding box center [371, 136] width 291 height 13
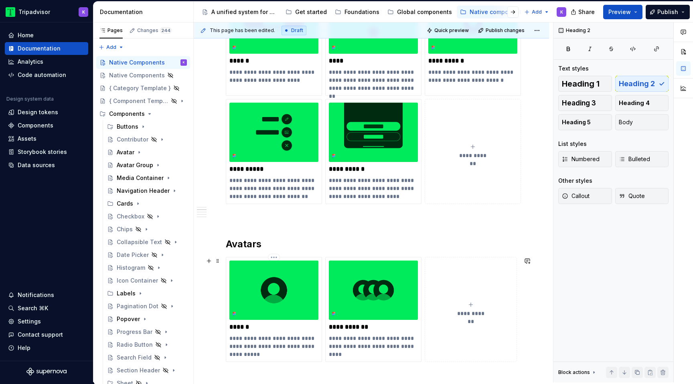
scroll to position [236, 0]
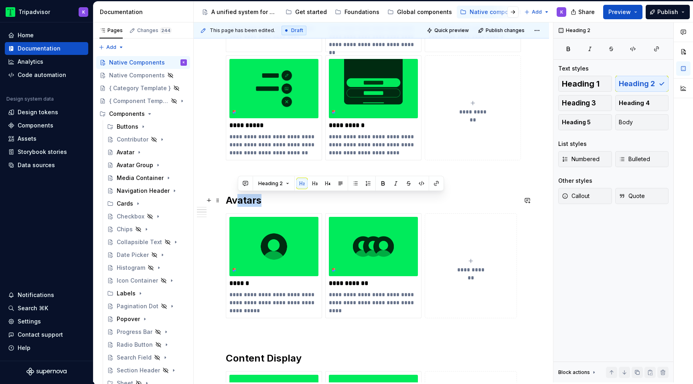
drag, startPoint x: 286, startPoint y: 201, endPoint x: 238, endPoint y: 201, distance: 47.7
click at [238, 201] on h2 "Avatars" at bounding box center [371, 200] width 291 height 13
click at [167, 293] on button "Page tree" at bounding box center [169, 293] width 11 height 11
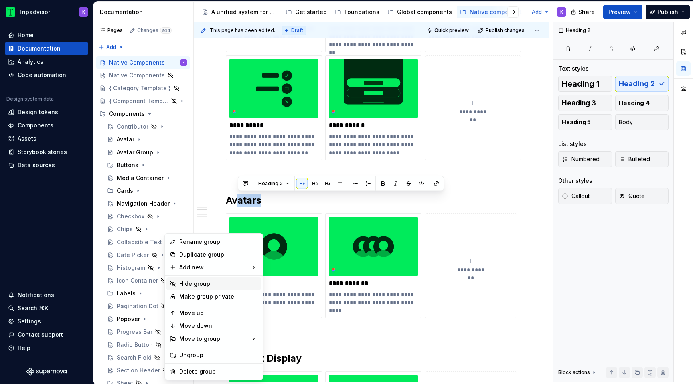
click at [212, 286] on div "Hide group" at bounding box center [218, 284] width 79 height 8
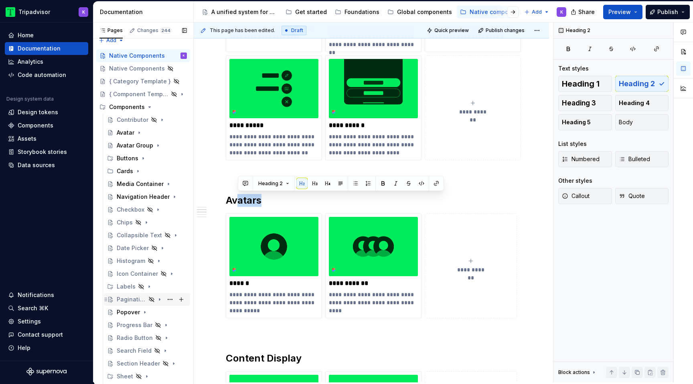
scroll to position [0, 0]
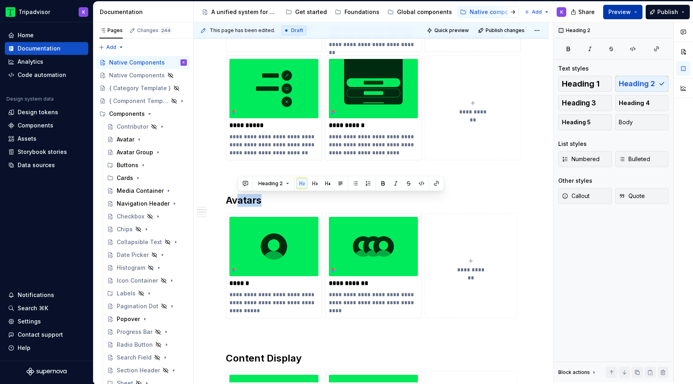
click at [613, 13] on span "Preview" at bounding box center [619, 12] width 22 height 8
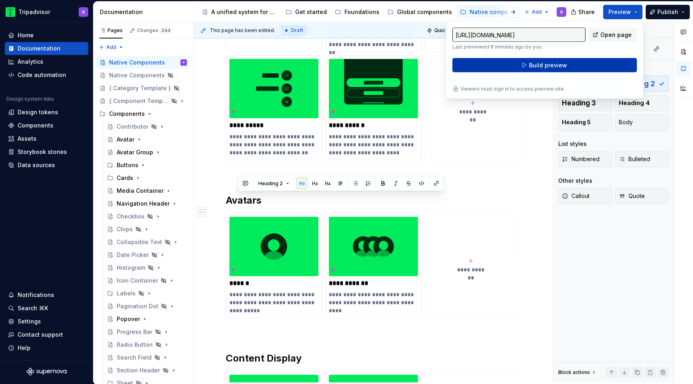
click at [598, 64] on button "Build preview" at bounding box center [544, 65] width 184 height 14
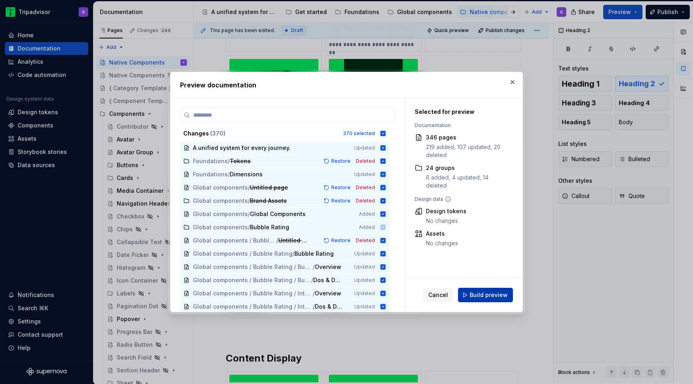
click at [479, 293] on span "Build preview" at bounding box center [489, 295] width 38 height 8
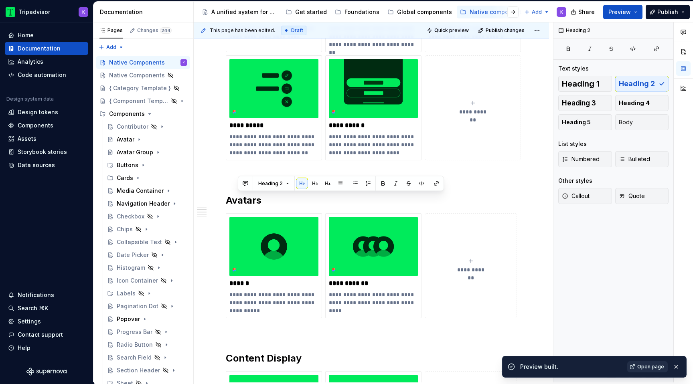
click at [634, 367] on link "Open page" at bounding box center [647, 366] width 41 height 11
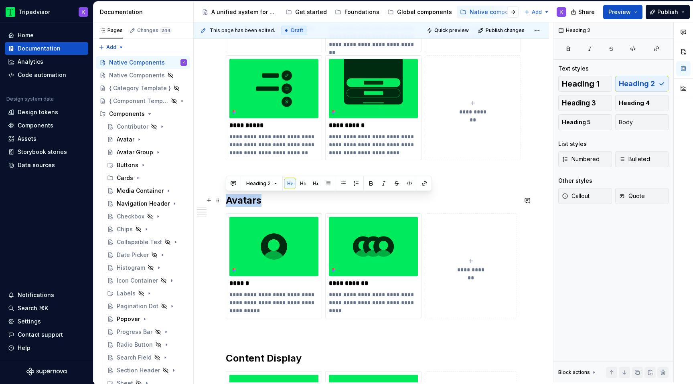
drag, startPoint x: 266, startPoint y: 207, endPoint x: 226, endPoint y: 200, distance: 41.1
click at [226, 200] on div "**********" at bounding box center [371, 368] width 291 height 881
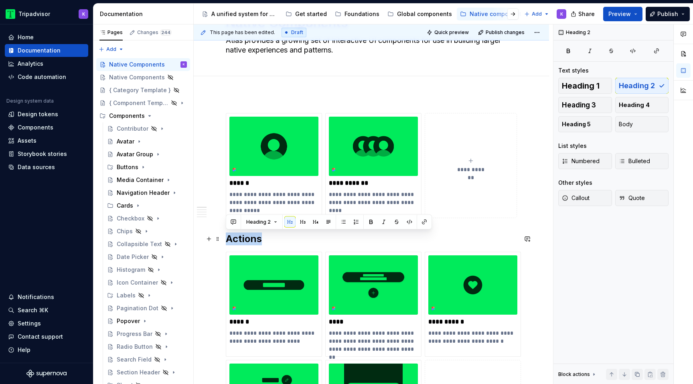
drag, startPoint x: 268, startPoint y: 241, endPoint x: 221, endPoint y: 241, distance: 47.3
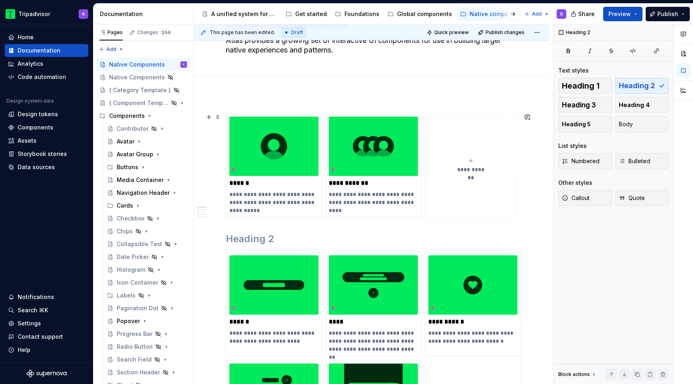
click at [469, 165] on div "**********" at bounding box center [470, 166] width 85 height 16
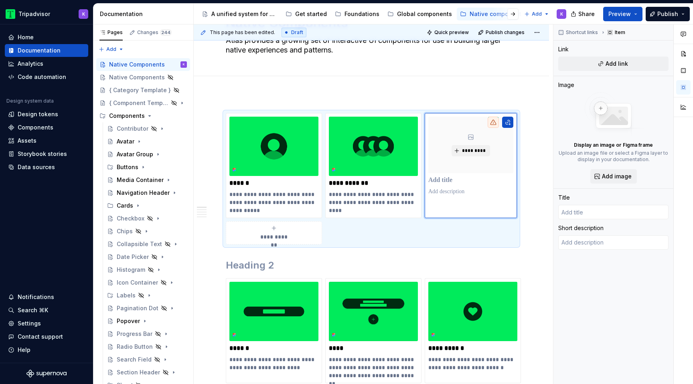
click at [489, 97] on div "**********" at bounding box center [373, 204] width 359 height 360
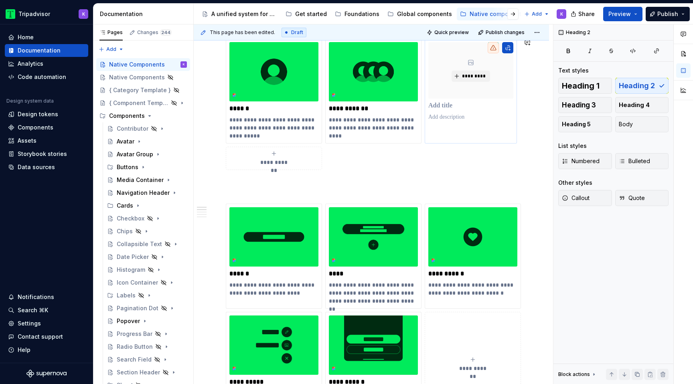
scroll to position [205, 0]
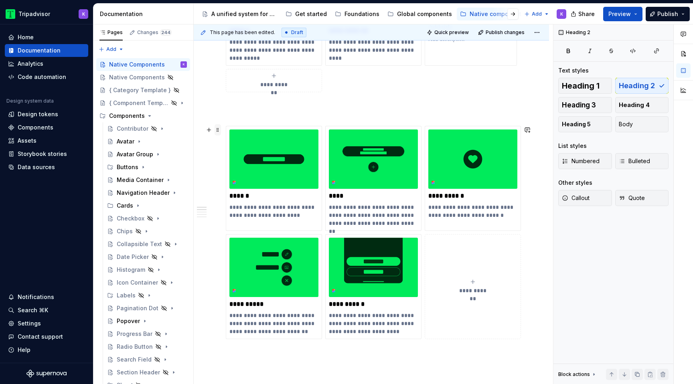
click at [218, 130] on span at bounding box center [218, 129] width 6 height 11
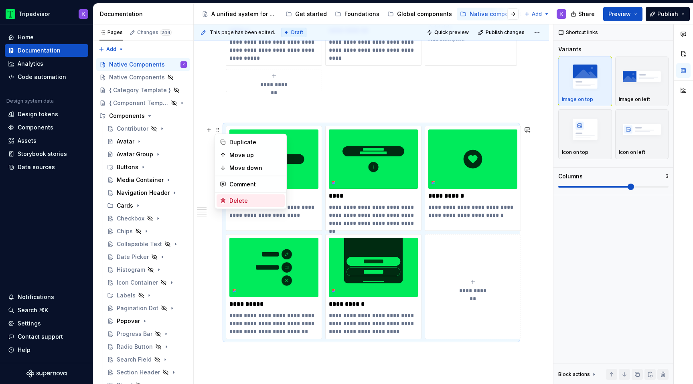
click at [259, 201] on div "Delete" at bounding box center [255, 201] width 52 height 8
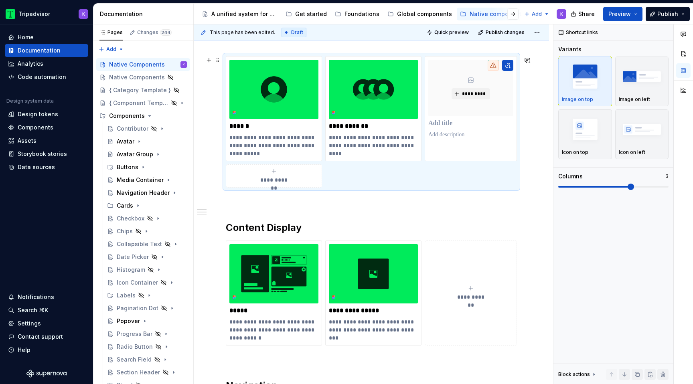
scroll to position [39, 0]
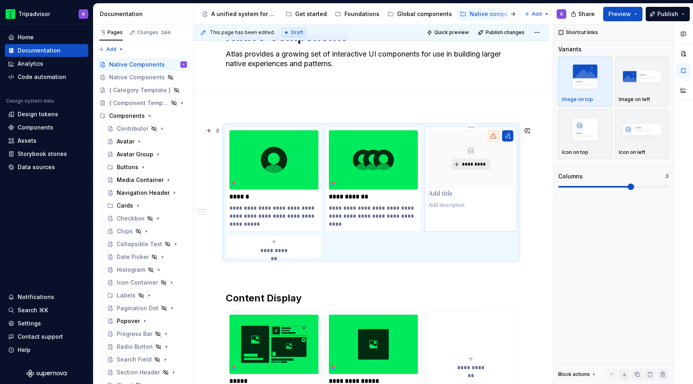
click at [475, 166] on span "*********" at bounding box center [474, 164] width 24 height 6
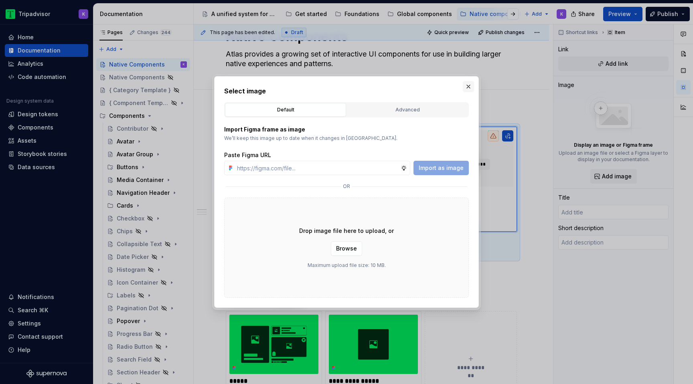
click at [466, 89] on button "button" at bounding box center [468, 86] width 11 height 11
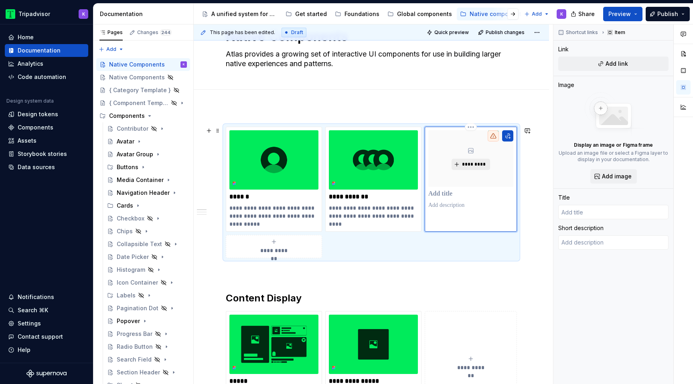
click at [474, 168] on span "*********" at bounding box center [474, 164] width 24 height 6
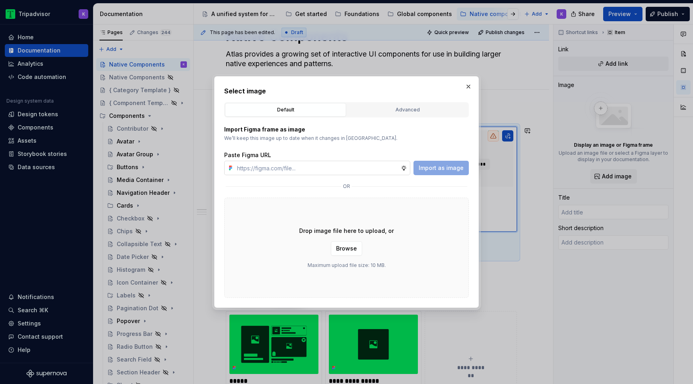
type textarea "*"
type input "https://www.figma.com/design/eWzZGbXTCMsZ0gwC1u1MU0/Altas-Native-Documentation?…"
click at [436, 170] on span "Import as image" at bounding box center [441, 168] width 45 height 8
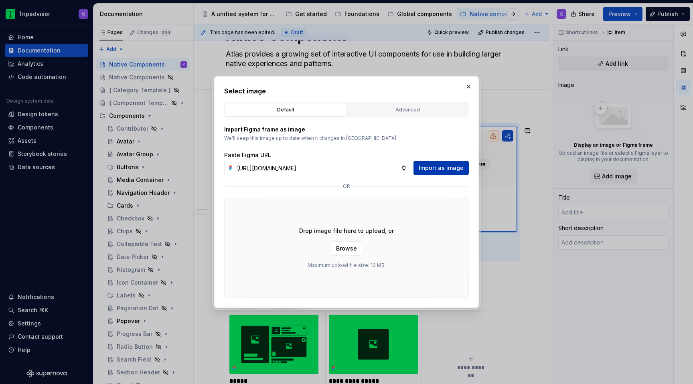
type textarea "*"
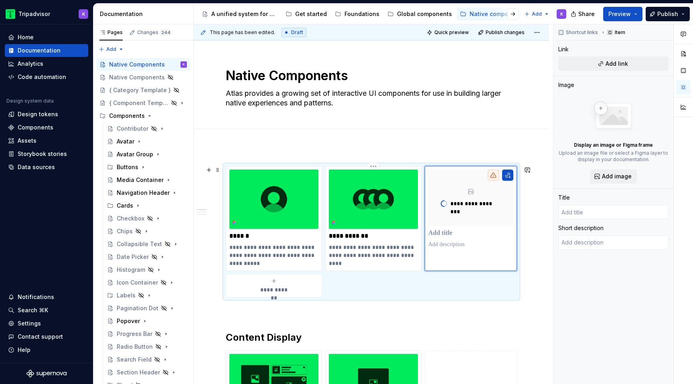
scroll to position [39, 0]
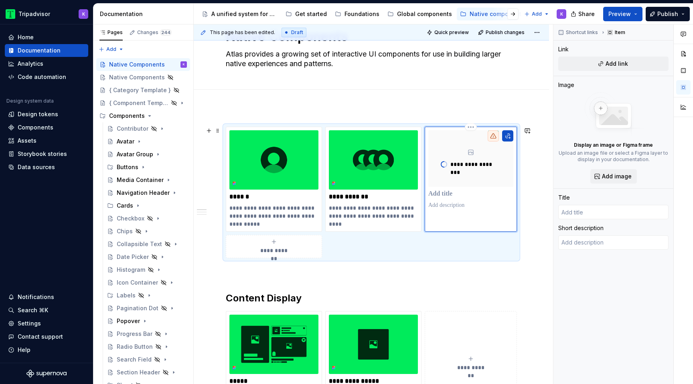
click at [442, 203] on div "**********" at bounding box center [470, 169] width 85 height 79
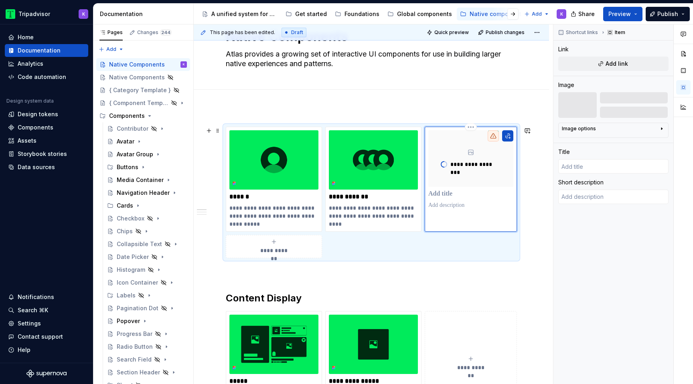
click at [454, 197] on p at bounding box center [470, 194] width 85 height 8
type textarea "*"
click at [457, 205] on p at bounding box center [470, 205] width 85 height 8
click at [454, 196] on p at bounding box center [470, 194] width 85 height 8
type textarea "*"
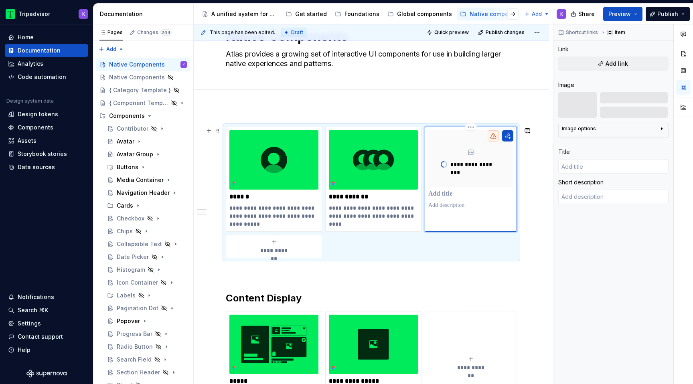
type input "B"
type textarea "*"
type input "Bu"
type textarea "*"
type input "But"
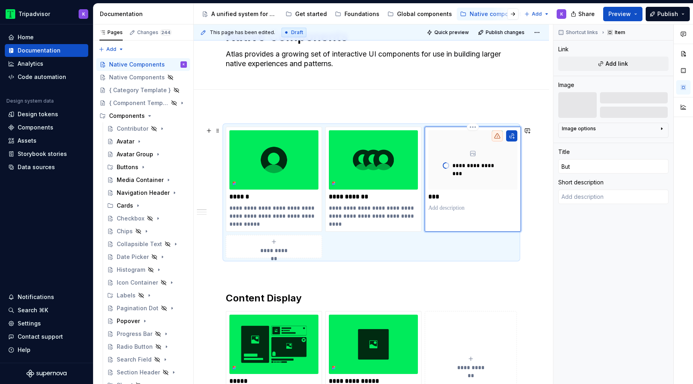
type textarea "*"
type input "Butt"
type textarea "*"
type input "Butto"
type textarea "*"
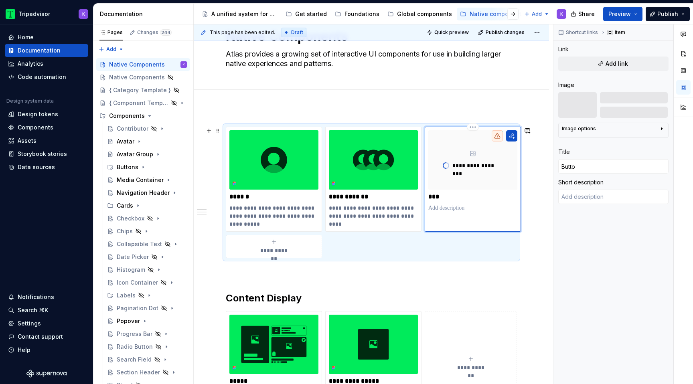
type input "Button"
click at [456, 213] on div "**********" at bounding box center [473, 179] width 96 height 105
click at [464, 153] on div "**********" at bounding box center [472, 159] width 89 height 59
click at [473, 165] on p "**********" at bounding box center [477, 166] width 51 height 8
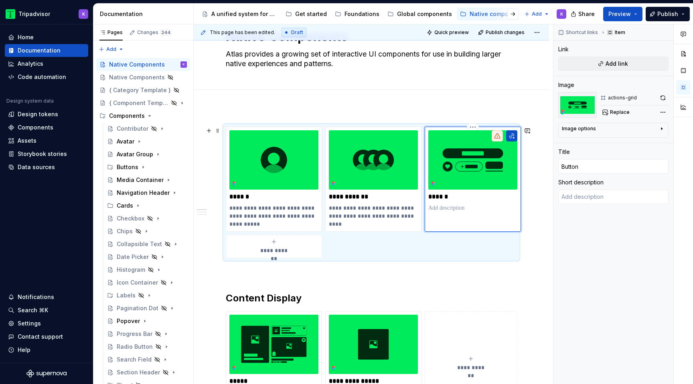
click at [472, 215] on div "******" at bounding box center [473, 179] width 96 height 105
click at [482, 163] on img at bounding box center [472, 159] width 89 height 59
click at [610, 116] on button "Replace" at bounding box center [616, 112] width 33 height 11
type textarea "*"
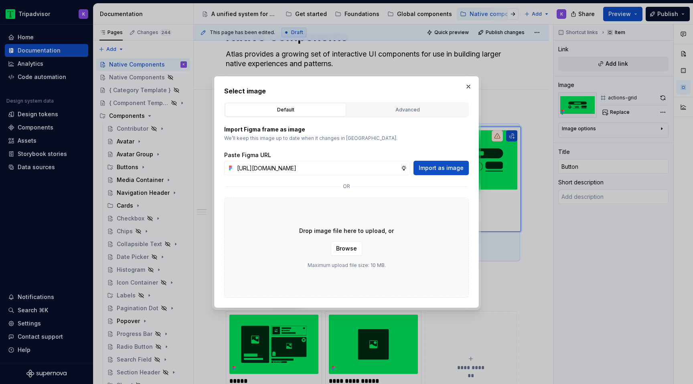
scroll to position [0, 209]
type input "https://www.figma.com/design/eWzZGbXTCMsZ0gwC1u1MU0/Altas-Native-Documentation?…"
click at [453, 170] on span "Import as image" at bounding box center [441, 168] width 45 height 8
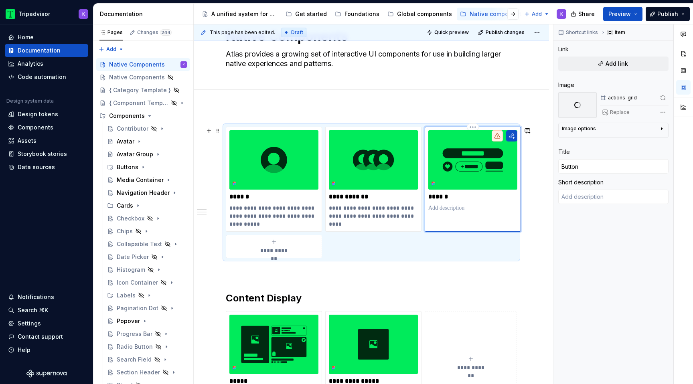
click at [462, 209] on p at bounding box center [472, 208] width 89 height 8
click at [477, 184] on img at bounding box center [472, 159] width 89 height 59
click at [660, 95] on button "button" at bounding box center [662, 97] width 11 height 11
click at [620, 63] on span "Add link" at bounding box center [617, 64] width 22 height 8
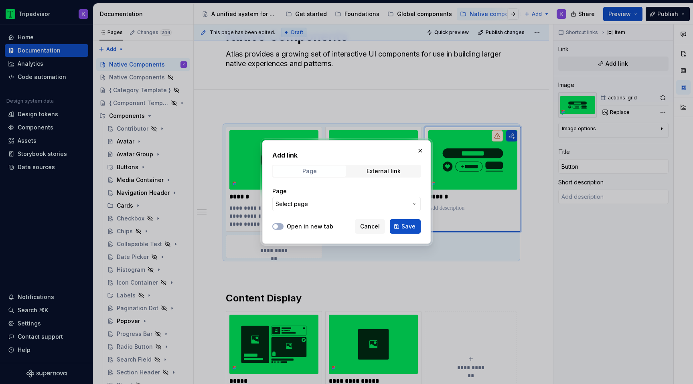
click at [328, 173] on span "Page" at bounding box center [309, 171] width 73 height 11
click at [332, 206] on span "Select page" at bounding box center [342, 204] width 132 height 8
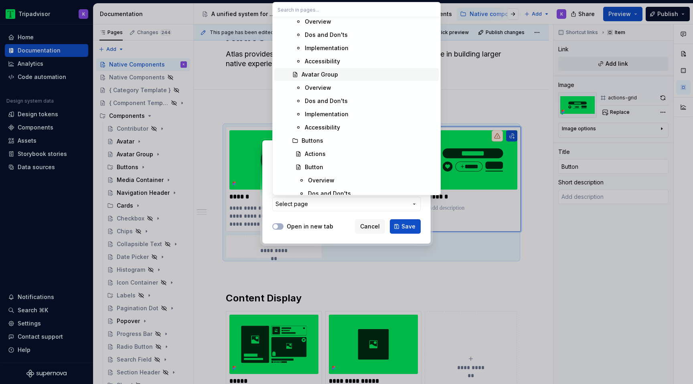
scroll to position [1476, 0]
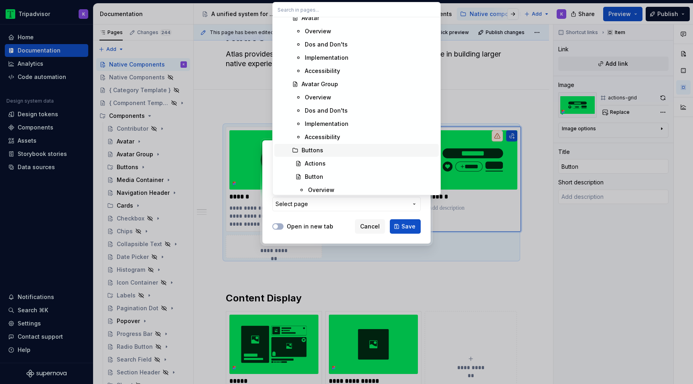
click at [334, 150] on div "Buttons" at bounding box center [369, 150] width 134 height 8
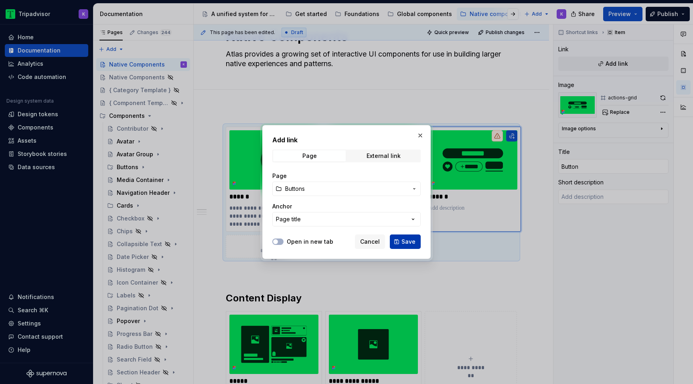
click at [404, 243] on span "Save" at bounding box center [408, 242] width 14 height 8
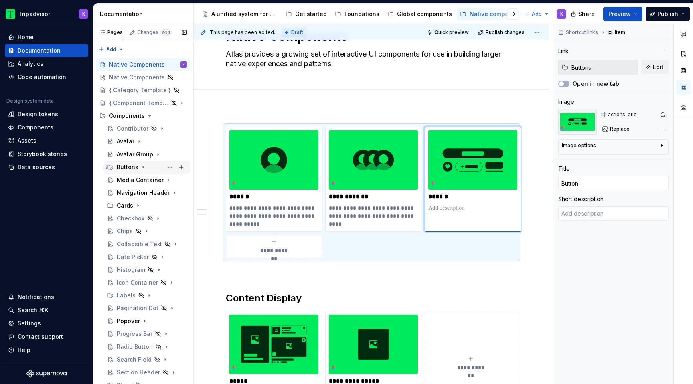
click at [143, 169] on icon "Page tree" at bounding box center [143, 167] width 6 height 6
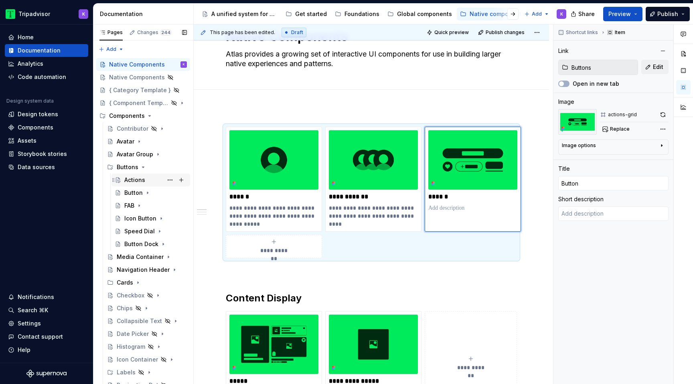
click at [142, 179] on div "Actions" at bounding box center [134, 180] width 21 height 8
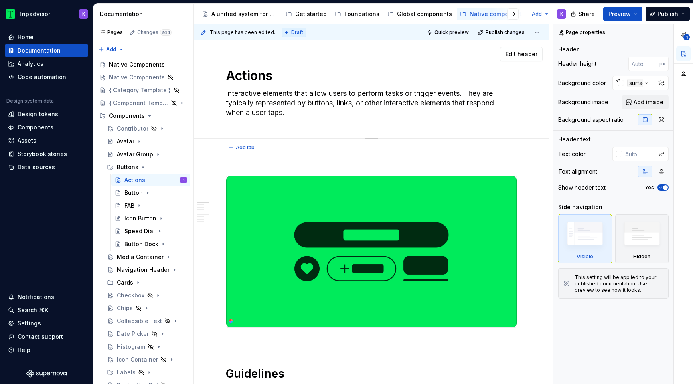
drag, startPoint x: 311, startPoint y: 95, endPoint x: 330, endPoint y: 114, distance: 26.9
click at [330, 114] on textarea "Interactive elements that allow users to perform tasks or trigger events. They …" at bounding box center [369, 103] width 291 height 32
click at [315, 89] on textarea "Interactive elements that allow users to perform tasks or trigger events. They …" at bounding box center [369, 103] width 291 height 32
drag, startPoint x: 313, startPoint y: 91, endPoint x: 343, endPoint y: 116, distance: 39.0
click at [343, 116] on textarea "Interactive elements that allow users to perform tasks or trigger events. They …" at bounding box center [369, 103] width 291 height 32
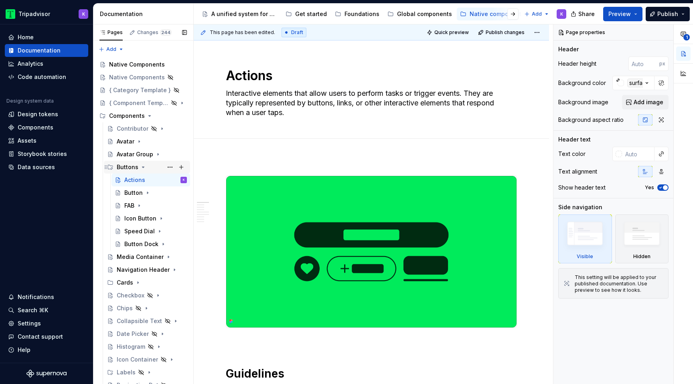
click at [142, 169] on icon "Page tree" at bounding box center [143, 167] width 6 height 6
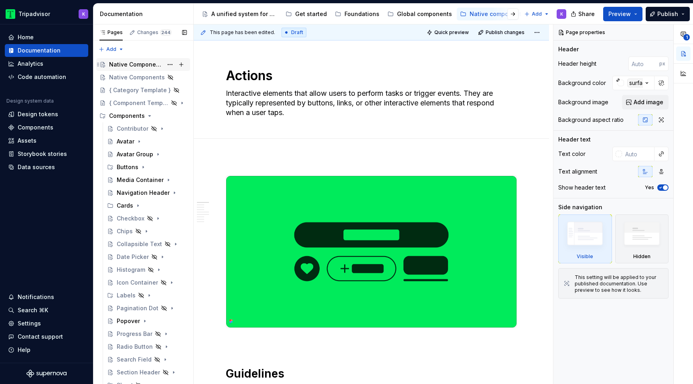
click at [136, 61] on div "Native Components" at bounding box center [136, 65] width 54 height 8
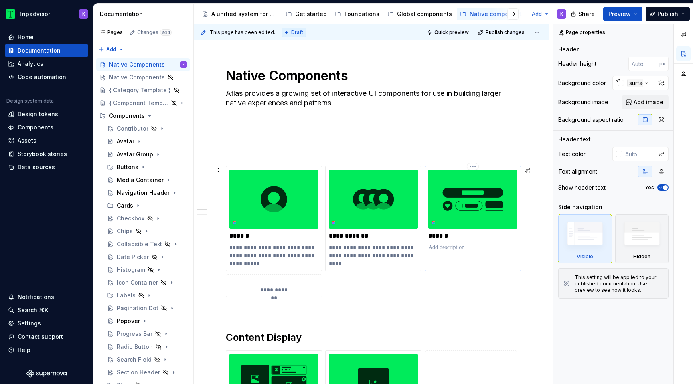
click at [440, 245] on p at bounding box center [472, 247] width 89 height 8
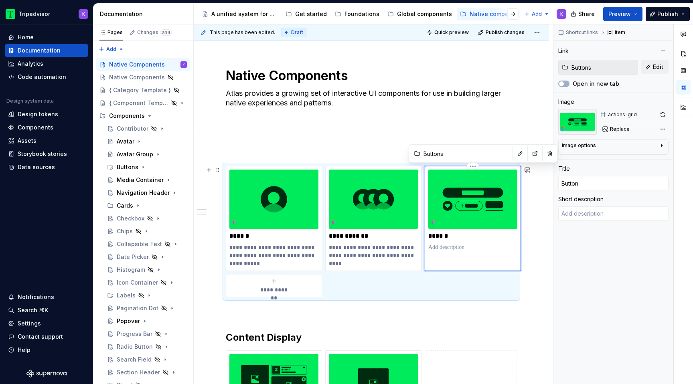
paste div
type textarea "*"
type textarea "allow users to perform tasks or trigger events. They are typically represented …"
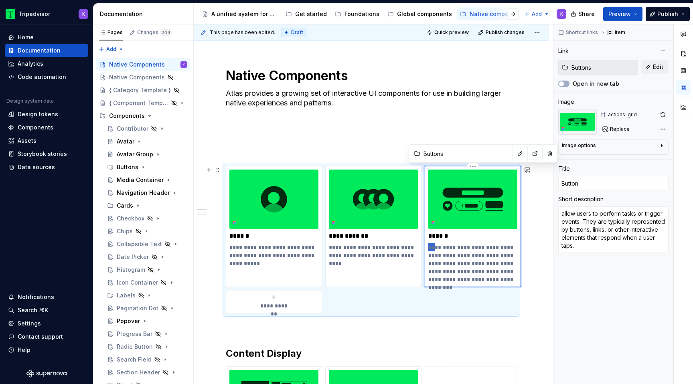
drag, startPoint x: 433, startPoint y: 247, endPoint x: 426, endPoint y: 247, distance: 6.4
click at [426, 247] on div "**********" at bounding box center [473, 226] width 96 height 121
type textarea "*"
type textarea "Alow users to perform tasks or trigger events. They are typically represented b…"
type textarea "*"
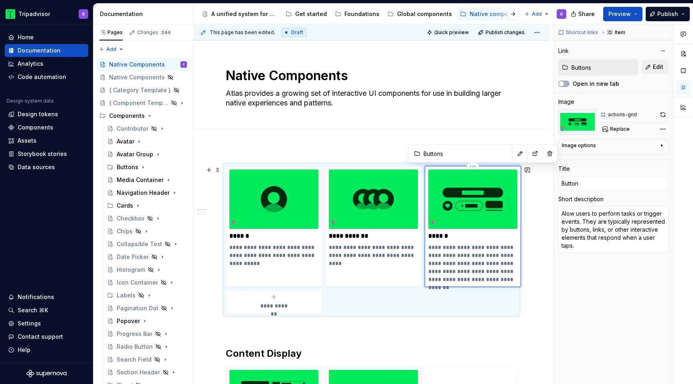
type textarea "Allow users to perform tasks or trigger events. They are typically represented …"
drag, startPoint x: 468, startPoint y: 254, endPoint x: 520, endPoint y: 283, distance: 59.4
click at [520, 283] on div "**********" at bounding box center [473, 226] width 96 height 121
type textarea "*"
type textarea "Allow users to perform tasks or trigger events."
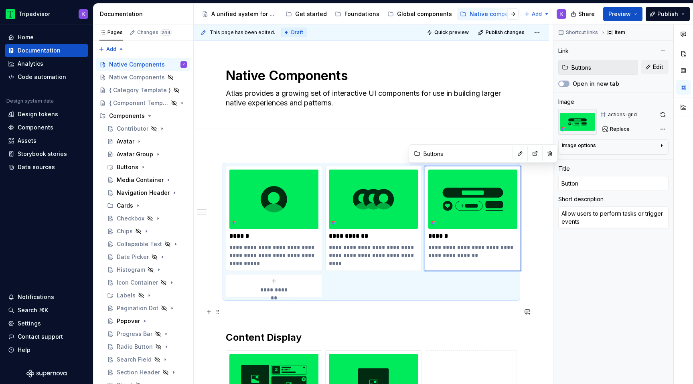
click at [348, 313] on p at bounding box center [371, 312] width 291 height 10
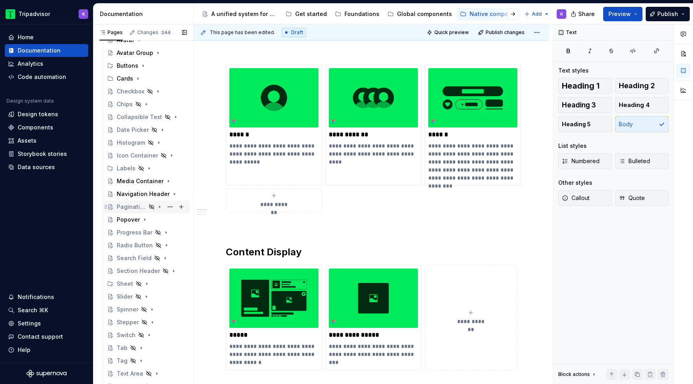
scroll to position [121, 0]
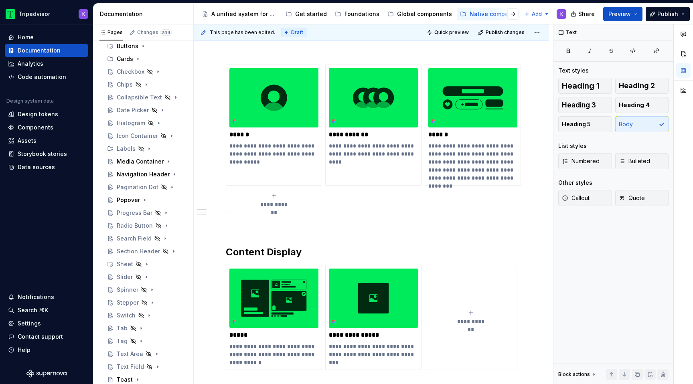
drag, startPoint x: 105, startPoint y: 304, endPoint x: 279, endPoint y: 5, distance: 345.6
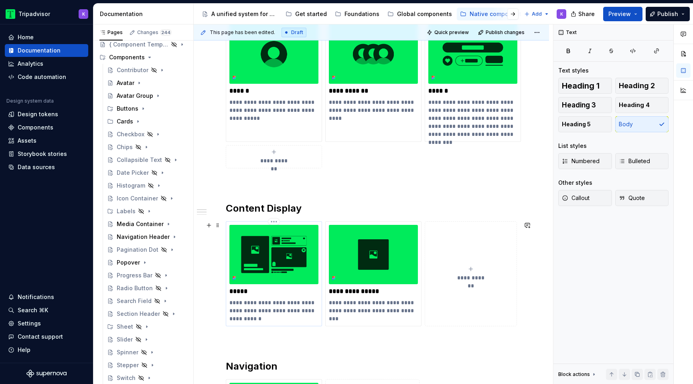
scroll to position [156, 0]
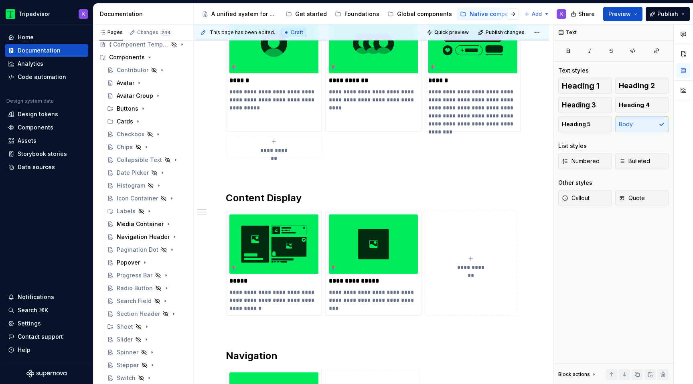
click at [284, 151] on span "**********" at bounding box center [274, 150] width 35 height 8
type textarea "*"
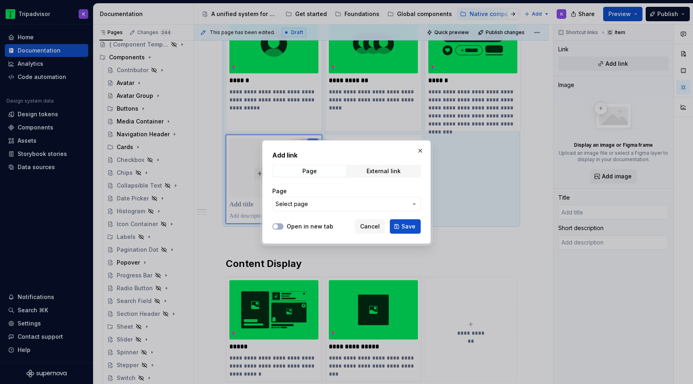
click at [335, 207] on span "Select page" at bounding box center [342, 204] width 132 height 8
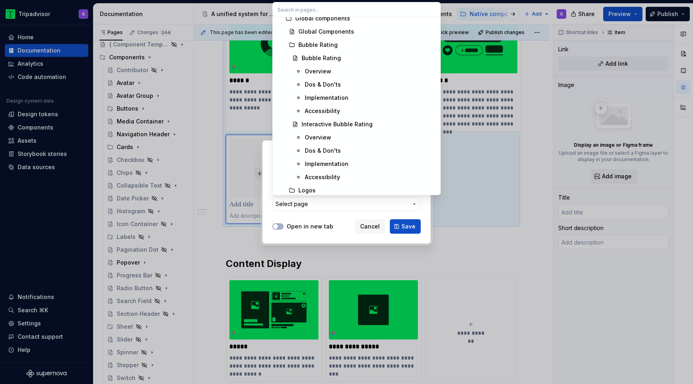
type input "x"
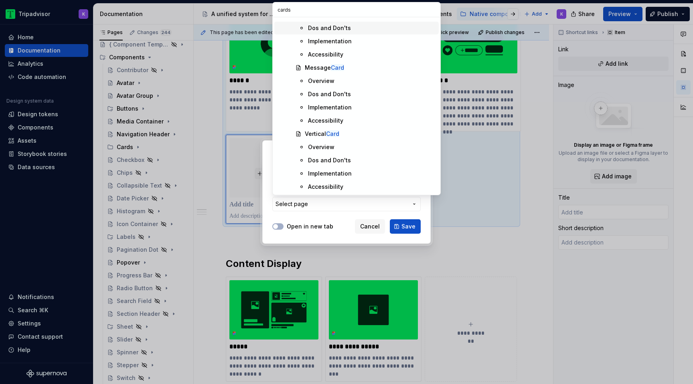
scroll to position [0, 0]
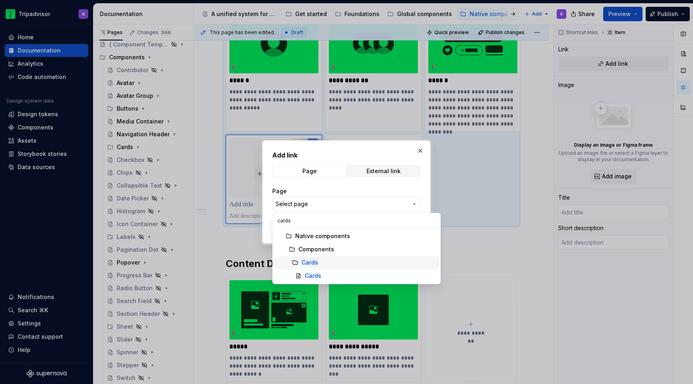
type input "cards"
click at [330, 264] on div "Cards" at bounding box center [369, 263] width 134 height 8
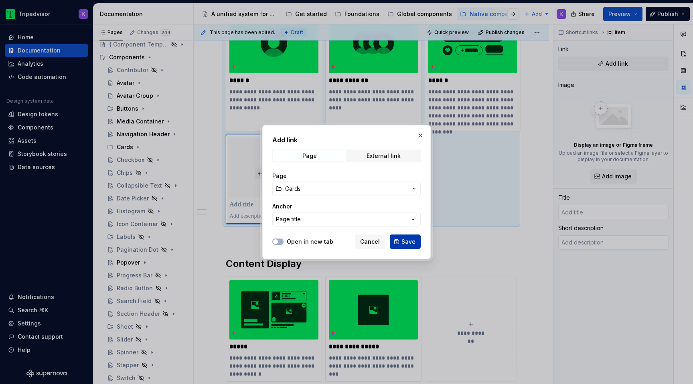
click at [402, 242] on button "Save" at bounding box center [405, 242] width 31 height 14
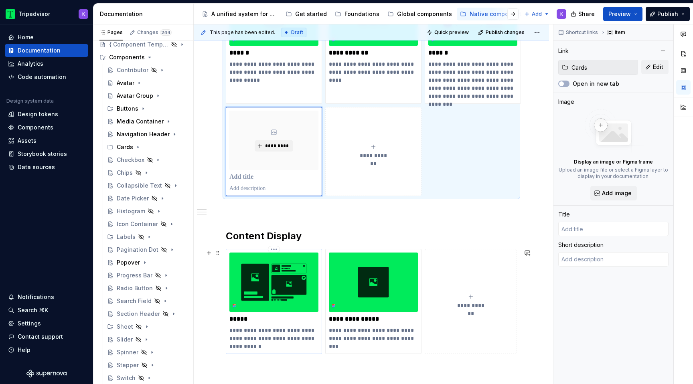
scroll to position [186, 0]
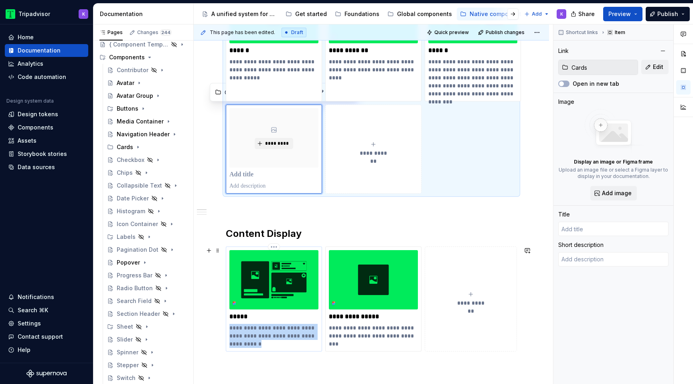
drag, startPoint x: 254, startPoint y: 346, endPoint x: 227, endPoint y: 330, distance: 31.0
click at [227, 330] on div "**********" at bounding box center [274, 299] width 96 height 105
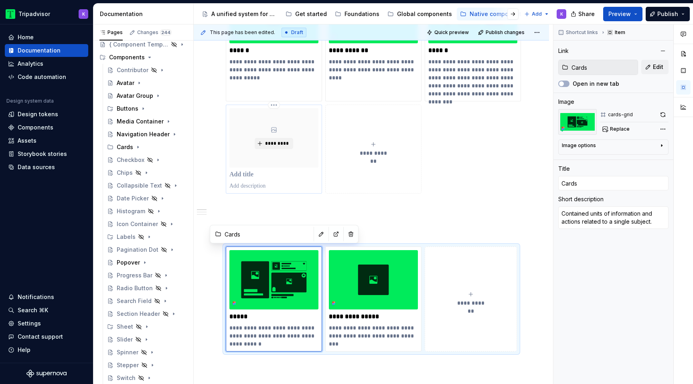
click at [264, 182] on p at bounding box center [273, 186] width 89 height 8
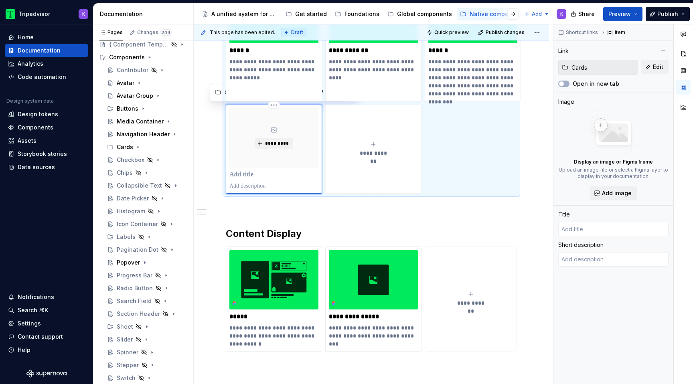
type textarea "*"
type textarea "Contained units of information and actions related to a single subject."
type textarea "*"
type input "Cards"
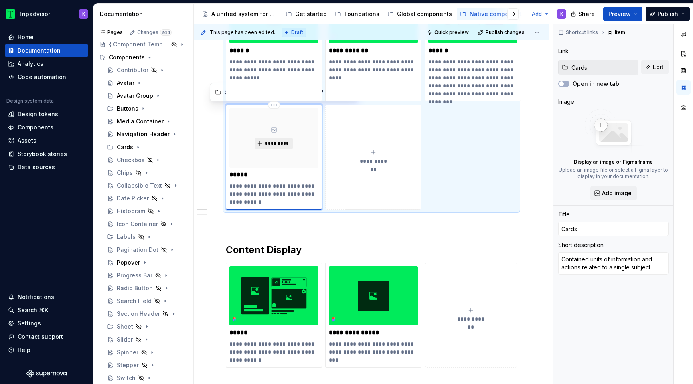
click at [285, 144] on span "*********" at bounding box center [277, 143] width 24 height 6
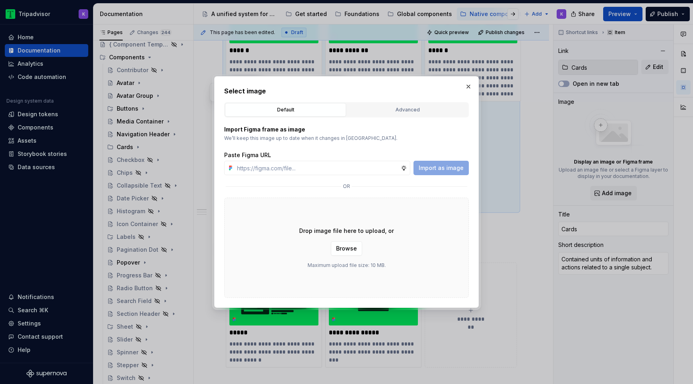
type textarea "*"
paste input "https://www.figma.com/design/eWzZGbXTCMsZ0gwC1u1MU0/Altas-Native-Documentation?…"
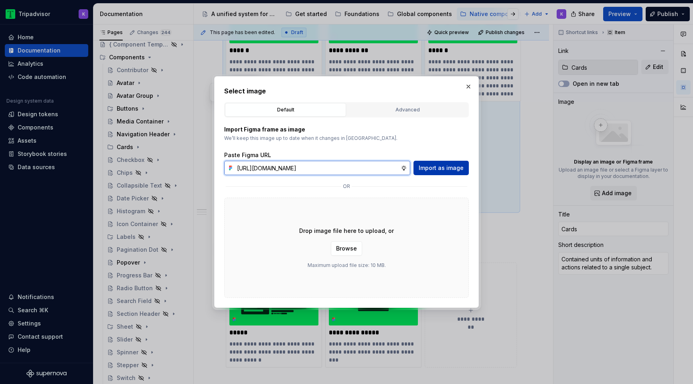
type input "https://www.figma.com/design/eWzZGbXTCMsZ0gwC1u1MU0/Altas-Native-Documentation?…"
click at [442, 169] on span "Import as image" at bounding box center [441, 168] width 45 height 8
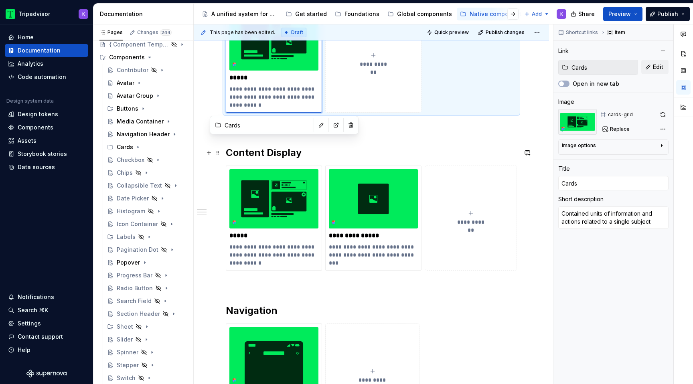
type textarea "*"
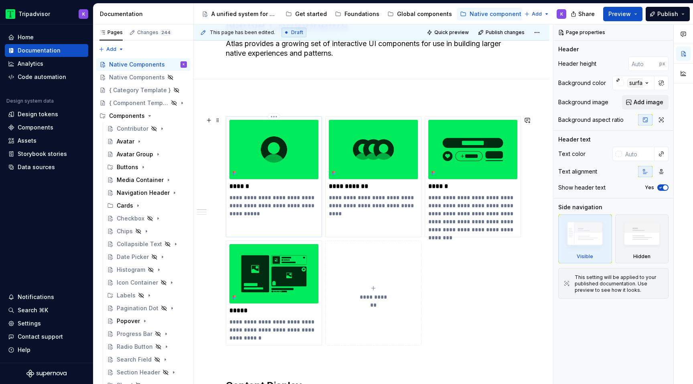
scroll to position [51, 0]
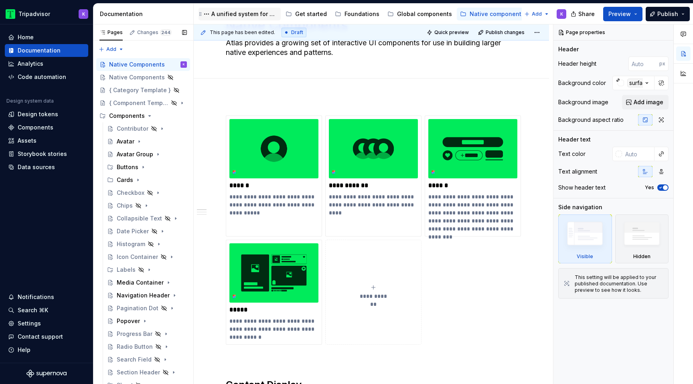
type textarea "*"
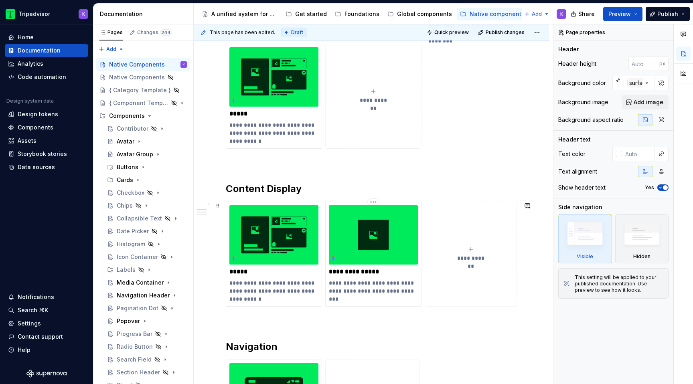
scroll to position [247, 0]
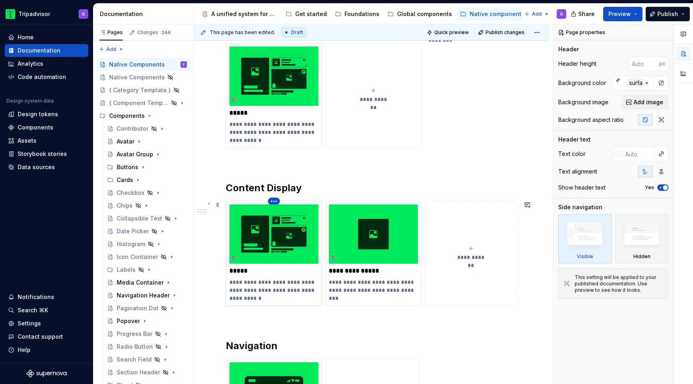
click at [273, 203] on html "Tripadvisor K Home Documentation Analytics Code automation Design system data D…" at bounding box center [346, 192] width 693 height 384
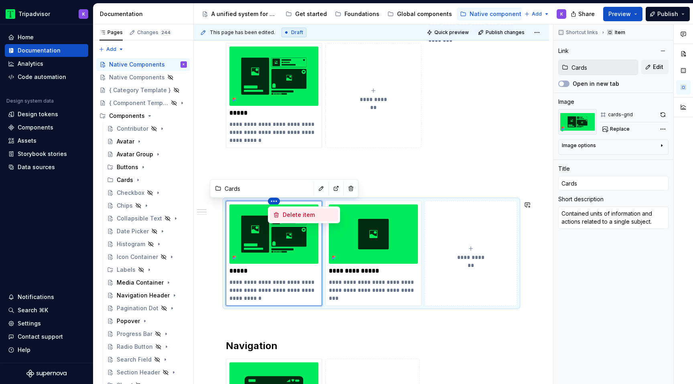
click at [295, 217] on div "Delete item" at bounding box center [309, 215] width 52 height 8
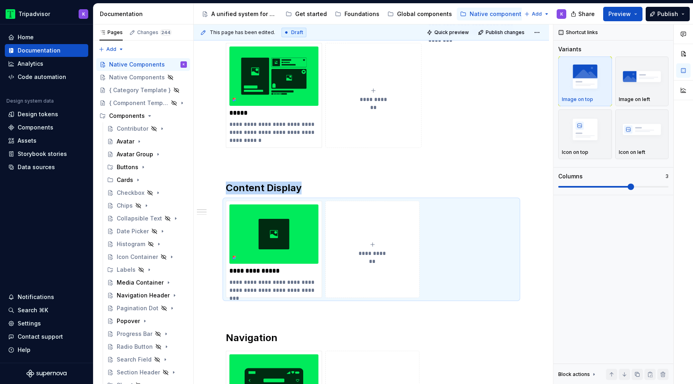
click at [389, 82] on button "**********" at bounding box center [373, 95] width 96 height 105
type textarea "*"
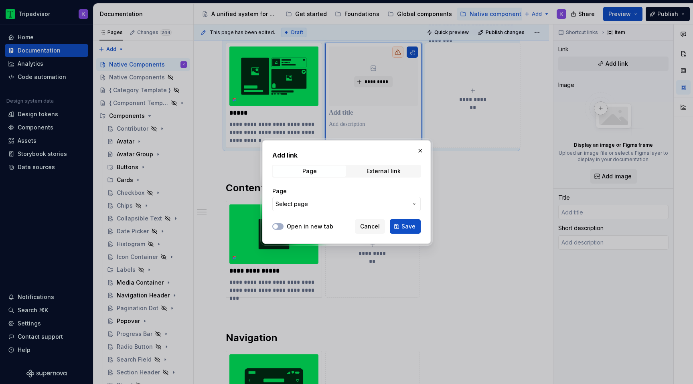
click at [342, 204] on span "Select page" at bounding box center [342, 204] width 132 height 8
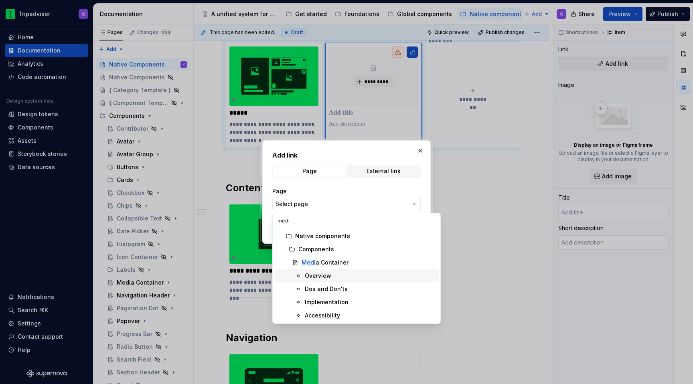
type input "medi"
click at [328, 265] on div "Medi a Container" at bounding box center [325, 263] width 47 height 8
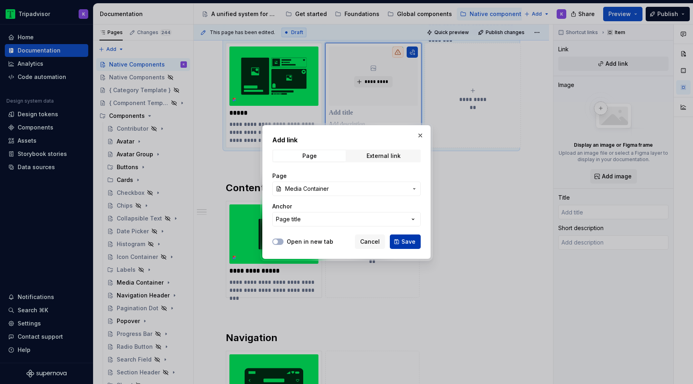
click at [406, 241] on span "Save" at bounding box center [408, 242] width 14 height 8
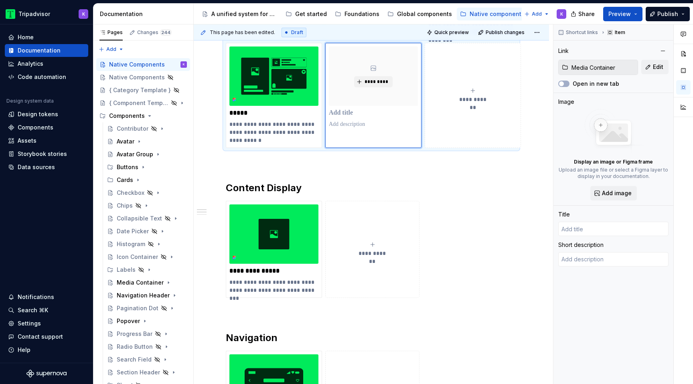
type textarea "*"
type input "Media Container"
type textarea "The media container is a flexible container that displays a variety of visual c…"
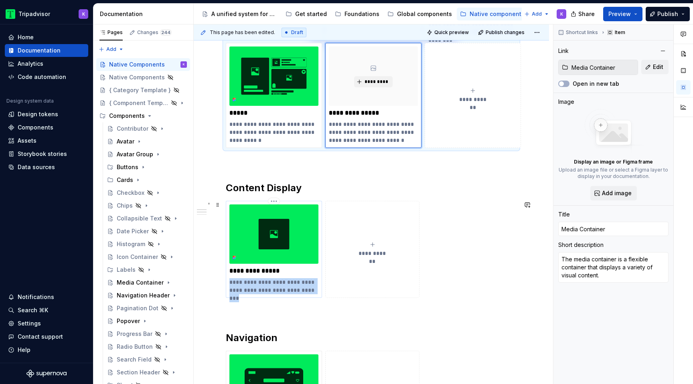
drag, startPoint x: 301, startPoint y: 292, endPoint x: 231, endPoint y: 284, distance: 70.6
click at [231, 284] on p "**********" at bounding box center [273, 286] width 89 height 16
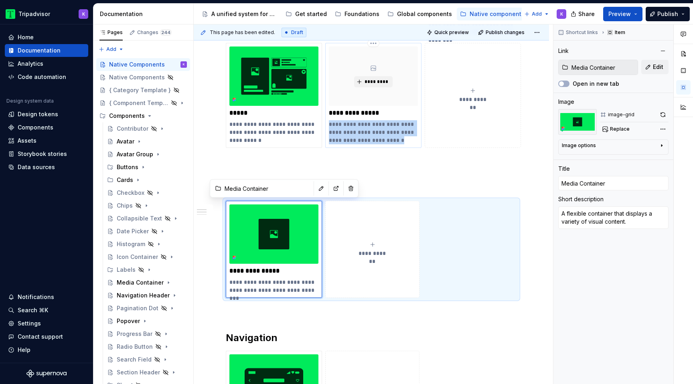
drag, startPoint x: 386, startPoint y: 142, endPoint x: 330, endPoint y: 126, distance: 58.0
click at [330, 126] on p "**********" at bounding box center [373, 132] width 89 height 24
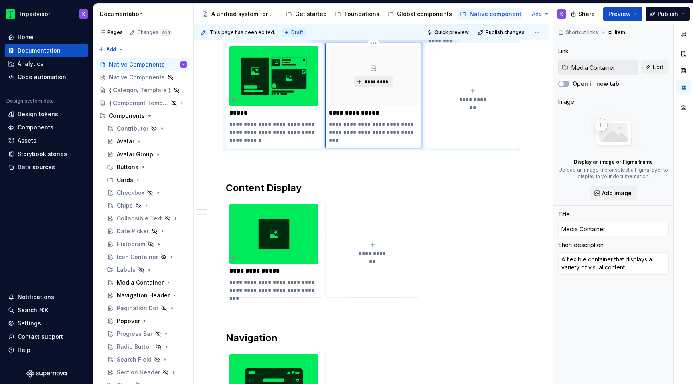
click at [380, 79] on span "*********" at bounding box center [376, 82] width 24 height 6
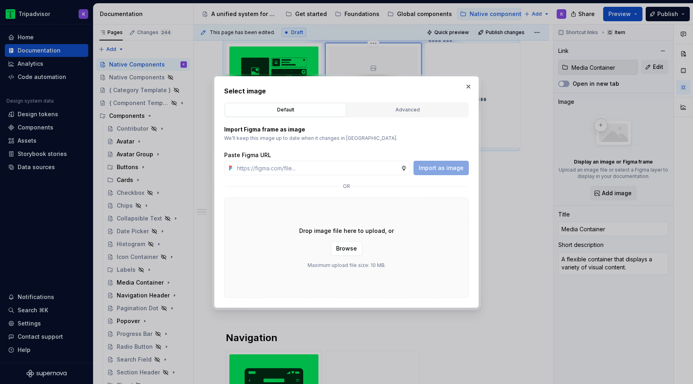
type textarea "*"
type input "[URL][DOMAIN_NAME]"
click at [439, 170] on span "Import as image" at bounding box center [441, 168] width 45 height 8
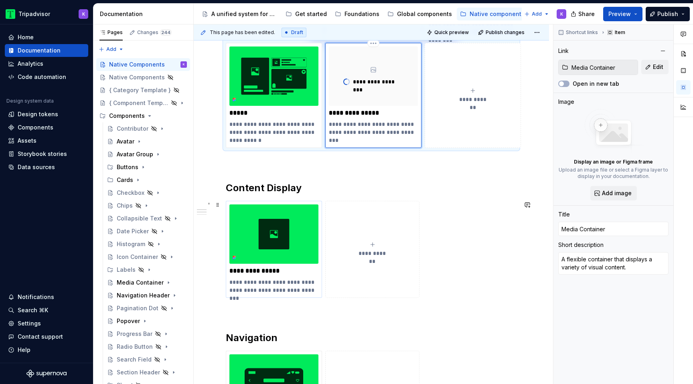
click at [277, 201] on div "**********" at bounding box center [371, 249] width 291 height 97
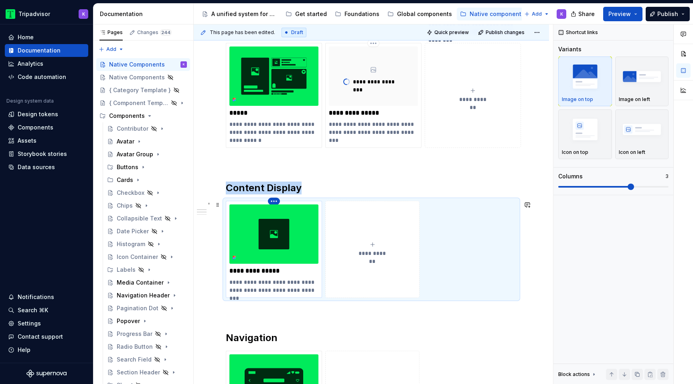
click at [274, 199] on html "Tripadvisor K Home Documentation Analytics Code automation Design system data D…" at bounding box center [346, 192] width 693 height 384
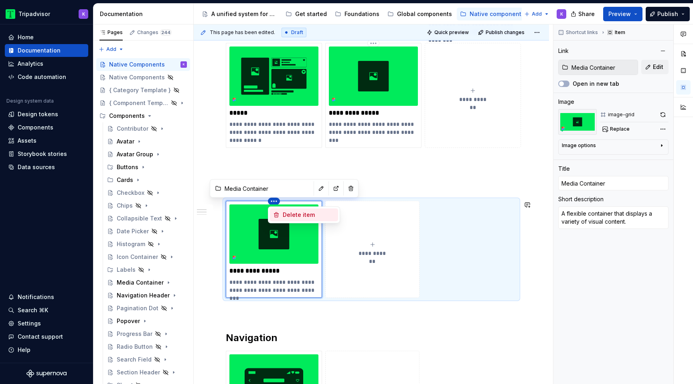
click at [309, 219] on div "Delete item" at bounding box center [304, 215] width 68 height 13
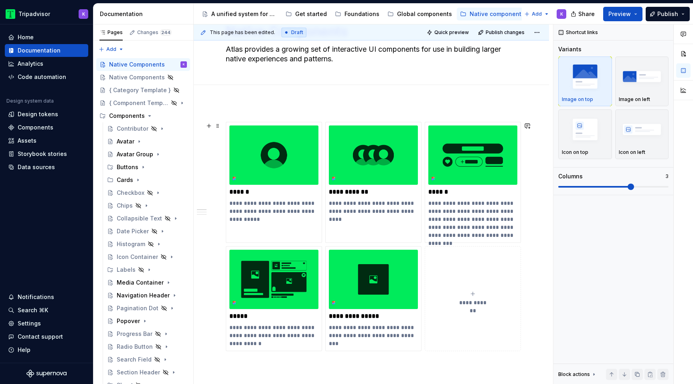
scroll to position [63, 0]
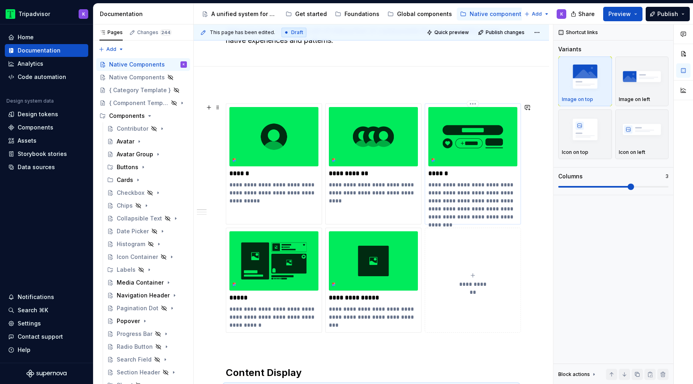
click at [432, 186] on p "**********" at bounding box center [472, 201] width 89 height 40
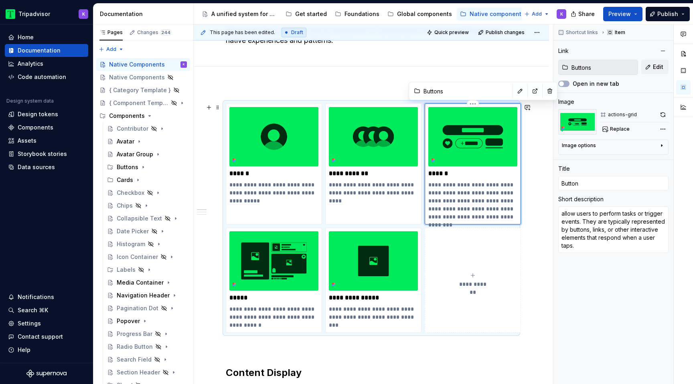
type textarea "*"
type textarea "llow users to perform tasks or trigger events. They are typically represented b…"
type textarea "*"
type textarea "Allow users to perform tasks or trigger events. They are typically represented …"
drag, startPoint x: 470, startPoint y: 192, endPoint x: 516, endPoint y: 216, distance: 51.7
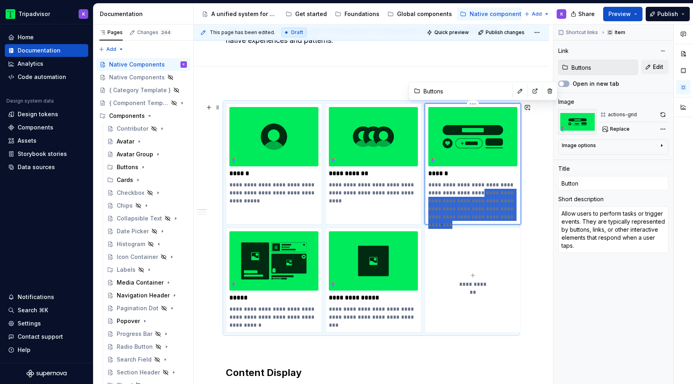
click at [516, 216] on p "**********" at bounding box center [472, 201] width 89 height 40
type textarea "*"
type textarea "Allow users to perform tasks or trigger events. T"
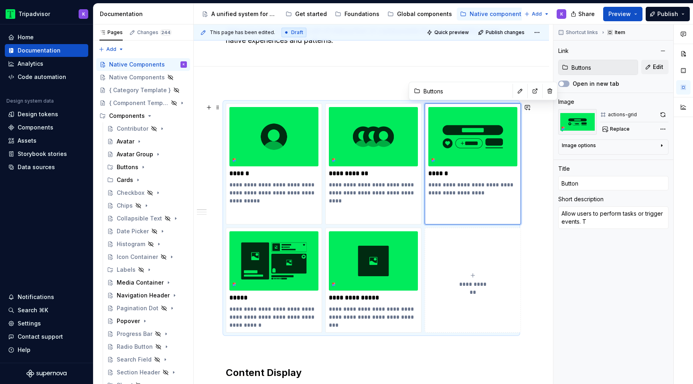
type textarea "*"
type textarea "Allow users to perform tasks or trigger events."
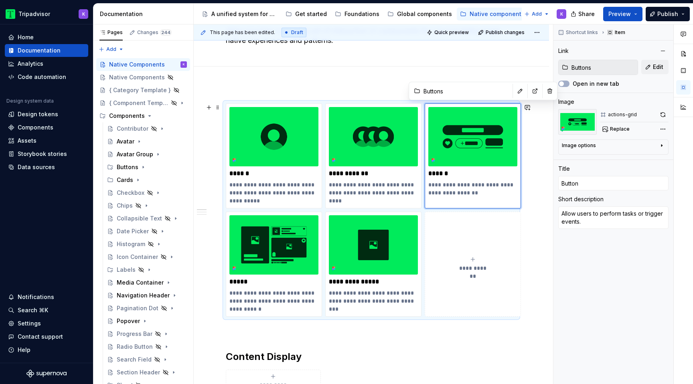
type textarea "*"
type textarea "Allow users to perform tasks or trigger events."
click at [482, 241] on button "**********" at bounding box center [473, 264] width 96 height 105
type textarea "*"
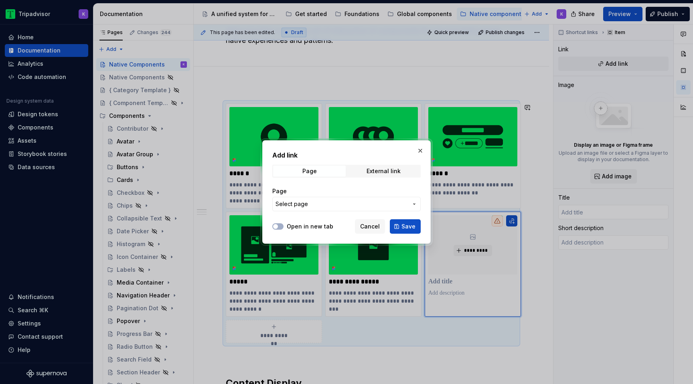
click at [385, 205] on span "Select page" at bounding box center [342, 204] width 132 height 8
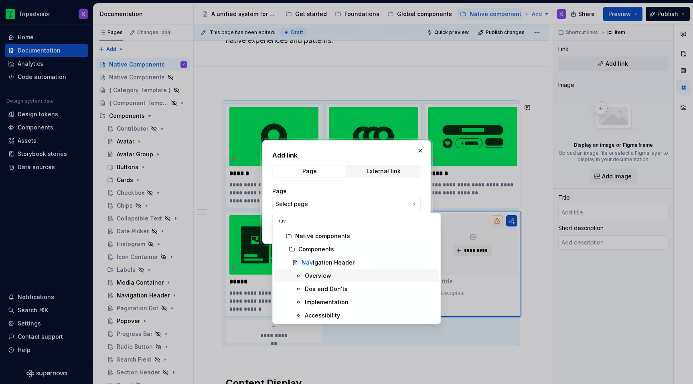
type input "nav"
click at [336, 265] on div "Nav igation Header" at bounding box center [328, 263] width 53 height 8
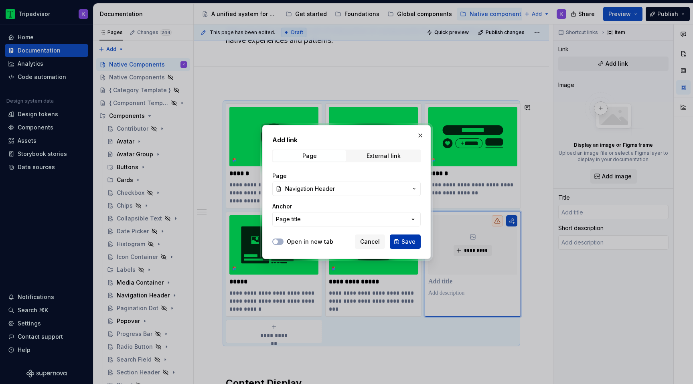
click at [403, 239] on span "Save" at bounding box center [408, 242] width 14 height 8
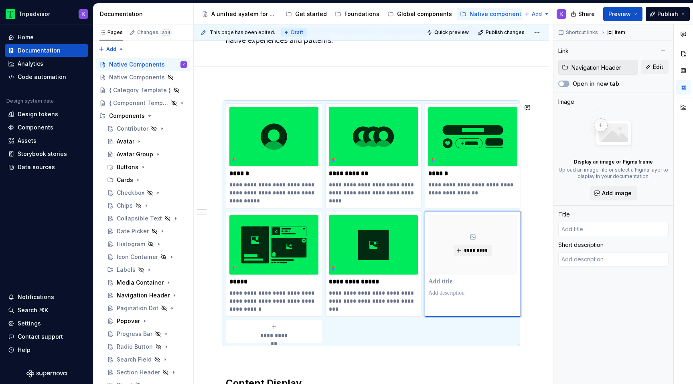
type textarea "*"
type input "Navigation Header"
type textarea "The navigation header is a top-anchored component that displays common navigati…"
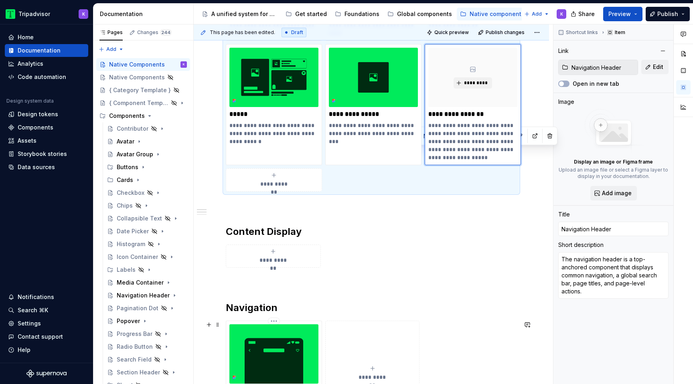
scroll to position [338, 0]
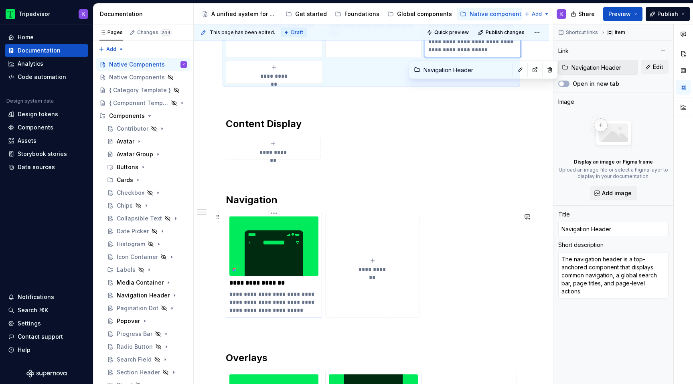
click at [277, 299] on p "**********" at bounding box center [273, 302] width 89 height 24
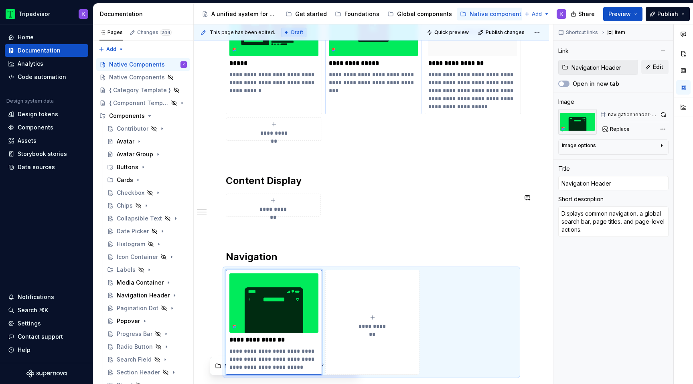
scroll to position [112, 0]
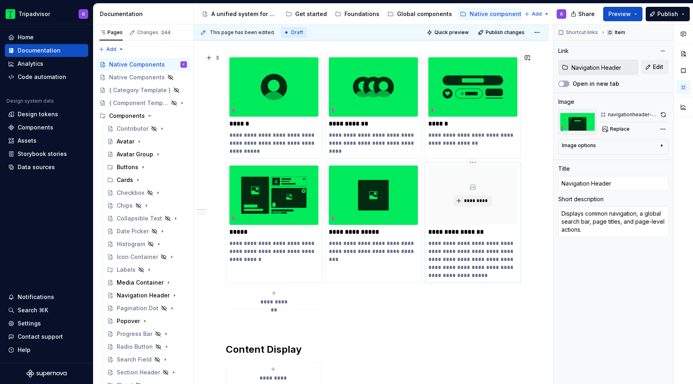
click at [469, 253] on p "**********" at bounding box center [472, 259] width 89 height 40
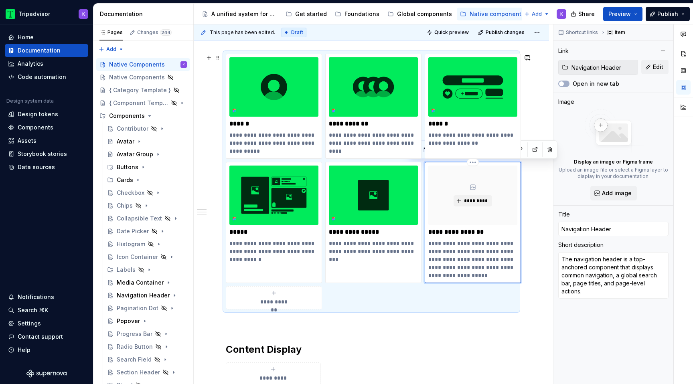
type textarea "*"
type textarea "Displays common navigation, a global search bar, page titles, and page-level ac…"
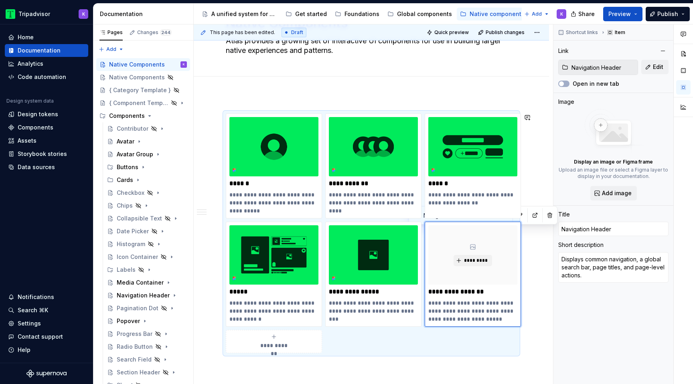
scroll to position [47, 0]
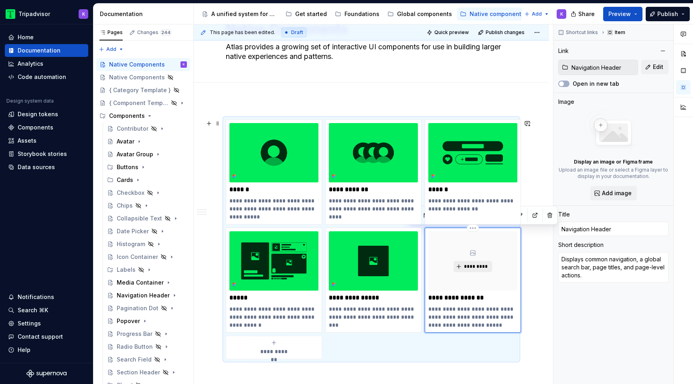
click at [472, 267] on span "*********" at bounding box center [476, 266] width 24 height 6
type textarea "*"
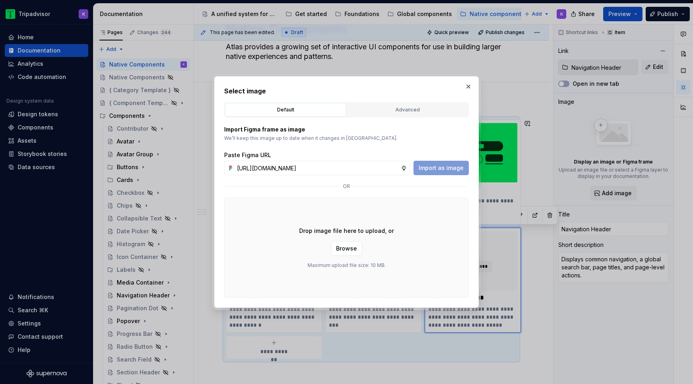
scroll to position [0, 215]
type input "[URL][DOMAIN_NAME]"
click at [440, 166] on span "Import as image" at bounding box center [441, 168] width 45 height 8
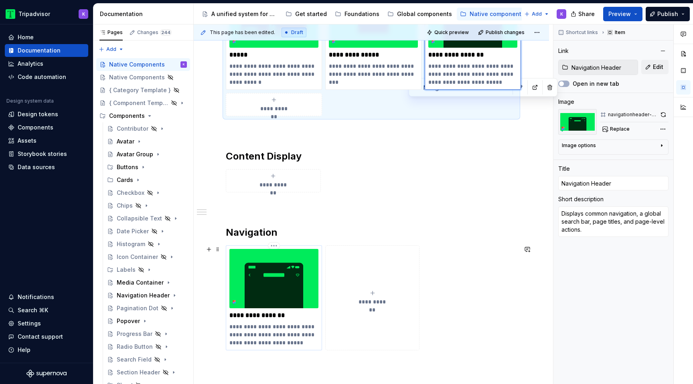
scroll to position [316, 0]
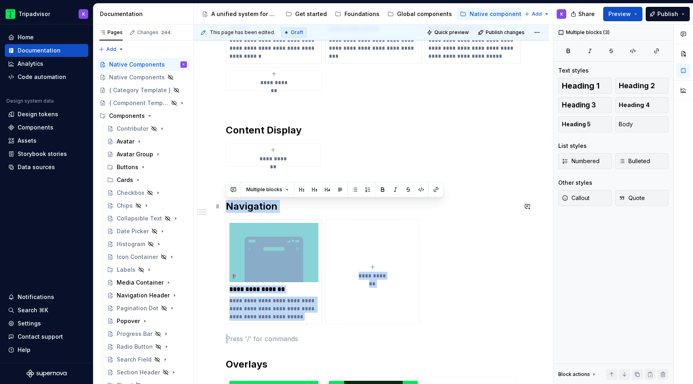
drag, startPoint x: 245, startPoint y: 339, endPoint x: 223, endPoint y: 203, distance: 138.3
click at [223, 203] on div "**********" at bounding box center [371, 227] width 355 height 792
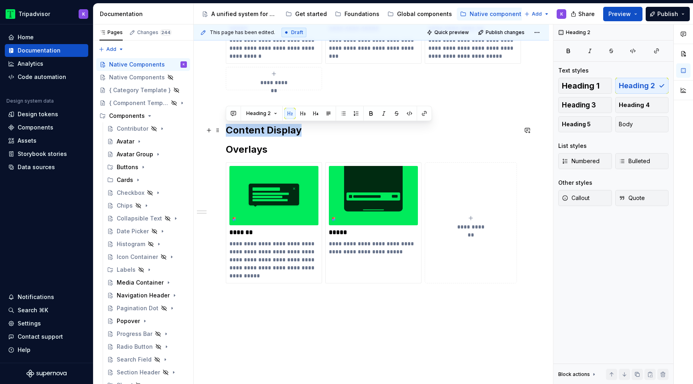
drag, startPoint x: 312, startPoint y: 136, endPoint x: 224, endPoint y: 133, distance: 88.7
click at [224, 133] on div "**********" at bounding box center [371, 119] width 355 height 577
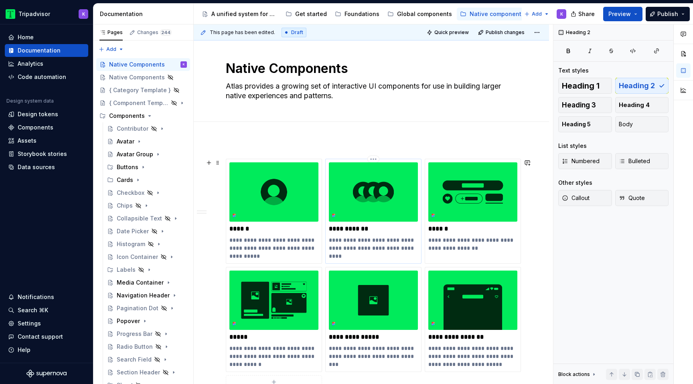
scroll to position [200, 0]
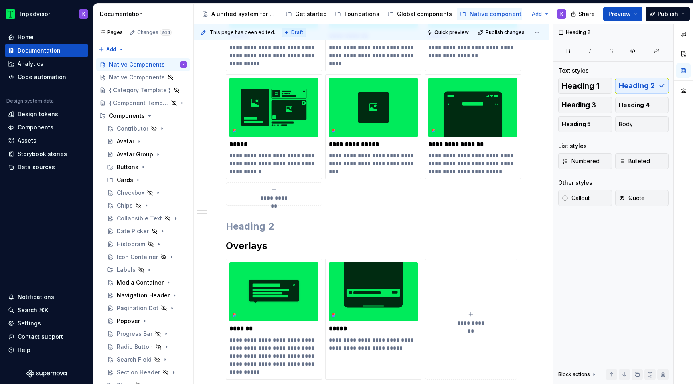
click at [282, 195] on span "**********" at bounding box center [274, 198] width 35 height 8
type textarea "*"
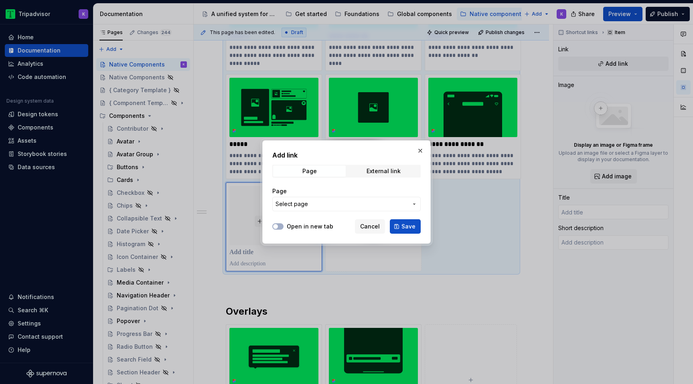
click at [337, 201] on span "Select page" at bounding box center [342, 204] width 132 height 8
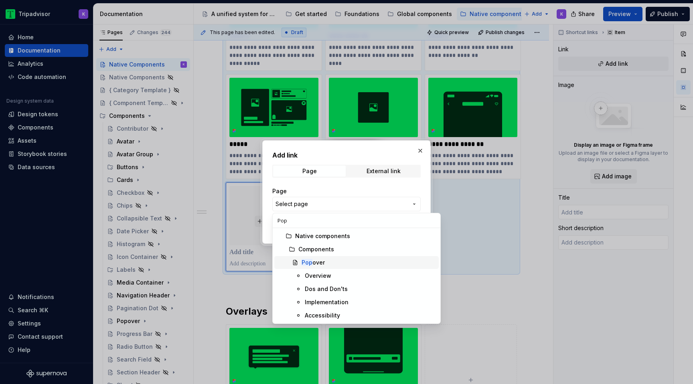
type input "Pop"
click at [344, 260] on div "Pop over" at bounding box center [369, 263] width 134 height 8
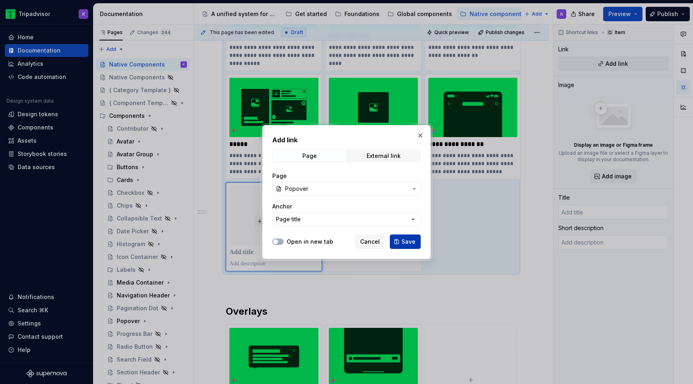
click at [413, 240] on span "Save" at bounding box center [408, 242] width 14 height 8
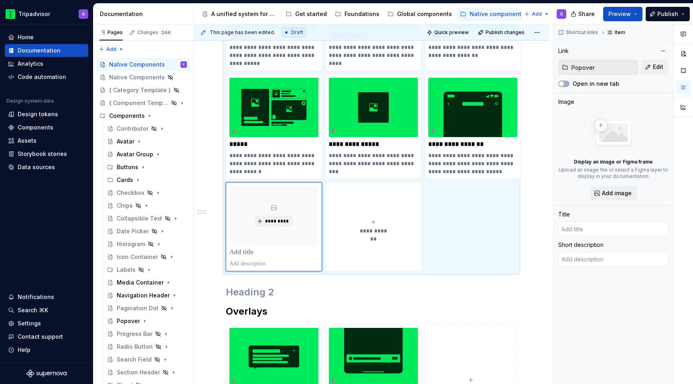
type textarea "*"
type input "Popover"
type textarea "Popovers are brief, informative messages used to introduce new content and feat…"
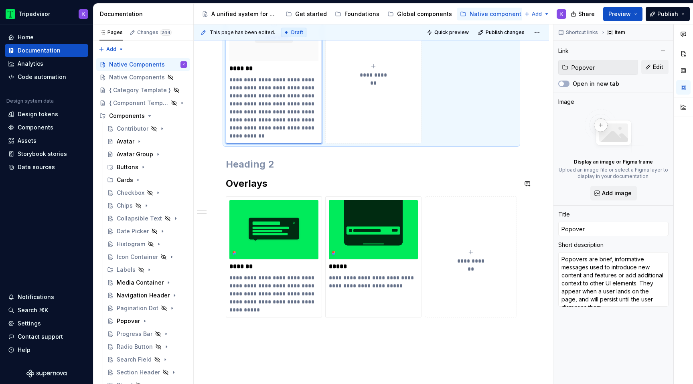
scroll to position [384, 0]
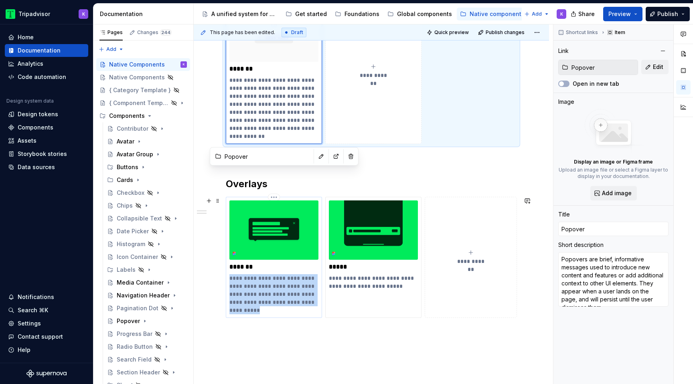
drag, startPoint x: 259, startPoint y: 311, endPoint x: 229, endPoint y: 276, distance: 45.5
click at [229, 276] on p "**********" at bounding box center [273, 294] width 89 height 40
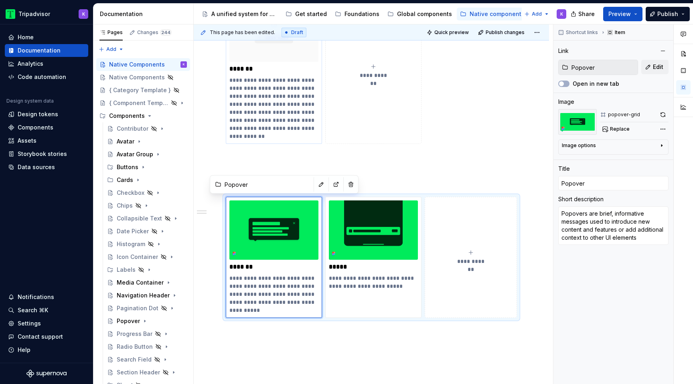
click at [262, 127] on p "**********" at bounding box center [273, 108] width 89 height 64
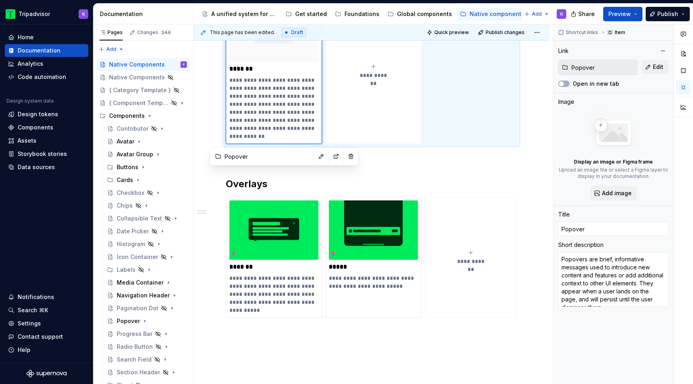
paste div
type textarea "*"
type textarea "Popovers are brief, informative messages used to introduce new content and feat…"
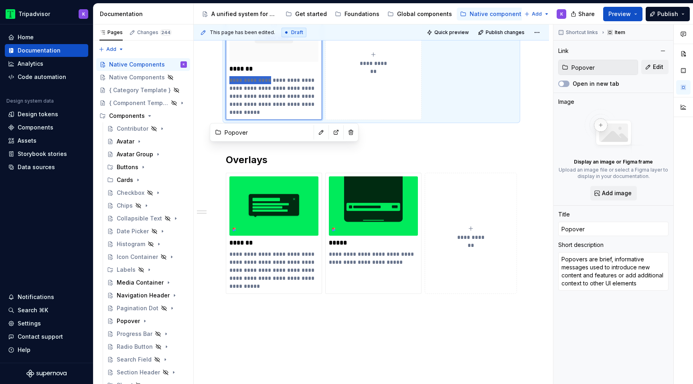
drag, startPoint x: 269, startPoint y: 79, endPoint x: 229, endPoint y: 78, distance: 39.7
click at [229, 78] on p "**********" at bounding box center [273, 96] width 89 height 40
type textarea "*"
type textarea "Brief, informative messages used to introduce new content and features or add a…"
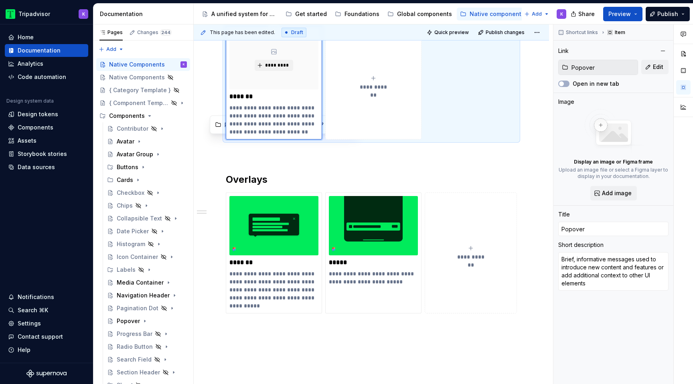
scroll to position [351, 0]
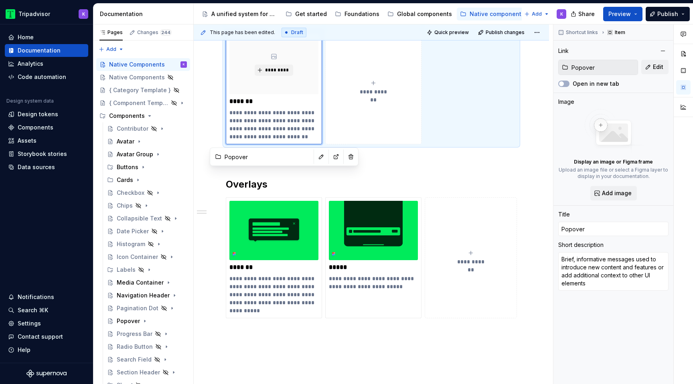
click at [267, 126] on p "**********" at bounding box center [273, 125] width 89 height 32
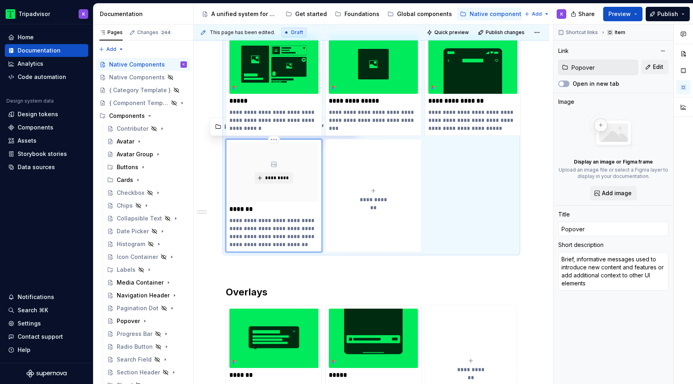
scroll to position [219, 0]
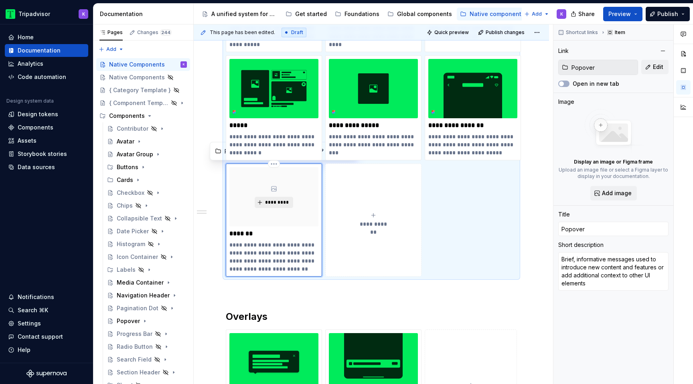
click at [277, 205] on span "*********" at bounding box center [277, 202] width 24 height 6
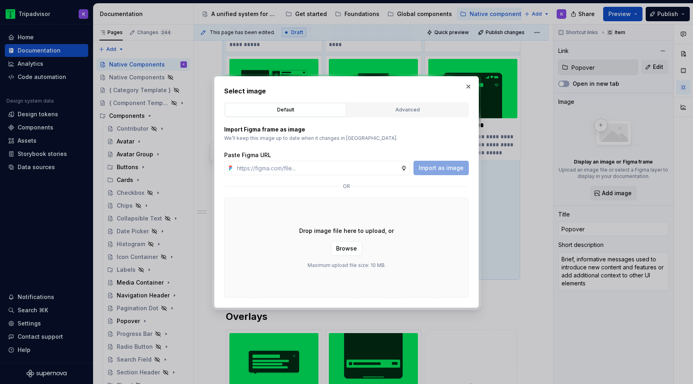
type textarea "*"
type input "[URL][DOMAIN_NAME]"
click at [439, 171] on span "Import as image" at bounding box center [441, 168] width 45 height 8
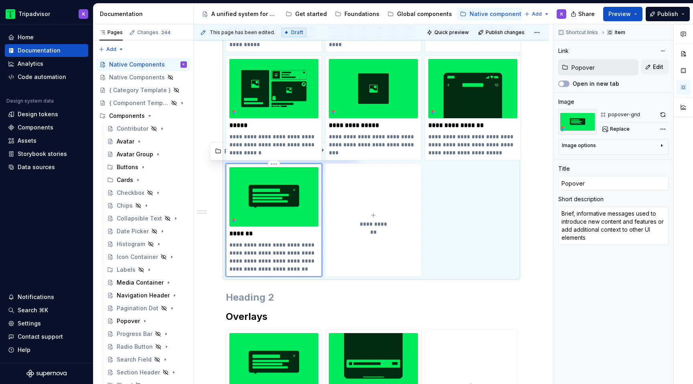
click at [371, 225] on span "**********" at bounding box center [373, 224] width 35 height 8
type textarea "*"
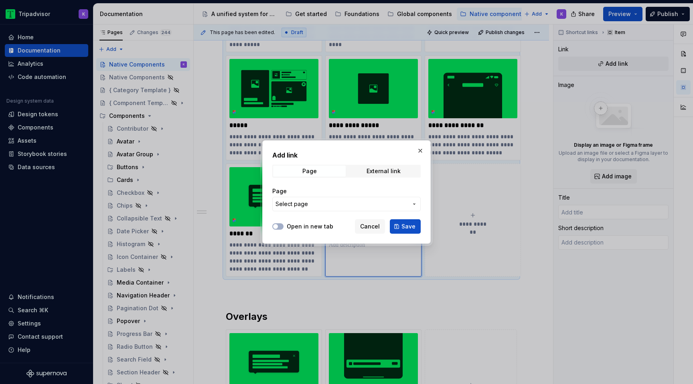
click at [388, 204] on span "Select page" at bounding box center [342, 204] width 132 height 8
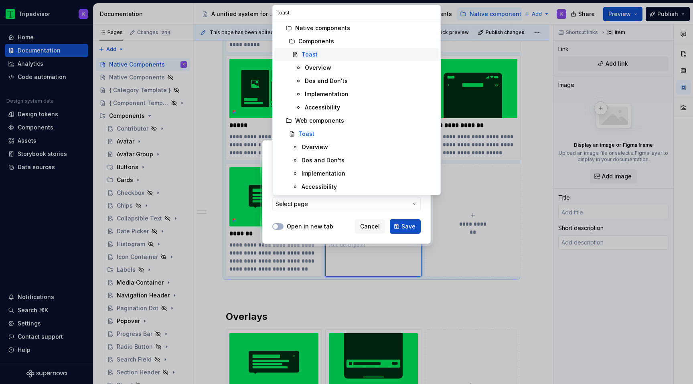
type input "toast"
click at [339, 55] on div "Toast" at bounding box center [369, 55] width 134 height 8
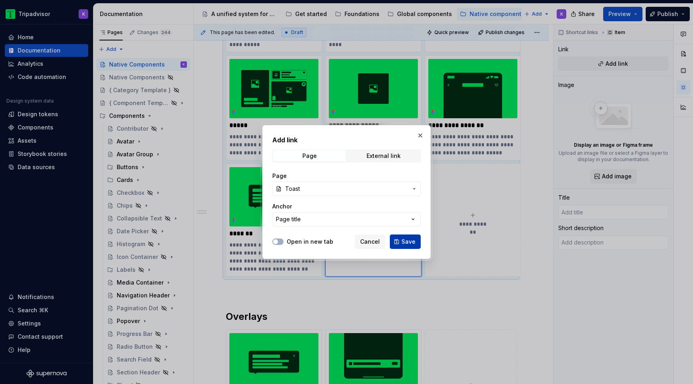
click at [402, 238] on span "Save" at bounding box center [408, 242] width 14 height 8
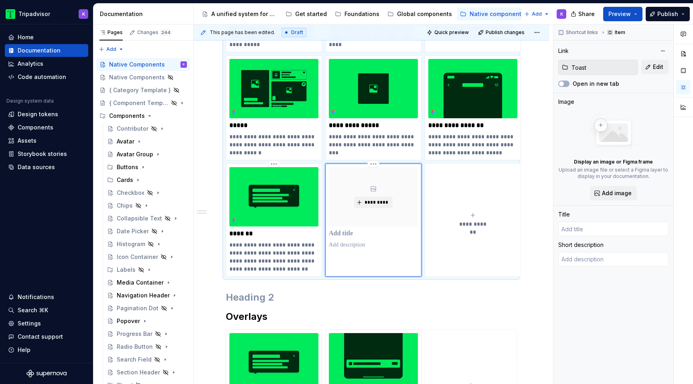
type textarea "*"
type input "Toast"
type textarea "Toasts provide brief feedback to users after taking an action."
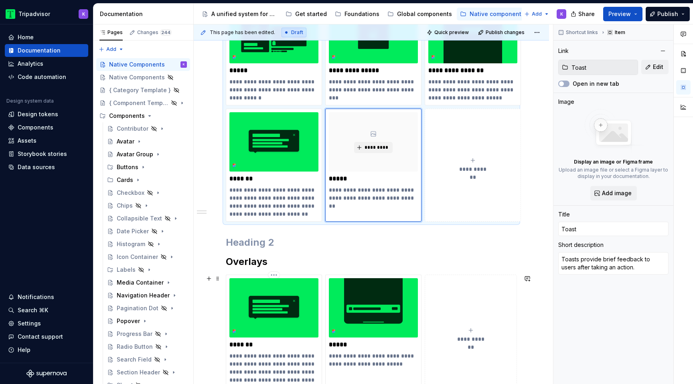
scroll to position [354, 0]
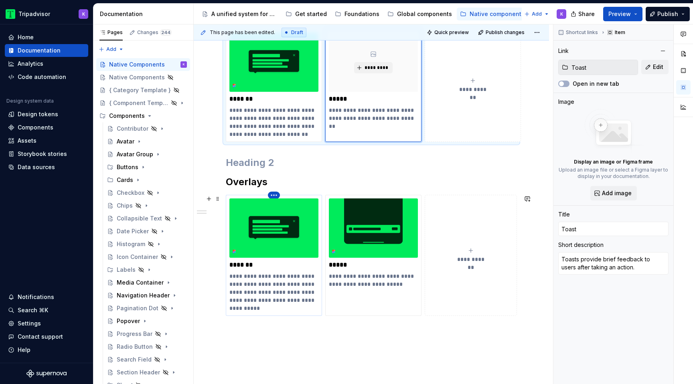
type textarea "*"
type input "Popover"
click at [271, 197] on html "Tripadvisor K Home Documentation Analytics Code automation Design system data D…" at bounding box center [346, 192] width 693 height 384
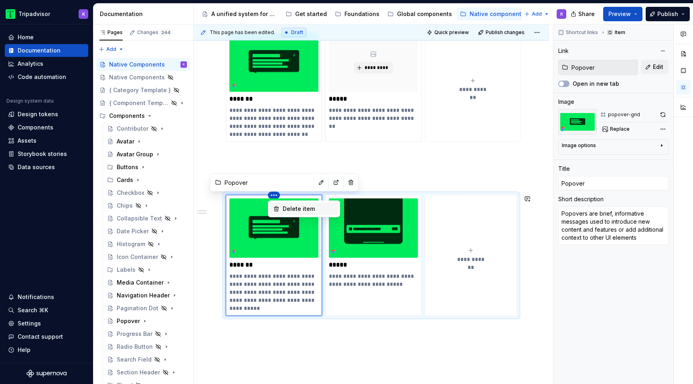
click at [298, 207] on div "Delete item" at bounding box center [309, 209] width 52 height 8
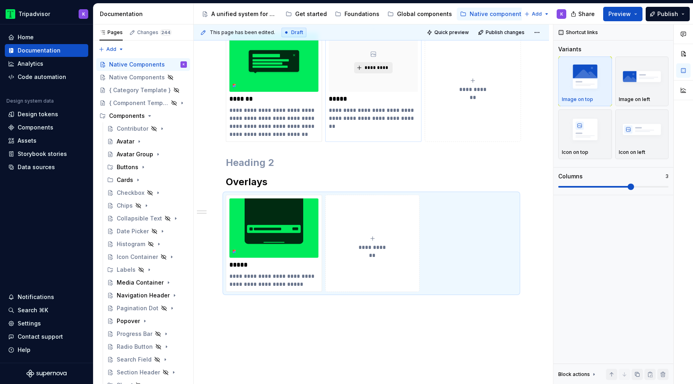
click at [375, 69] on span "*********" at bounding box center [376, 68] width 24 height 6
type textarea "*"
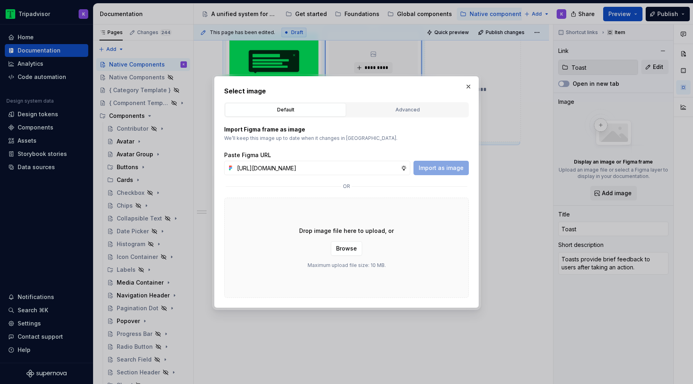
scroll to position [0, 213]
type input "[URL][DOMAIN_NAME]"
click at [448, 168] on span "Import as image" at bounding box center [441, 168] width 45 height 8
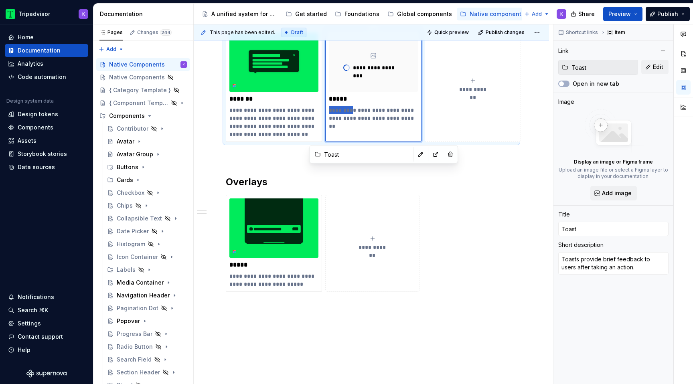
drag, startPoint x: 350, startPoint y: 111, endPoint x: 328, endPoint y: 111, distance: 22.1
click at [328, 111] on div "**********" at bounding box center [373, 85] width 96 height 113
type textarea "*"
type textarea "Provide brief feedback to users after taking an action."
type textarea "*"
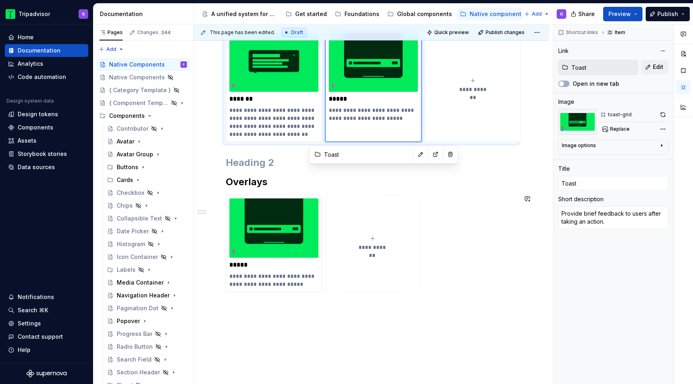
click at [326, 313] on div "**********" at bounding box center [371, 105] width 355 height 624
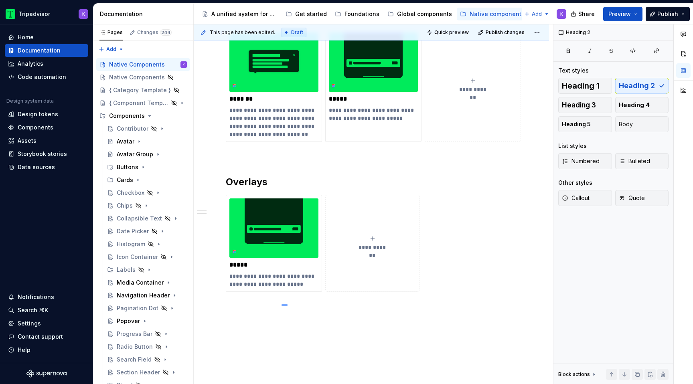
drag, startPoint x: 282, startPoint y: 304, endPoint x: 278, endPoint y: 302, distance: 4.1
click at [278, 304] on div "**********" at bounding box center [373, 204] width 359 height 360
click at [242, 292] on div "**********" at bounding box center [371, 243] width 291 height 97
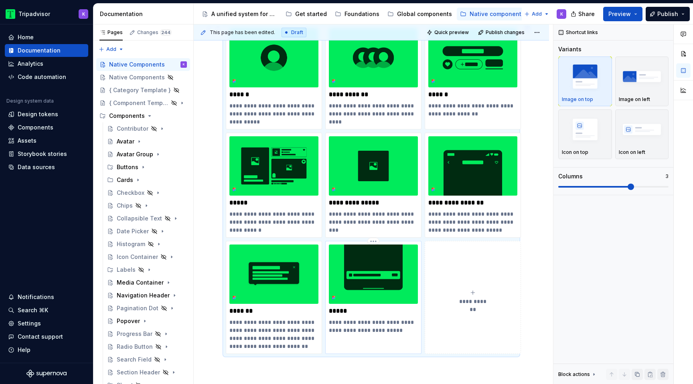
scroll to position [0, 0]
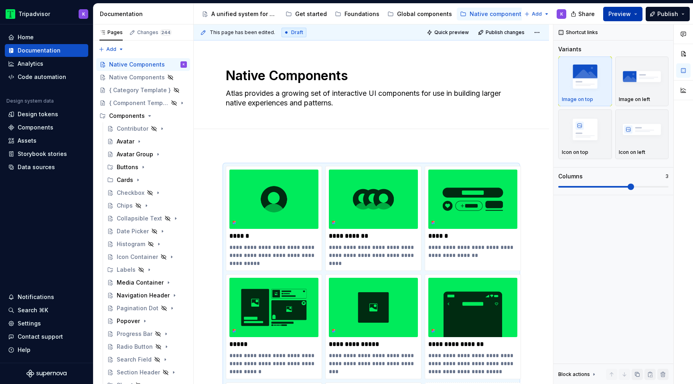
click at [632, 16] on button "Preview" at bounding box center [622, 14] width 39 height 14
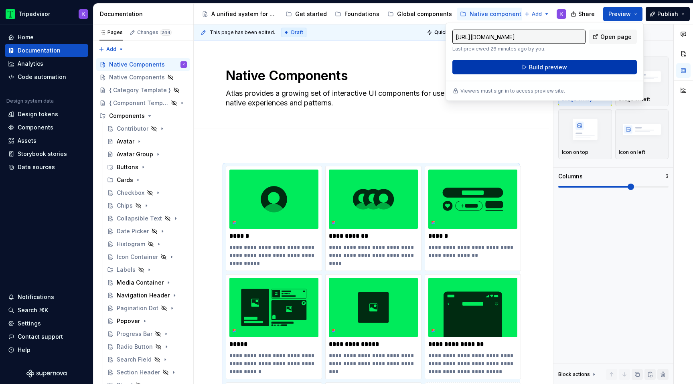
click at [594, 69] on button "Build preview" at bounding box center [544, 67] width 184 height 14
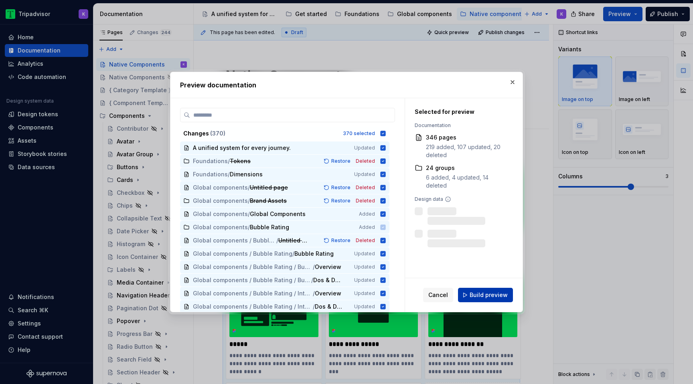
click at [489, 295] on span "Build preview" at bounding box center [489, 295] width 38 height 8
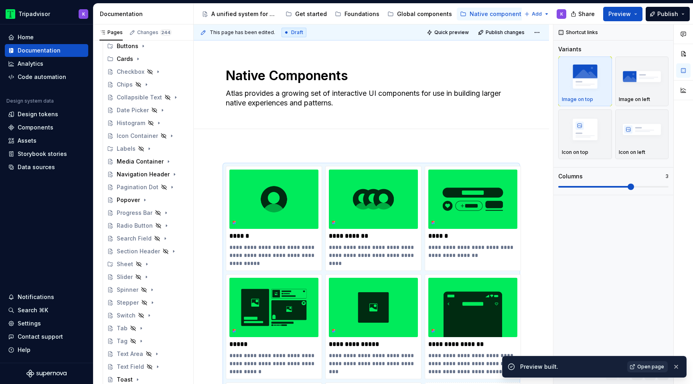
click at [652, 369] on span "Open page" at bounding box center [650, 367] width 27 height 6
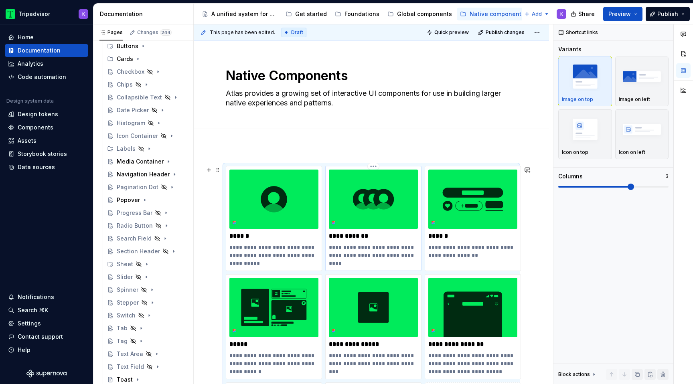
scroll to position [236, 0]
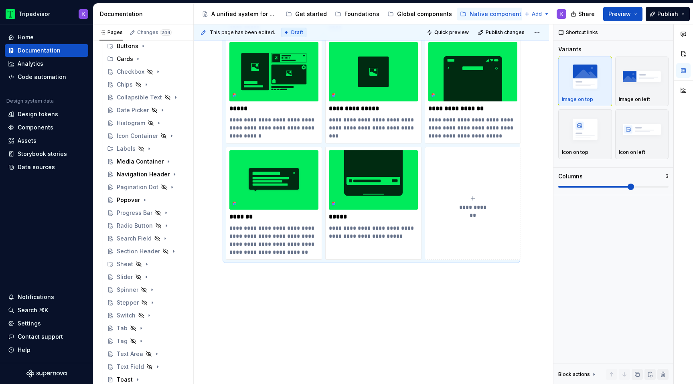
click at [364, 280] on div "**********" at bounding box center [371, 148] width 355 height 474
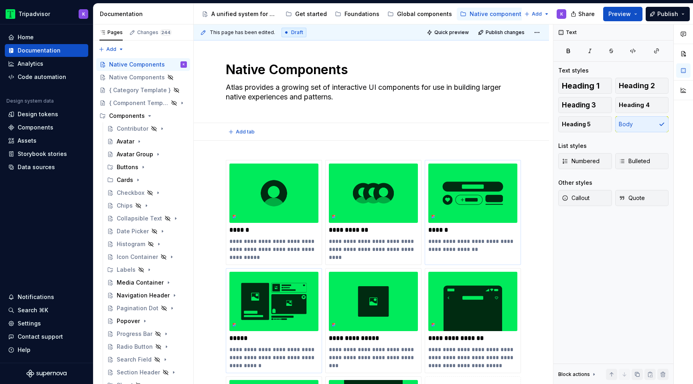
scroll to position [0, 0]
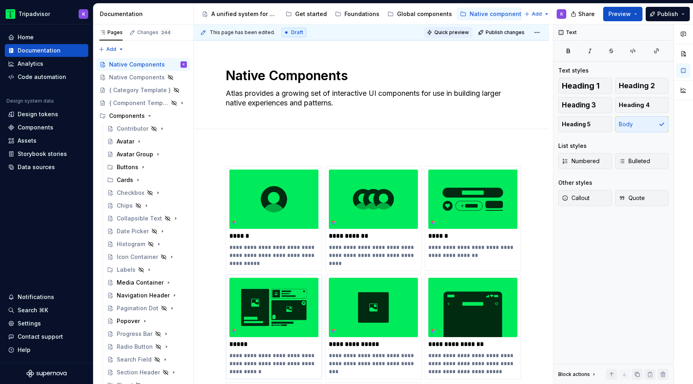
click at [460, 32] on span "Quick preview" at bounding box center [451, 32] width 34 height 6
click at [612, 14] on span "Preview" at bounding box center [619, 14] width 22 height 8
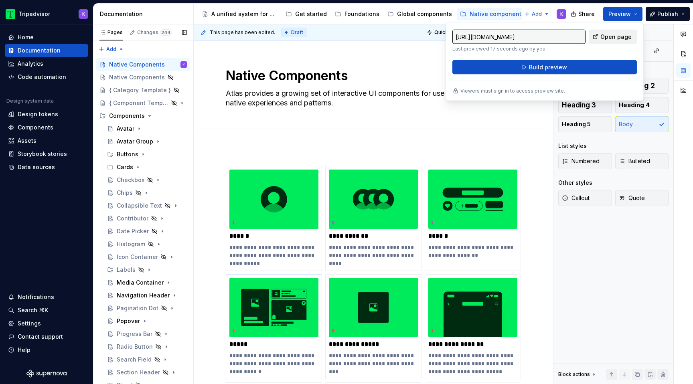
click at [611, 36] on span "Open page" at bounding box center [615, 37] width 31 height 8
click at [567, 63] on button "Build preview" at bounding box center [544, 67] width 184 height 14
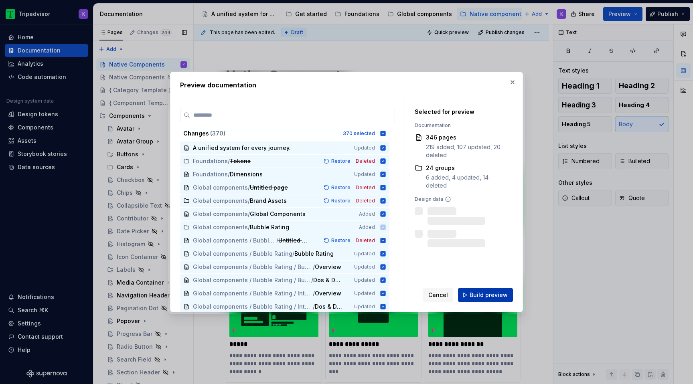
click at [472, 291] on span "Build preview" at bounding box center [489, 295] width 38 height 8
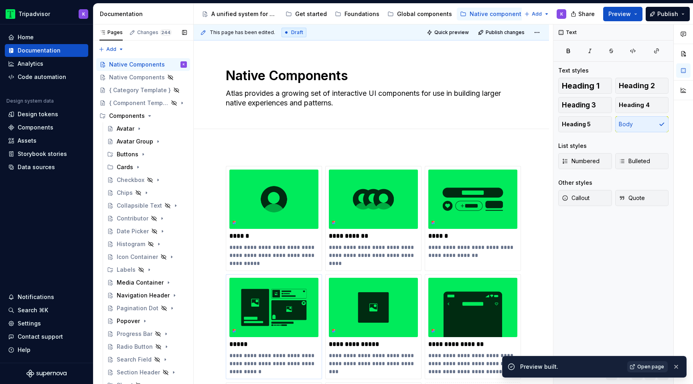
click at [638, 364] on link "Open page" at bounding box center [647, 366] width 41 height 11
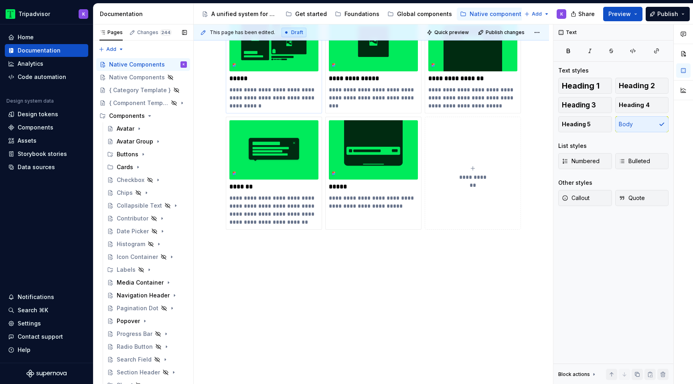
scroll to position [278, 0]
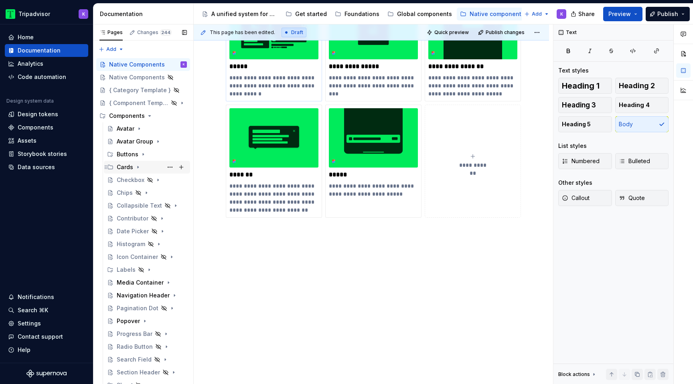
click at [138, 164] on icon "Page tree" at bounding box center [138, 167] width 6 height 6
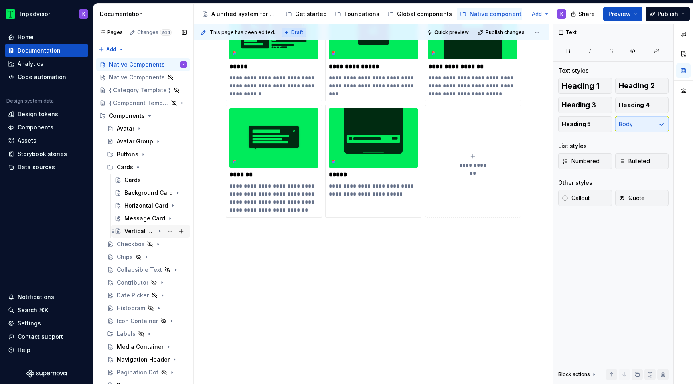
click at [161, 230] on icon "Page tree" at bounding box center [159, 231] width 6 height 6
click at [150, 254] on div "Dos and Don'ts" at bounding box center [147, 257] width 31 height 8
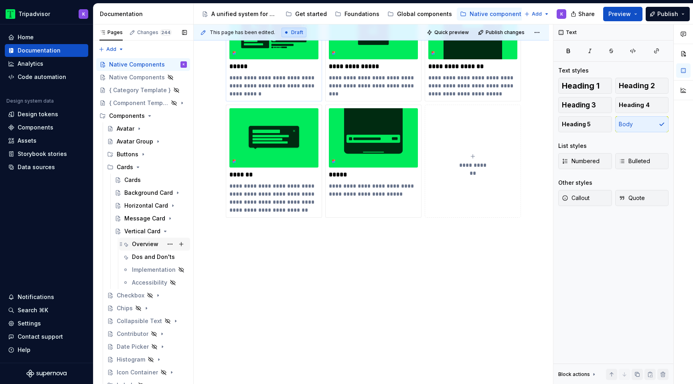
click at [147, 242] on div "Overview" at bounding box center [145, 244] width 26 height 8
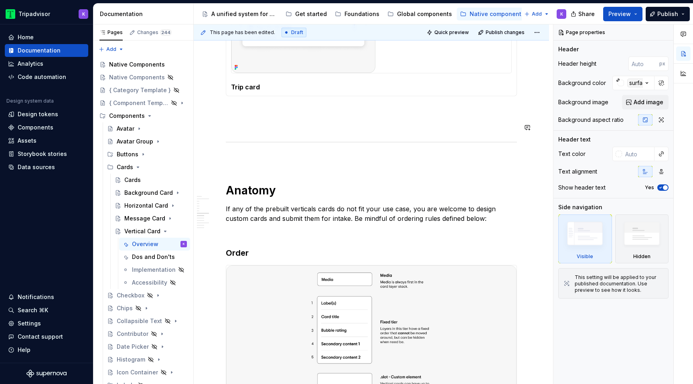
scroll to position [1395, 0]
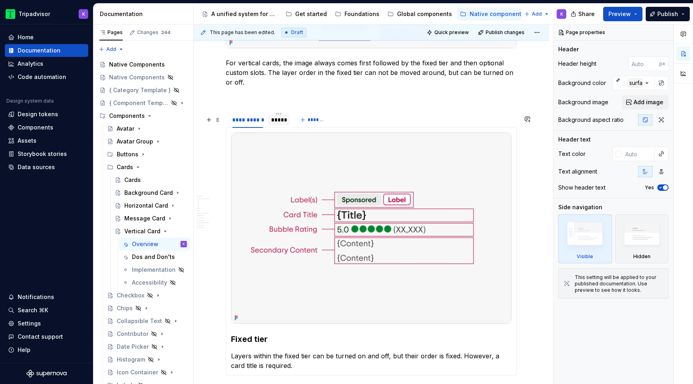
click at [275, 124] on div "*****" at bounding box center [278, 120] width 15 height 8
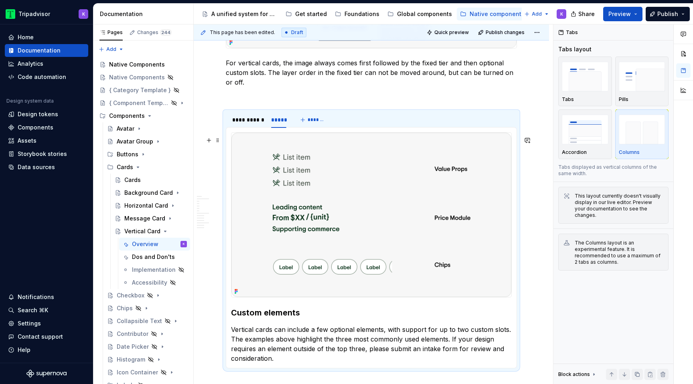
click at [331, 205] on img at bounding box center [371, 215] width 280 height 164
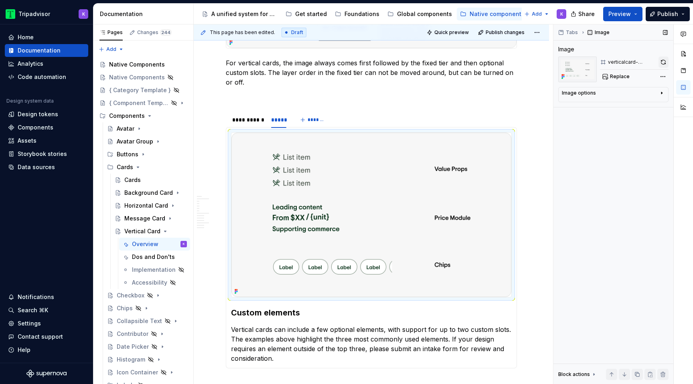
click at [663, 63] on button "button" at bounding box center [664, 62] width 10 height 11
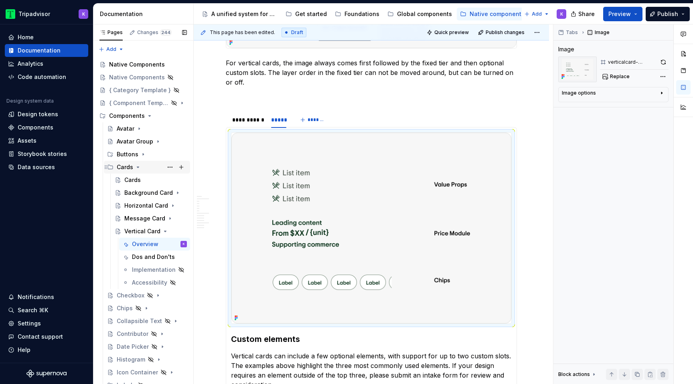
click at [138, 168] on icon "Page tree" at bounding box center [138, 167] width 6 height 6
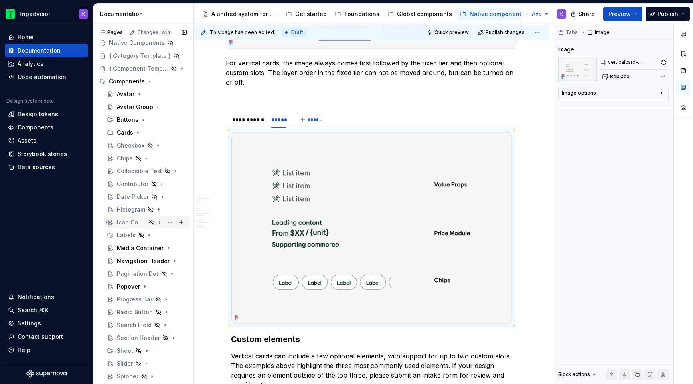
scroll to position [41, 0]
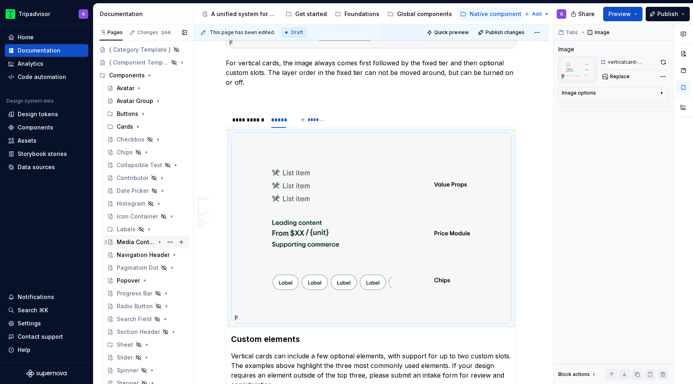
click at [158, 240] on icon "Page tree" at bounding box center [159, 242] width 6 height 6
click at [150, 255] on div "Overview" at bounding box center [155, 254] width 63 height 11
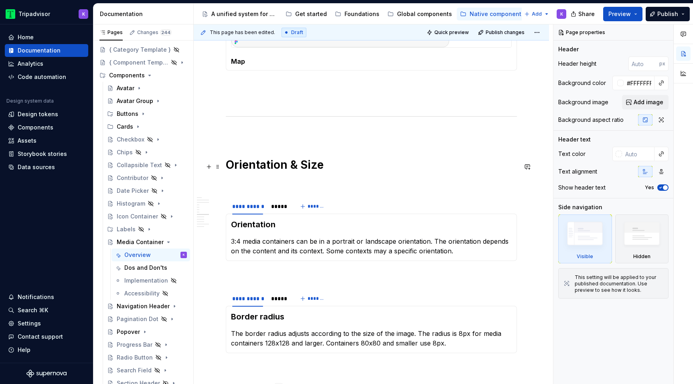
scroll to position [1169, 0]
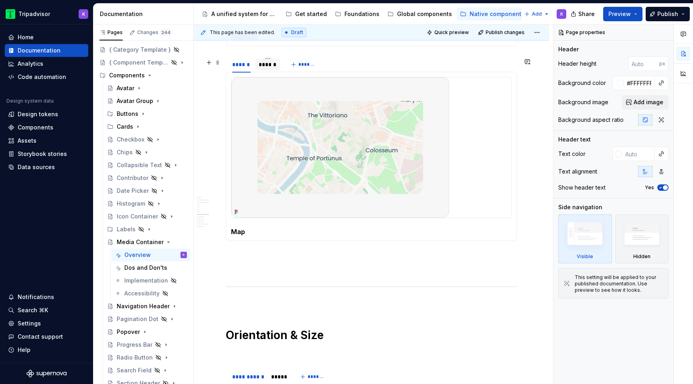
type textarea "*"
click at [271, 69] on div "******" at bounding box center [268, 65] width 18 height 8
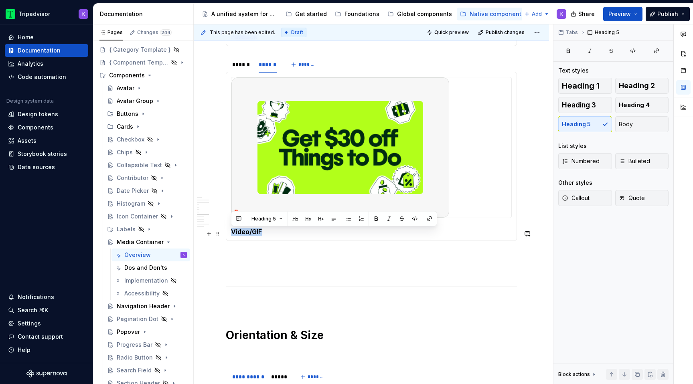
drag, startPoint x: 267, startPoint y: 230, endPoint x: 231, endPoint y: 229, distance: 36.1
click at [231, 229] on section-item-column "Video/GIF" at bounding box center [371, 156] width 281 height 159
click at [227, 264] on div "**********" at bounding box center [371, 81] width 291 height 2184
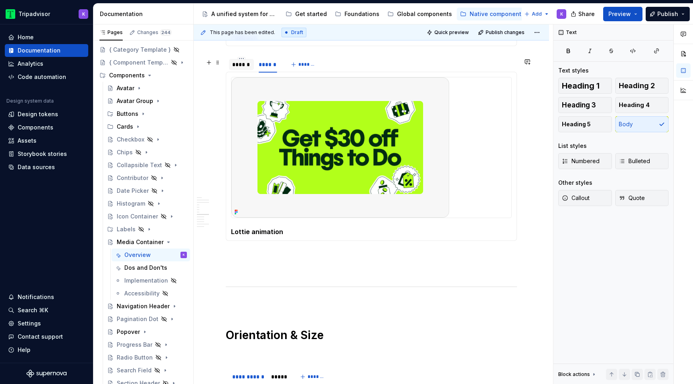
click at [245, 68] on div "******" at bounding box center [241, 65] width 18 height 8
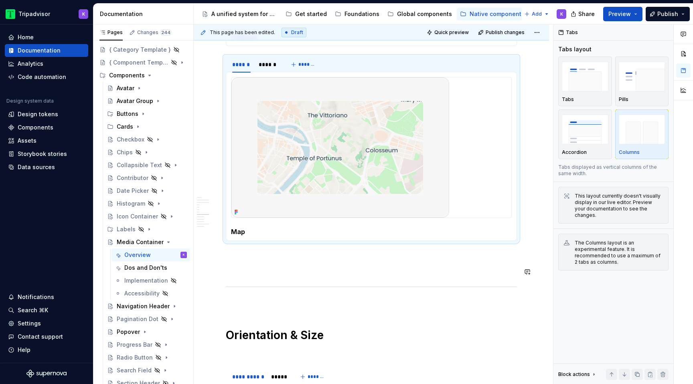
click at [277, 278] on div "**********" at bounding box center [371, 81] width 291 height 2184
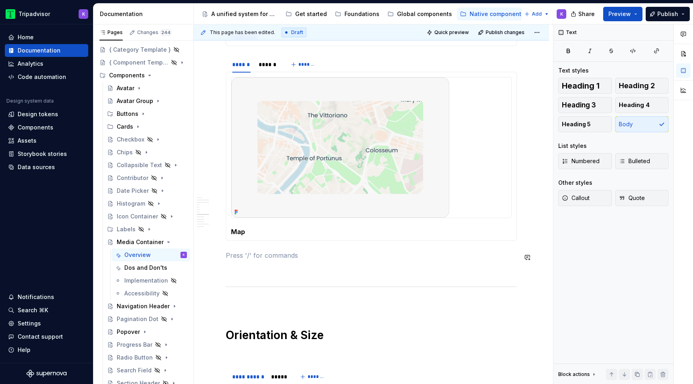
click at [277, 252] on p at bounding box center [371, 256] width 291 height 10
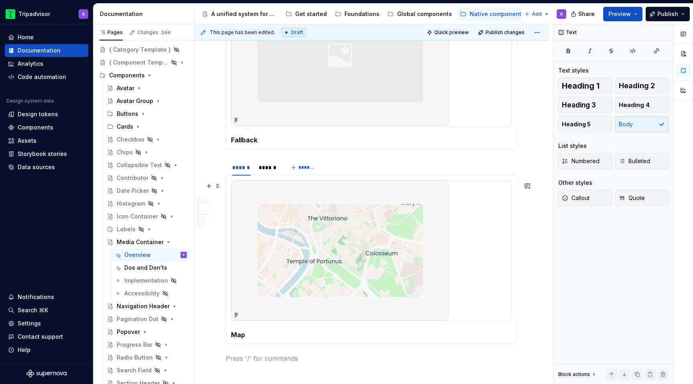
scroll to position [1060, 0]
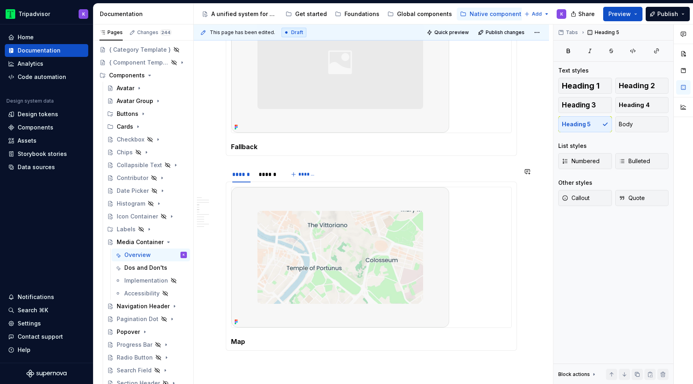
click at [296, 162] on div "**********" at bounding box center [371, 191] width 291 height 2184
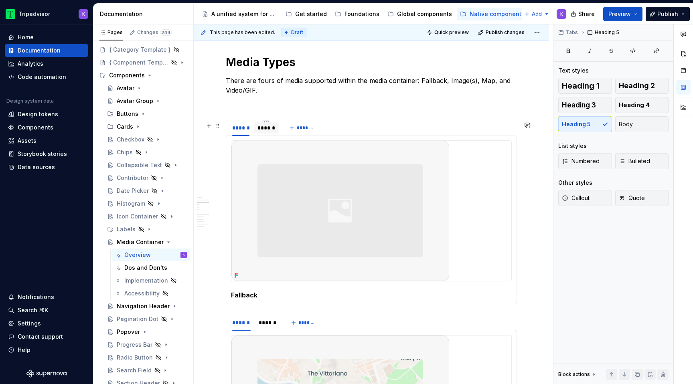
click at [269, 132] on div "******" at bounding box center [266, 128] width 18 height 8
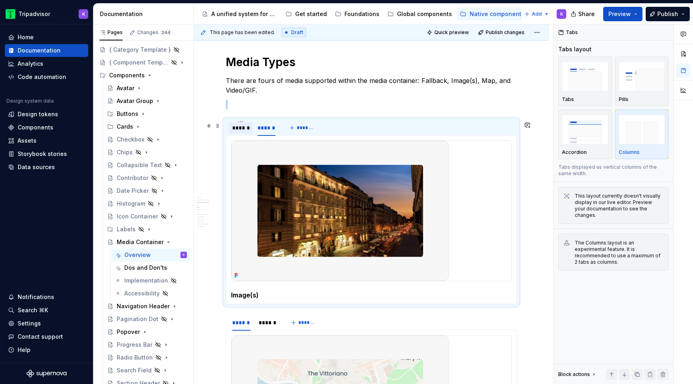
click at [243, 134] on div "******" at bounding box center [241, 127] width 24 height 11
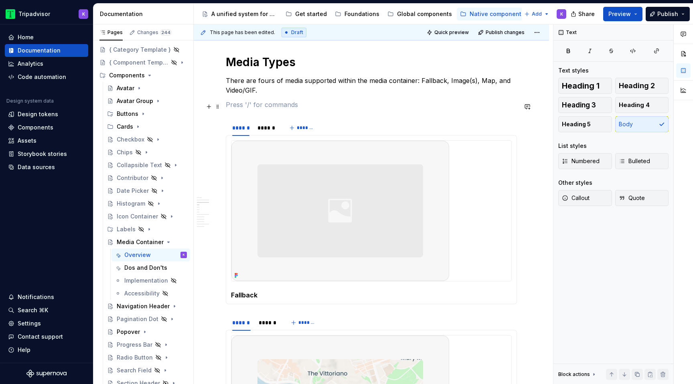
click at [254, 105] on p at bounding box center [371, 105] width 291 height 10
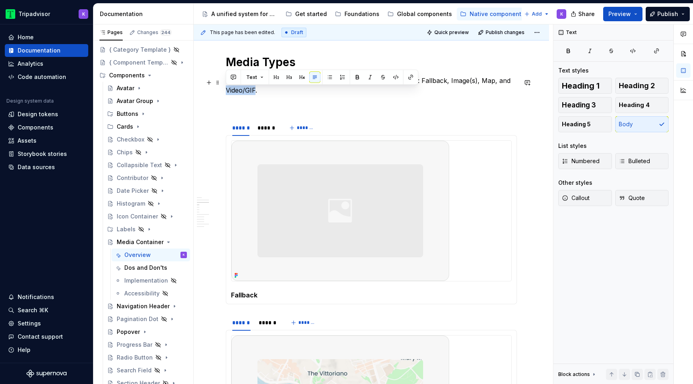
drag, startPoint x: 254, startPoint y: 92, endPoint x: 227, endPoint y: 92, distance: 26.9
click at [227, 92] on p "There are fours of media supported within the media container: Fallback, Image(…" at bounding box center [371, 85] width 291 height 19
click at [384, 98] on div "**********" at bounding box center [371, 339] width 291 height 2184
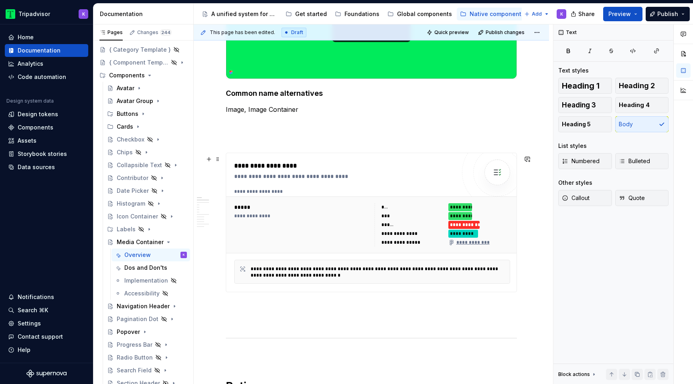
scroll to position [0, 0]
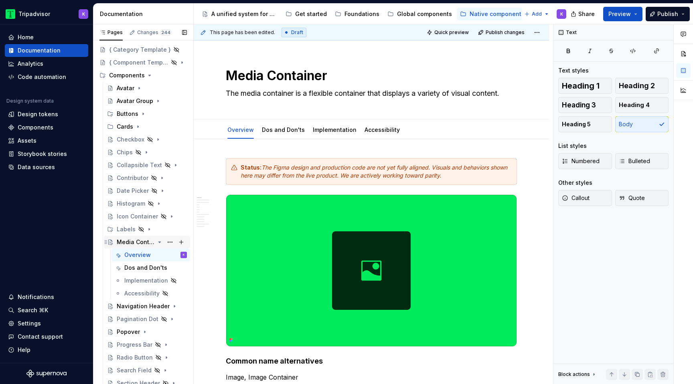
click at [160, 242] on icon "Page tree" at bounding box center [160, 242] width 2 height 1
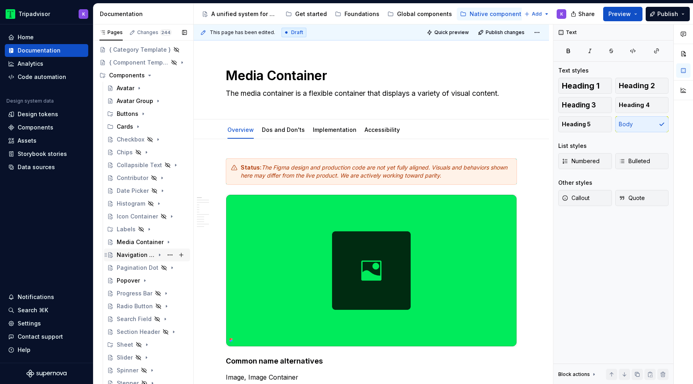
click at [160, 256] on icon "Page tree" at bounding box center [159, 255] width 6 height 6
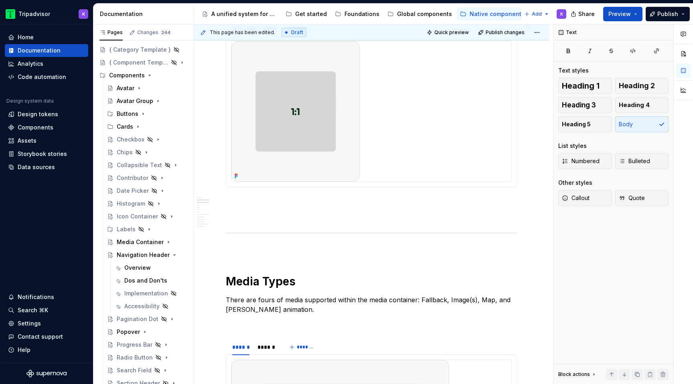
scroll to position [699, 0]
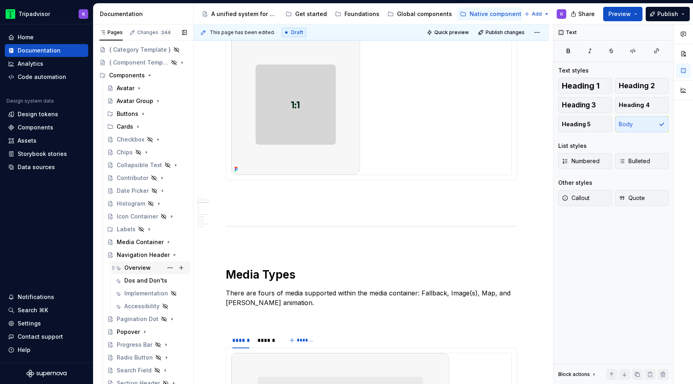
click at [142, 266] on div "Overview" at bounding box center [137, 268] width 26 height 8
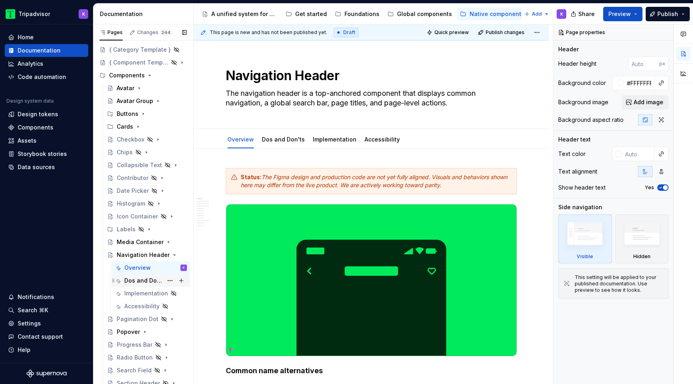
click at [146, 280] on div "Dos and Don'ts" at bounding box center [143, 281] width 39 height 8
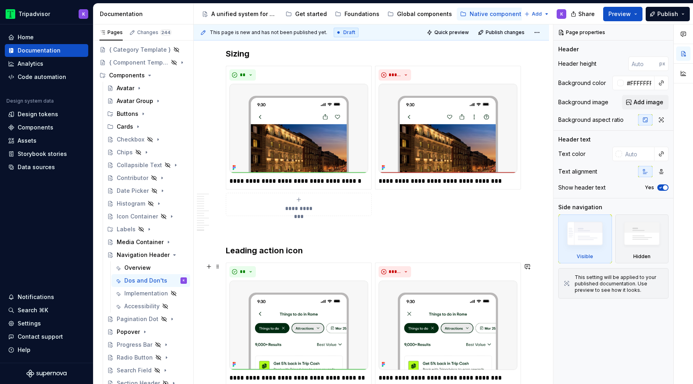
scroll to position [1583, 0]
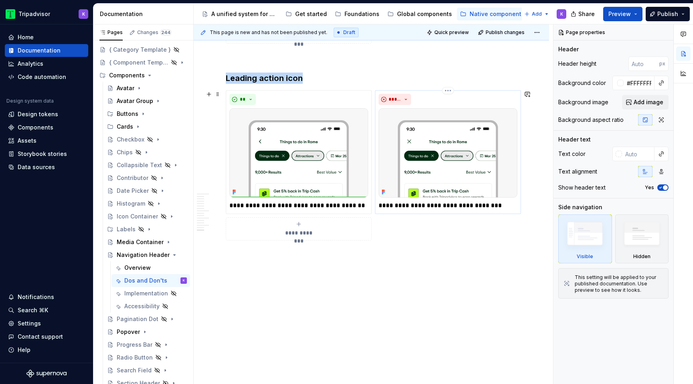
click at [436, 165] on img at bounding box center [448, 152] width 139 height 89
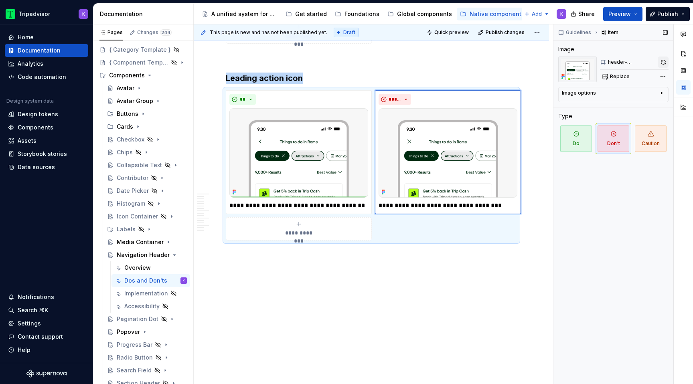
click at [660, 62] on button "button" at bounding box center [663, 62] width 11 height 11
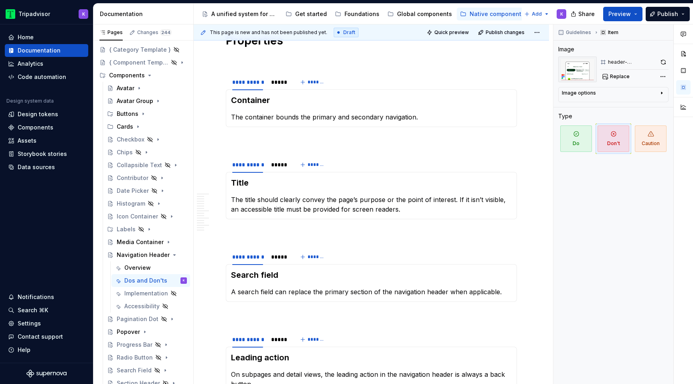
scroll to position [0, 0]
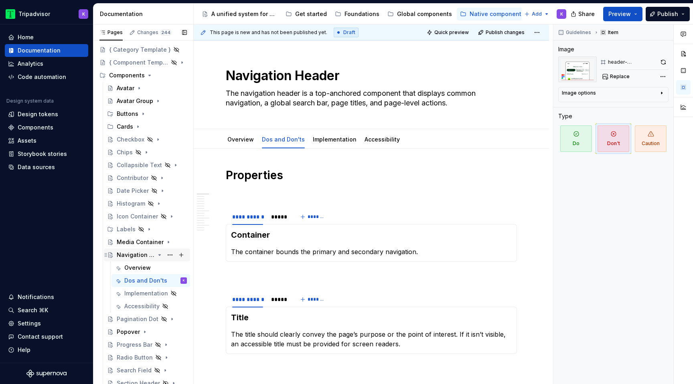
click at [159, 256] on icon "Page tree" at bounding box center [159, 255] width 6 height 6
click at [136, 128] on icon "Page tree" at bounding box center [138, 127] width 6 height 6
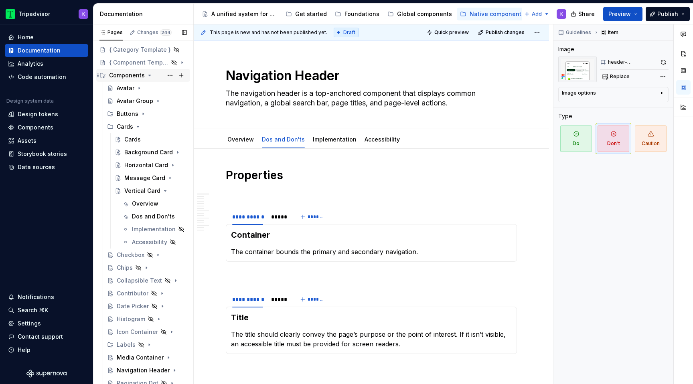
click at [149, 75] on icon "Page tree" at bounding box center [150, 75] width 2 height 1
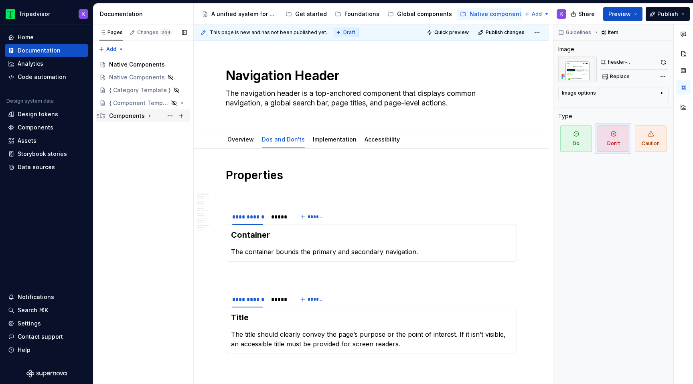
click at [149, 117] on icon "Page tree" at bounding box center [149, 116] width 6 height 6
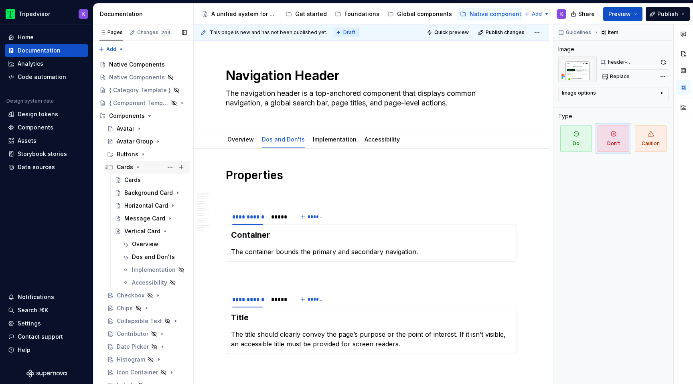
click at [137, 168] on icon "Page tree" at bounding box center [138, 167] width 6 height 6
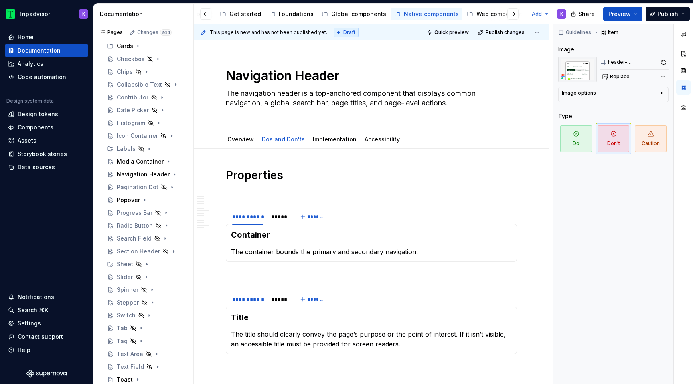
scroll to position [0, 148]
click at [394, 11] on div "Web components" at bounding box center [418, 14] width 49 height 8
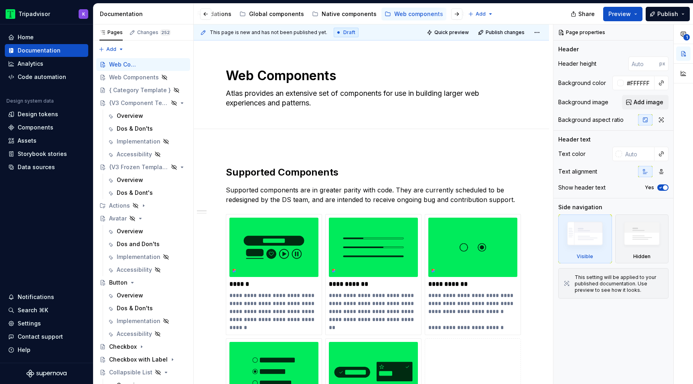
type textarea "*"
